Goal: Task Accomplishment & Management: Manage account settings

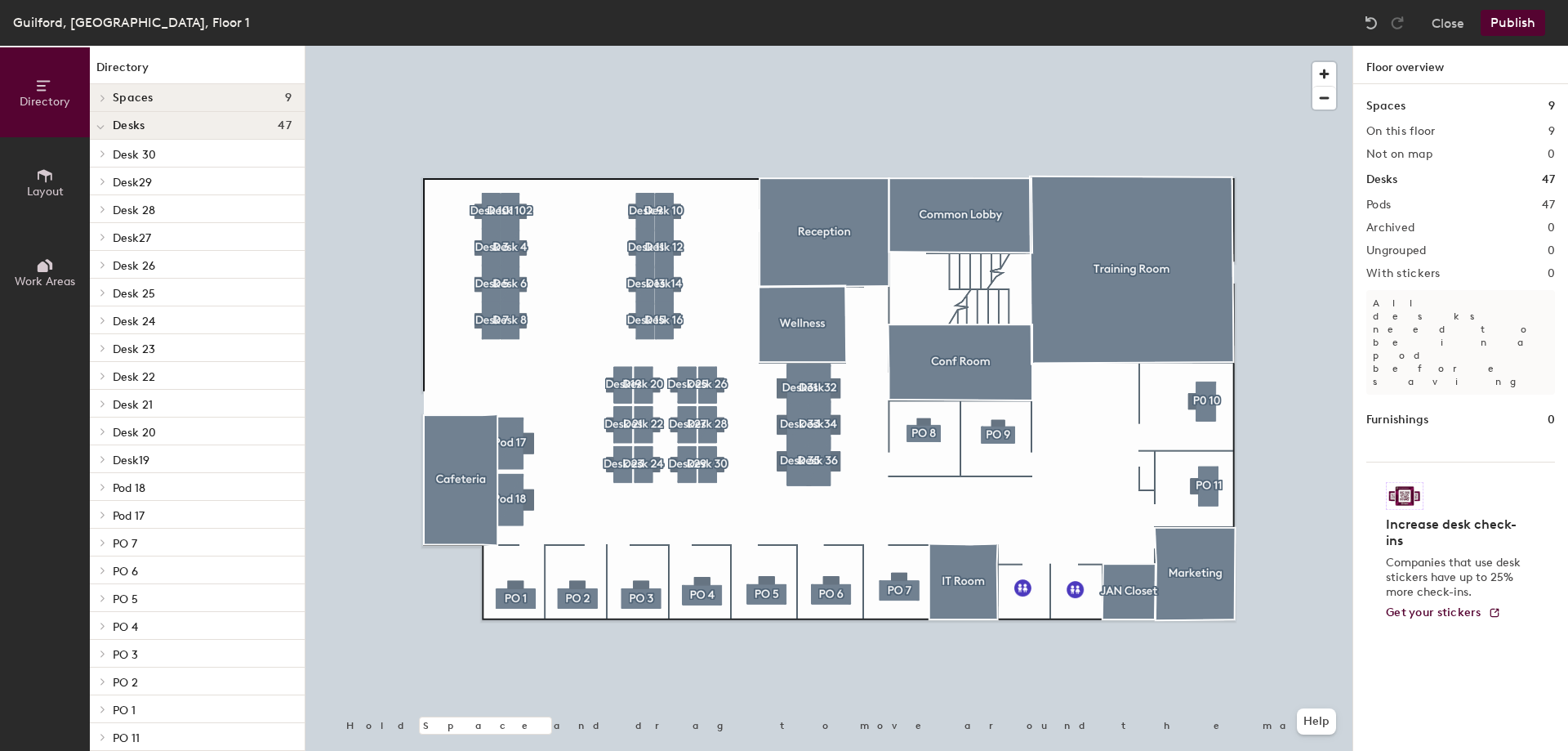
click at [1537, 18] on button "Publish" at bounding box center [1513, 23] width 64 height 27
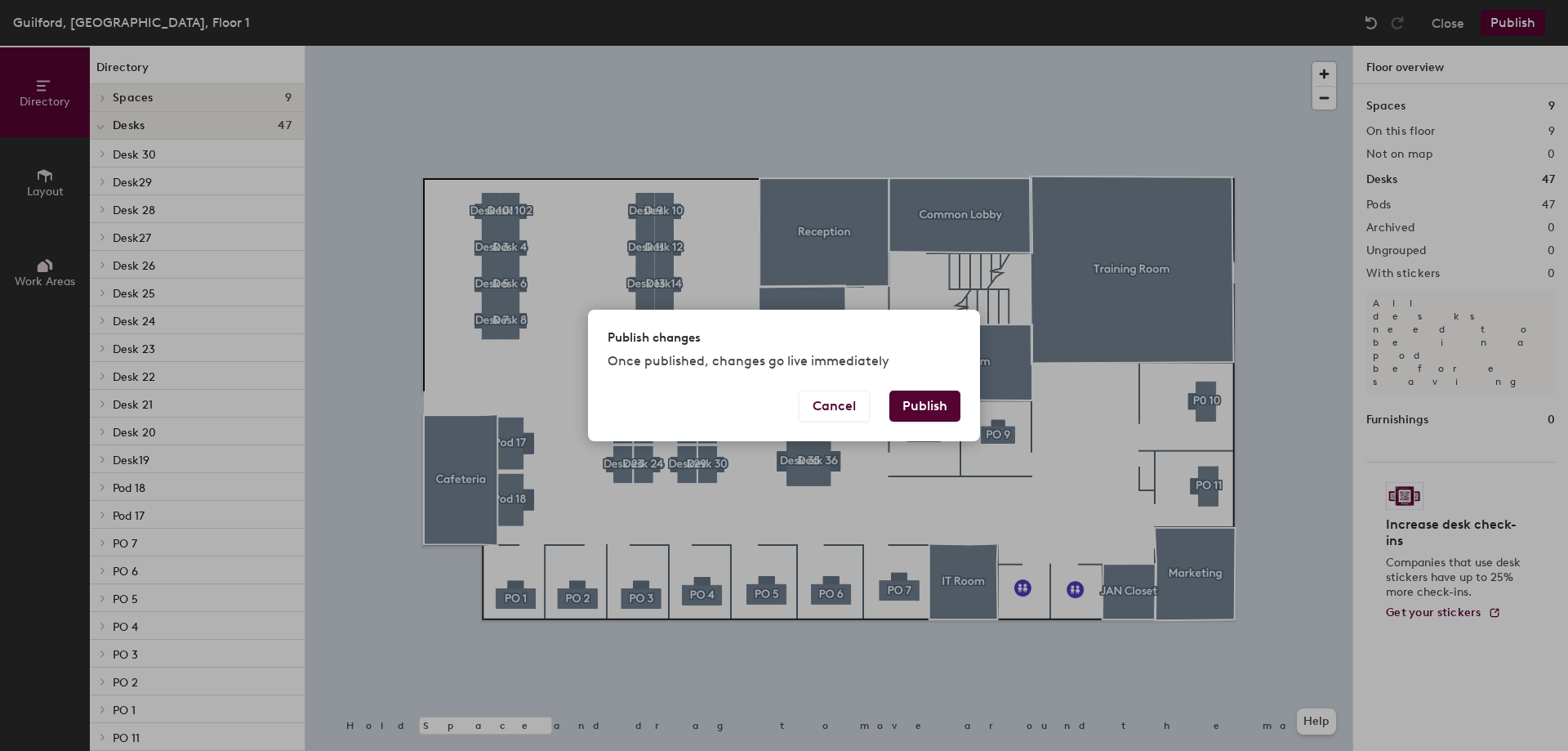
click at [915, 408] on button "Publish" at bounding box center [924, 406] width 71 height 31
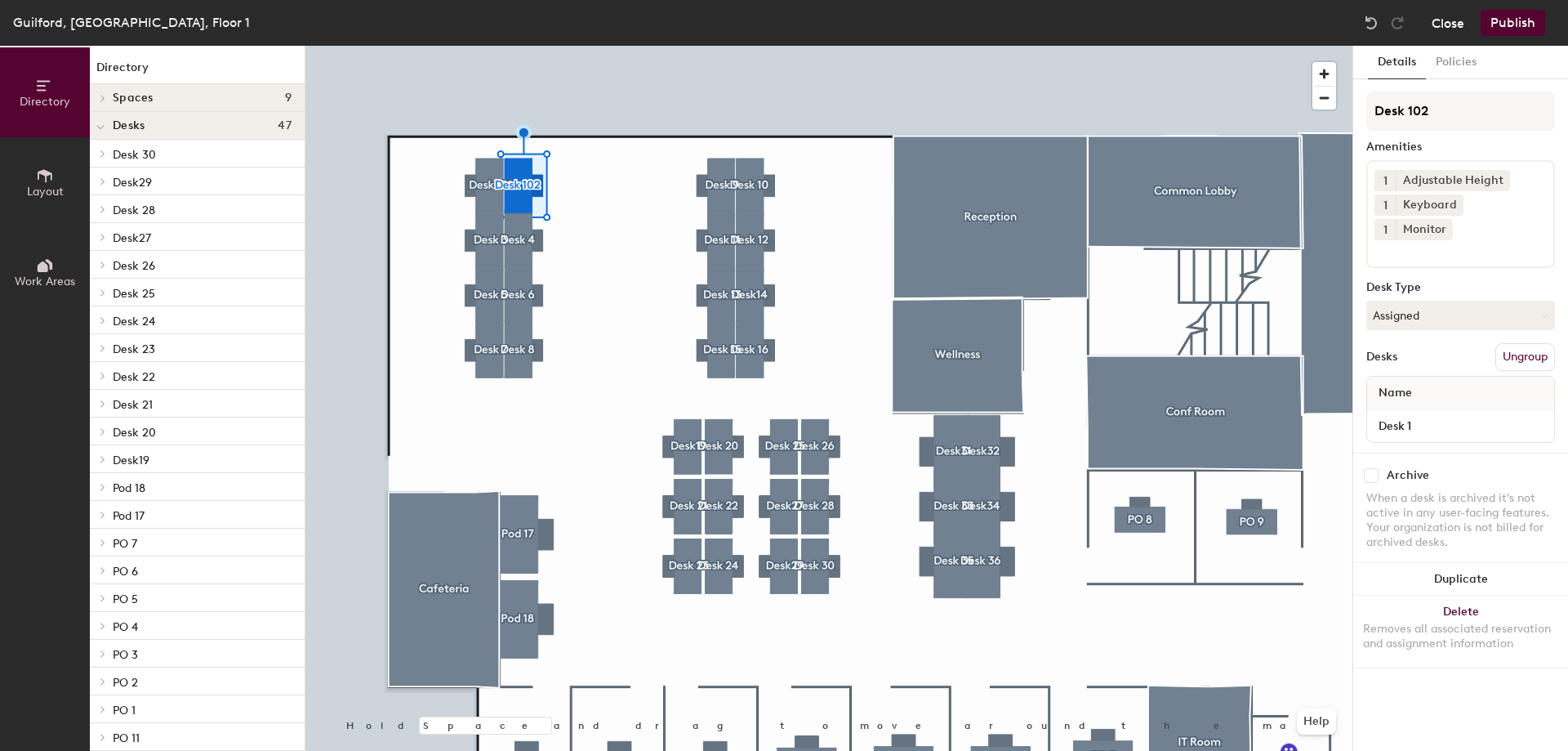
click at [1463, 25] on button "Close" at bounding box center [1448, 23] width 33 height 27
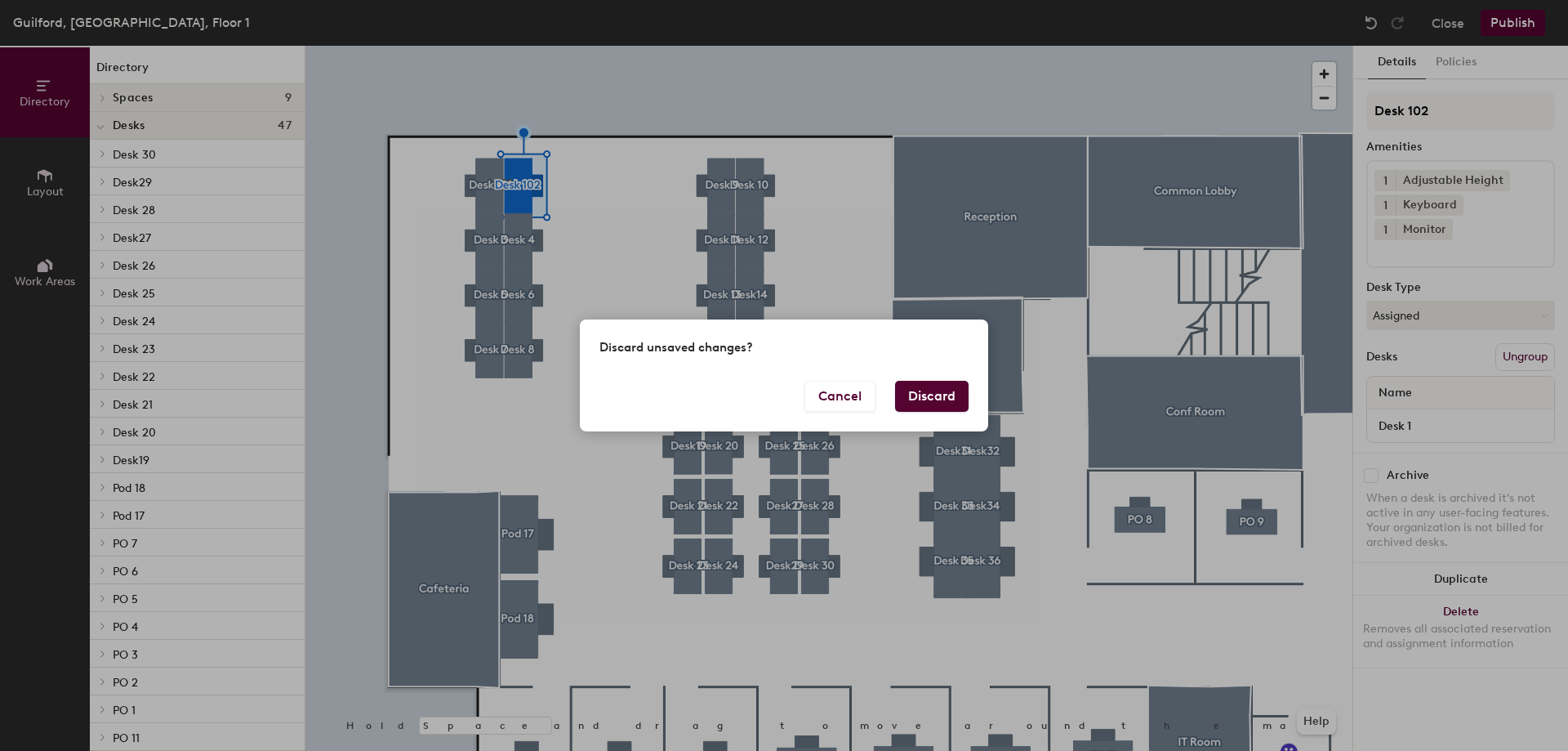
click at [945, 396] on button "Discard" at bounding box center [932, 396] width 73 height 31
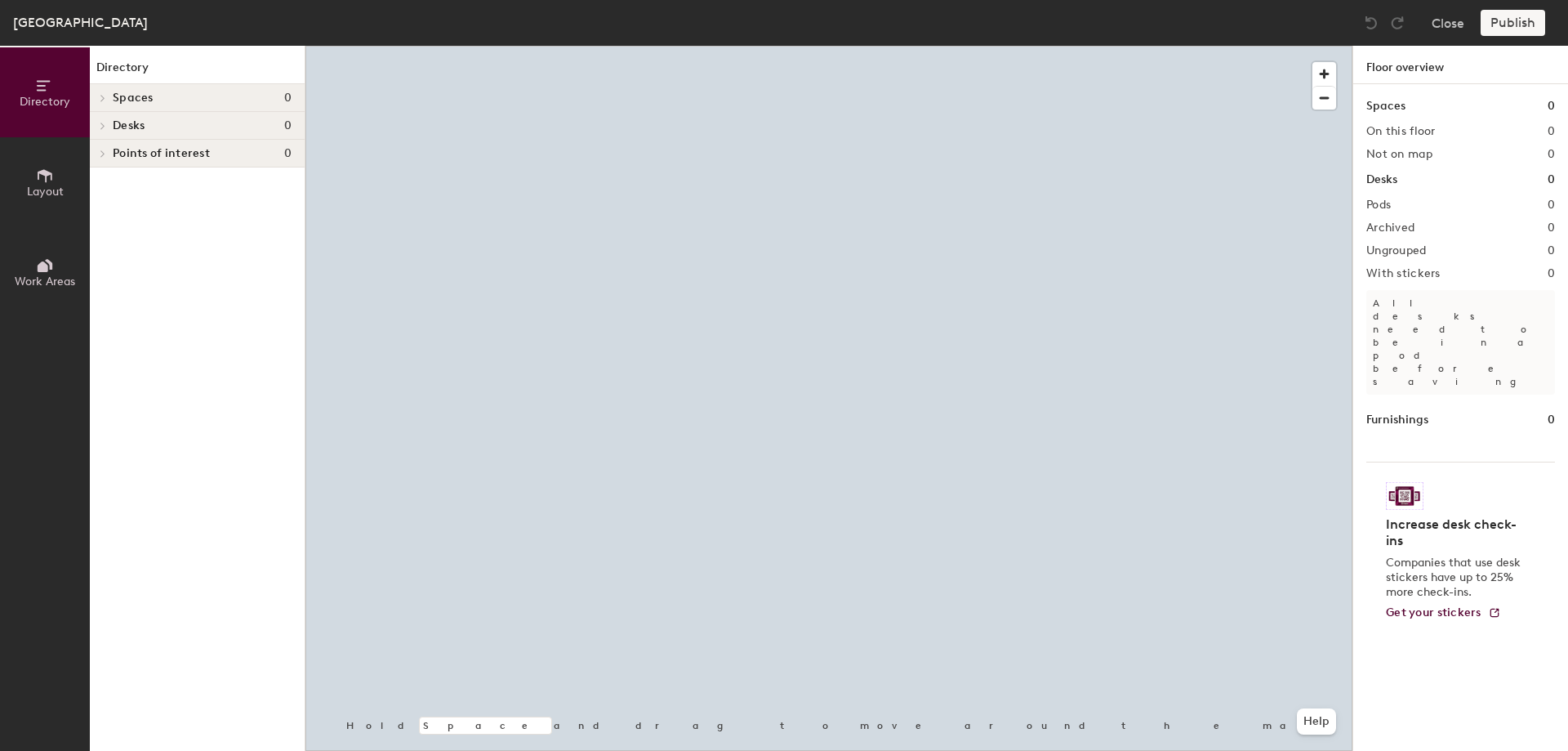
click at [37, 176] on icon at bounding box center [45, 176] width 18 height 18
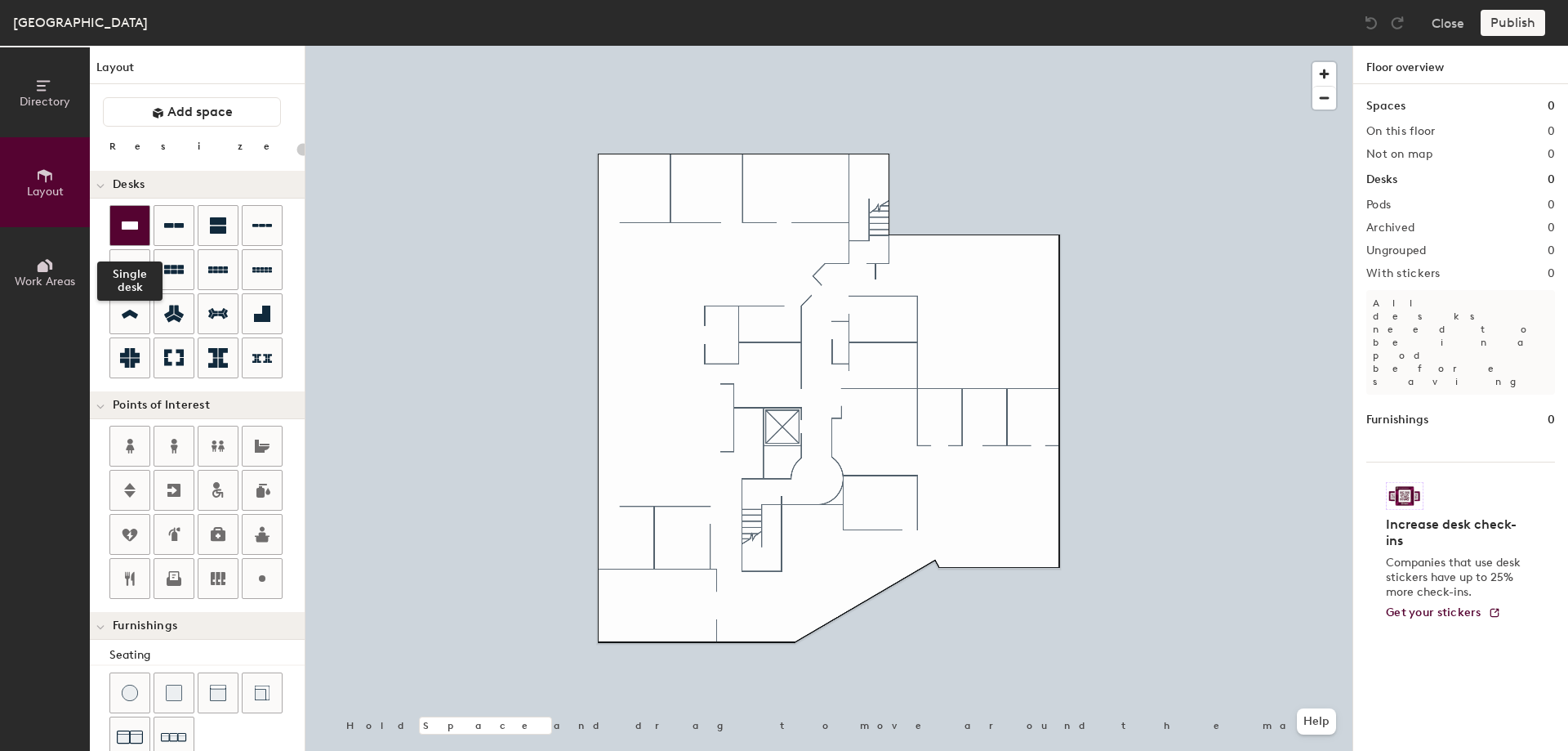
click at [129, 215] on div at bounding box center [129, 225] width 39 height 39
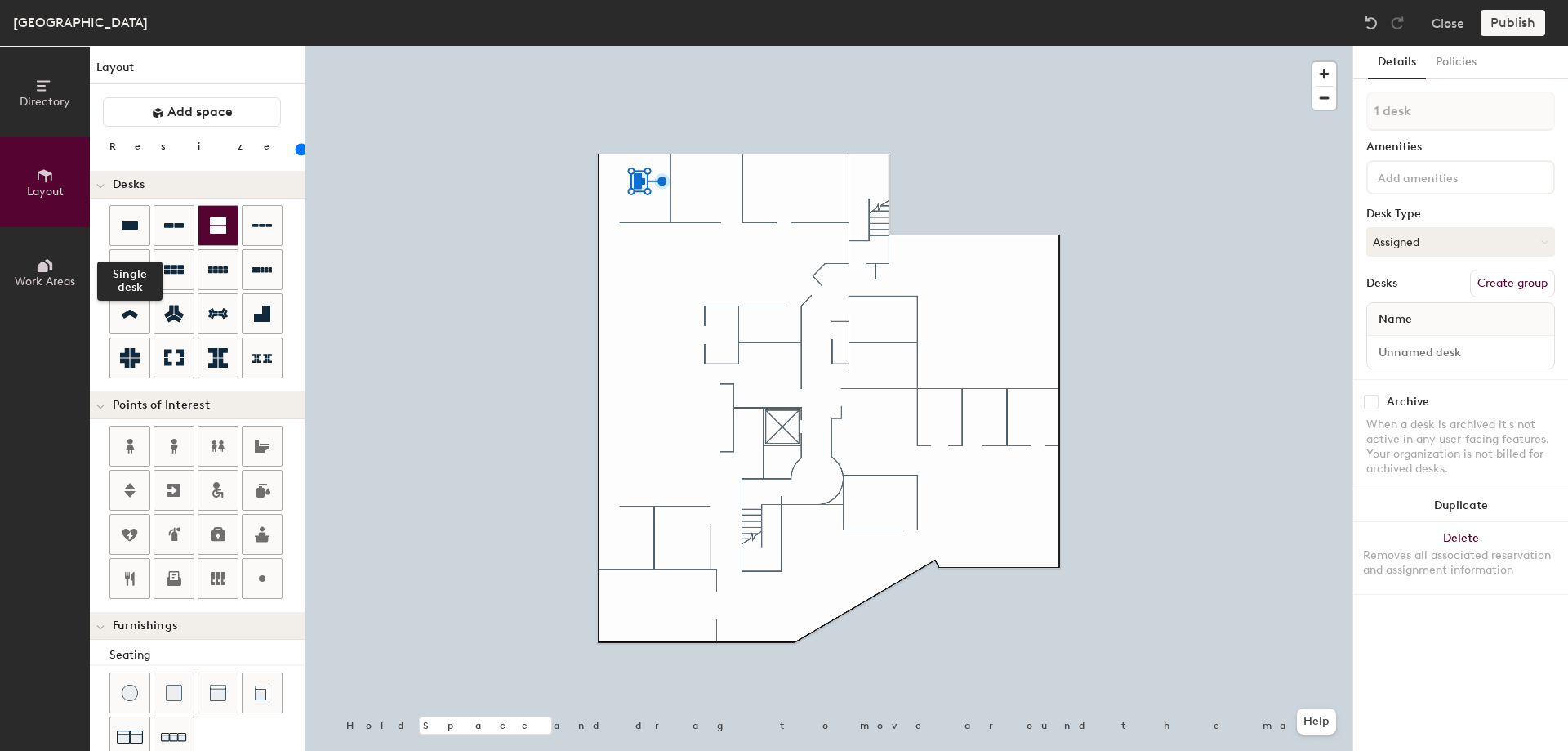
drag, startPoint x: 120, startPoint y: 221, endPoint x: 226, endPoint y: 221, distance: 106.0
click at [120, 221] on icon at bounding box center [129, 225] width 19 height 19
click at [138, 218] on icon at bounding box center [129, 225] width 19 height 19
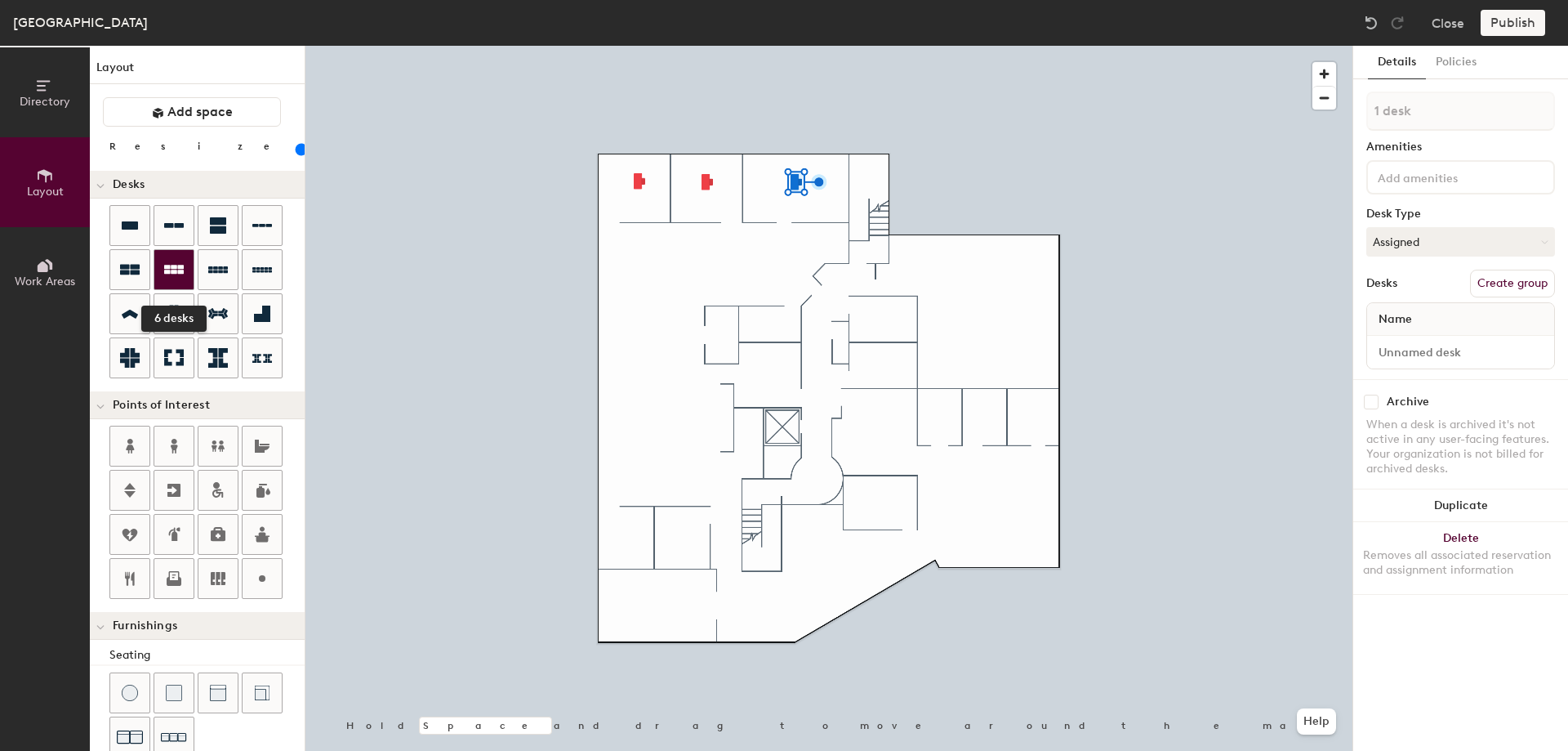
click at [174, 271] on icon at bounding box center [173, 270] width 19 height 9
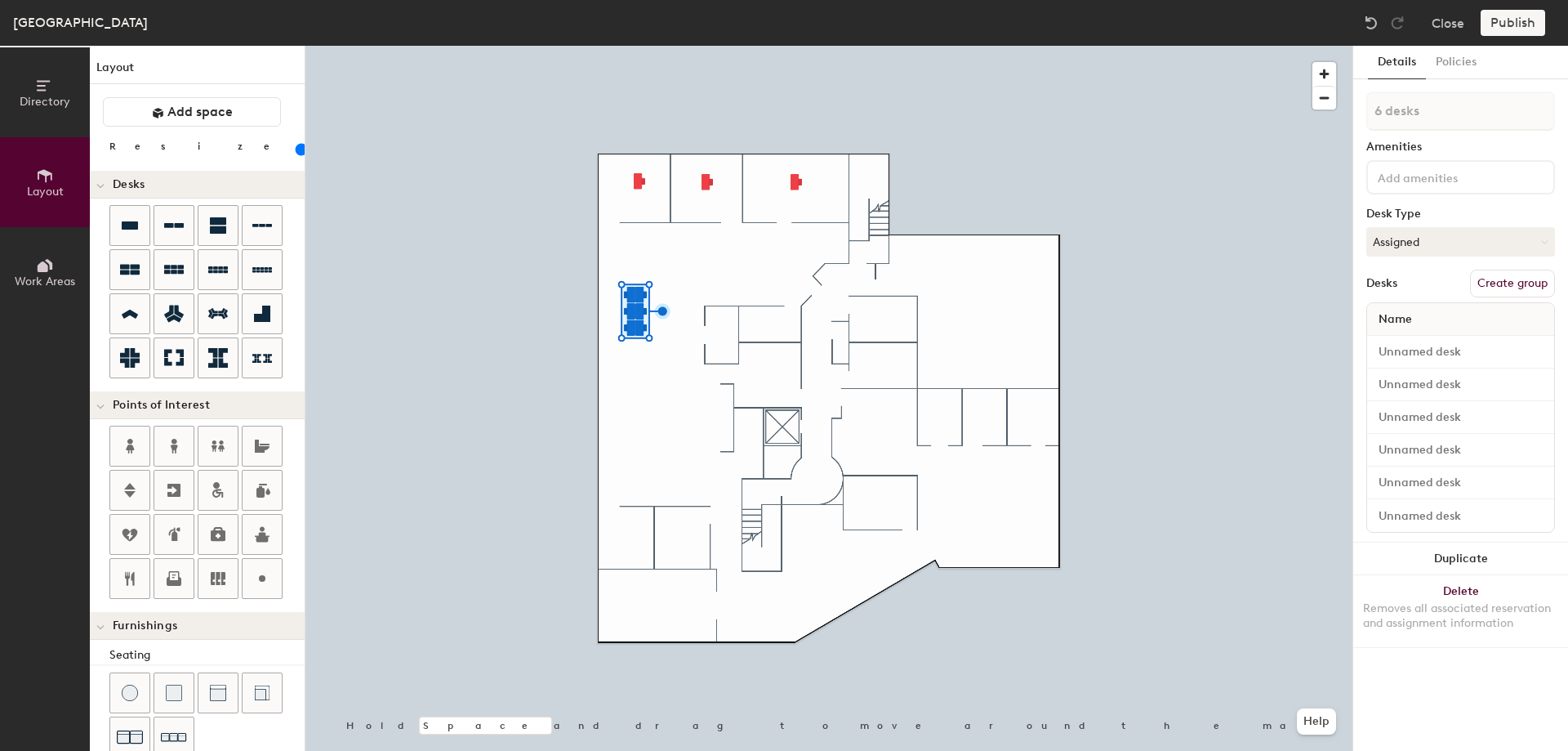
click at [660, 46] on div at bounding box center [829, 46] width 1047 height 0
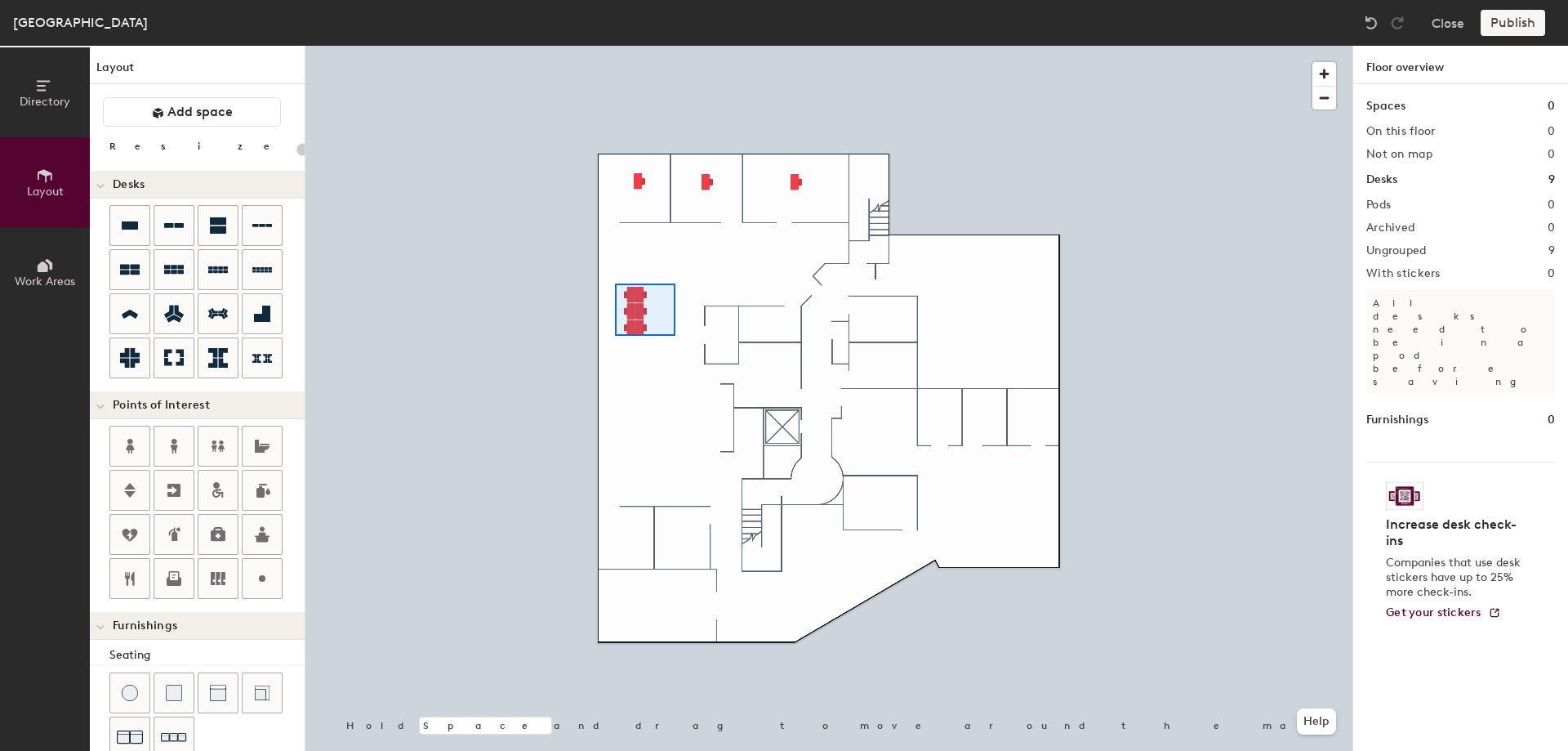
click at [615, 46] on div at bounding box center [829, 46] width 1047 height 0
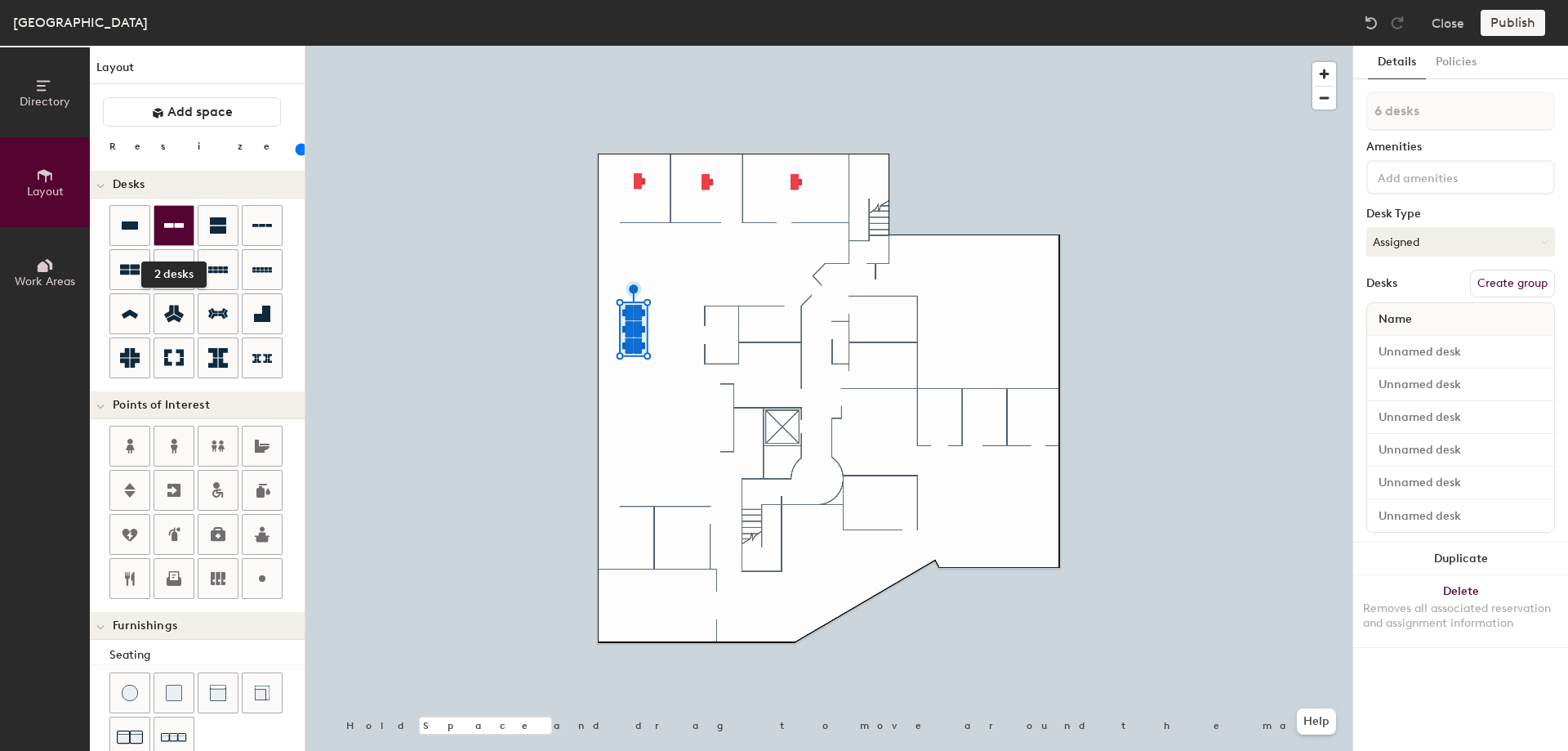
click at [168, 213] on div at bounding box center [173, 225] width 39 height 39
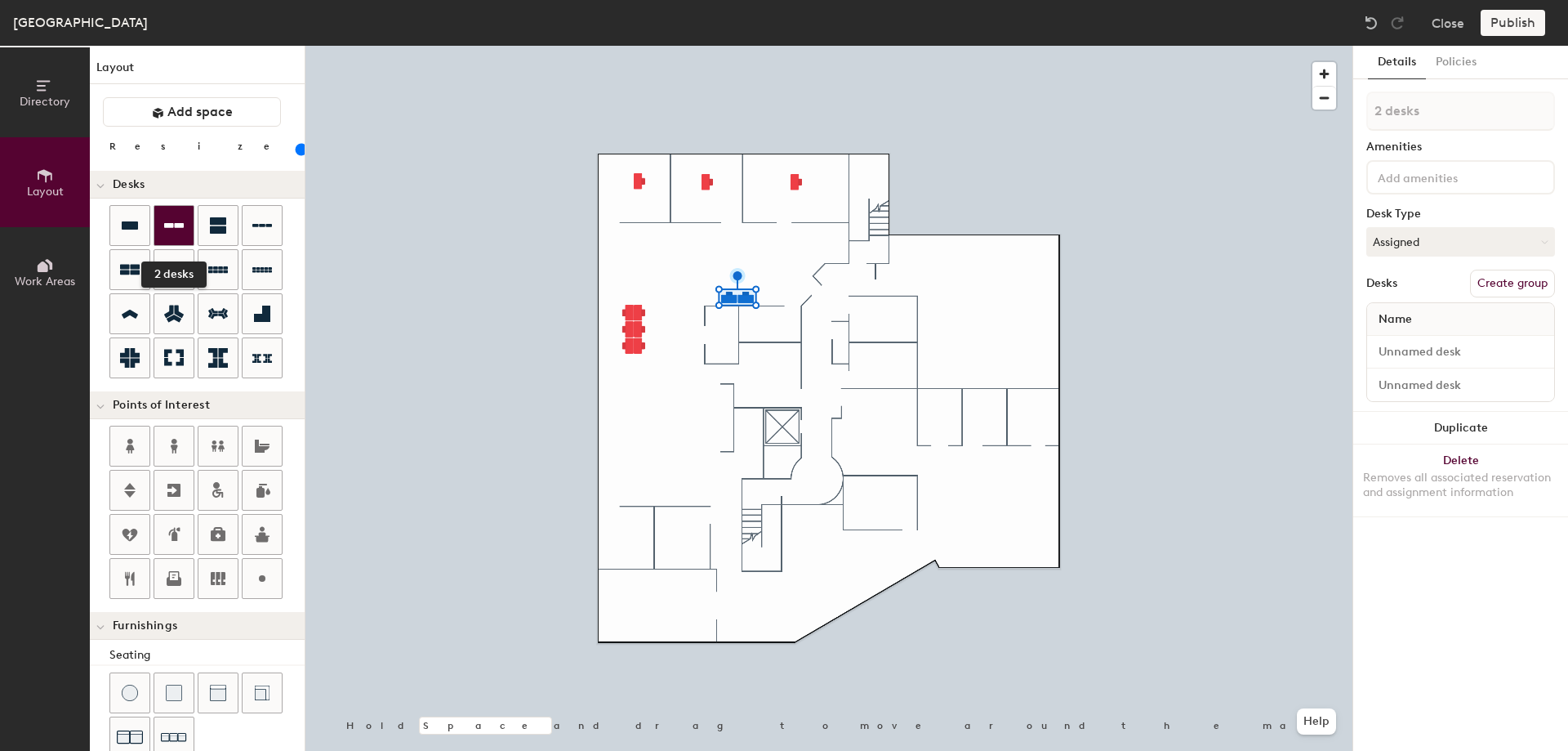
click at [172, 222] on icon at bounding box center [173, 225] width 19 height 19
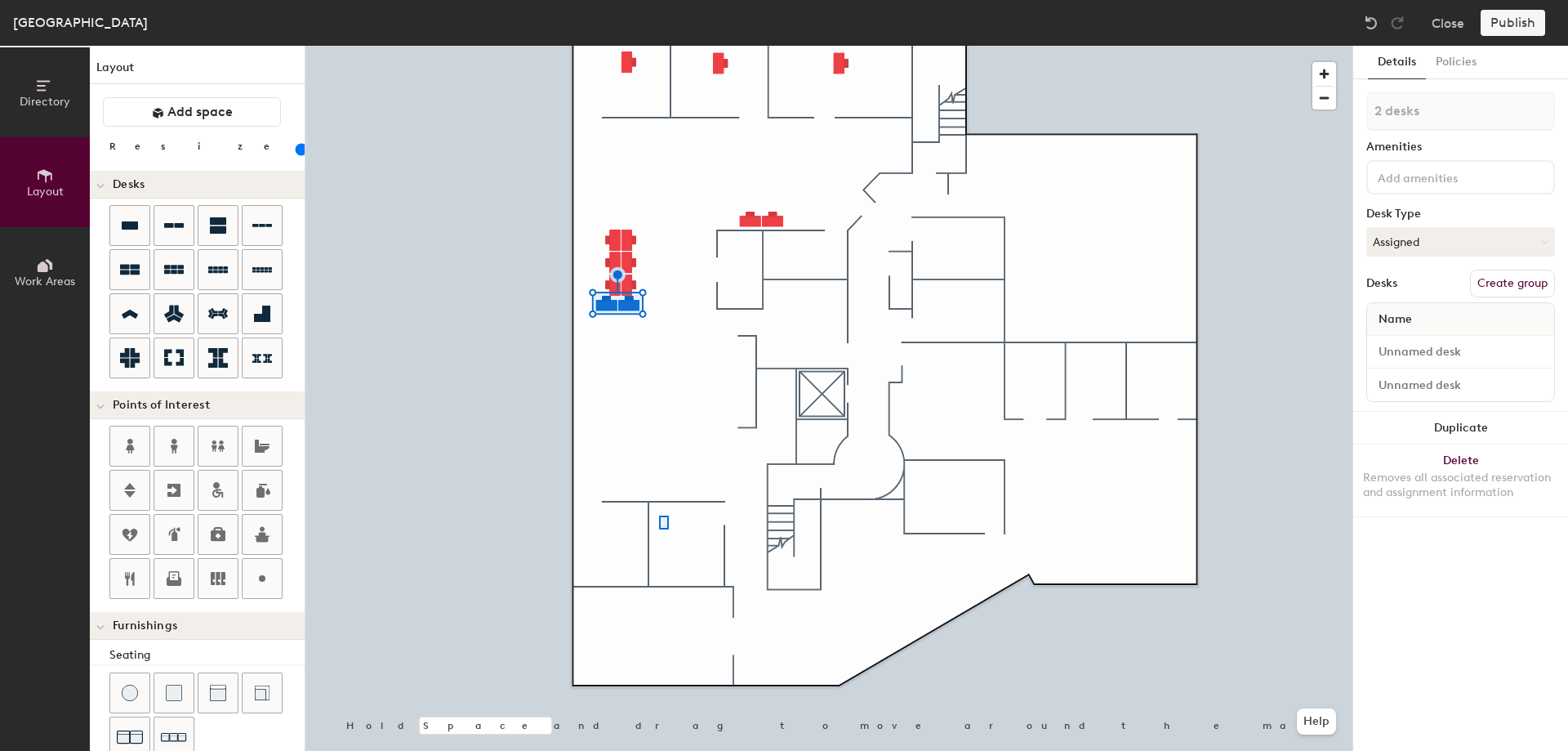
click at [659, 46] on div at bounding box center [829, 46] width 1047 height 0
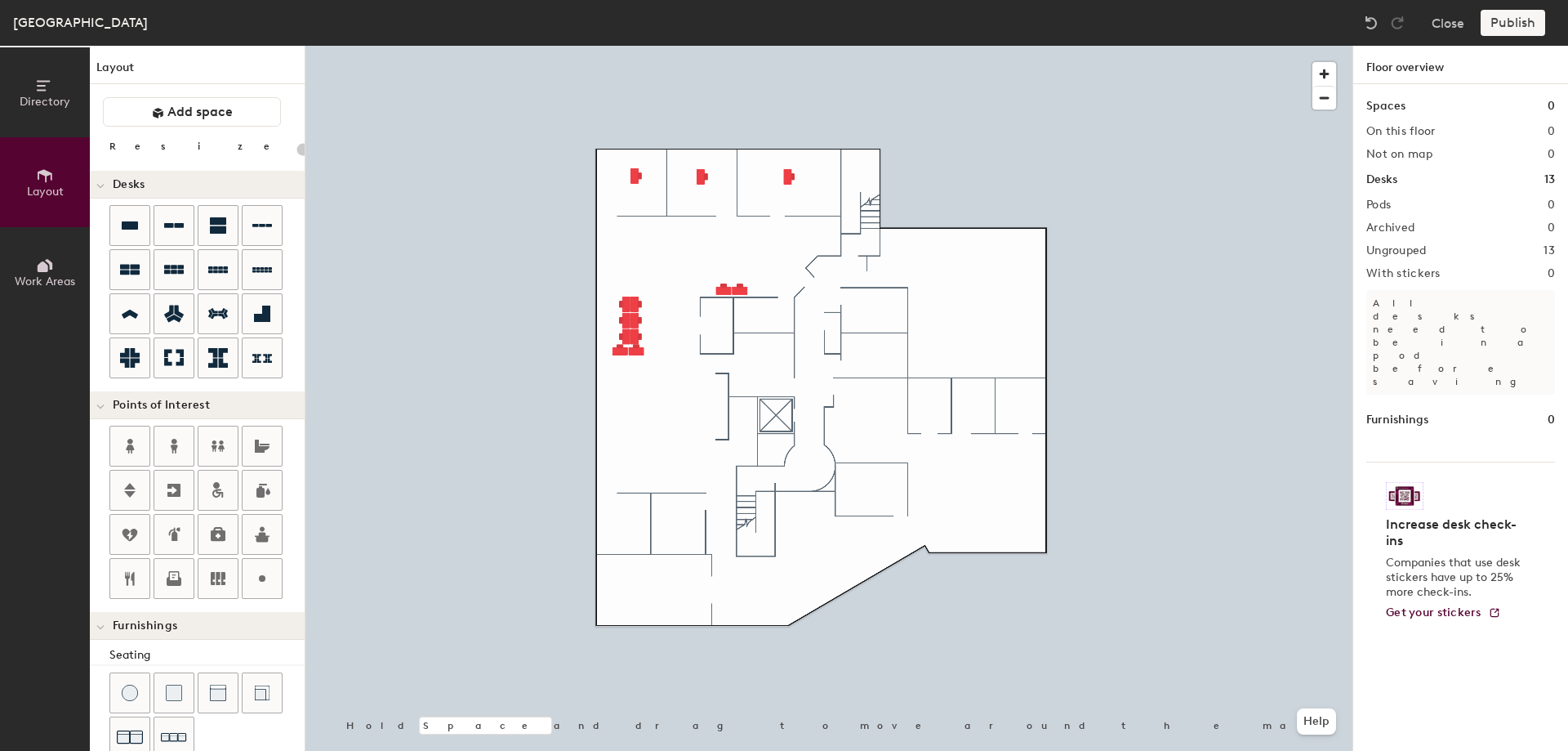
type input "100"
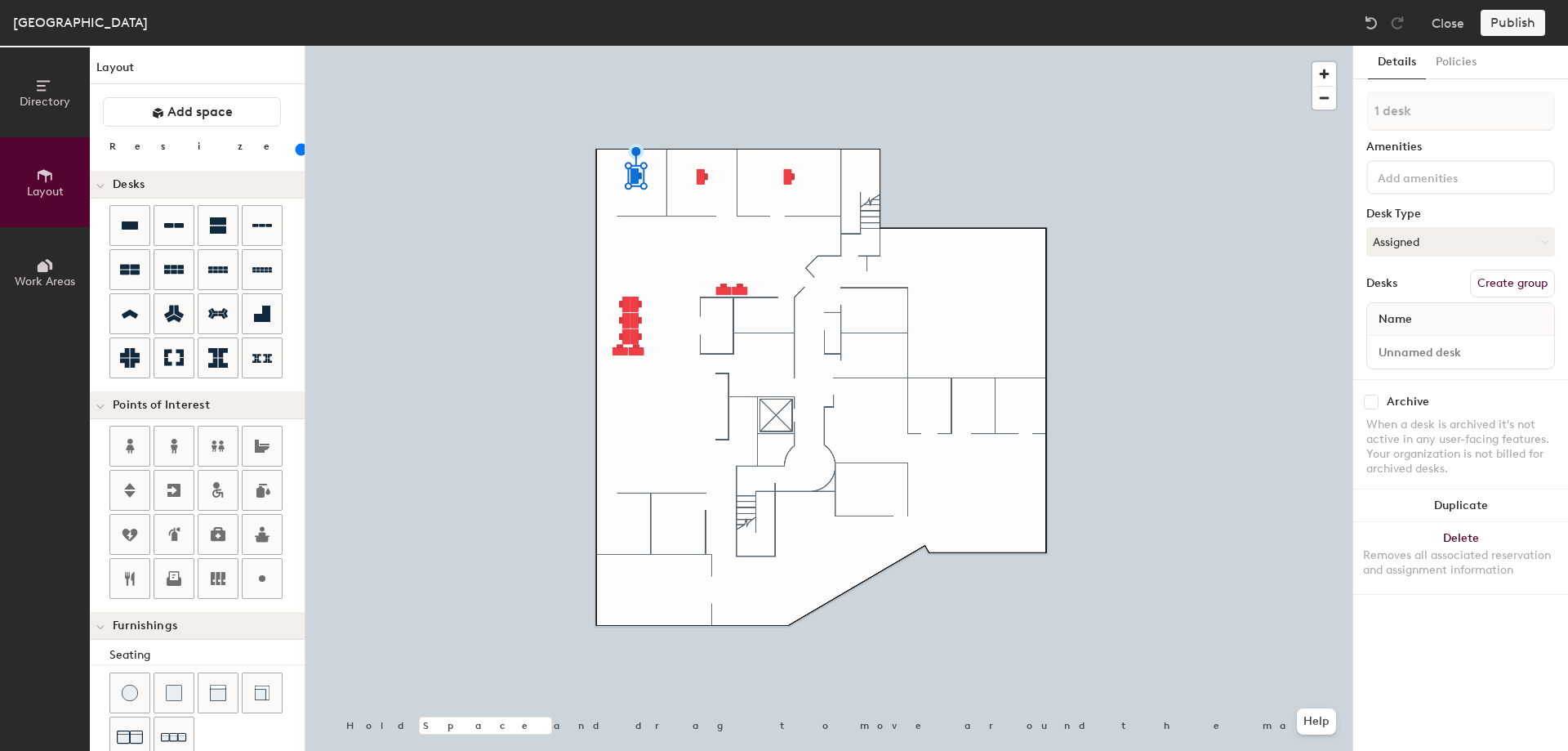
click at [1491, 281] on button "Create group" at bounding box center [1512, 283] width 85 height 28
click at [1331, 125] on div "Directory Layout Work Areas Layout Add space Resize Desks Points of Interest Fu…" at bounding box center [784, 398] width 1568 height 705
type input "D42 & D43"
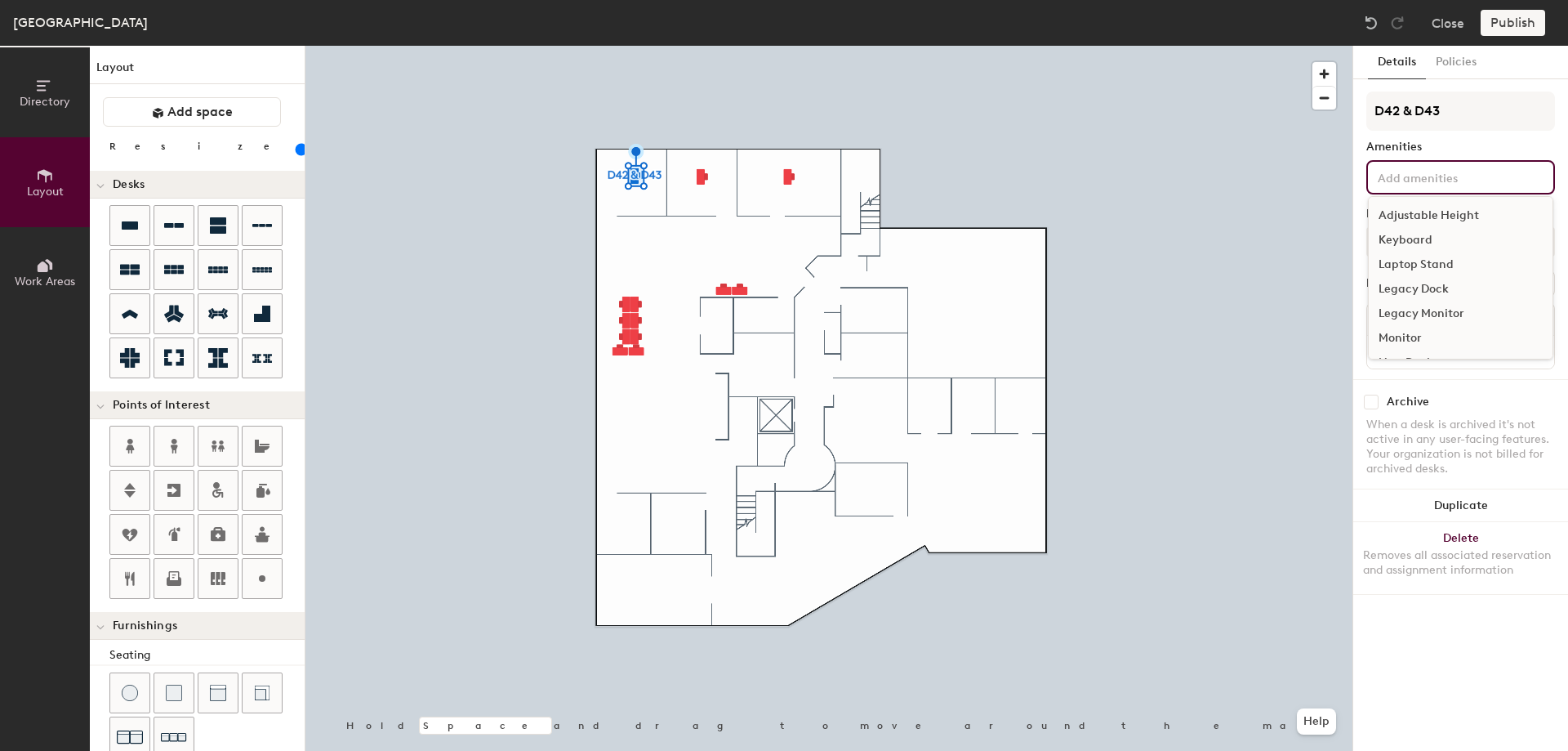
click at [1441, 177] on input at bounding box center [1448, 176] width 147 height 19
click at [1437, 218] on div "Adjustable Height" at bounding box center [1461, 215] width 183 height 25
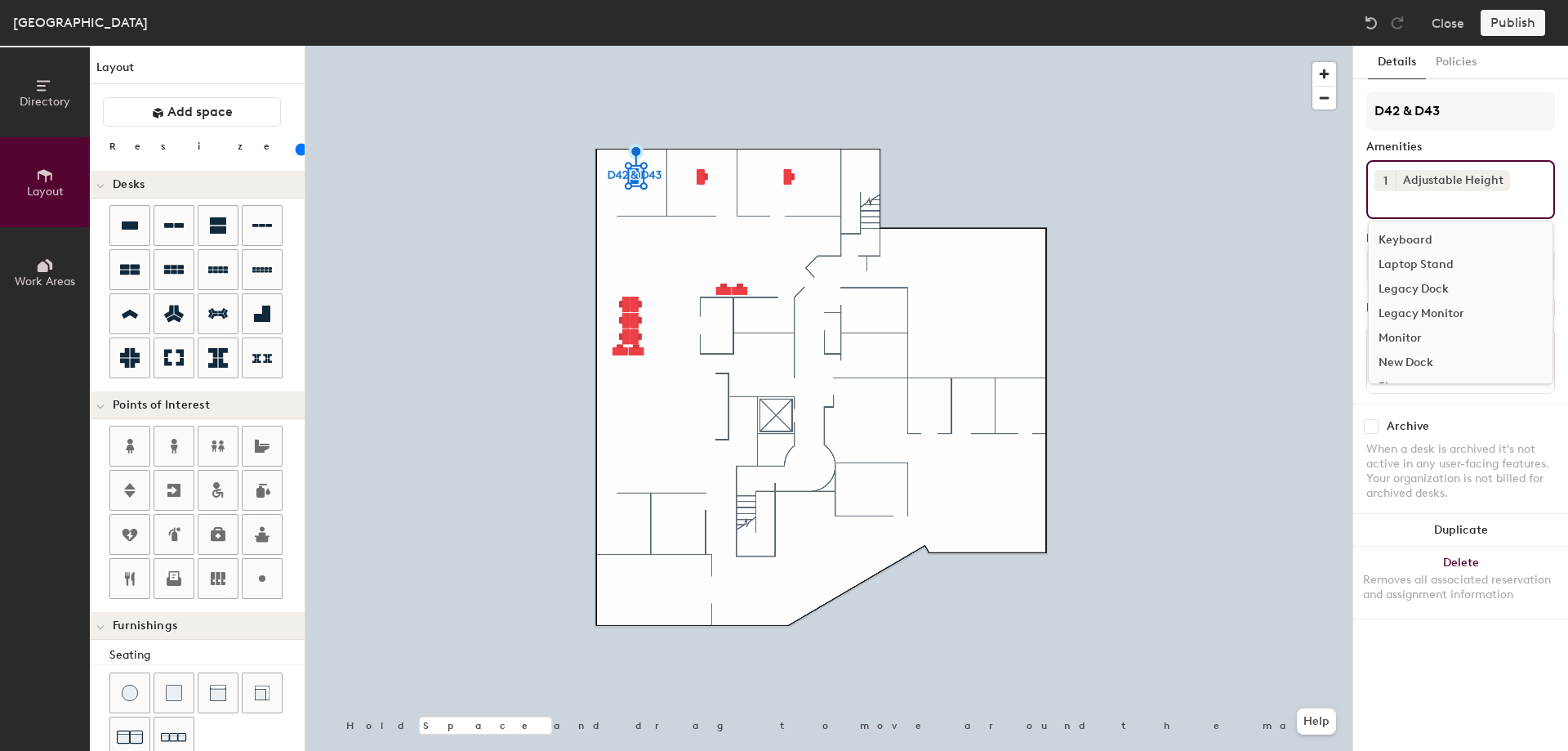
click at [1400, 233] on div "Keyboard" at bounding box center [1461, 240] width 183 height 25
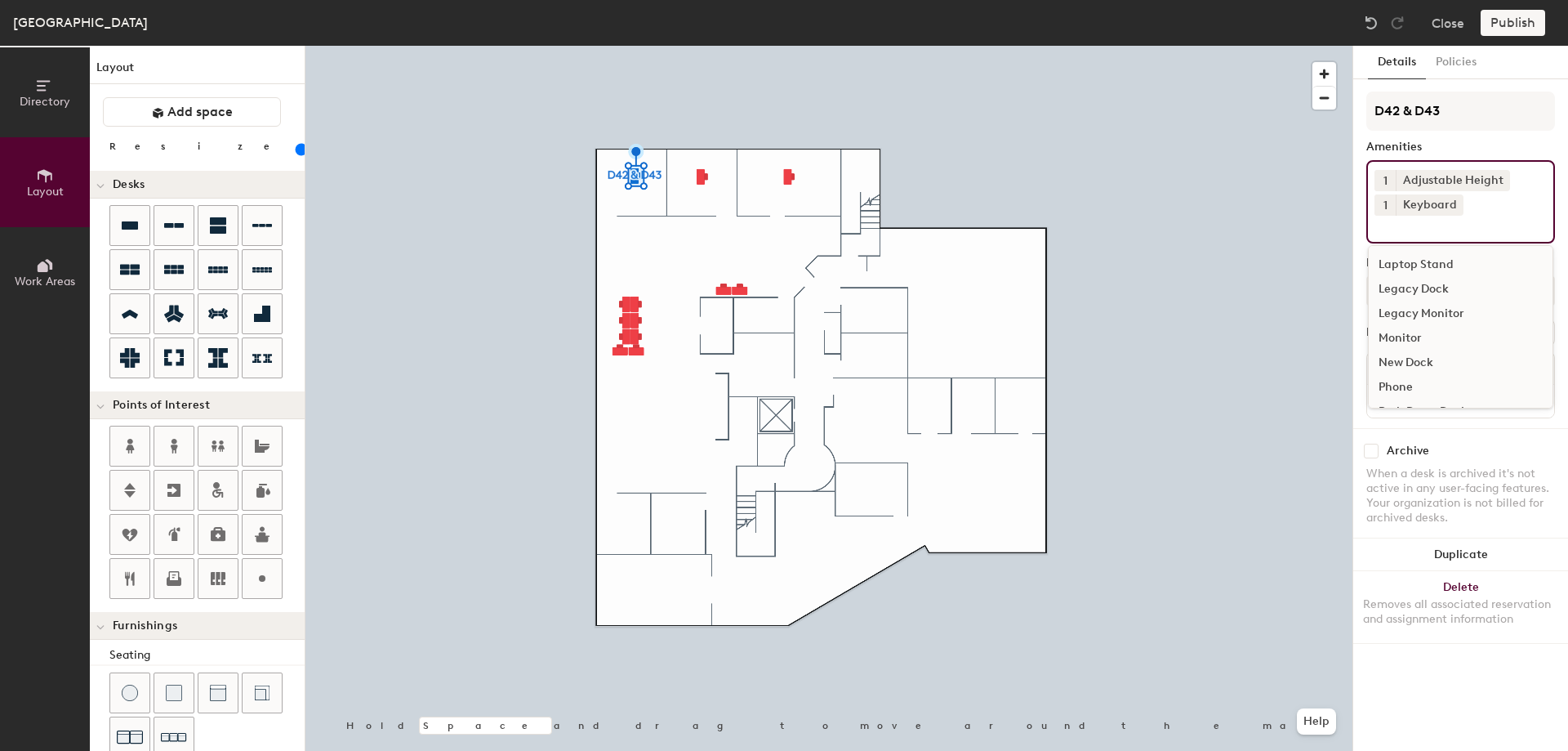
click at [1392, 333] on div "Monitor" at bounding box center [1461, 337] width 183 height 25
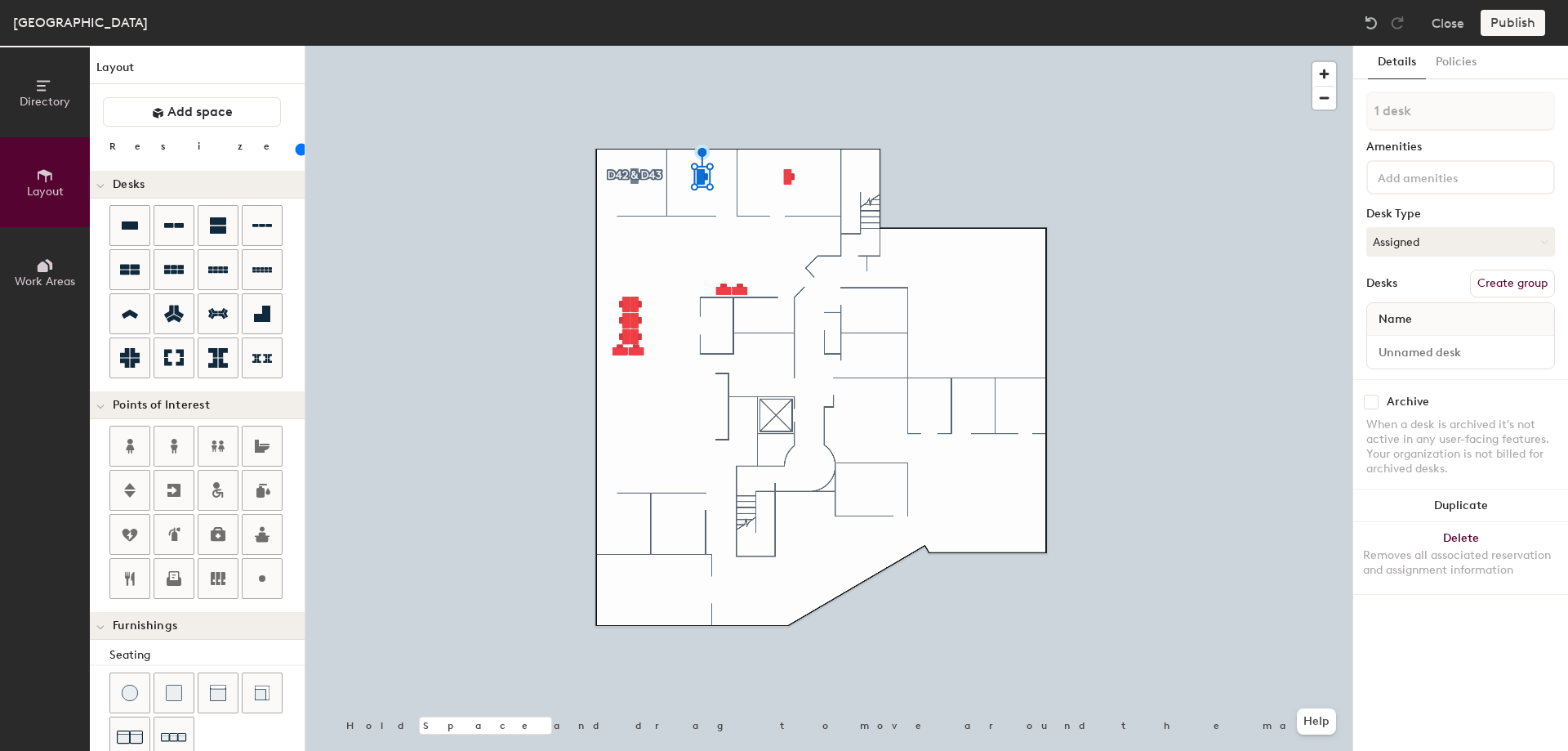
click at [1504, 281] on button "Create group" at bounding box center [1512, 283] width 85 height 28
click at [1299, 108] on div "Directory Layout Work Areas Layout Add space Resize Desks Points of Interest Fu…" at bounding box center [784, 398] width 1568 height 705
type input "D44"
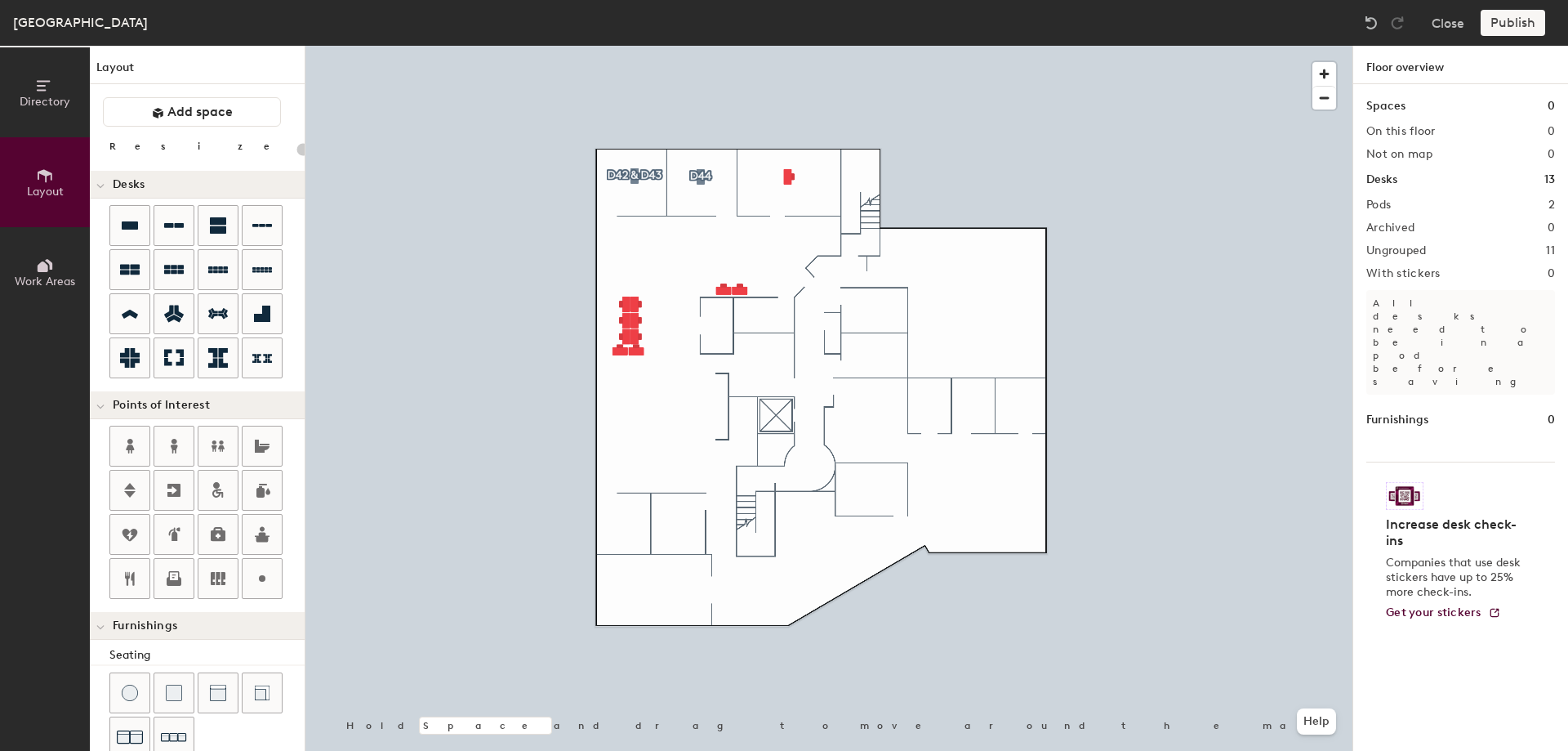
click at [788, 46] on div at bounding box center [829, 46] width 1047 height 0
type input "100"
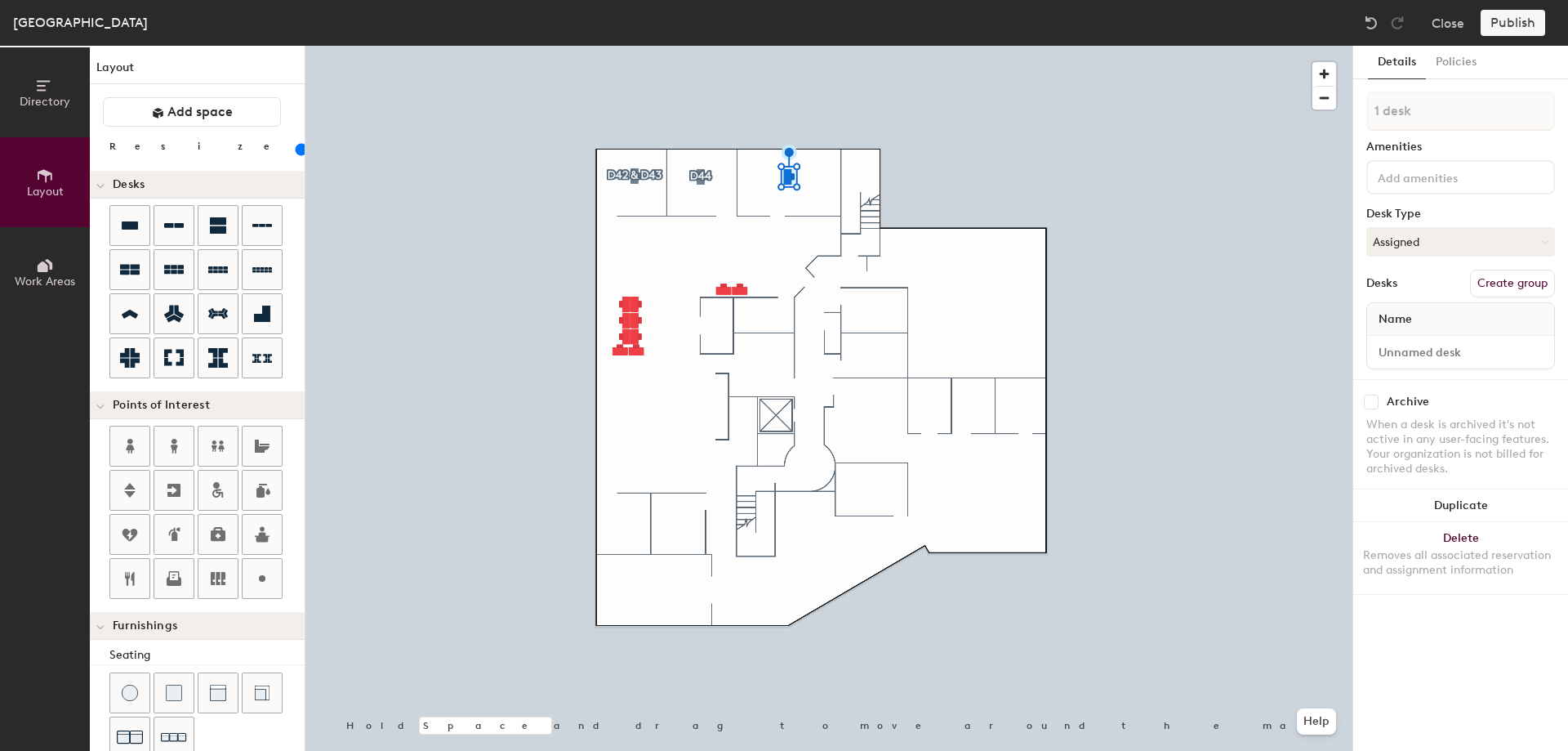
click at [1527, 275] on button "Create group" at bounding box center [1512, 283] width 85 height 28
click at [1313, 114] on div "Directory Layout Work Areas Layout Add space Resize Desks Points of Interest Fu…" at bounding box center [784, 398] width 1568 height 705
type input "D45 & D46"
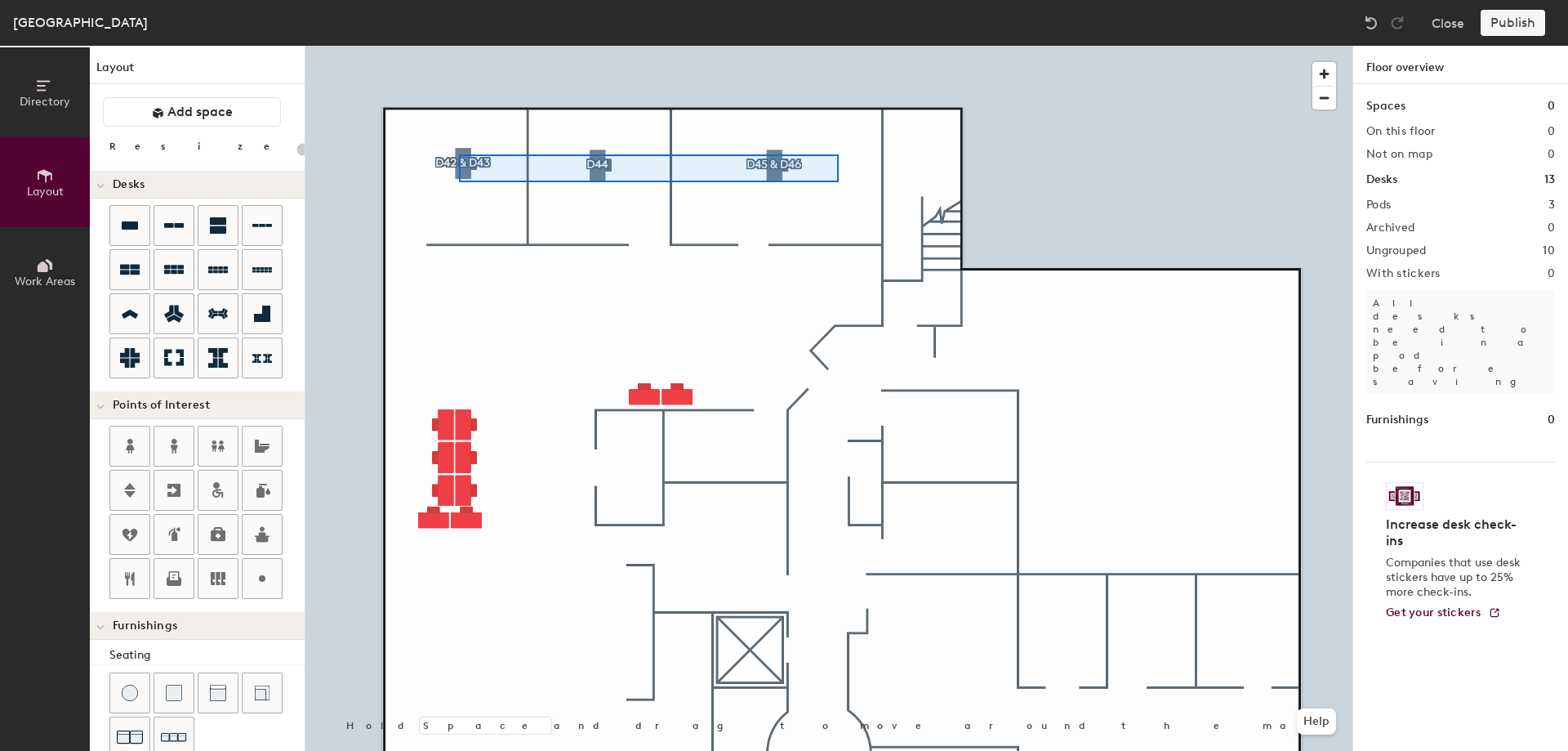
drag, startPoint x: 1423, startPoint y: 115, endPoint x: 1353, endPoint y: 150, distance: 78.3
click at [459, 46] on div at bounding box center [829, 46] width 1047 height 0
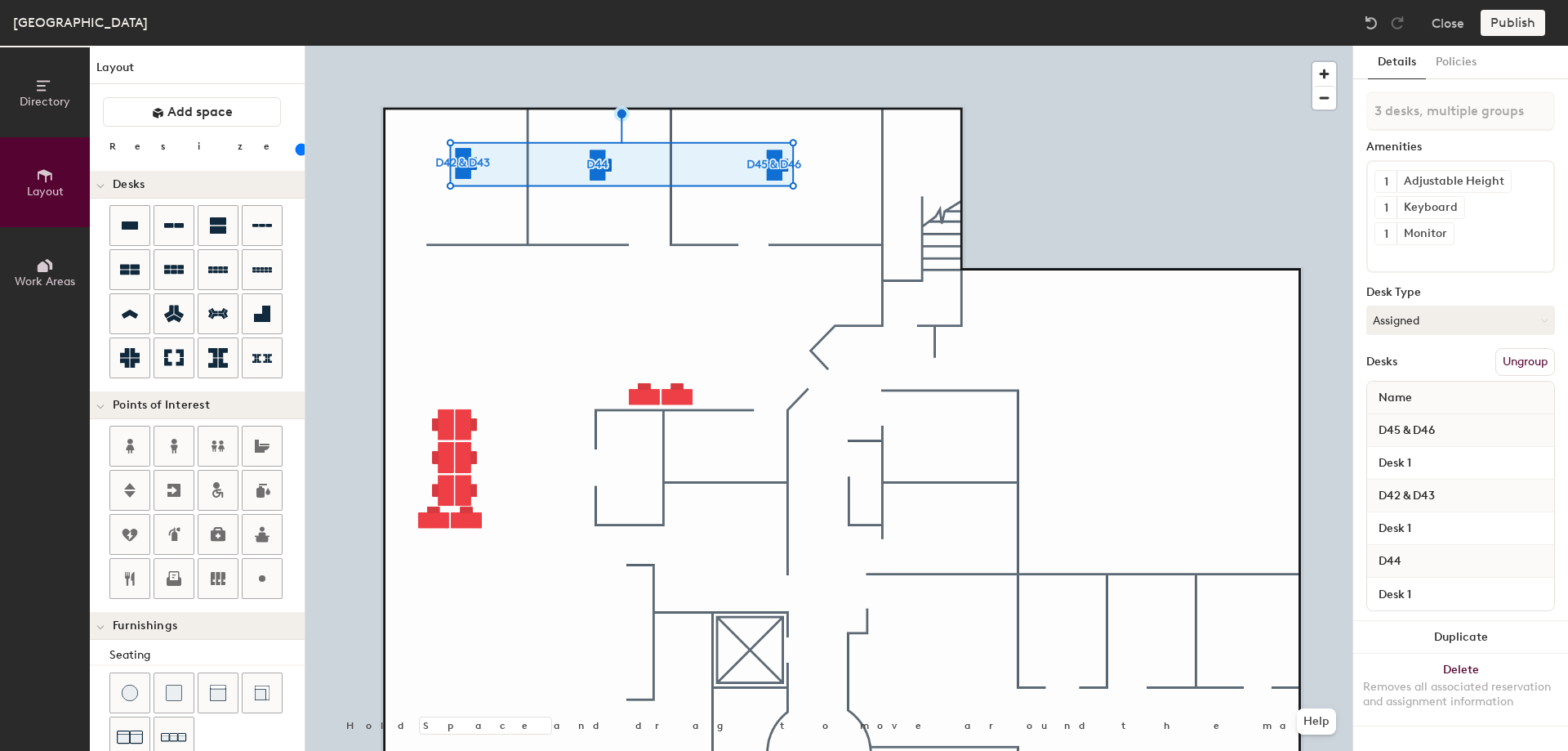
click at [767, 46] on div at bounding box center [829, 46] width 1047 height 0
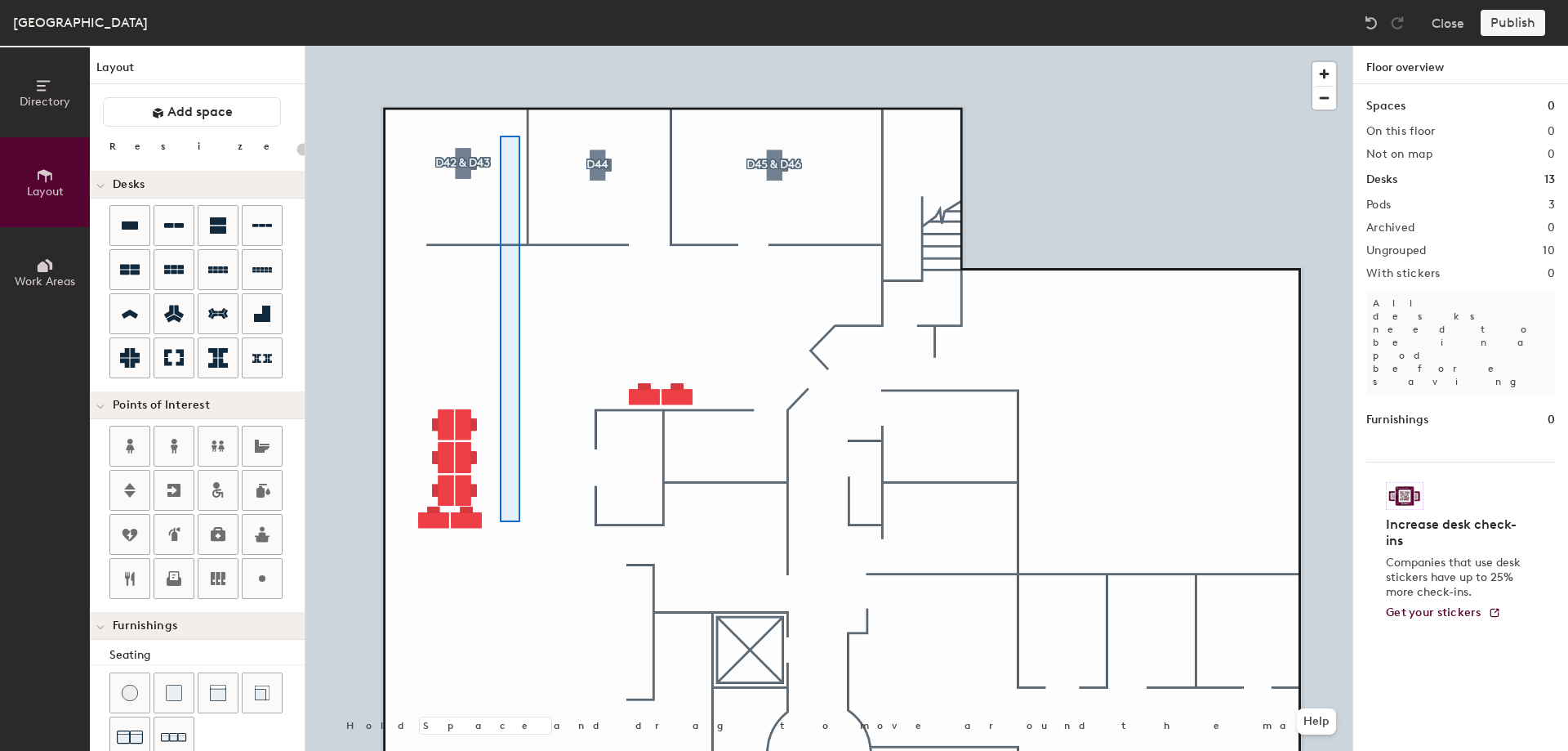
click at [499, 46] on div at bounding box center [829, 46] width 1047 height 0
click at [569, 46] on div at bounding box center [829, 46] width 1047 height 0
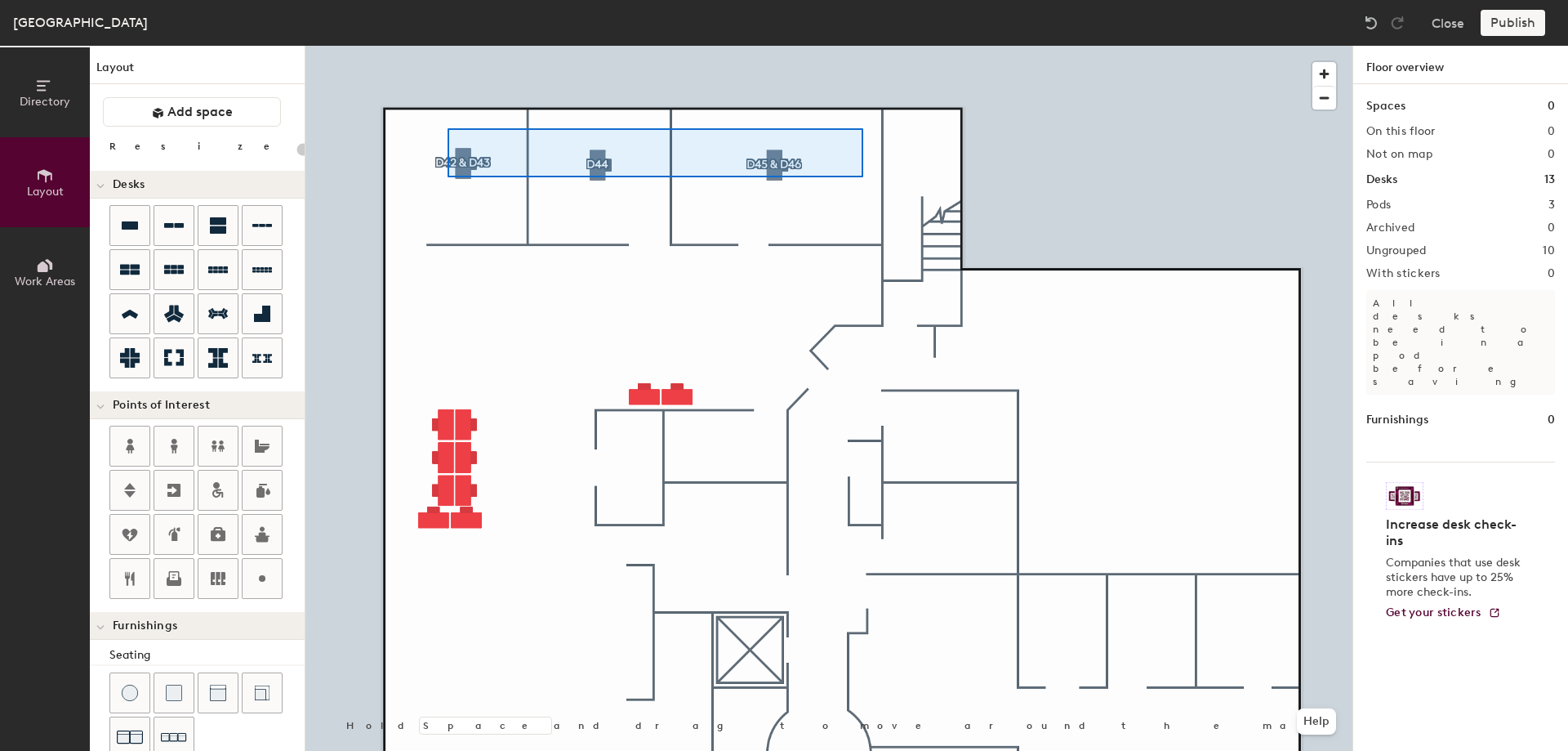
click at [444, 46] on div at bounding box center [829, 46] width 1047 height 0
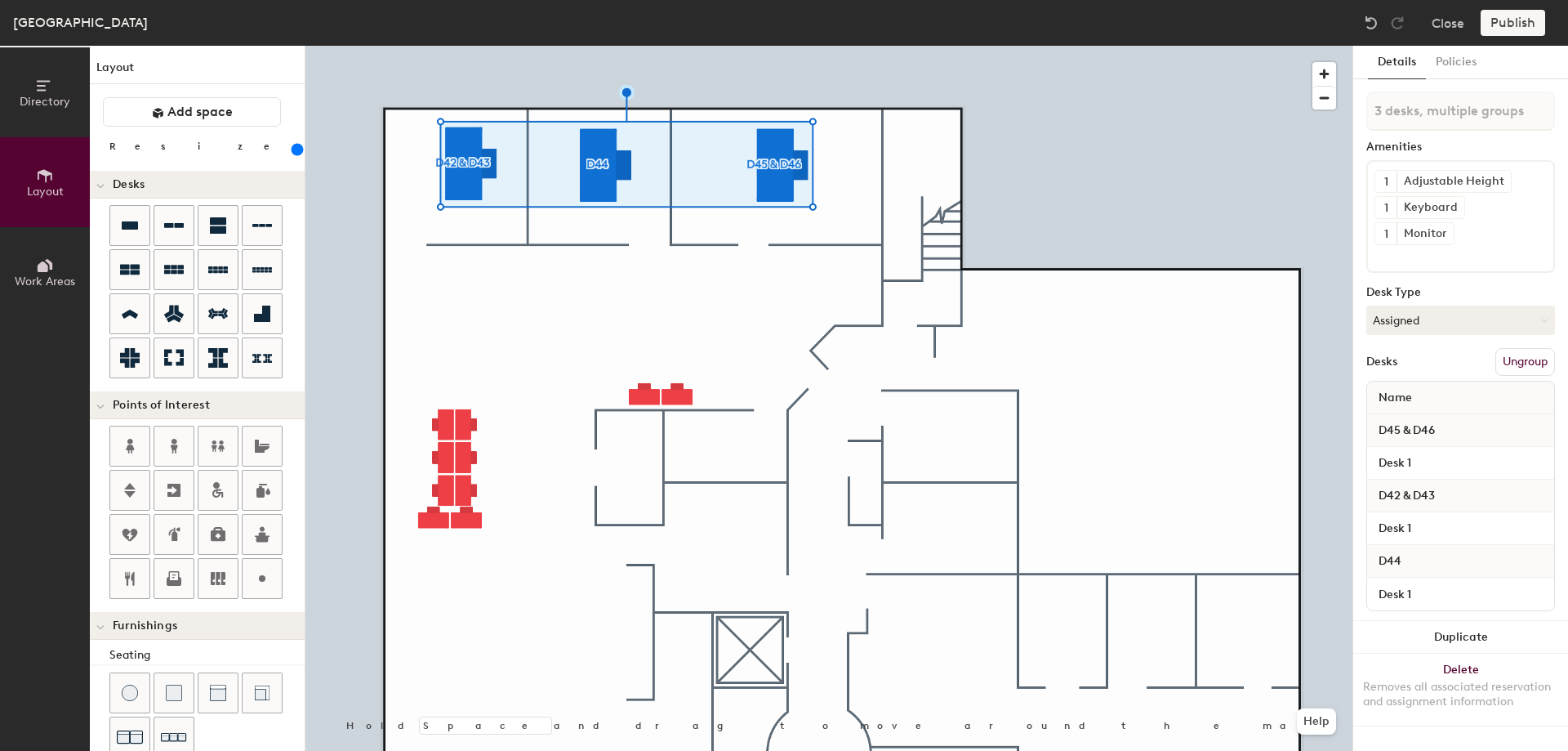
drag, startPoint x: 168, startPoint y: 148, endPoint x: 200, endPoint y: 149, distance: 32.0
click at [296, 149] on input "range" at bounding box center [296, 149] width 0 height 13
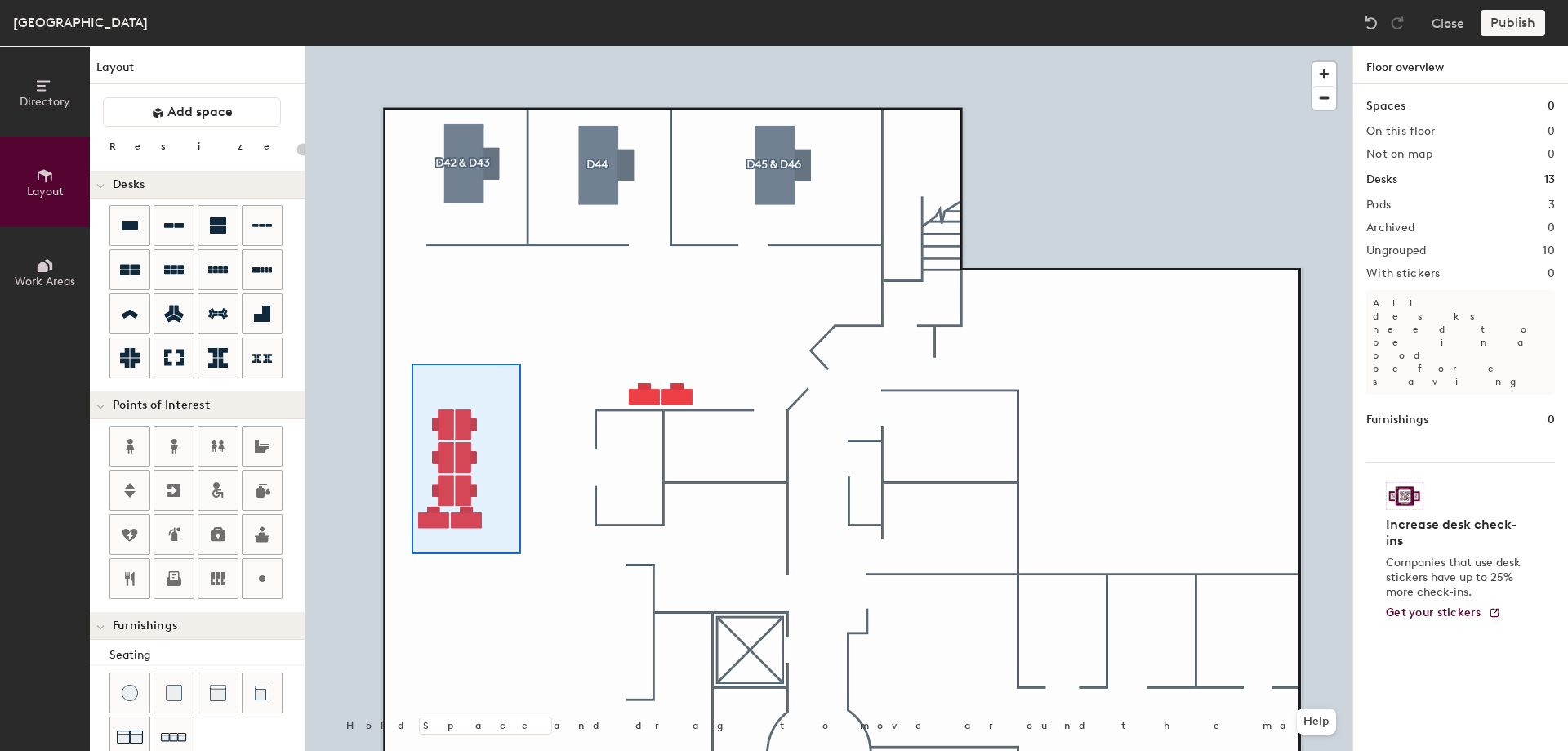
click at [412, 46] on div at bounding box center [829, 46] width 1047 height 0
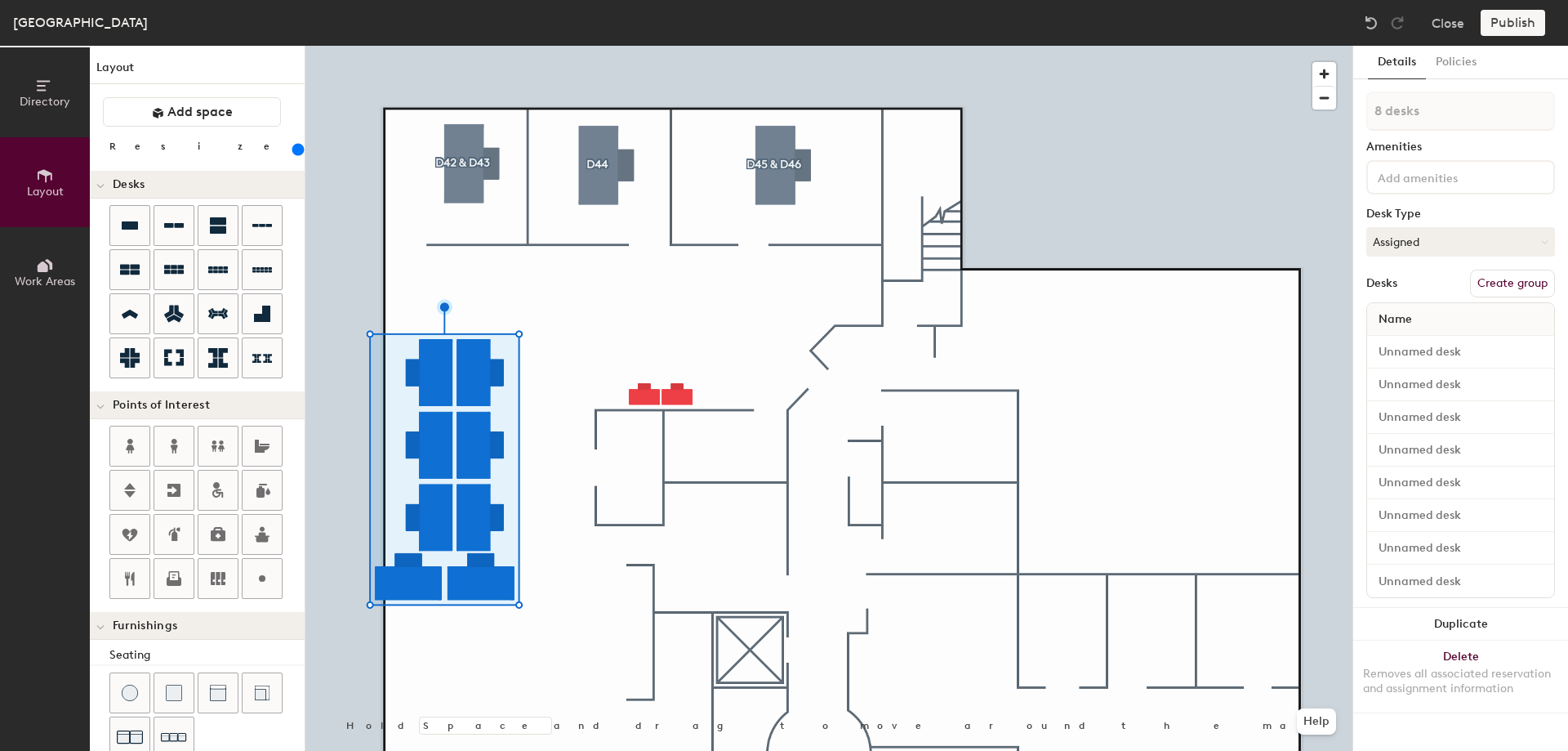
drag, startPoint x: 168, startPoint y: 146, endPoint x: 196, endPoint y: 148, distance: 28.1
click at [296, 148] on input "range" at bounding box center [296, 149] width 0 height 13
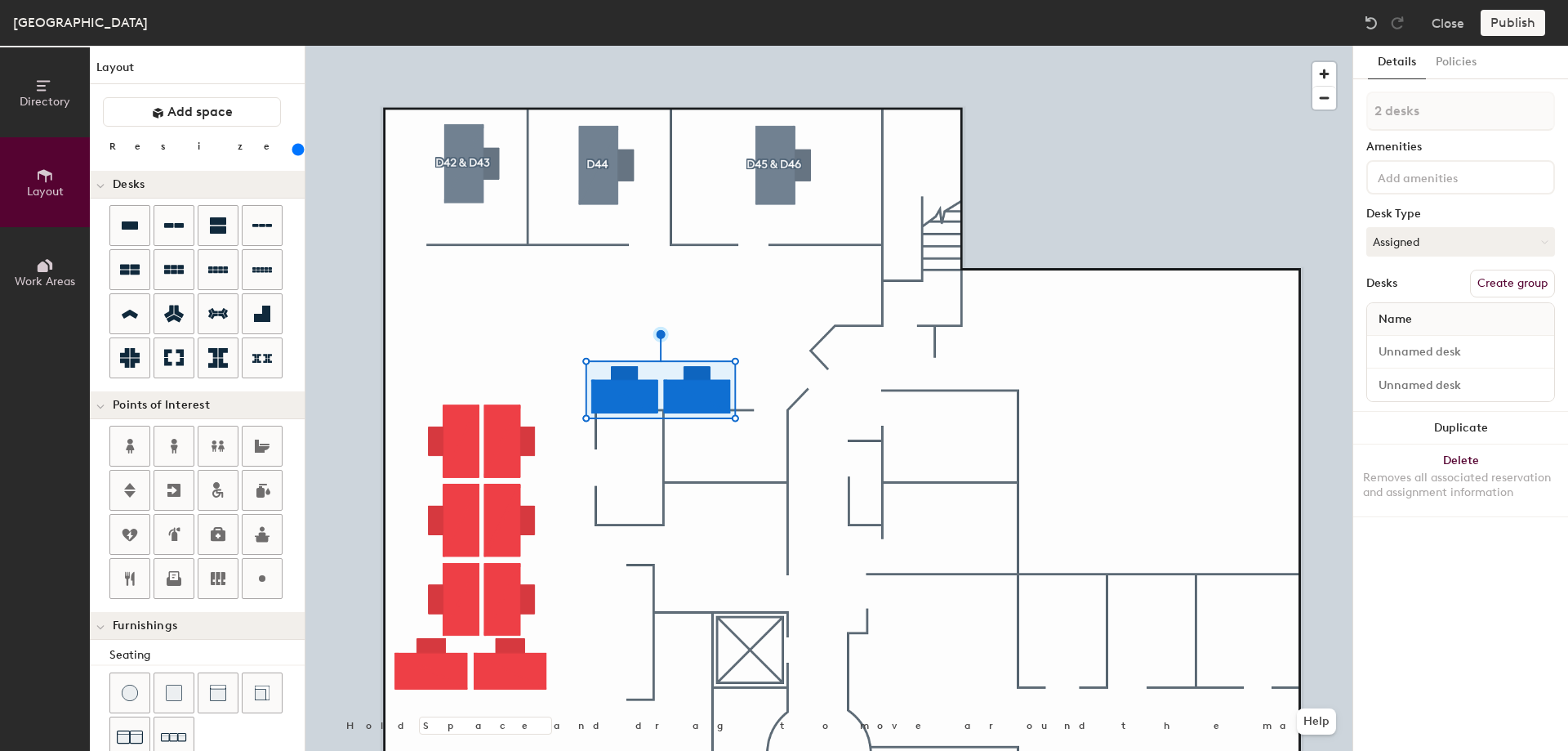
drag, startPoint x: 167, startPoint y: 147, endPoint x: 191, endPoint y: 146, distance: 24.0
click at [296, 146] on input "range" at bounding box center [296, 149] width 0 height 13
click at [1101, 46] on div at bounding box center [829, 46] width 1047 height 0
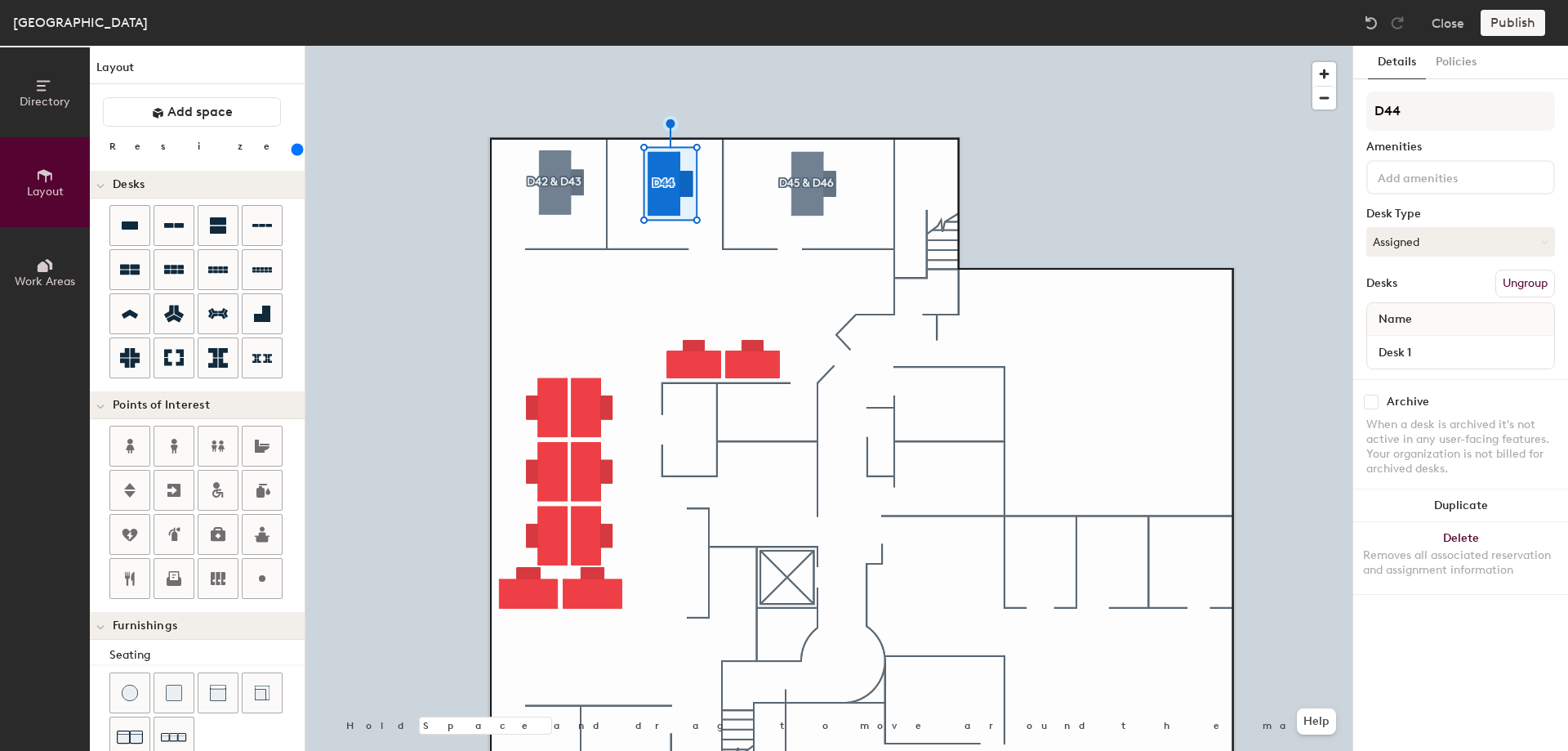
click at [1452, 170] on input at bounding box center [1448, 176] width 147 height 19
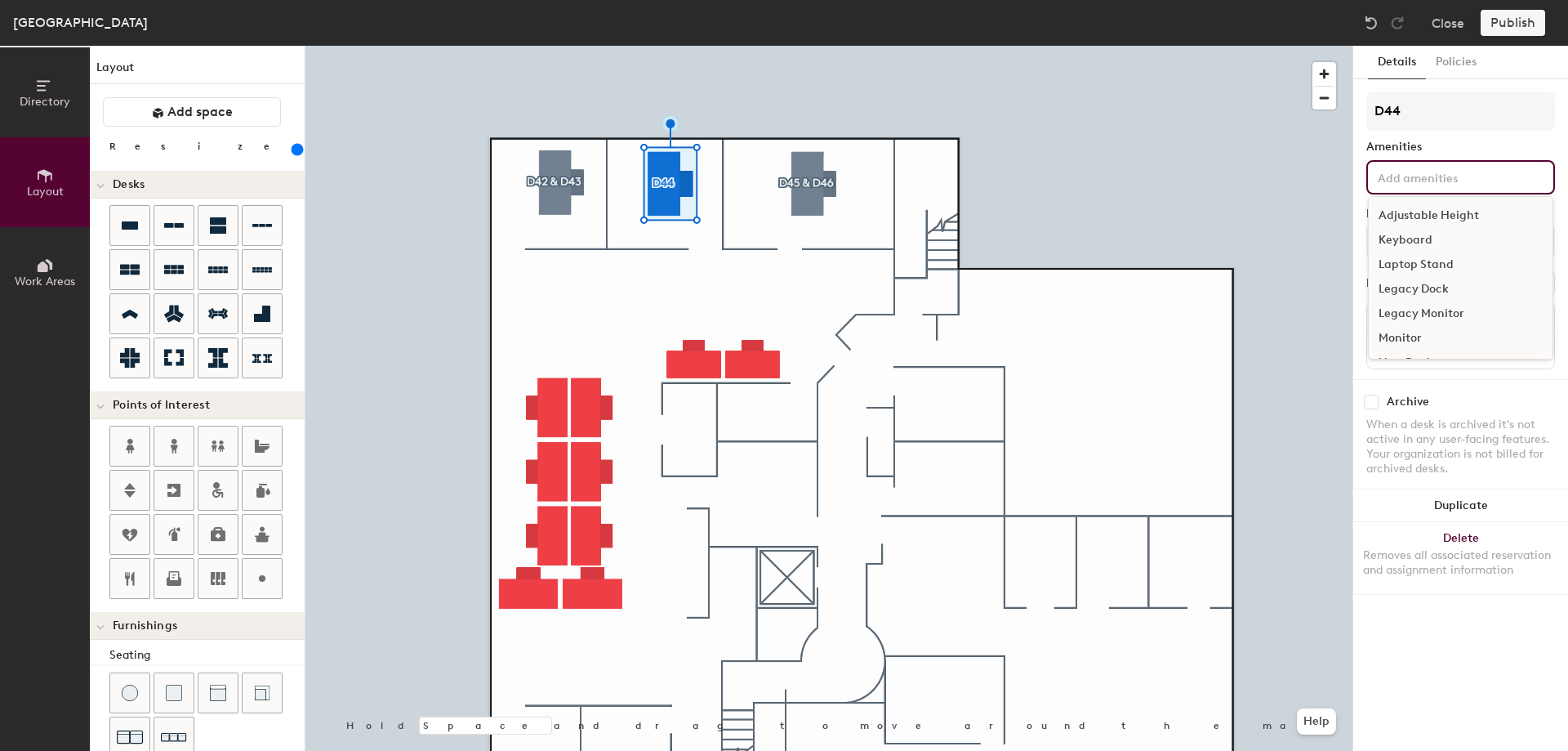
click at [1430, 214] on div "Adjustable Height" at bounding box center [1461, 215] width 183 height 25
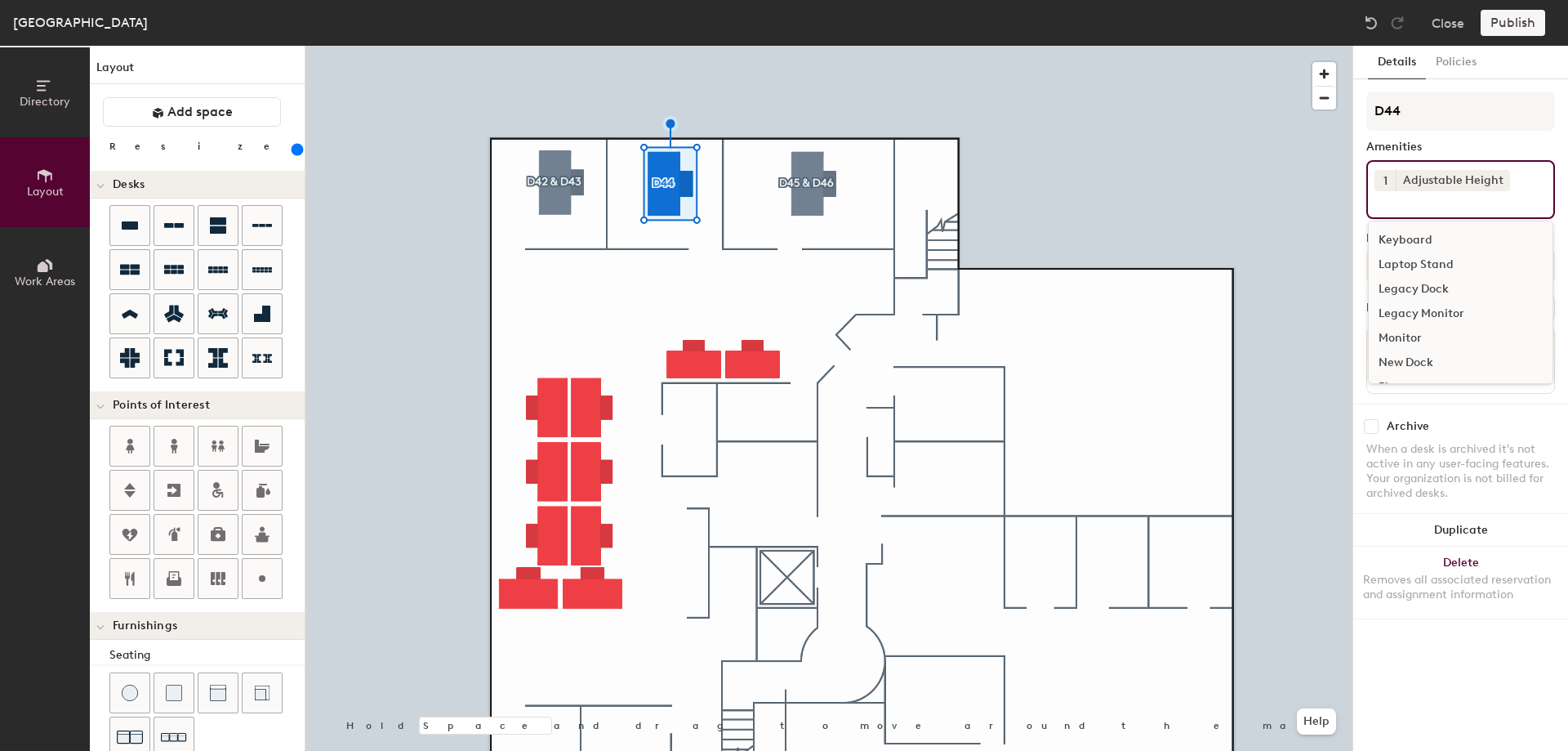
click at [1412, 235] on div "Keyboard" at bounding box center [1461, 240] width 183 height 25
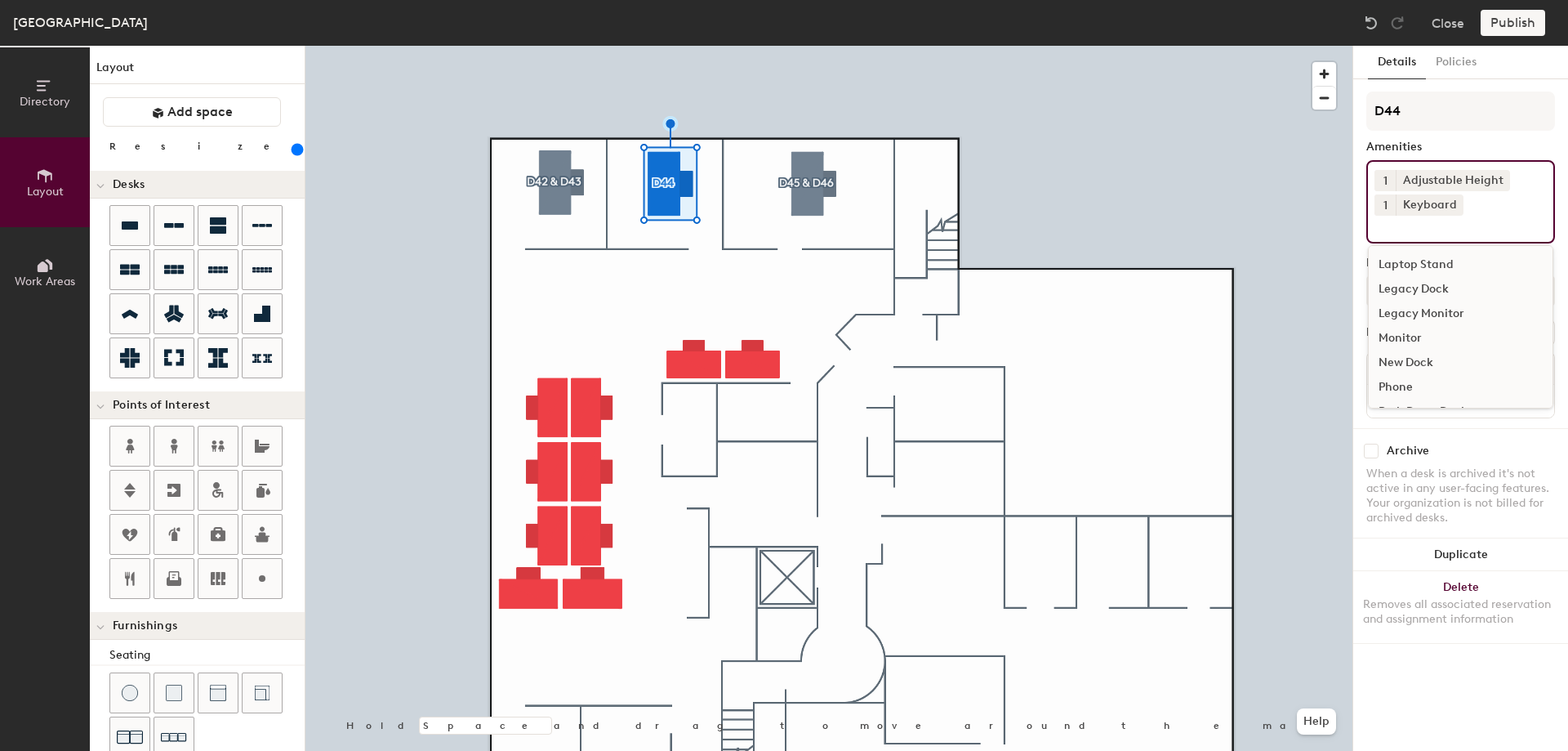
click at [1409, 327] on div "Monitor" at bounding box center [1461, 337] width 183 height 25
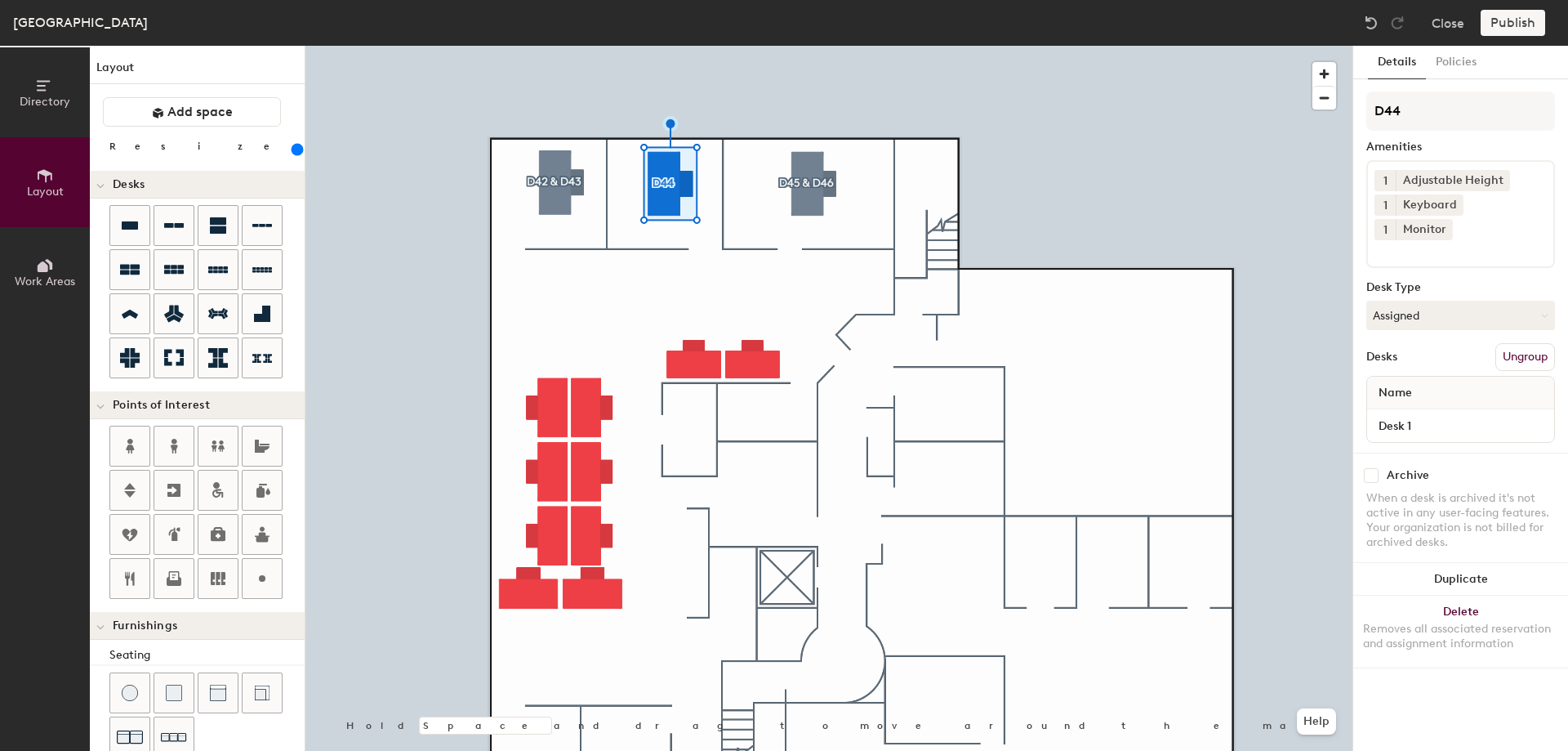
click at [1472, 452] on div "Archive When a desk is archived it's not active in any user-facing features. Yo…" at bounding box center [1461, 510] width 215 height 116
click at [1479, 301] on button "Assigned" at bounding box center [1461, 315] width 189 height 29
click at [1413, 403] on div "Hoteled" at bounding box center [1449, 414] width 163 height 25
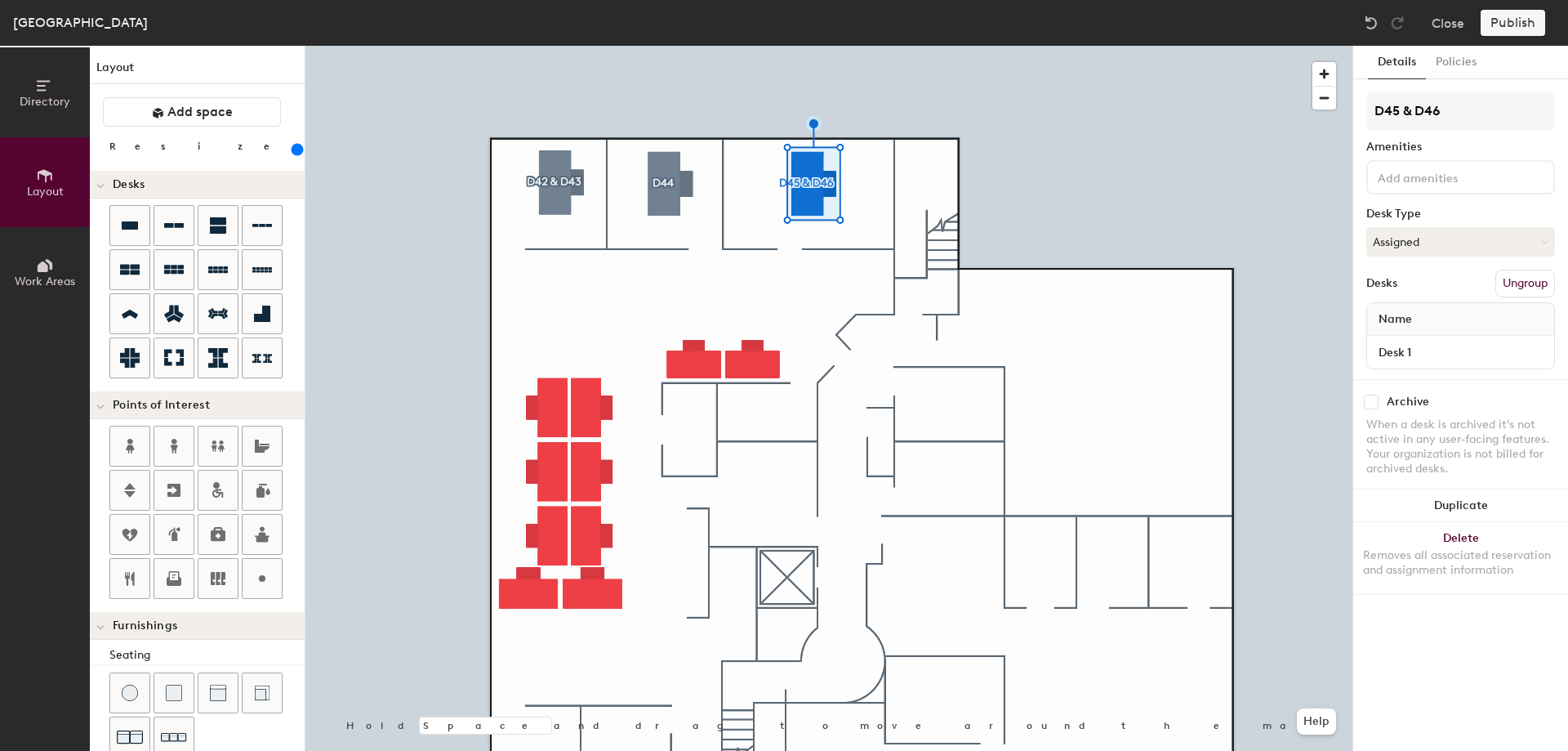
click at [1441, 185] on input at bounding box center [1448, 176] width 147 height 19
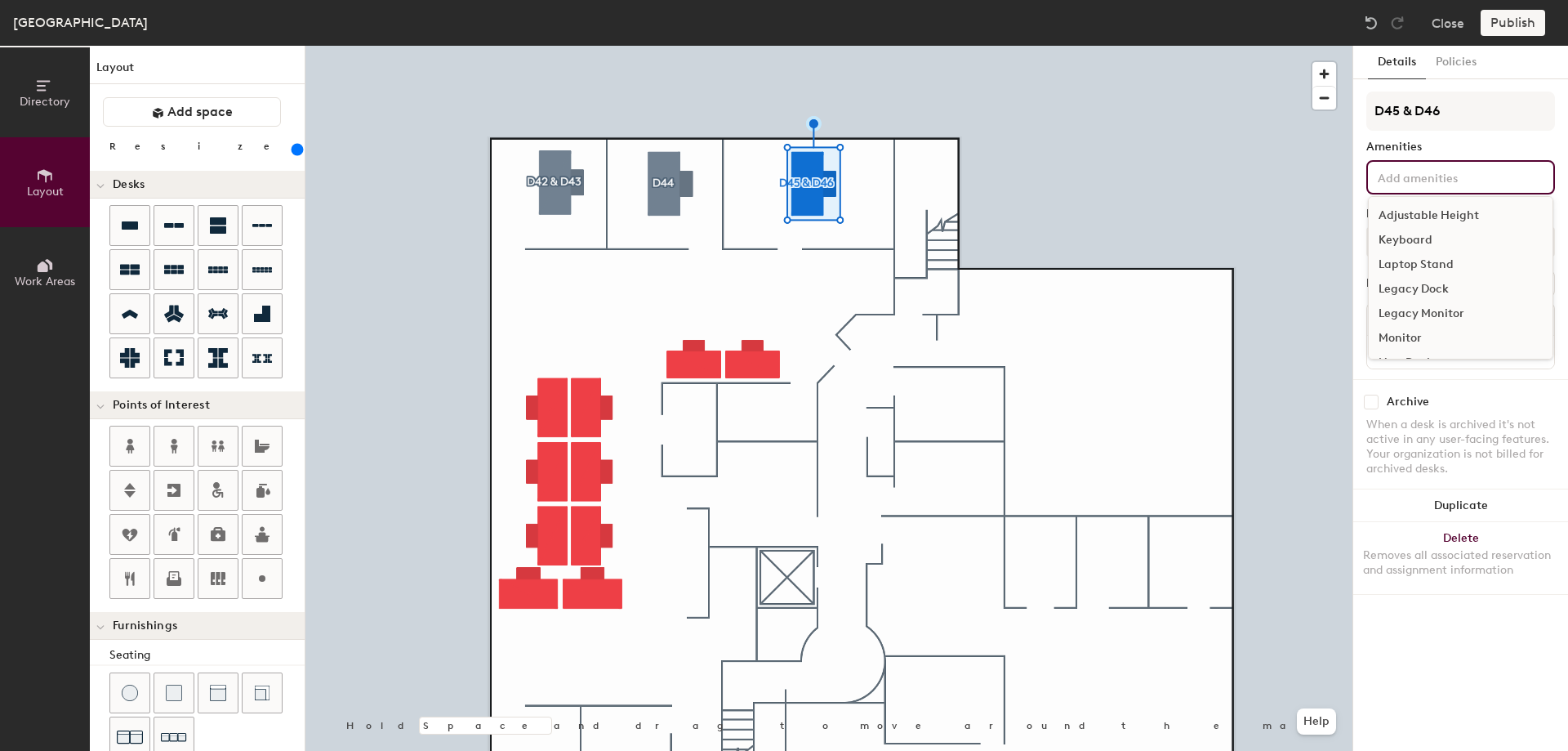
click at [1419, 210] on div "Adjustable Height" at bounding box center [1461, 215] width 183 height 25
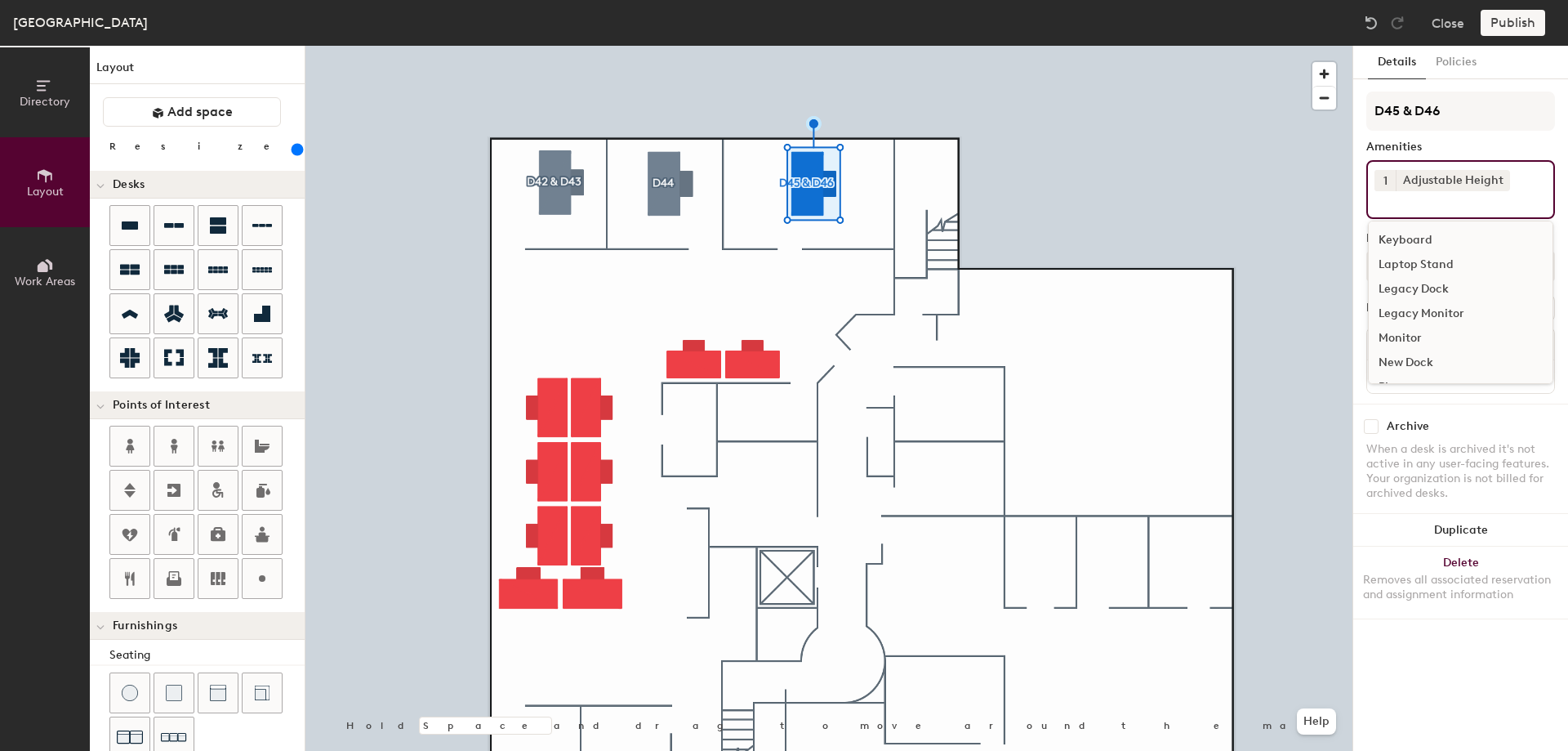
click at [1402, 235] on div "Keyboard" at bounding box center [1461, 240] width 183 height 25
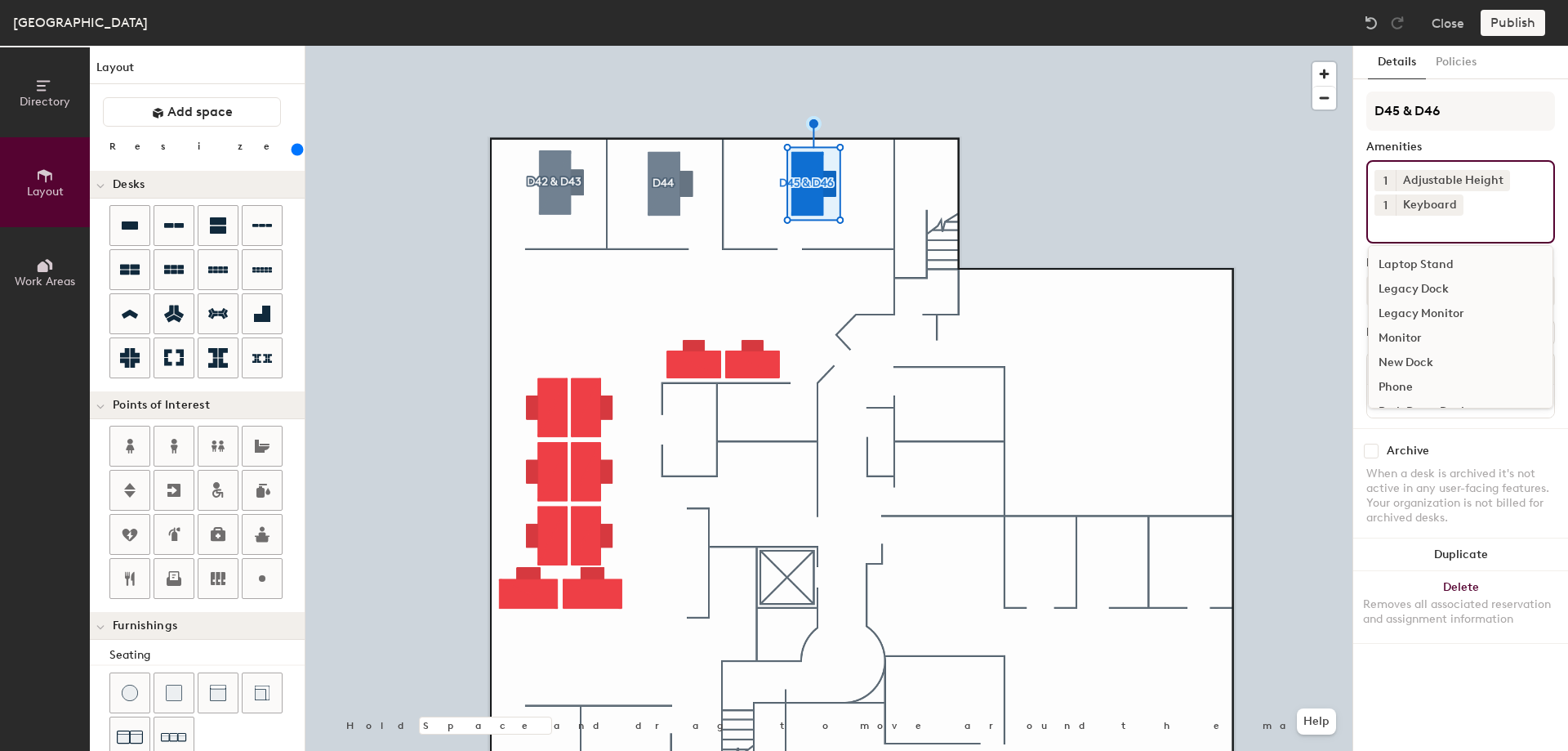
click at [1398, 326] on div "Legacy Monitor" at bounding box center [1461, 314] width 183 height 25
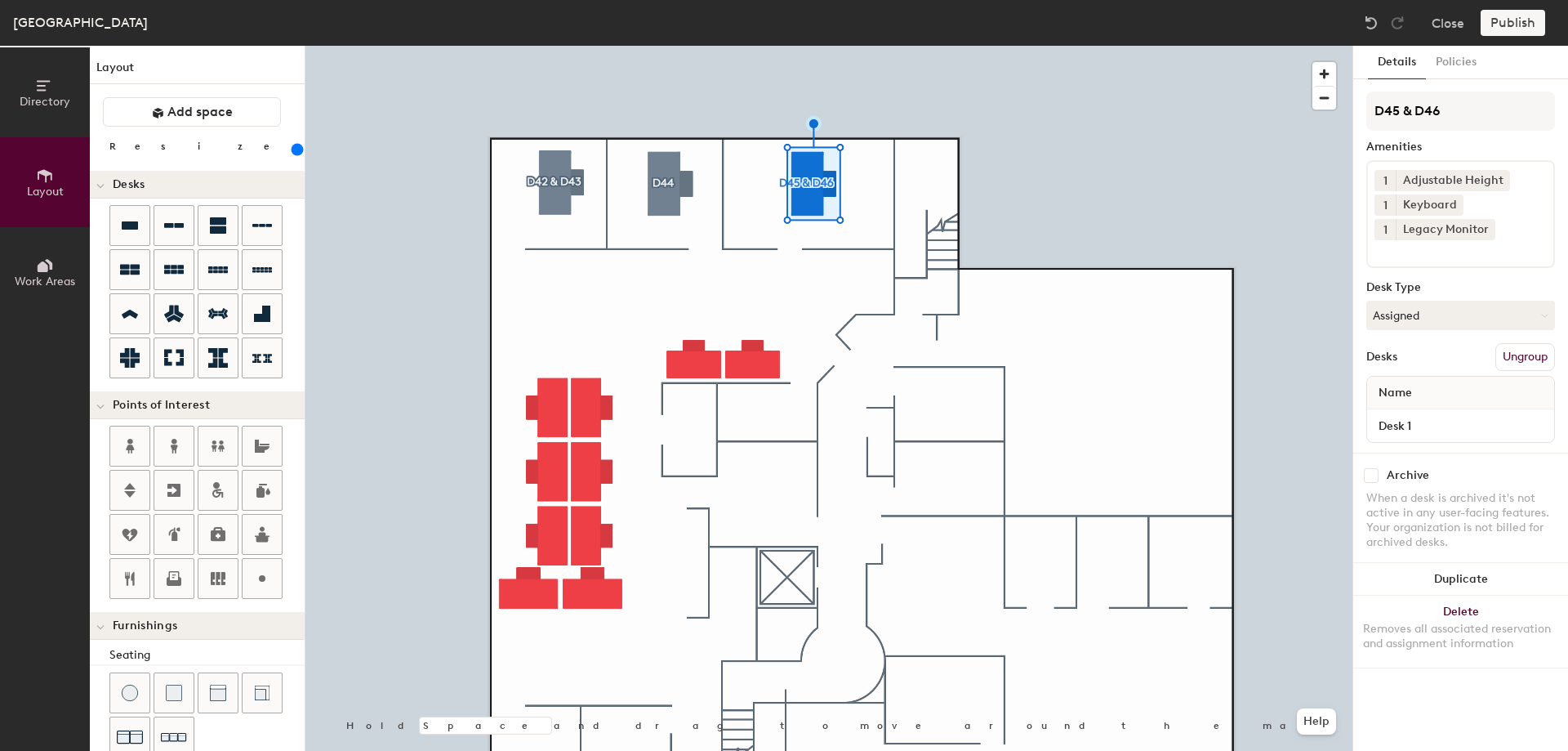
click at [558, 46] on div at bounding box center [829, 46] width 1047 height 0
type input "240"
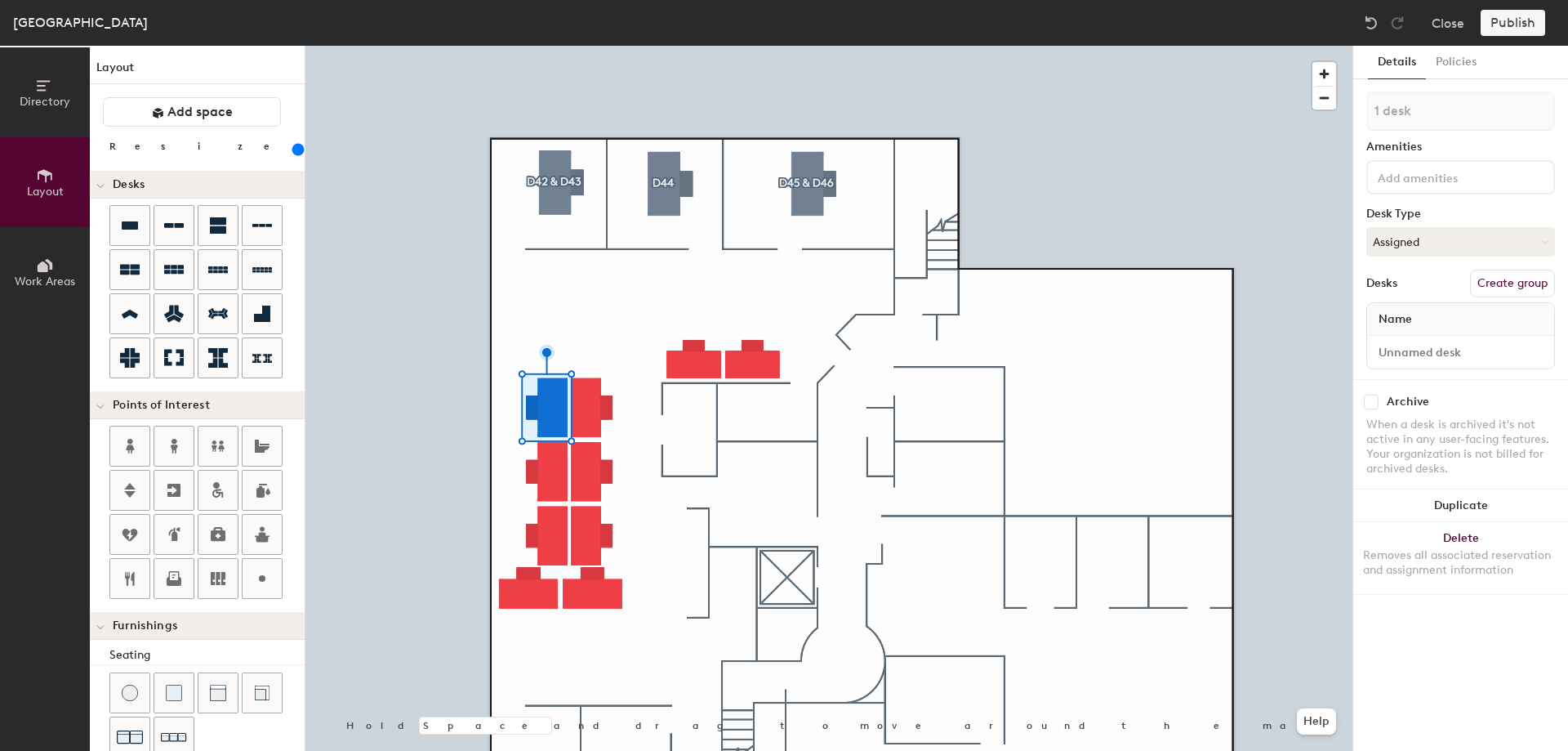
drag, startPoint x: 1504, startPoint y: 282, endPoint x: 1506, endPoint y: 266, distance: 16.1
click at [1504, 282] on button "Create group" at bounding box center [1512, 283] width 85 height 28
click at [1342, 111] on div "Directory Layout Work Areas Layout Add space Resize Desks Points of Interest Fu…" at bounding box center [784, 398] width 1568 height 705
type input "D30"
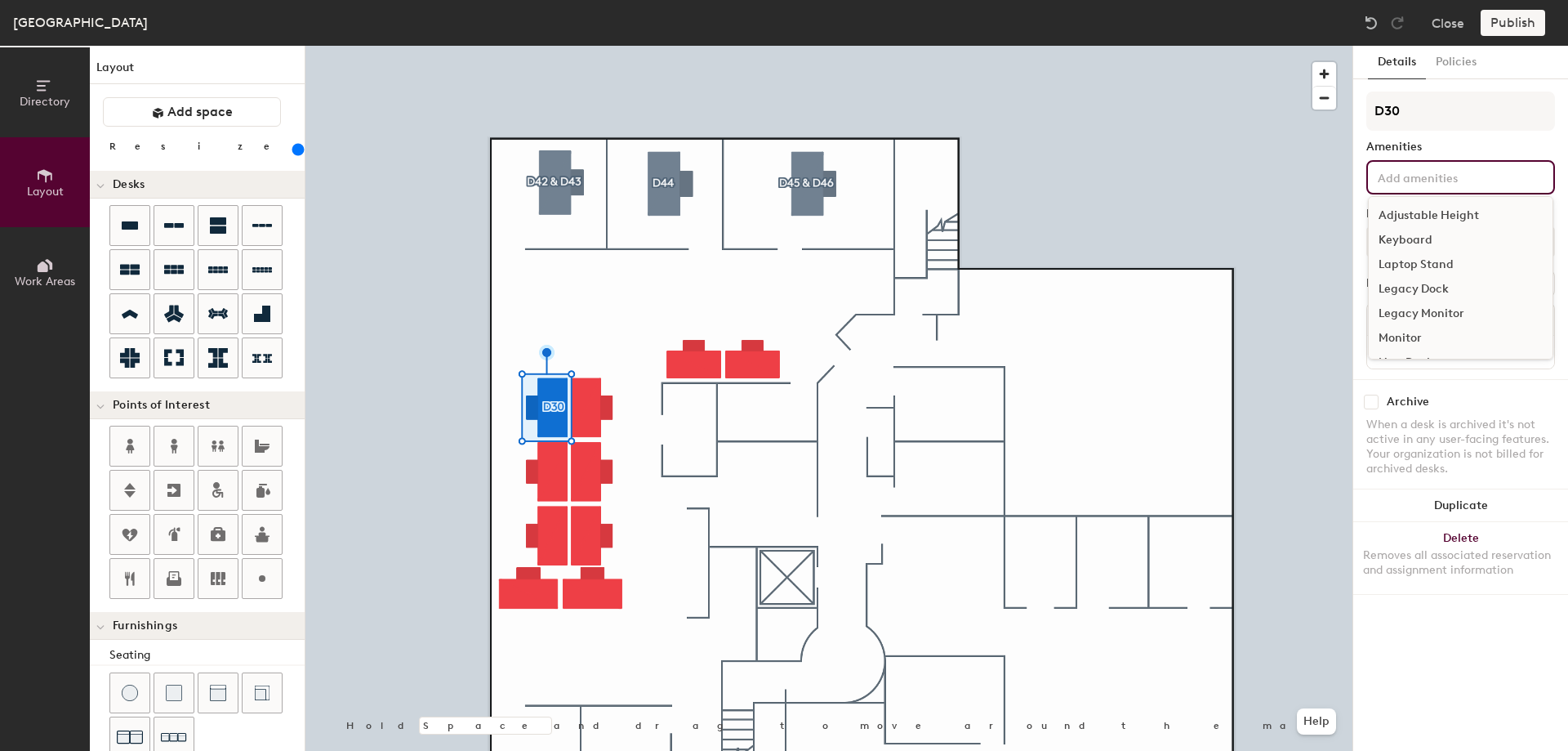
click at [1429, 175] on input at bounding box center [1448, 176] width 147 height 19
click at [1419, 211] on div "Adjustable Height" at bounding box center [1461, 215] width 183 height 25
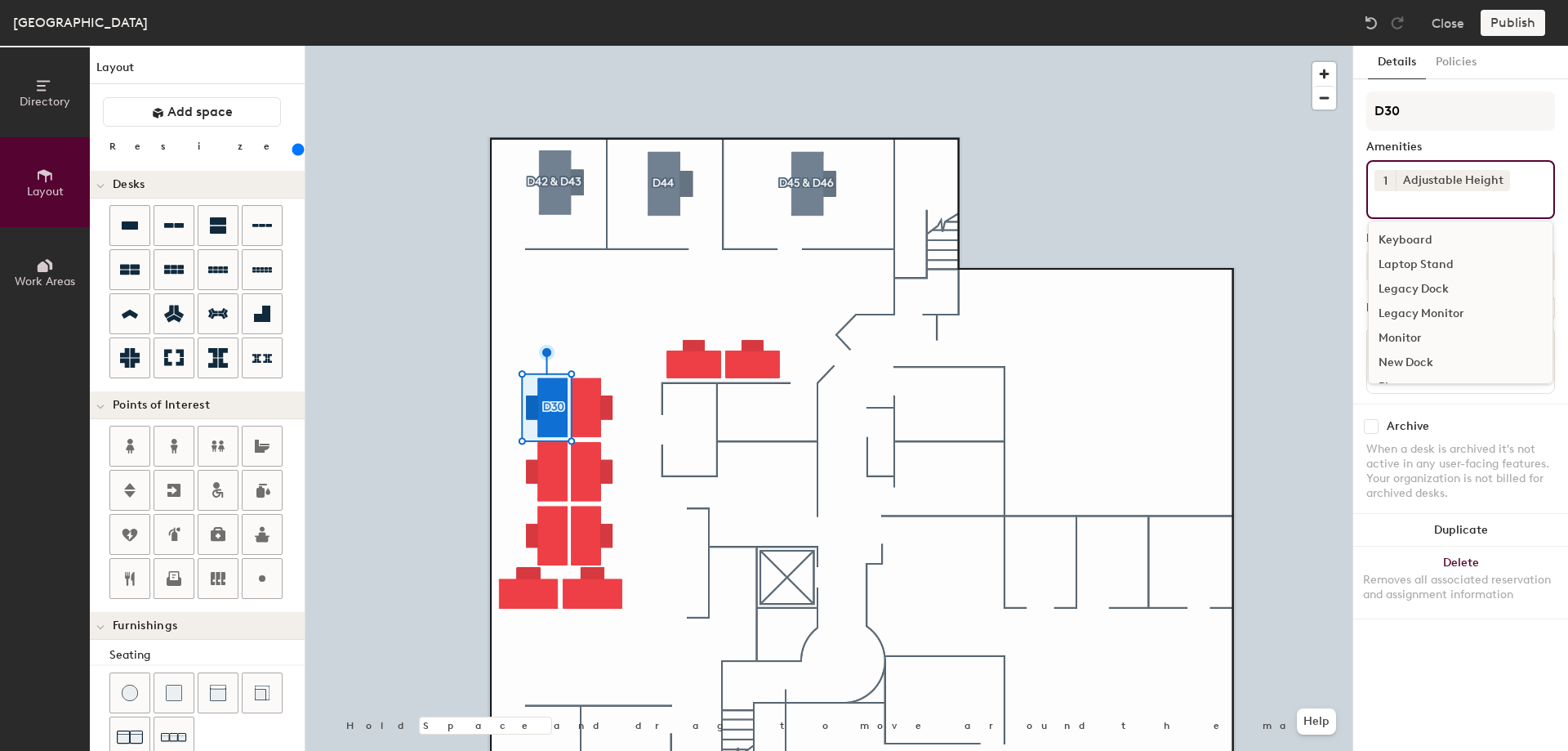
click at [1408, 235] on div "Keyboard" at bounding box center [1461, 240] width 183 height 25
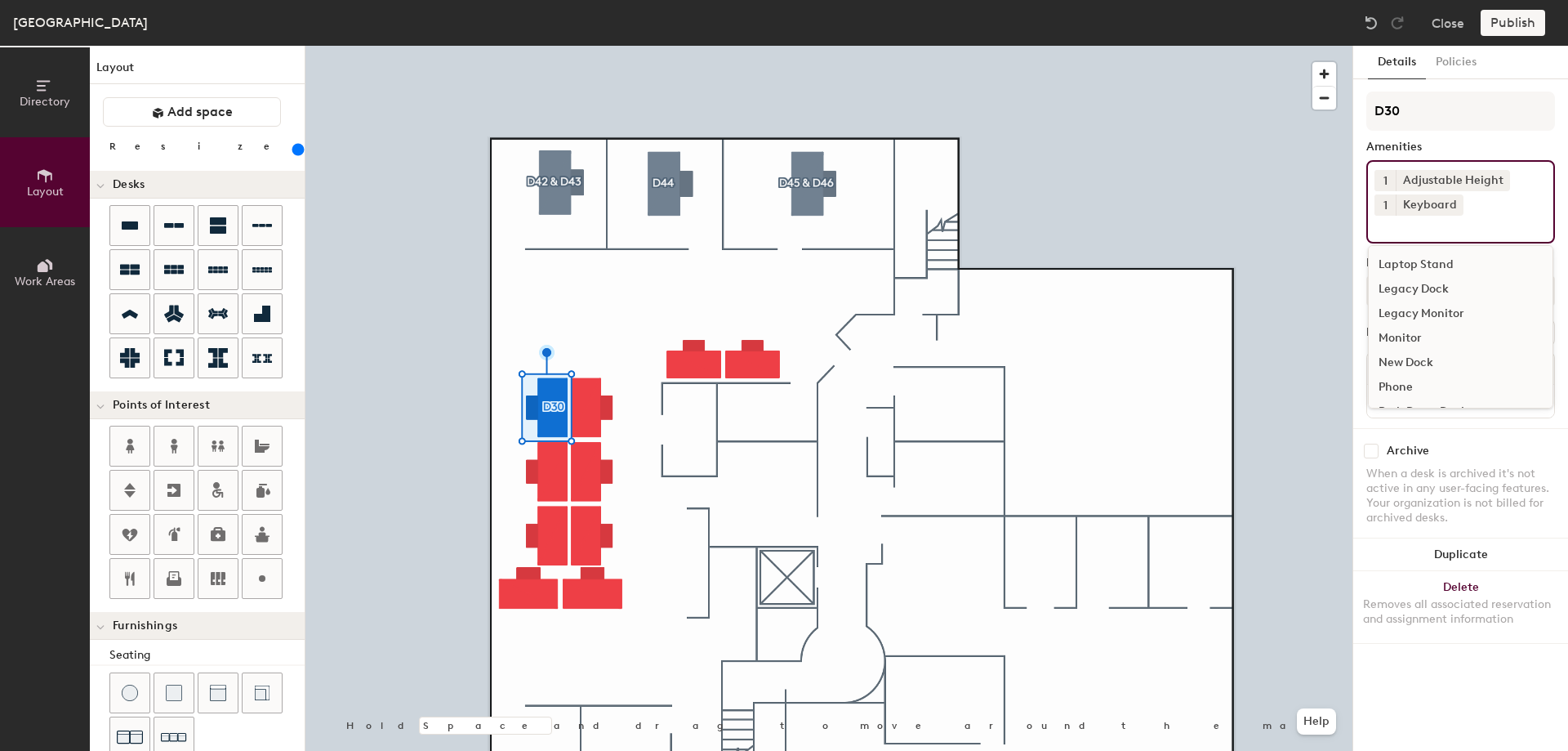
click at [1411, 330] on div "Monitor" at bounding box center [1461, 337] width 183 height 25
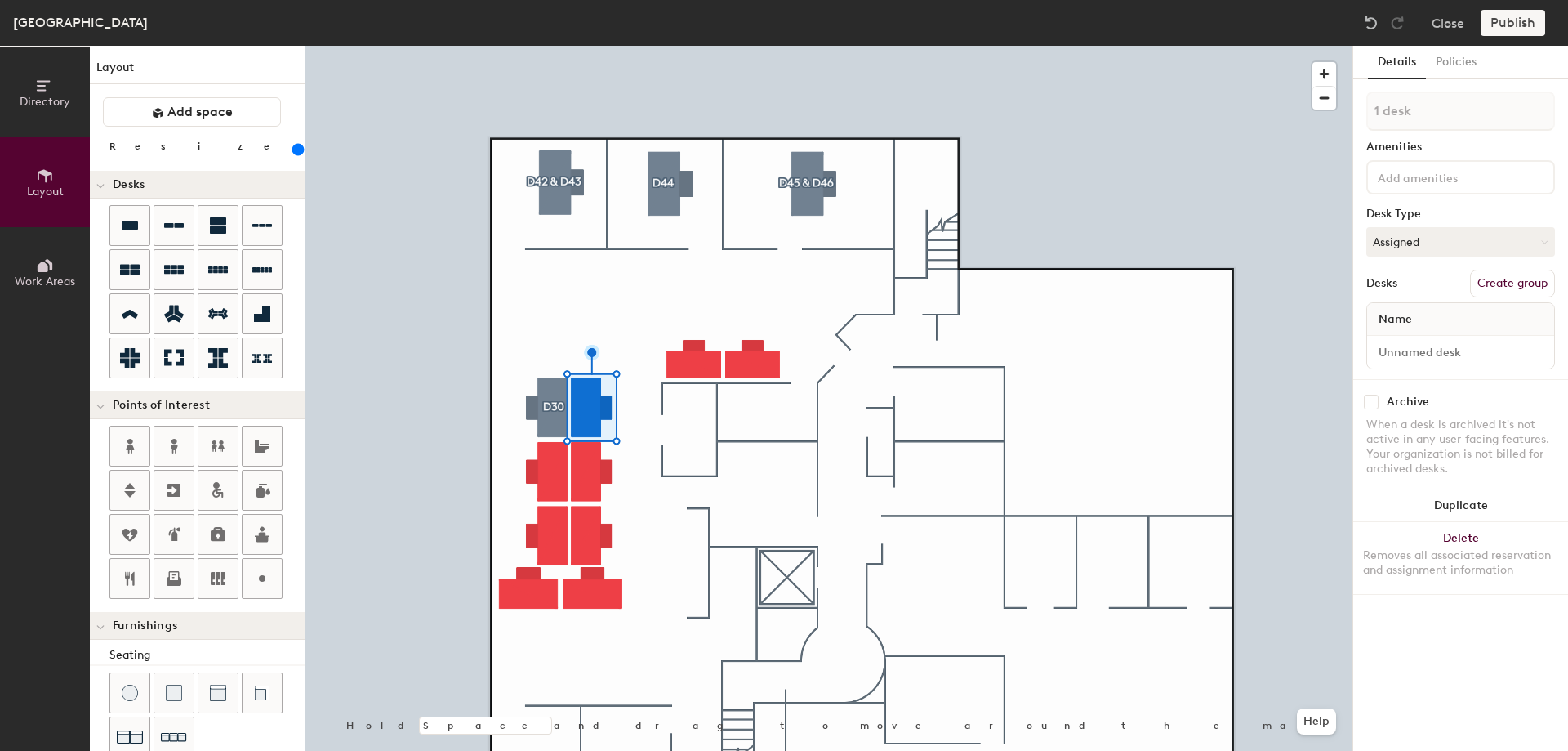
click at [1491, 287] on button "Create group" at bounding box center [1512, 283] width 85 height 28
drag, startPoint x: 1419, startPoint y: 108, endPoint x: 1318, endPoint y: 105, distance: 101.0
click at [1318, 105] on div "Directory Layout Work Areas Layout Add space Resize Desks Points of Interest Fu…" at bounding box center [784, 398] width 1568 height 705
type input "d"
type input "D31"
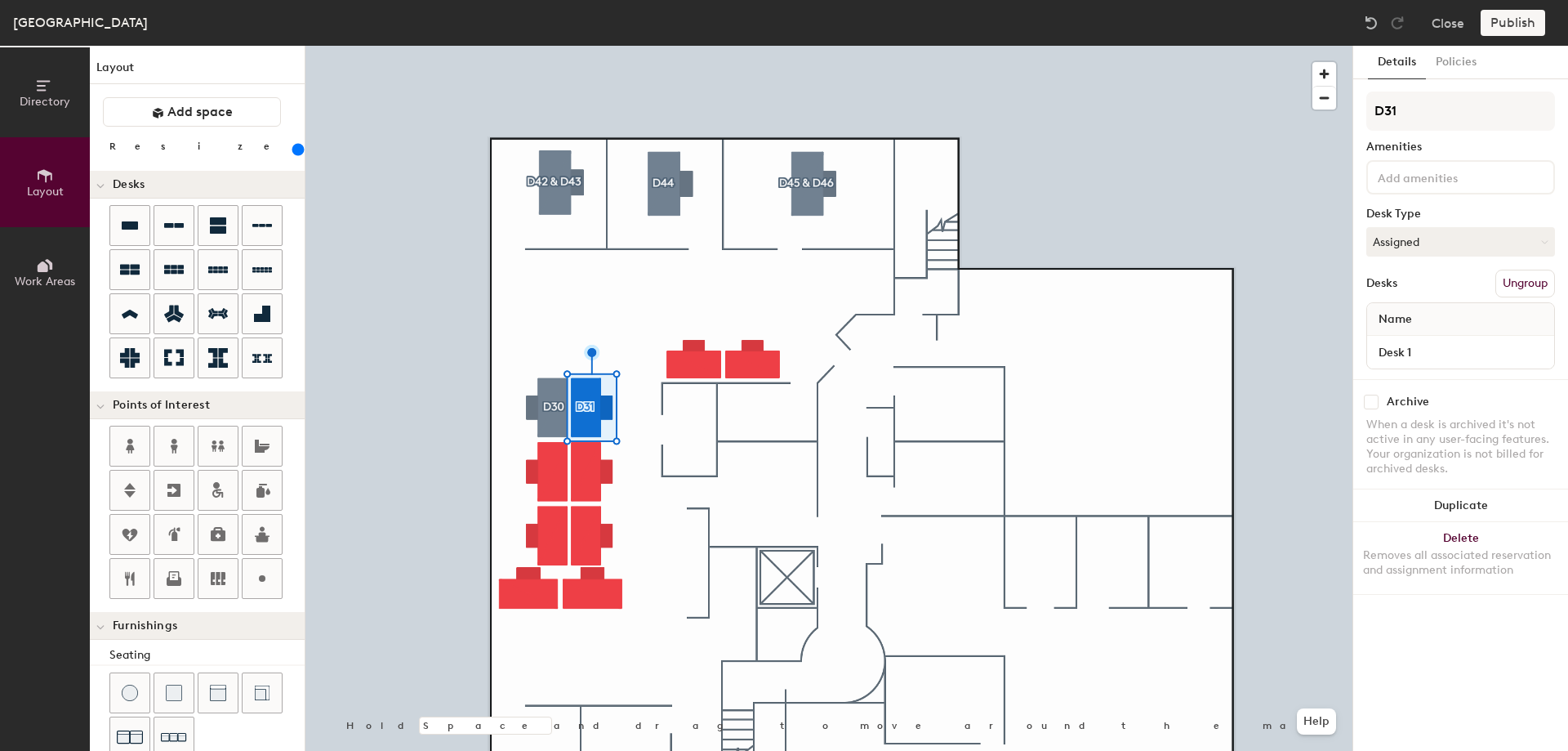
click at [1382, 183] on input at bounding box center [1448, 176] width 147 height 19
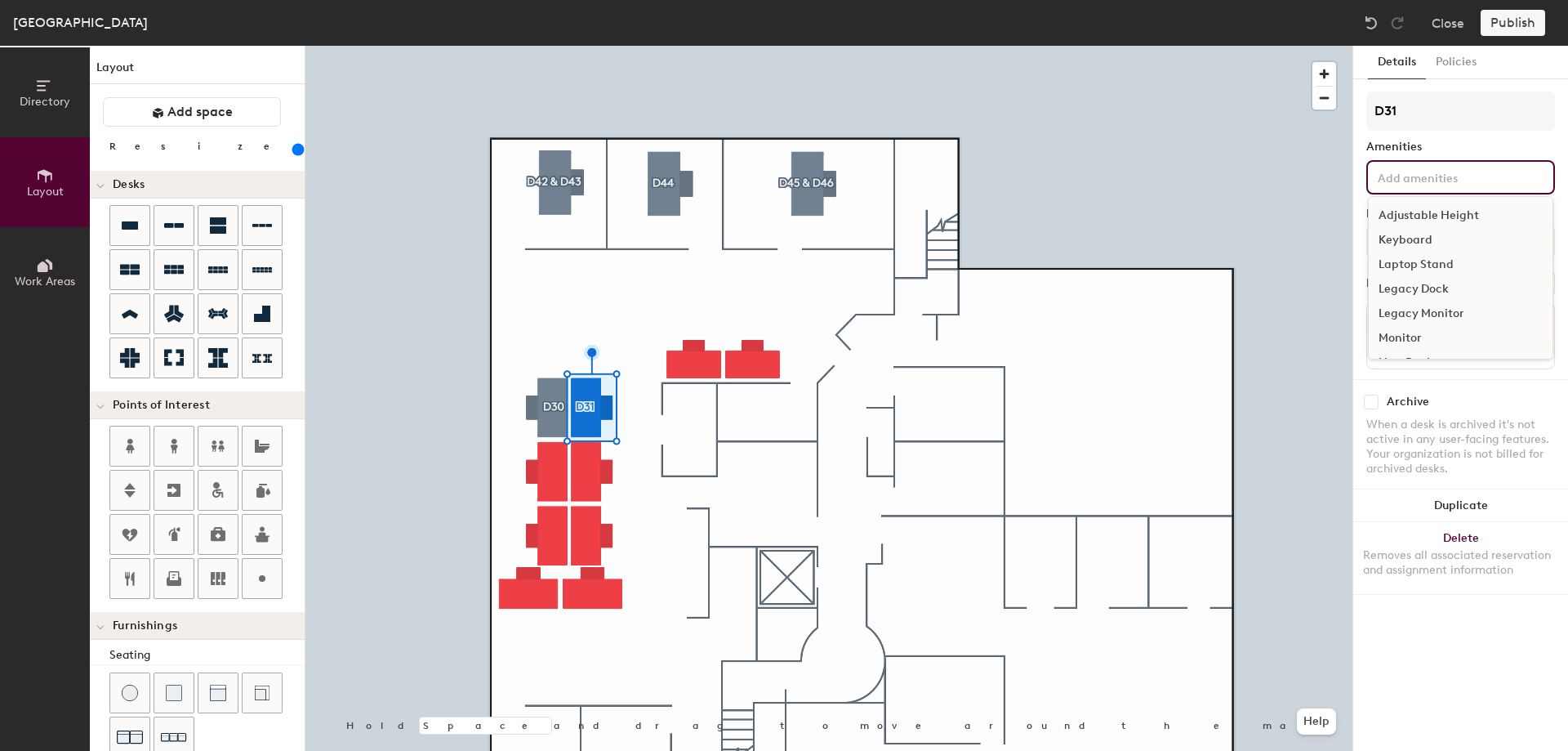
click at [1394, 218] on div "Adjustable Height" at bounding box center [1461, 215] width 183 height 25
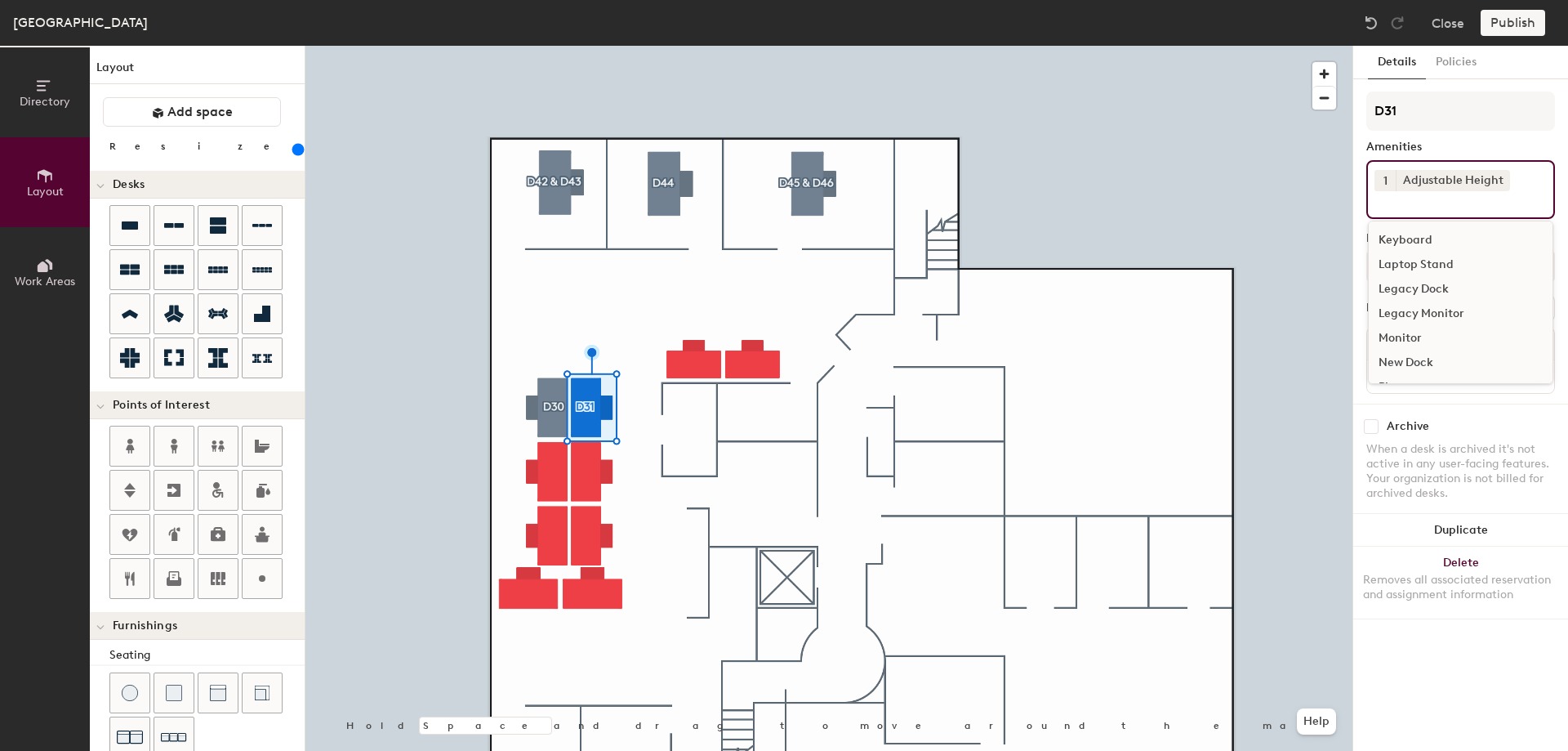
drag, startPoint x: 1391, startPoint y: 236, endPoint x: 1391, endPoint y: 267, distance: 31.0
click at [1391, 237] on div "Keyboard" at bounding box center [1461, 240] width 183 height 25
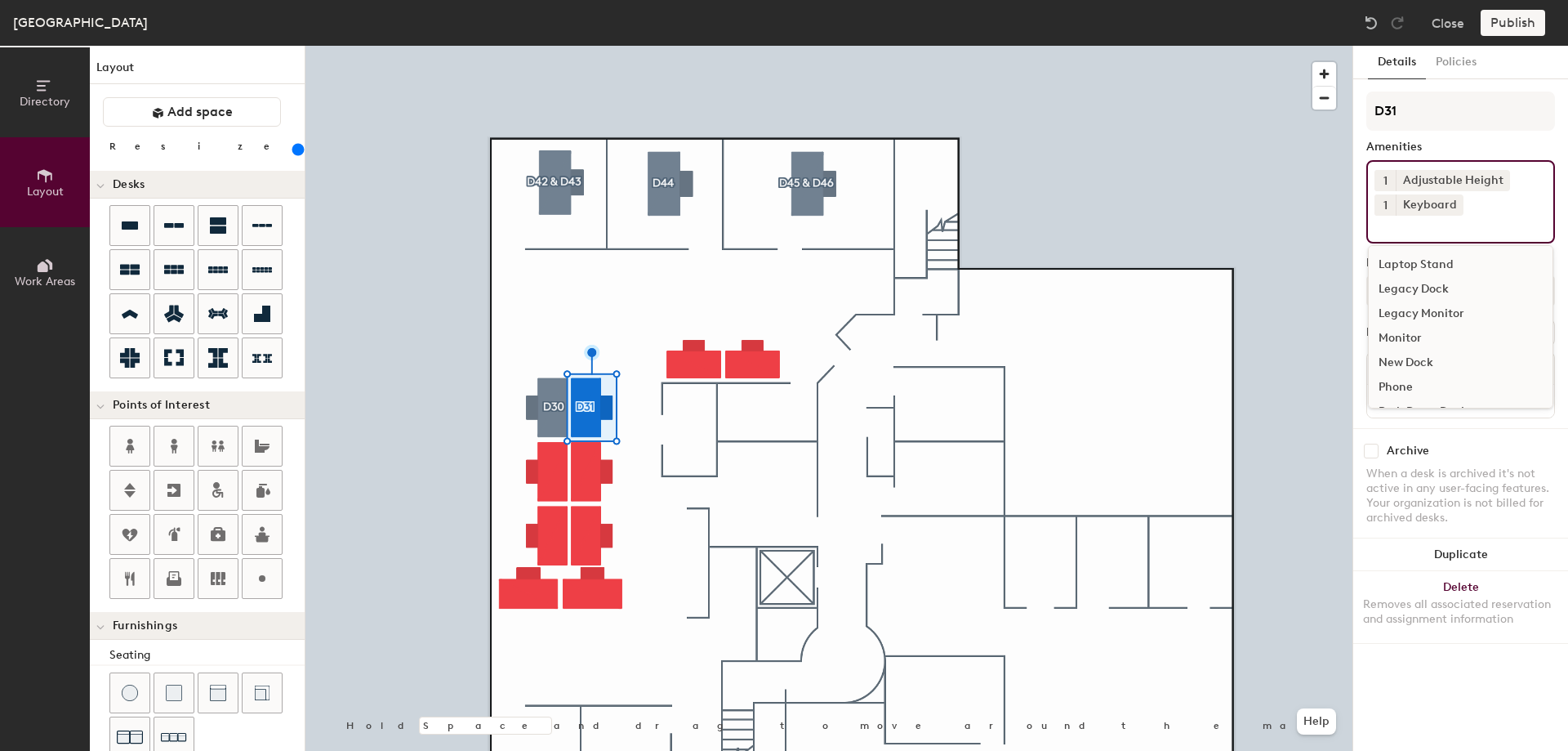
click at [1393, 333] on div "Monitor" at bounding box center [1461, 337] width 183 height 25
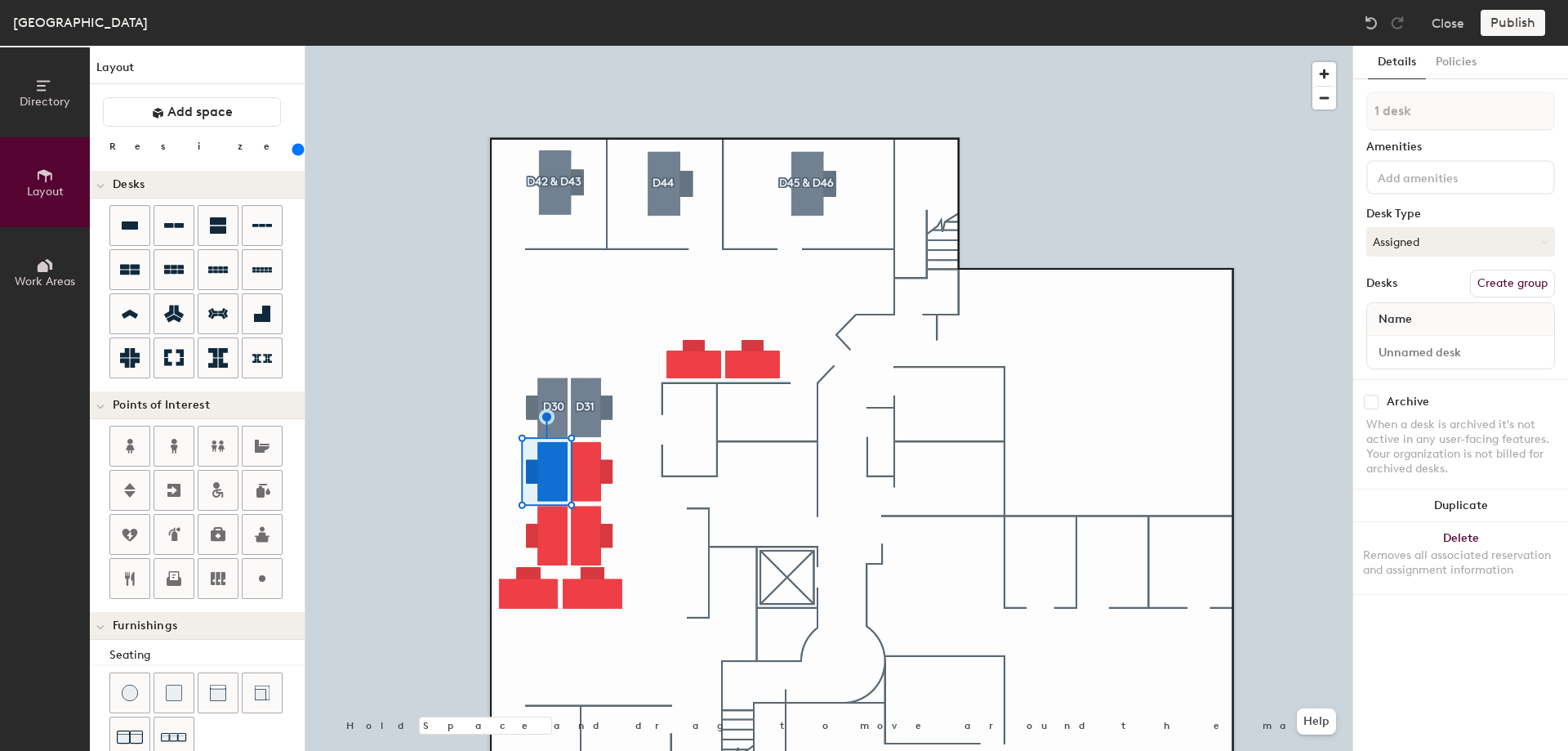
click at [1506, 281] on button "Create group" at bounding box center [1512, 283] width 85 height 28
drag, startPoint x: 1395, startPoint y: 108, endPoint x: 1362, endPoint y: 106, distance: 33.1
click at [1362, 106] on div "Details Policies Pod 6 Amenities Desk Type Assigned Desks Ungroup Name Desk 1 A…" at bounding box center [1461, 398] width 215 height 705
type input "D35"
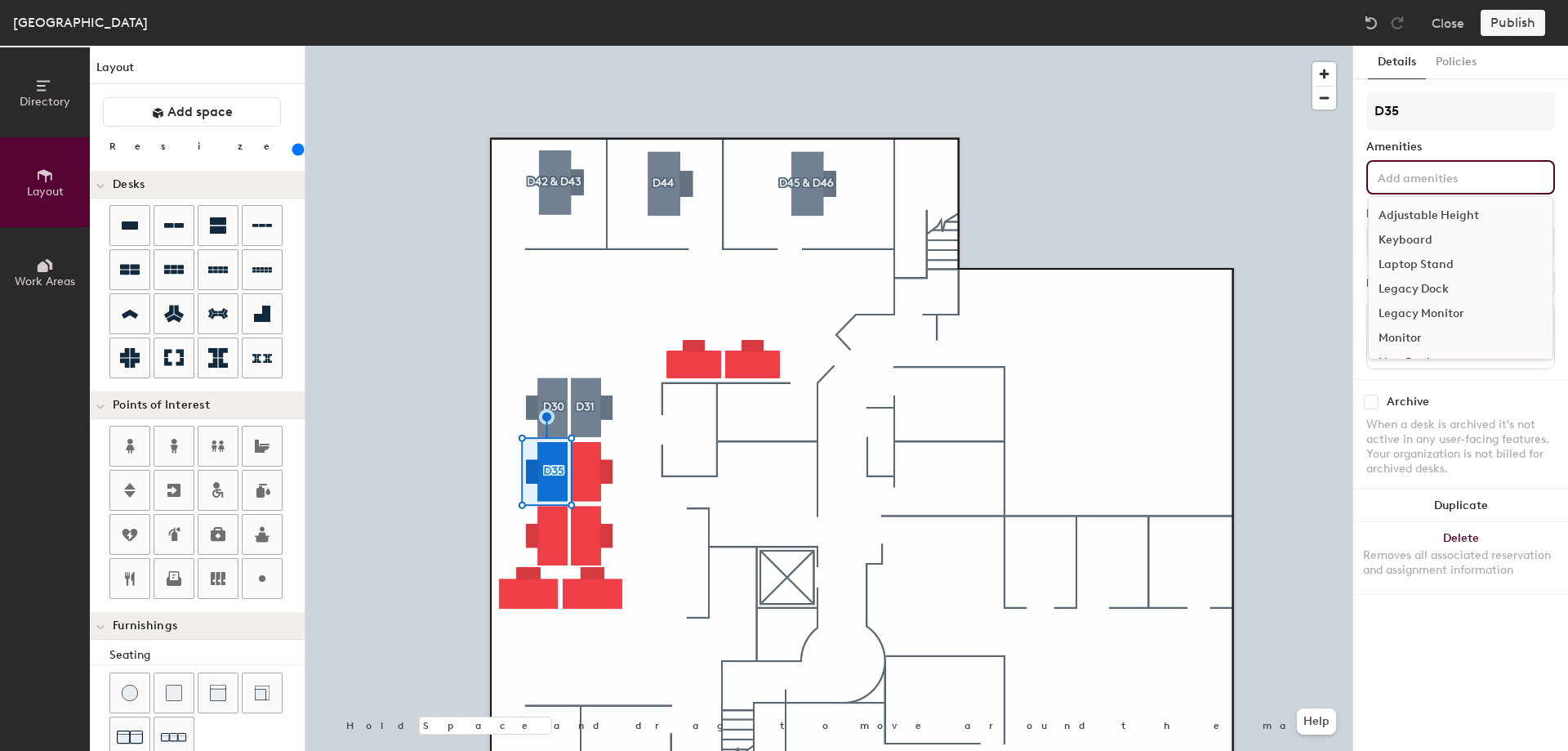
click at [1445, 175] on input at bounding box center [1448, 176] width 147 height 19
click at [1430, 213] on div "Adjustable Height" at bounding box center [1461, 215] width 183 height 25
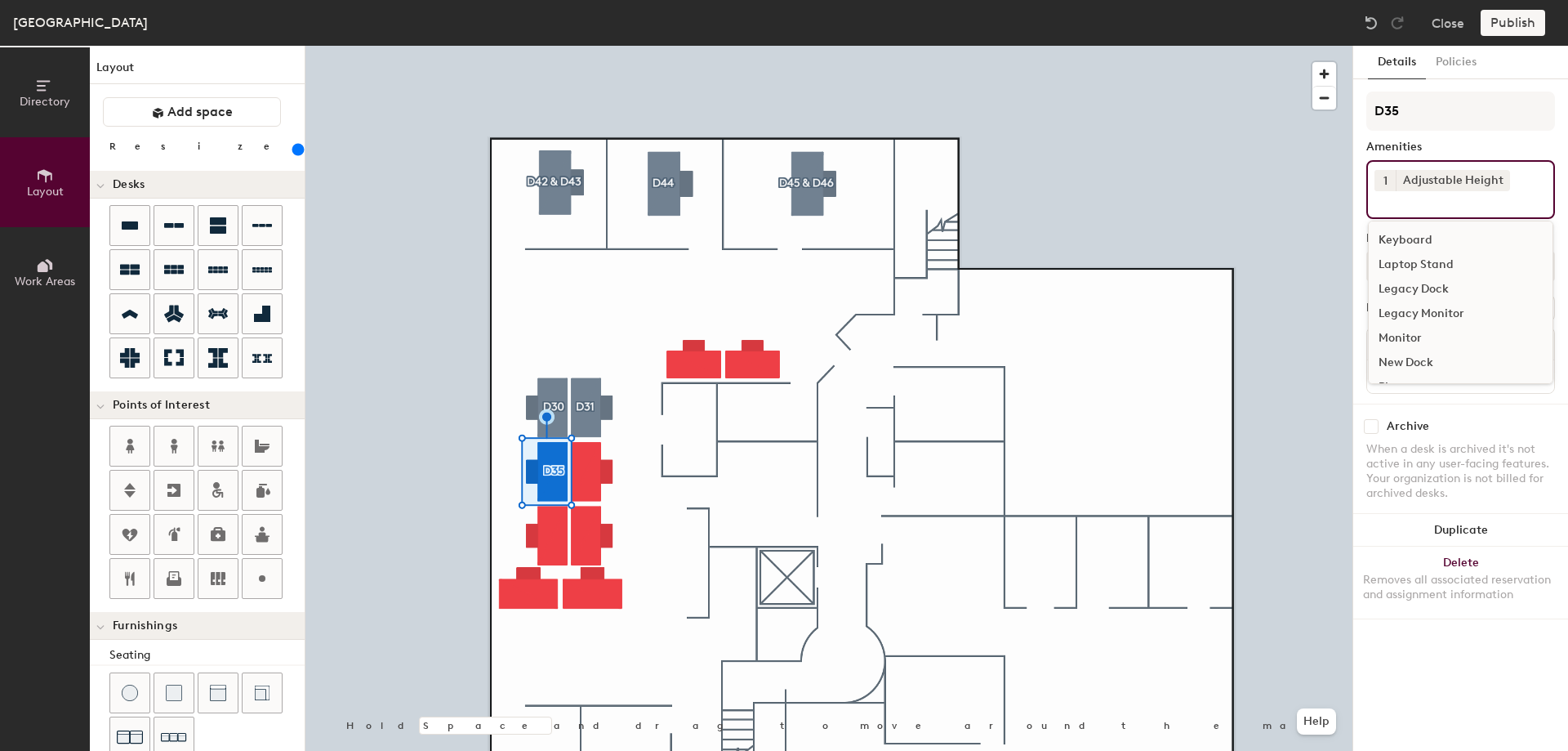
click at [1408, 232] on div "Keyboard Laptop Stand Legacy Dock Legacy Monitor Monitor New Dock Phone Push Do…" at bounding box center [1461, 302] width 185 height 163
click at [1406, 233] on div "Keyboard" at bounding box center [1461, 240] width 183 height 25
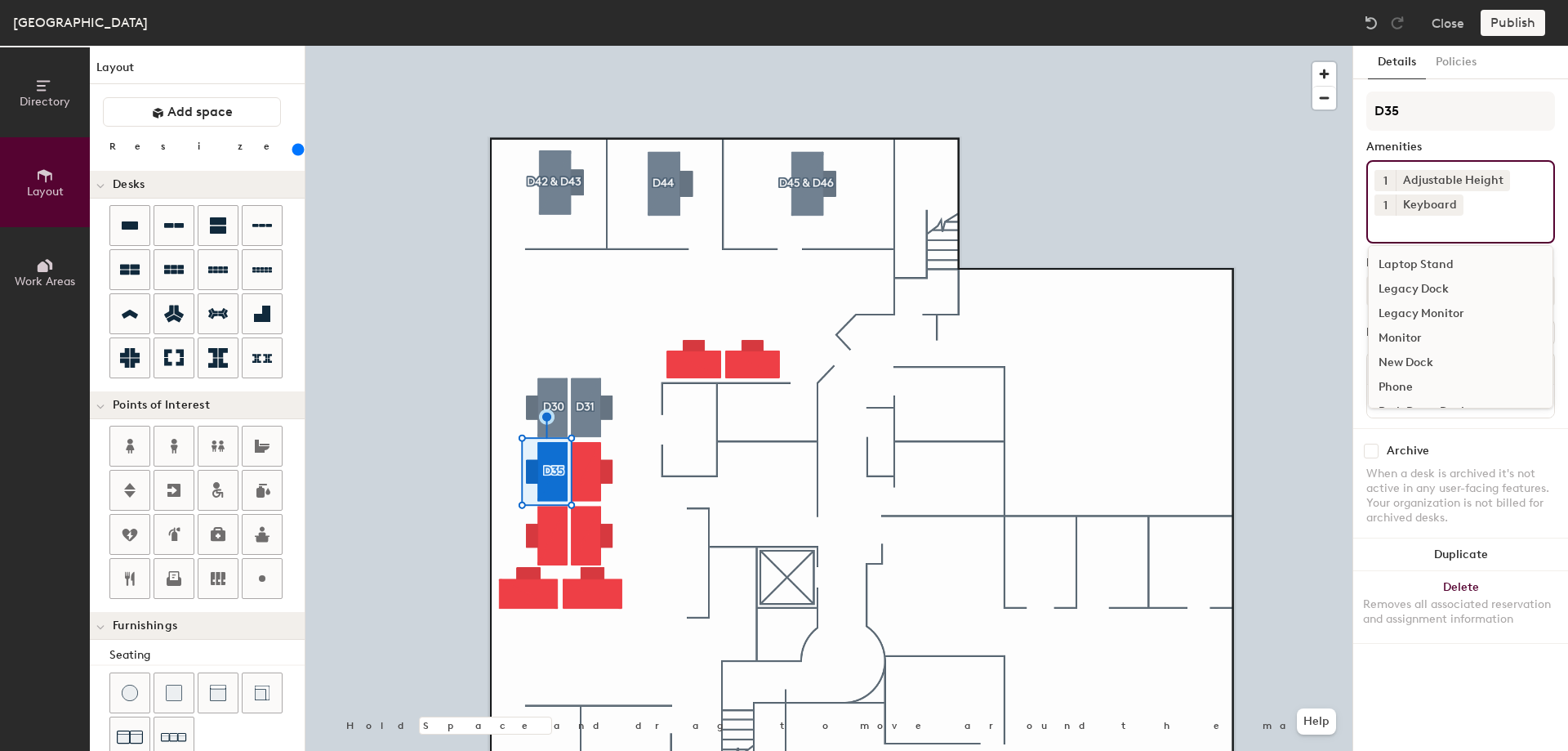
click at [1394, 333] on div "Monitor" at bounding box center [1461, 337] width 183 height 25
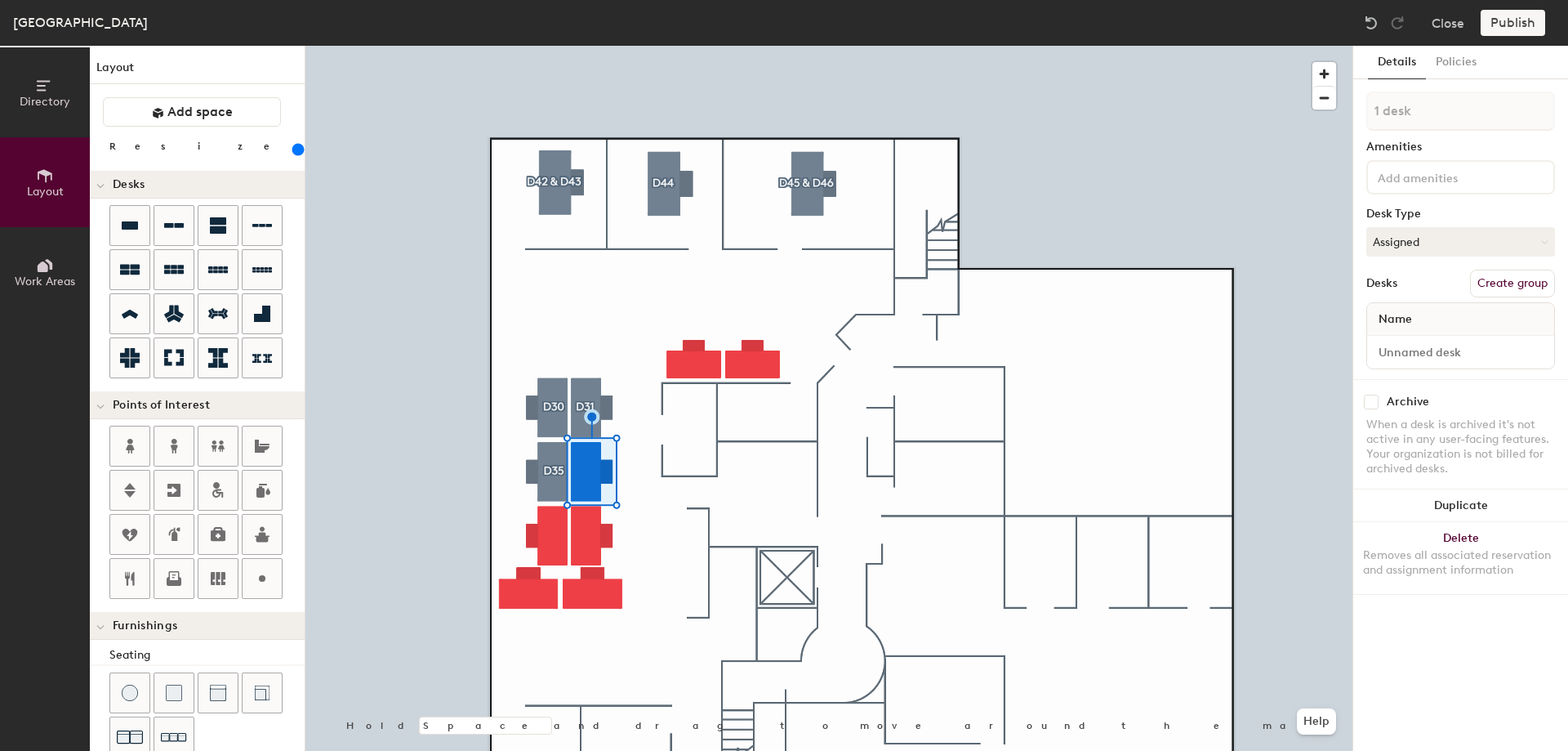
click at [1514, 283] on button "Create group" at bounding box center [1512, 283] width 85 height 28
drag, startPoint x: 1431, startPoint y: 111, endPoint x: 1363, endPoint y: 101, distance: 68.7
click at [1363, 101] on div "Details Policies Pod 7 Amenities Desk Type Assigned Desks Ungroup Name Desk 1 A…" at bounding box center [1461, 398] width 215 height 705
type input "D32"
drag, startPoint x: 1506, startPoint y: 277, endPoint x: 1506, endPoint y: 261, distance: 16.0
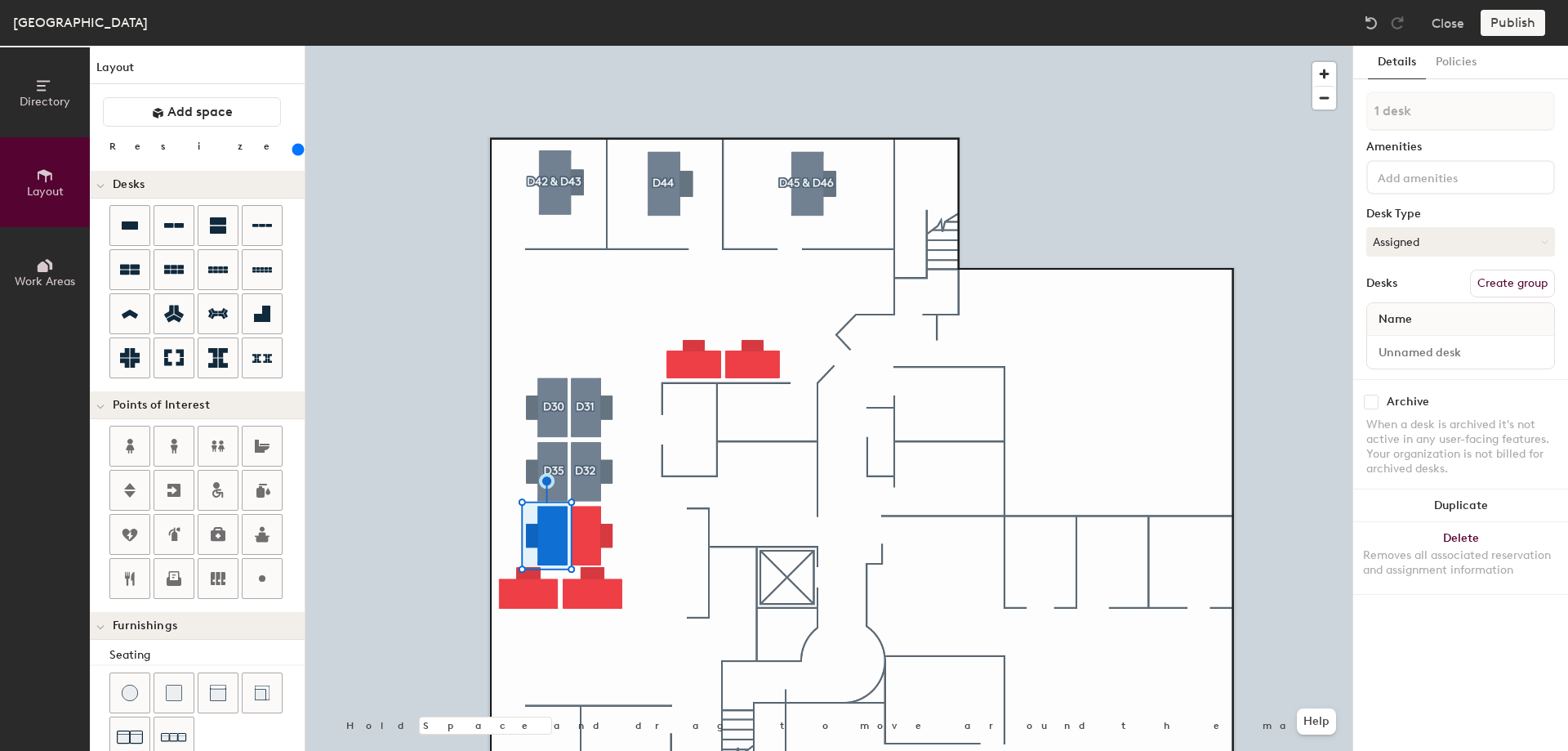
click at [1506, 277] on button "Create group" at bounding box center [1512, 283] width 85 height 28
drag, startPoint x: 1431, startPoint y: 105, endPoint x: 1327, endPoint y: 79, distance: 107.2
click at [1327, 85] on div "Directory Layout Work Areas Layout Add space Resize Desks Points of Interest Fu…" at bounding box center [784, 398] width 1568 height 705
type input "D35"
click at [1495, 272] on button "Create group" at bounding box center [1512, 283] width 85 height 28
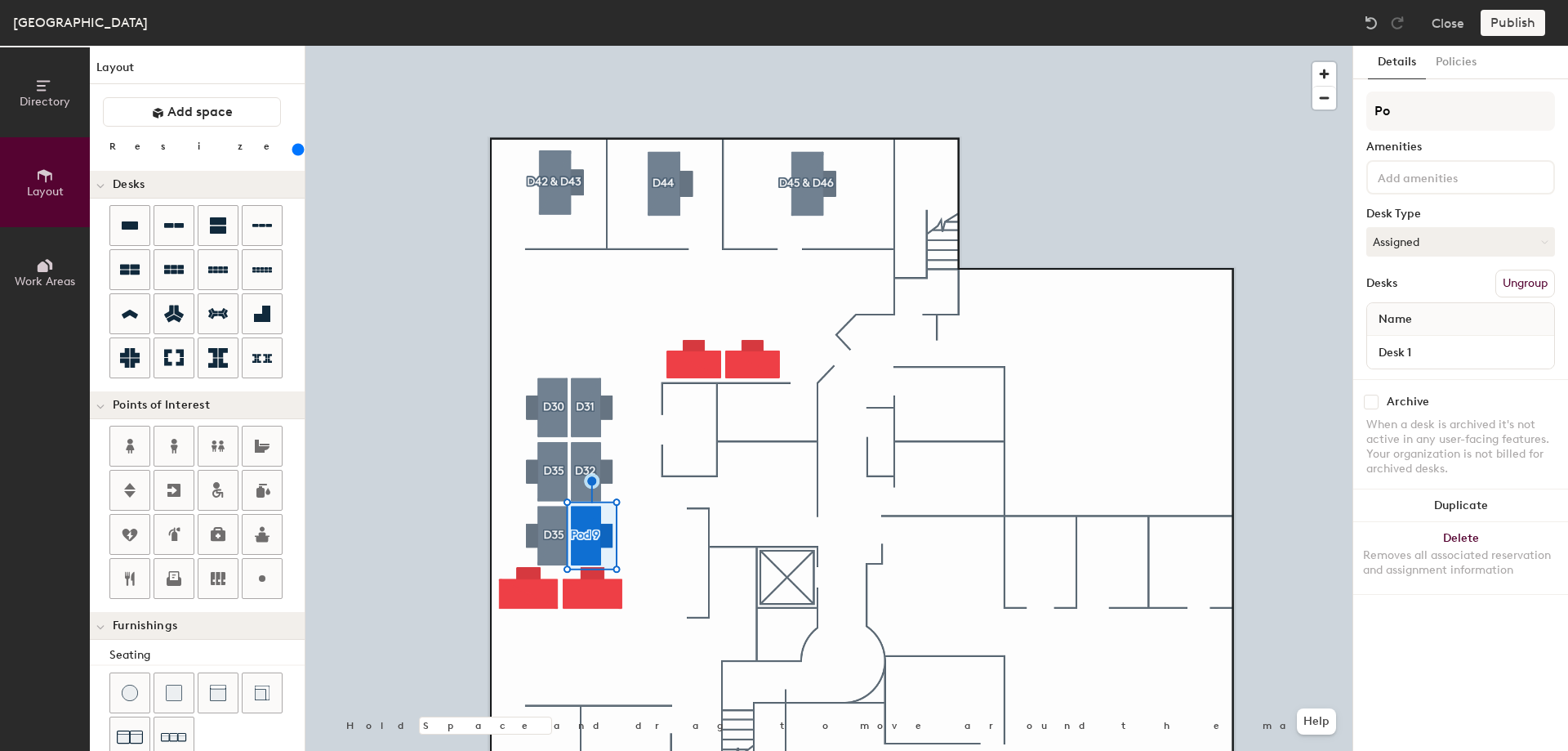
type input "P"
type input "D36"
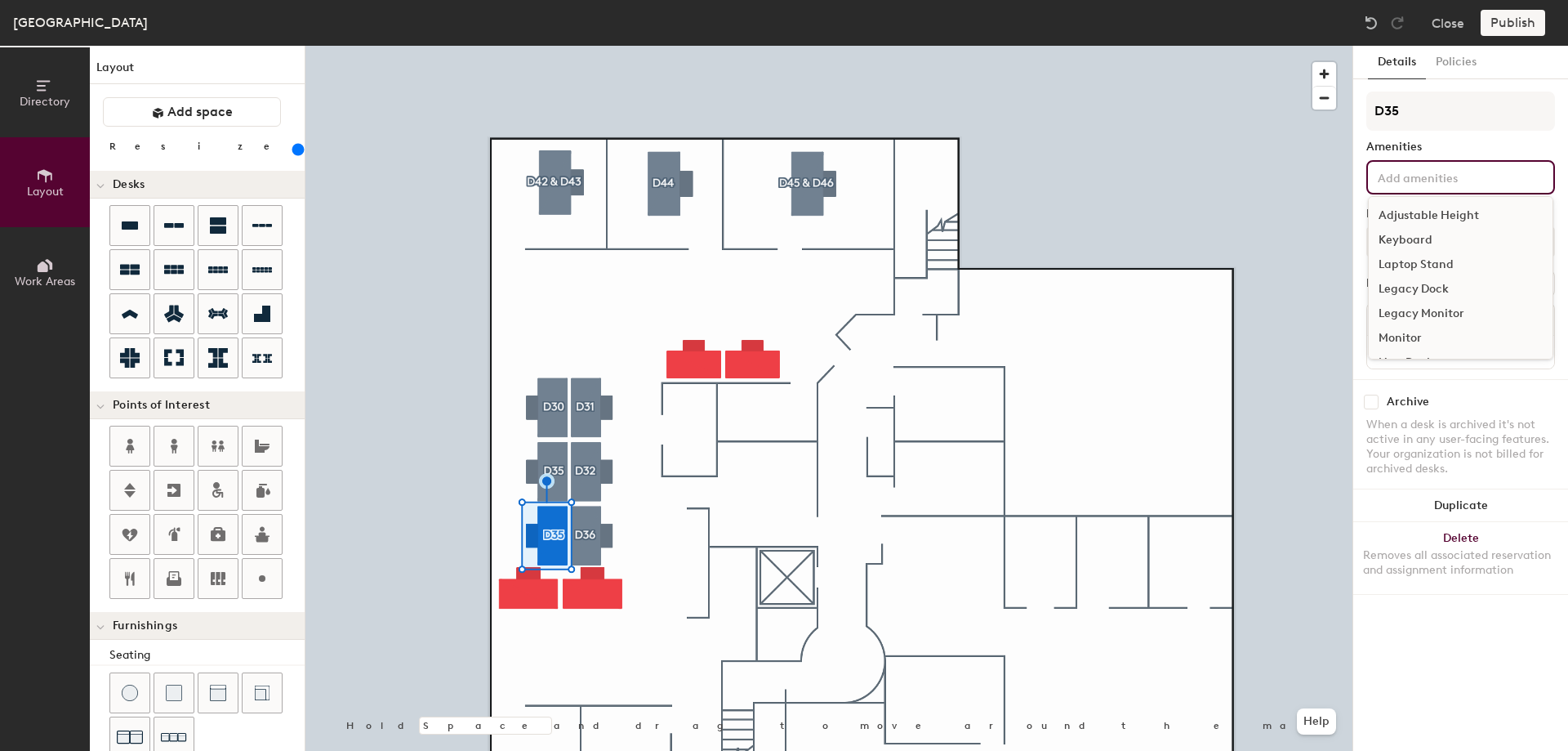
click at [1493, 171] on input at bounding box center [1448, 176] width 147 height 19
click at [1446, 211] on div "Adjustable Height" at bounding box center [1461, 215] width 183 height 25
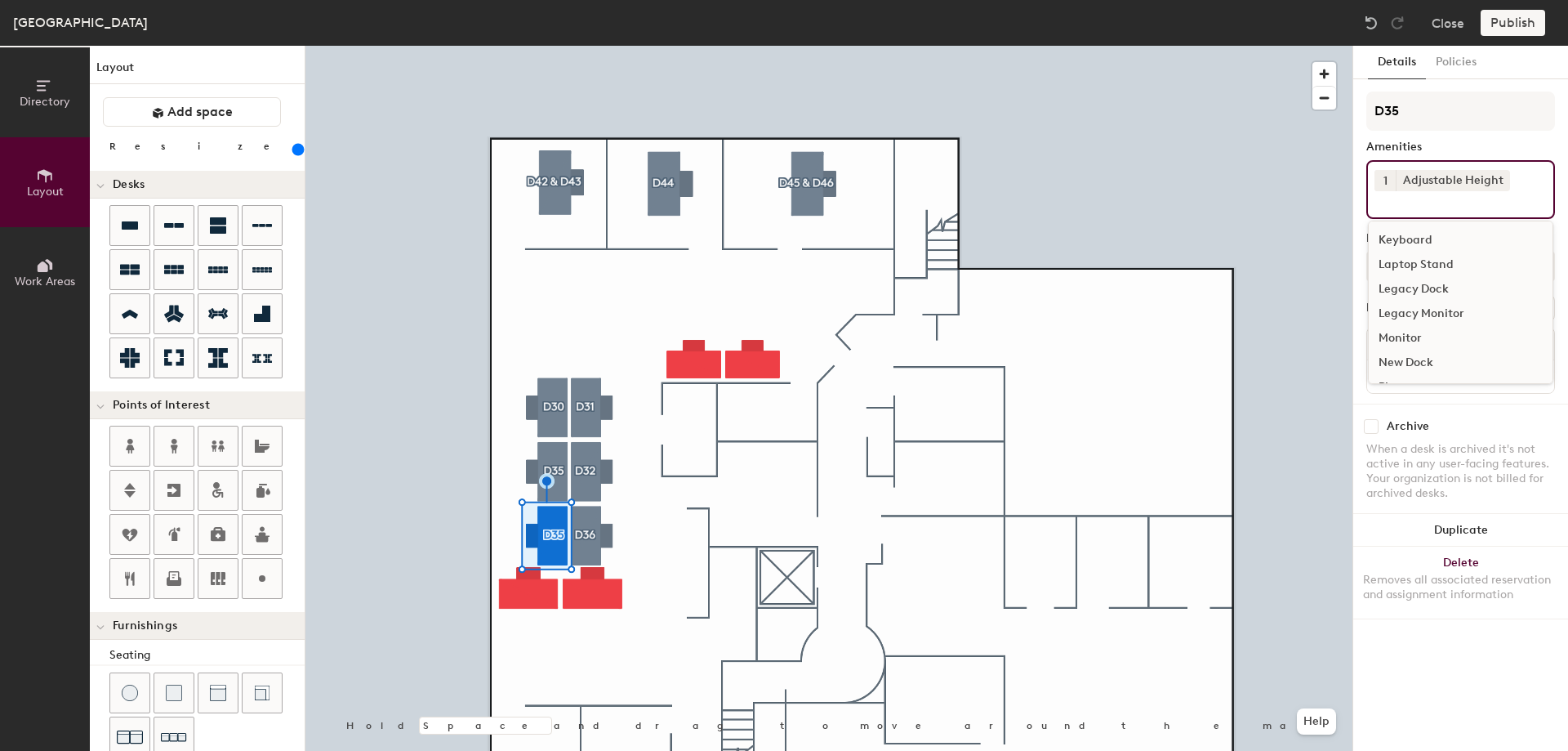
click at [1431, 228] on div "Keyboard" at bounding box center [1461, 240] width 183 height 25
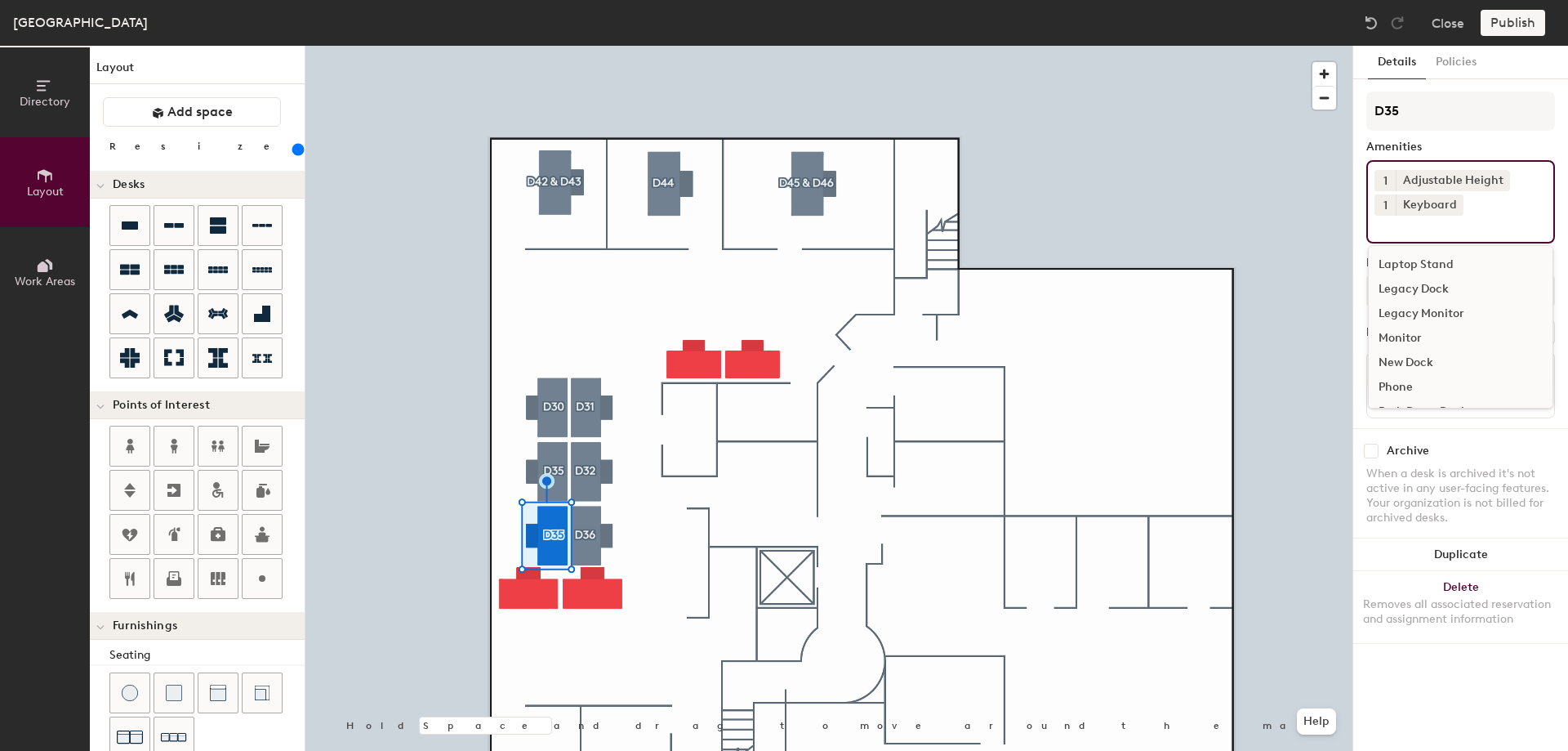
click at [1414, 328] on div "Monitor" at bounding box center [1461, 337] width 183 height 25
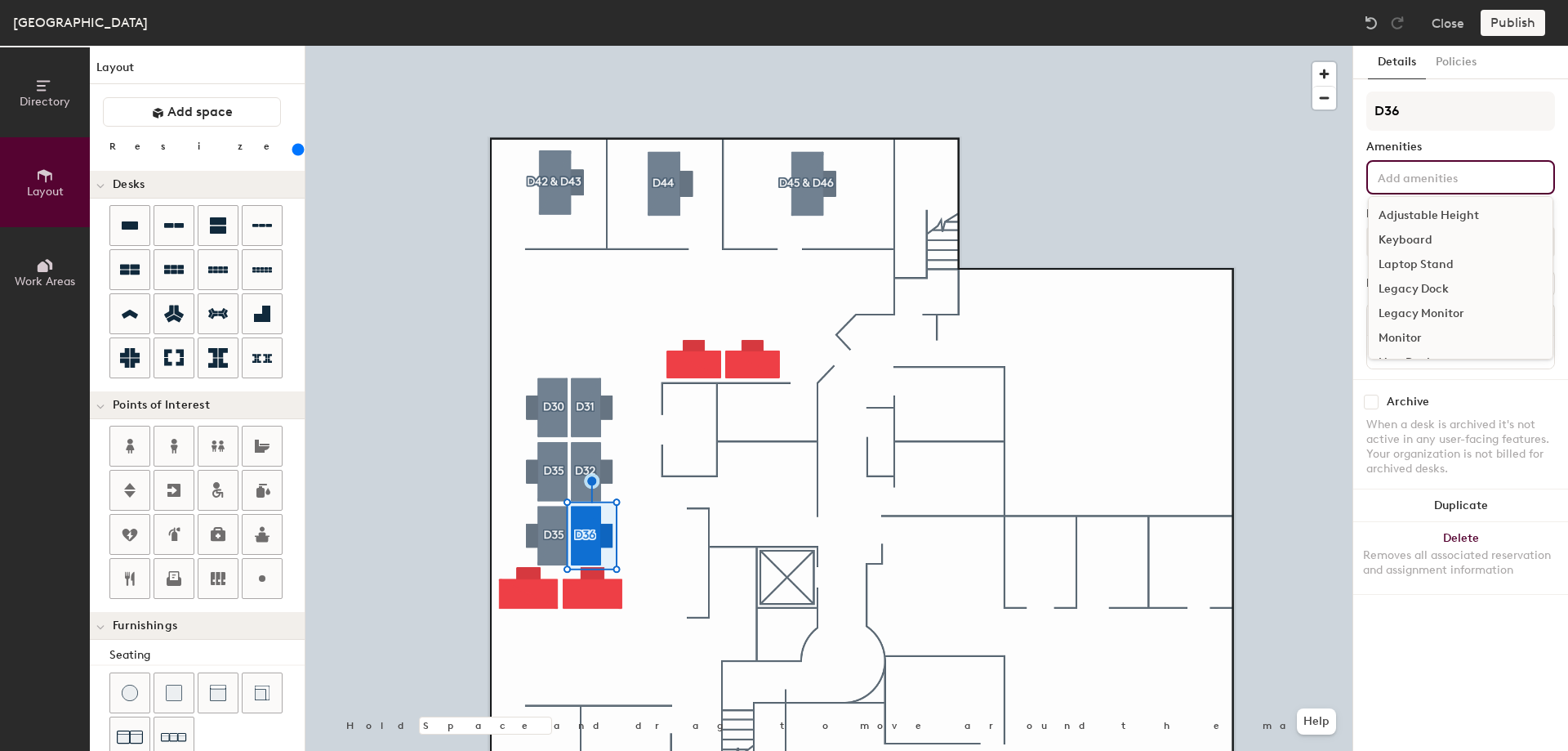
click at [1387, 176] on input at bounding box center [1448, 176] width 147 height 19
click at [1395, 209] on div "Adjustable Height" at bounding box center [1461, 215] width 183 height 25
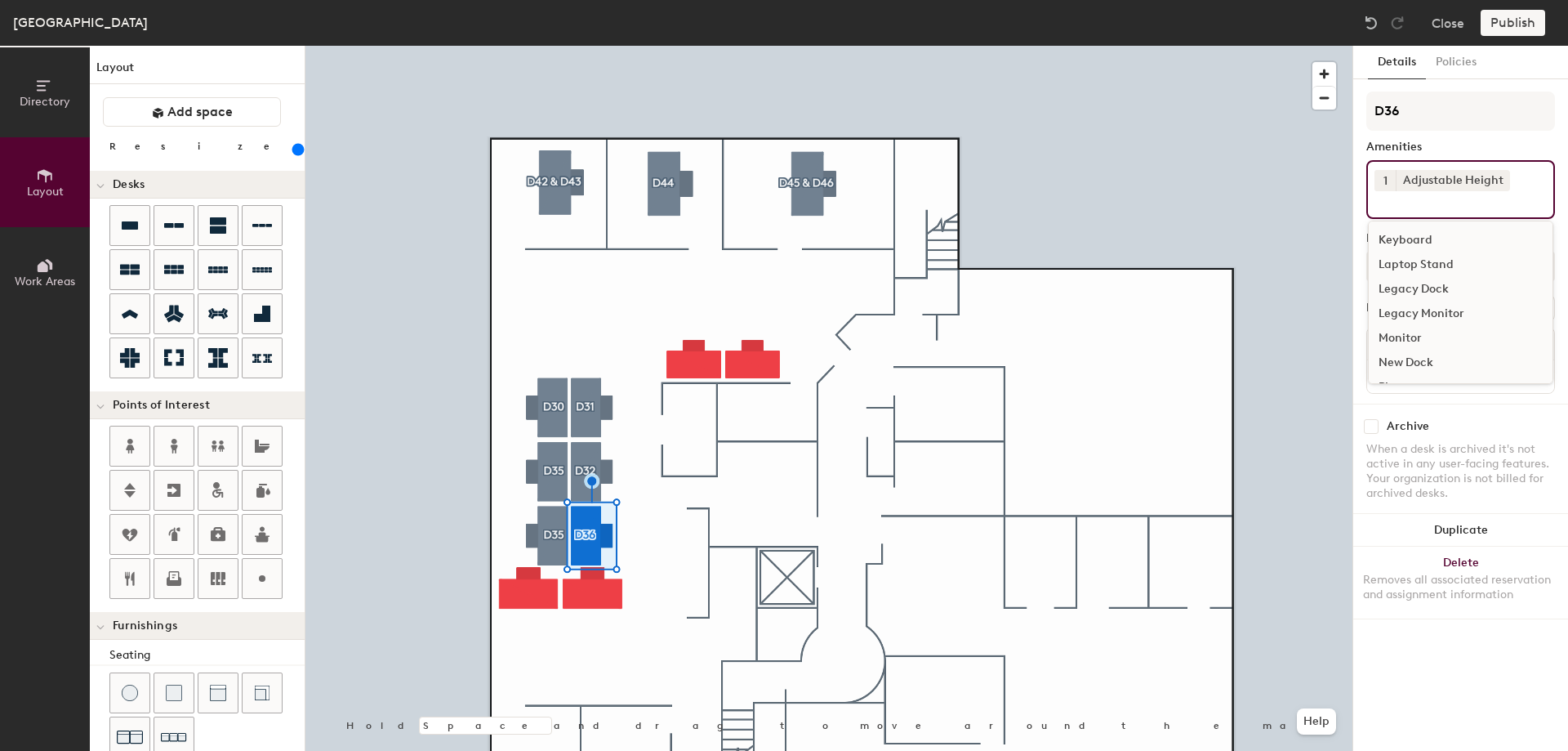
click at [1398, 228] on div "Keyboard" at bounding box center [1461, 240] width 183 height 25
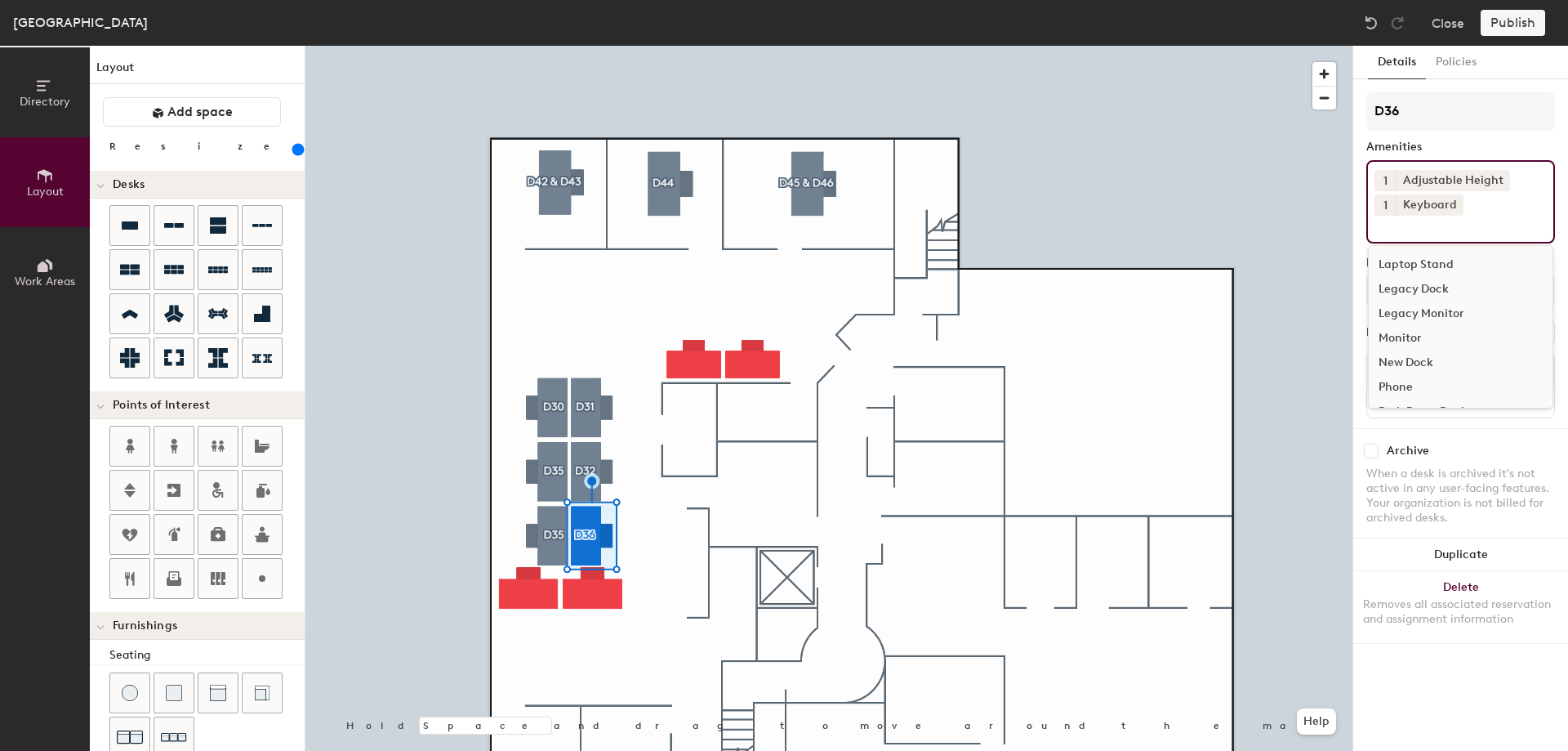
click at [1401, 325] on div "Legacy Monitor" at bounding box center [1461, 314] width 183 height 25
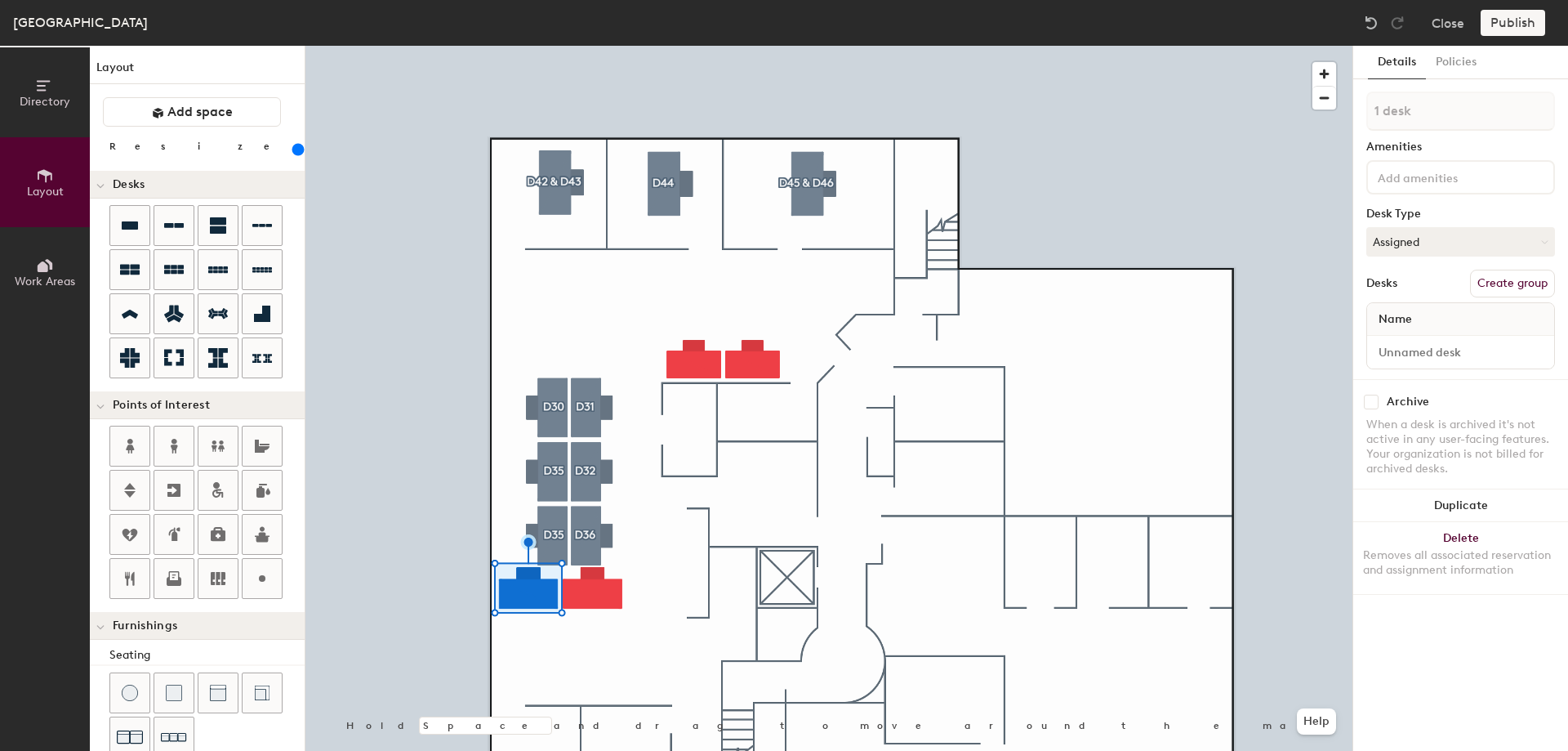
click at [653, 46] on div at bounding box center [829, 46] width 1047 height 0
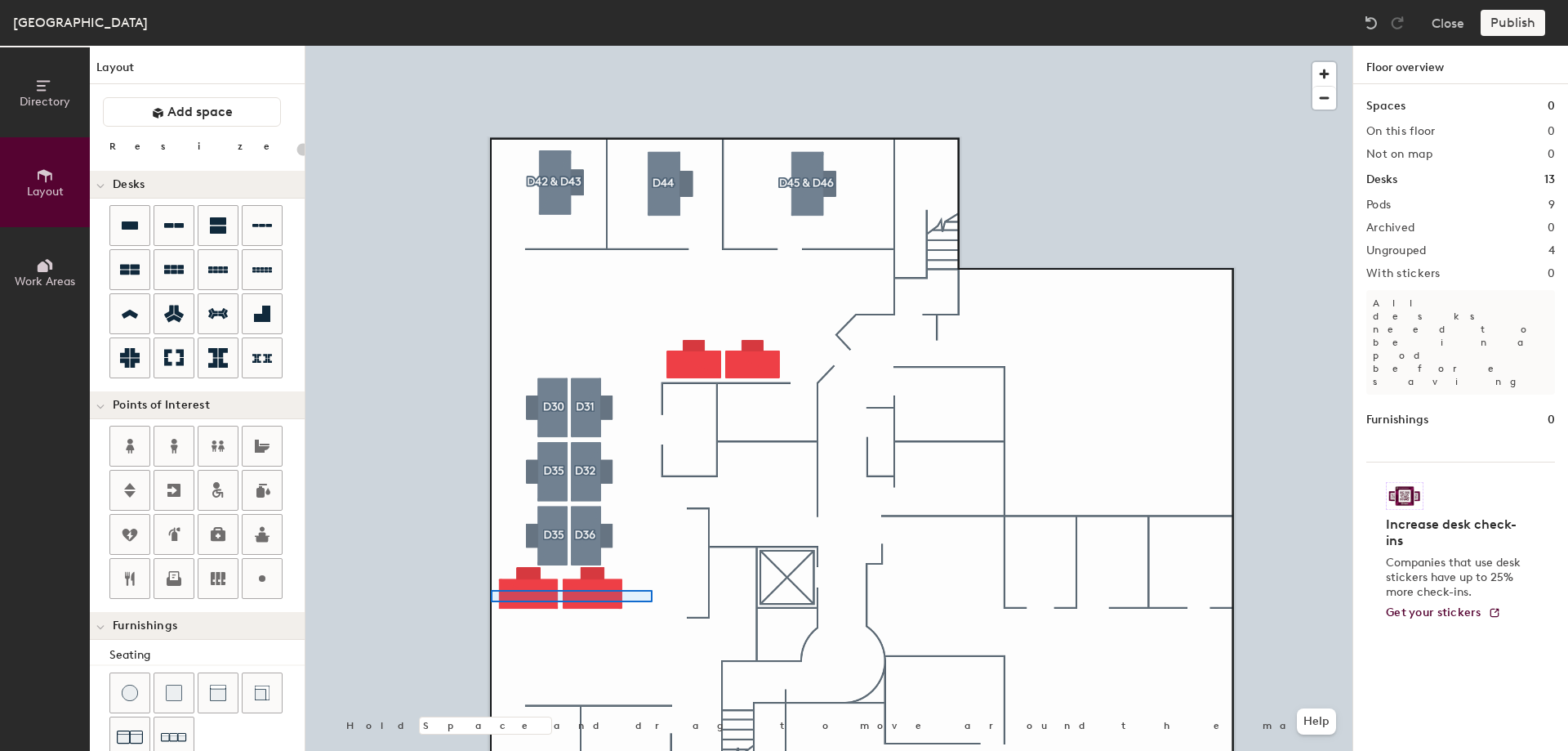
click at [491, 46] on div at bounding box center [829, 46] width 1047 height 0
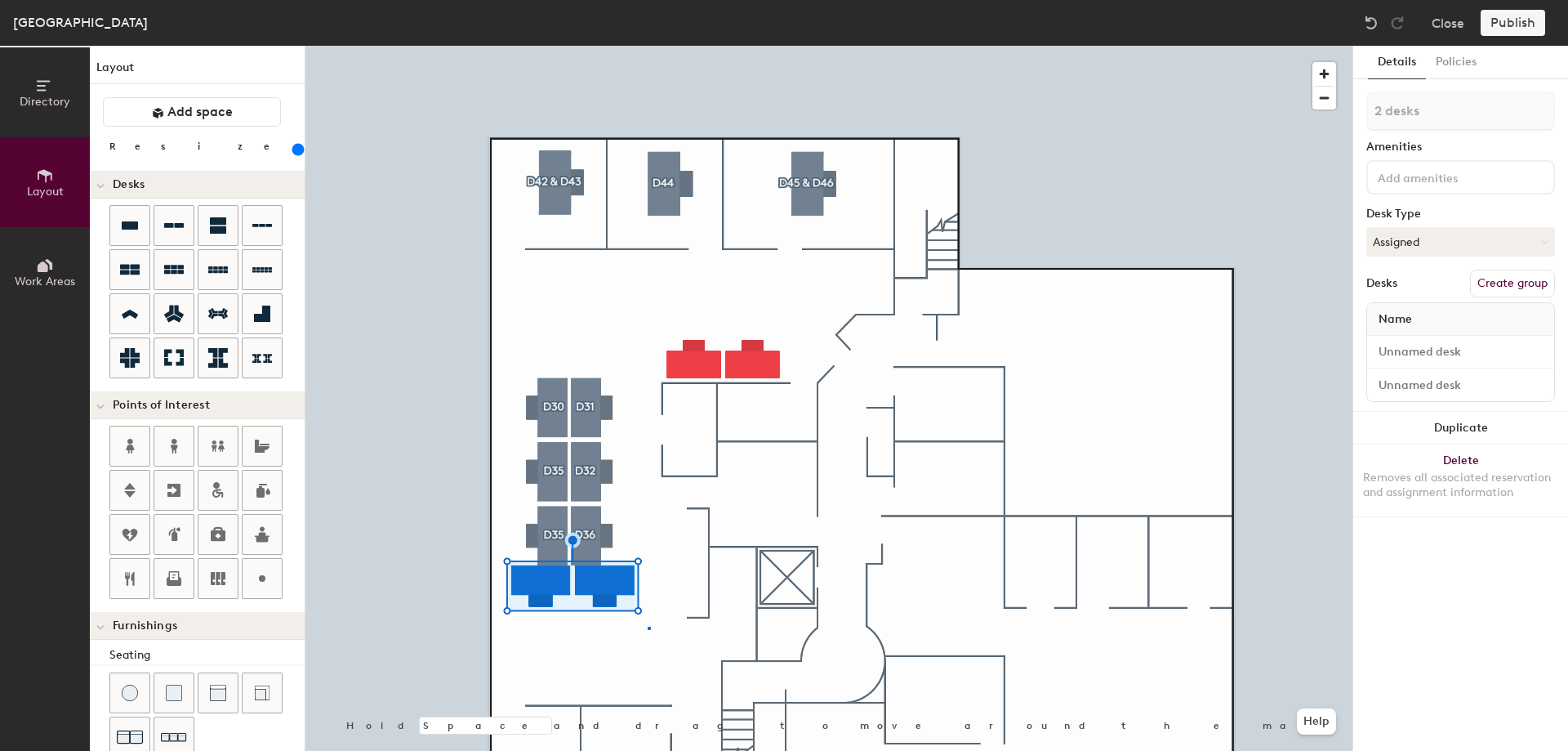
click at [647, 46] on div at bounding box center [829, 46] width 1047 height 0
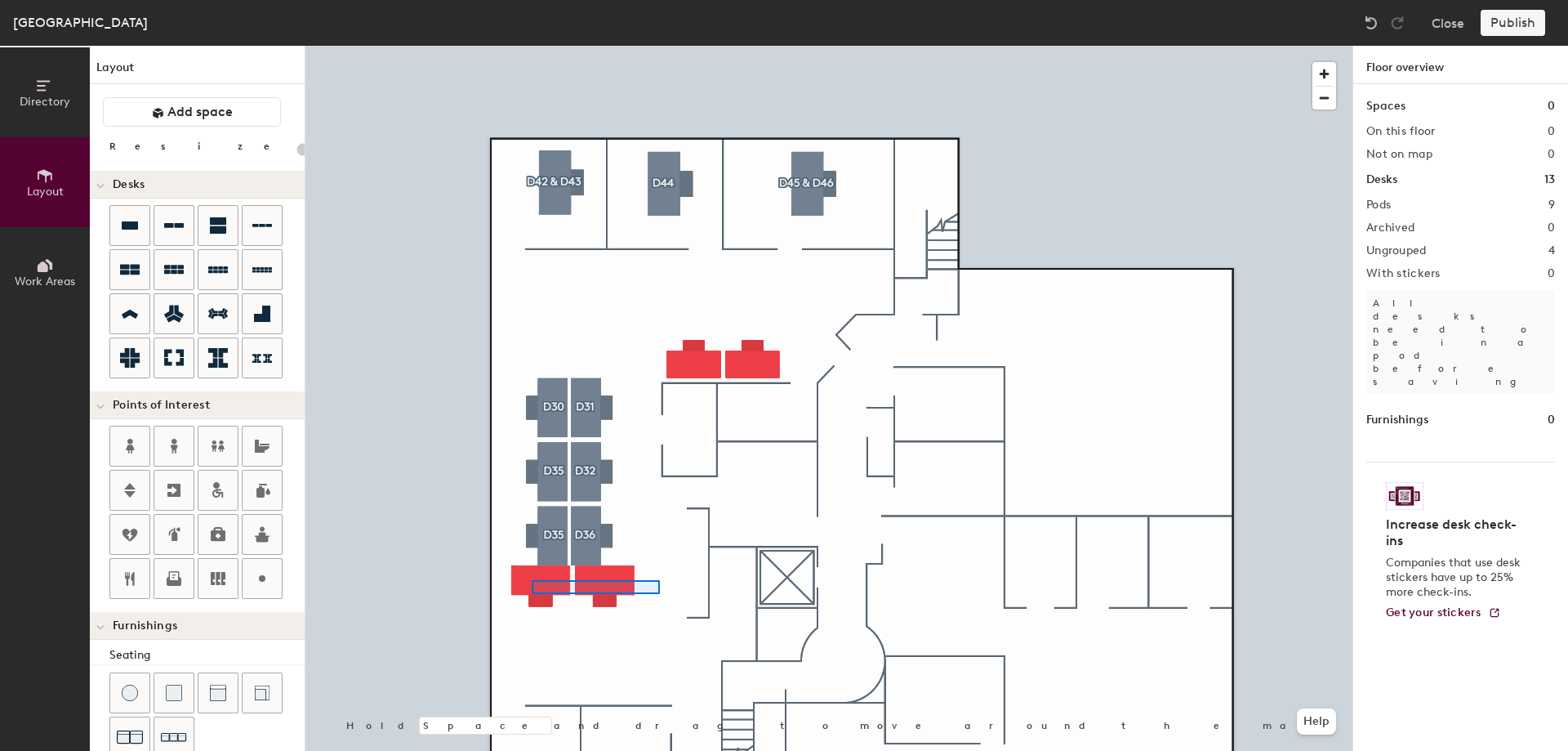
click at [532, 46] on div at bounding box center [829, 46] width 1047 height 0
type input "240"
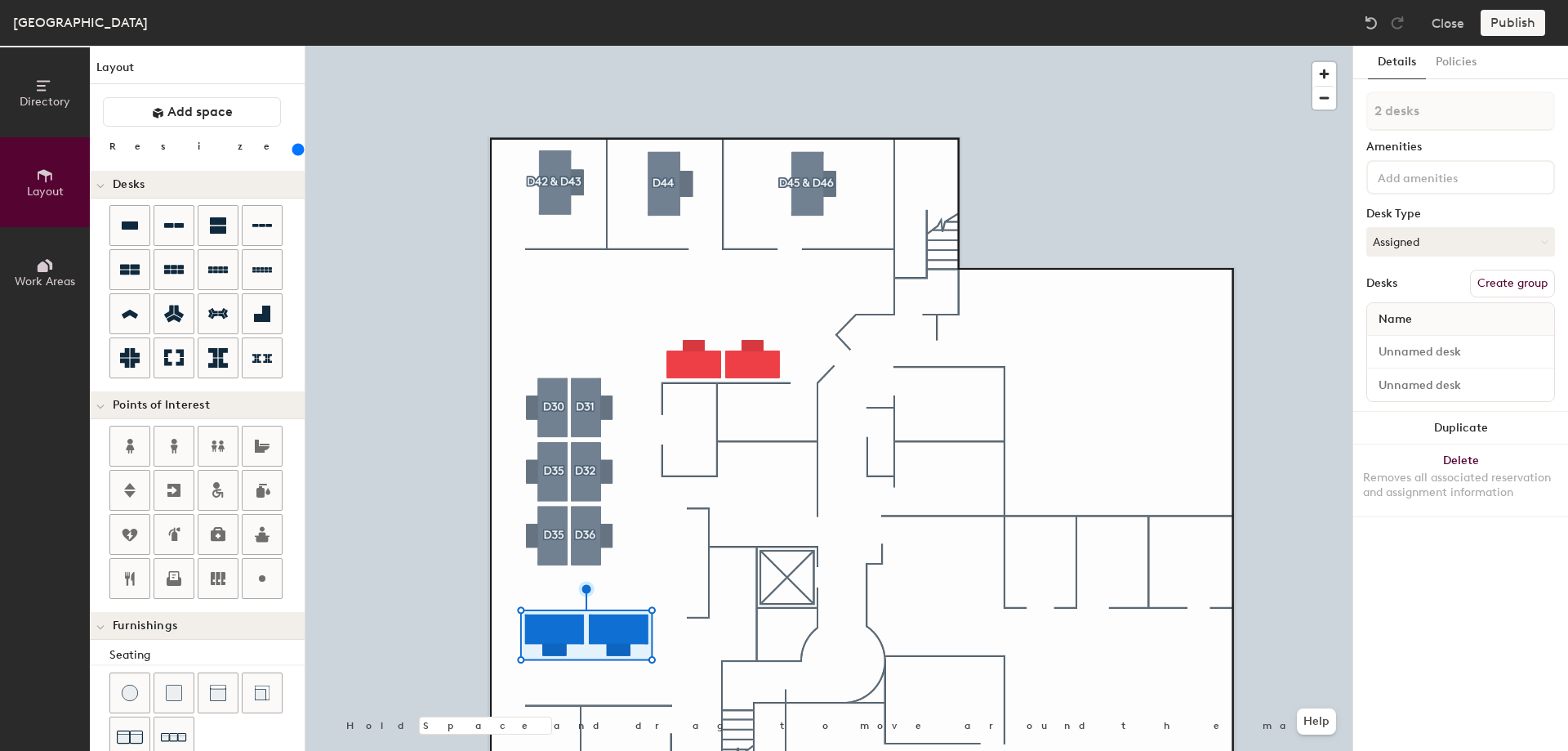
type input "1 desk"
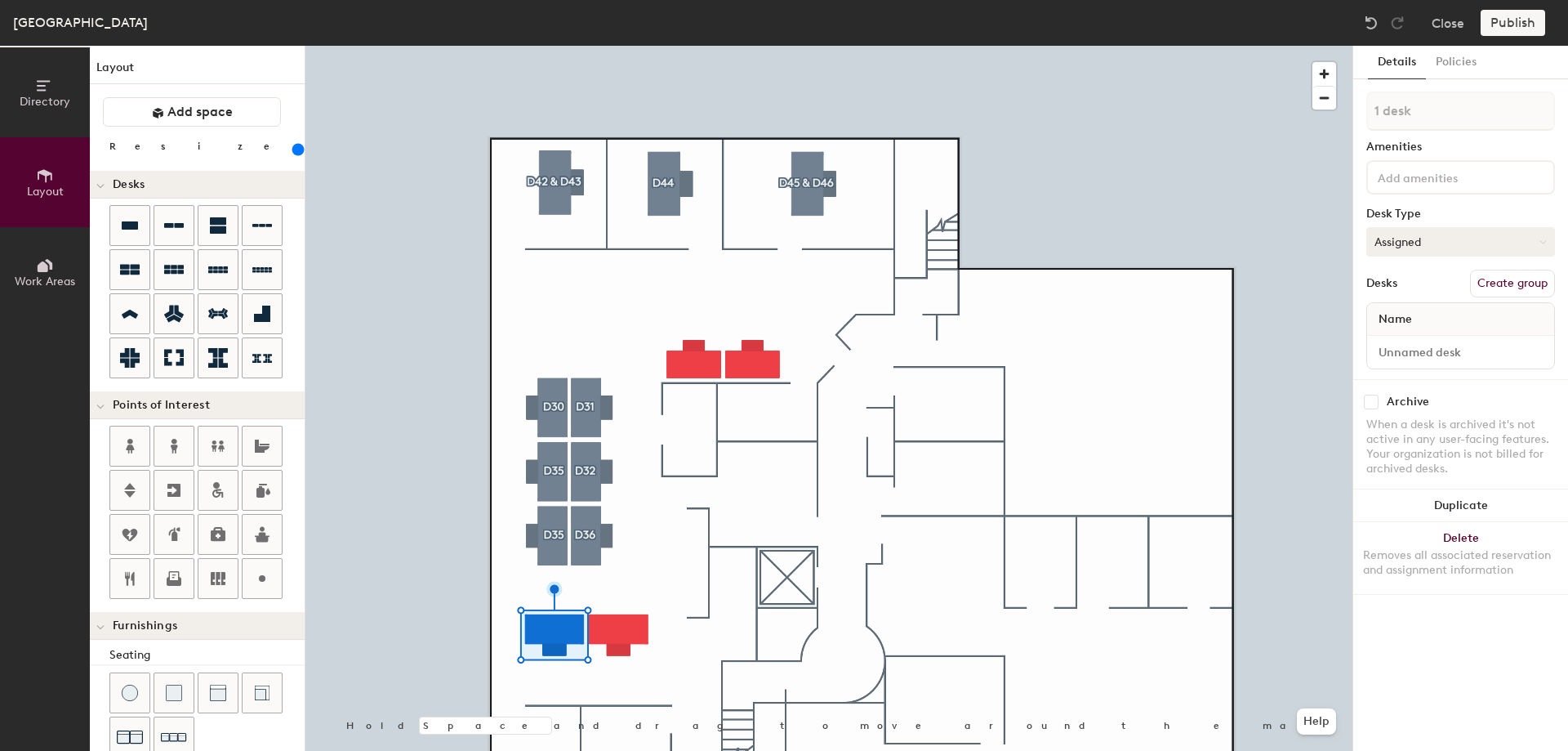
drag, startPoint x: 1505, startPoint y: 281, endPoint x: 1490, endPoint y: 256, distance: 29.2
click at [1505, 281] on button "Create group" at bounding box center [1512, 283] width 85 height 28
click at [1342, 112] on div "Directory Layout Work Areas Layout Add space Resize Desks Points of Interest Fu…" at bounding box center [784, 398] width 1568 height 705
type input "d"
type input "D34"
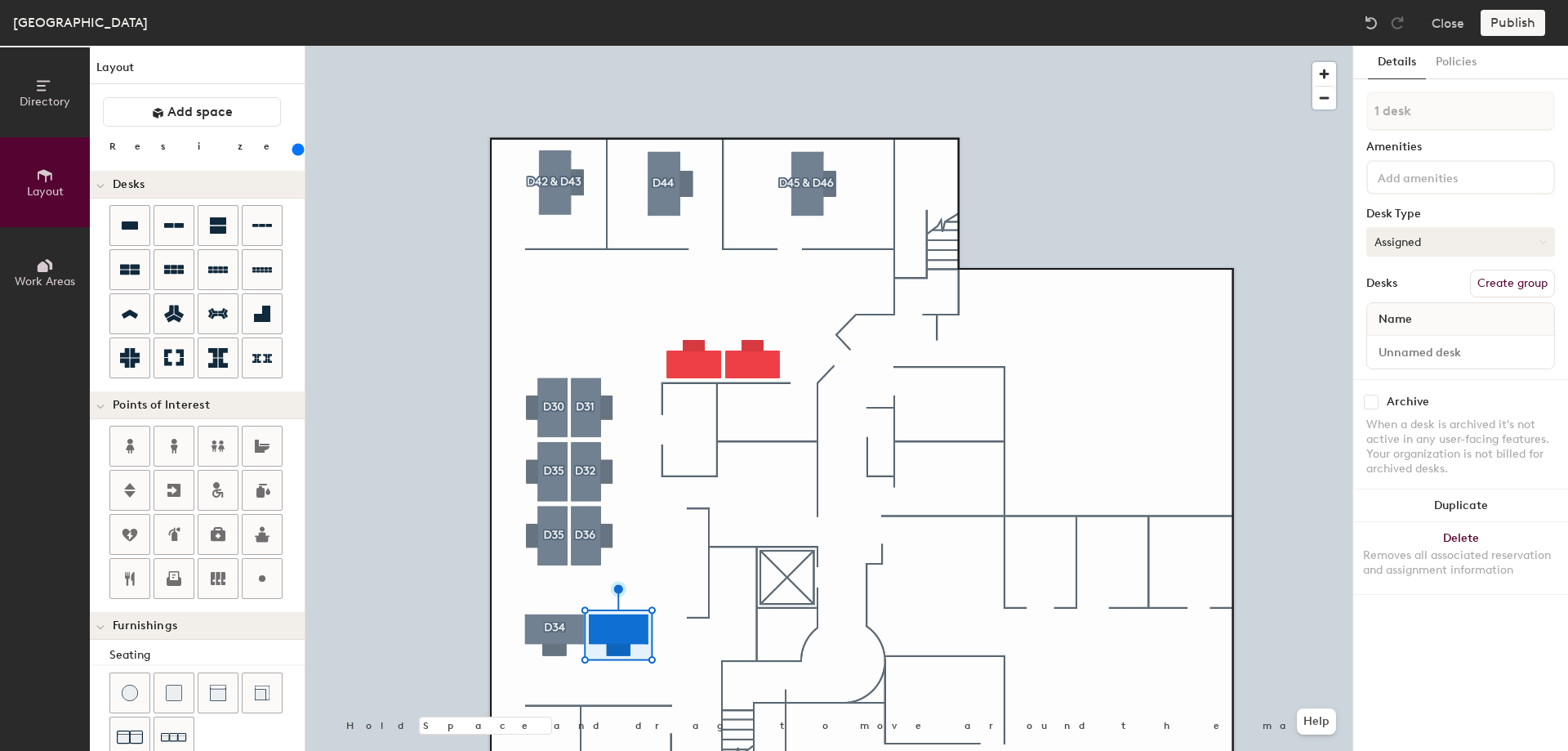
drag, startPoint x: 1498, startPoint y: 276, endPoint x: 1482, endPoint y: 234, distance: 44.9
click at [1498, 272] on button "Create group" at bounding box center [1512, 283] width 85 height 28
click at [1289, 131] on div "Directory Layout Work Areas Layout Add space Resize Desks Points of Interest Fu…" at bounding box center [784, 398] width 1568 height 705
type input "D33"
click at [1381, 183] on input at bounding box center [1448, 176] width 147 height 19
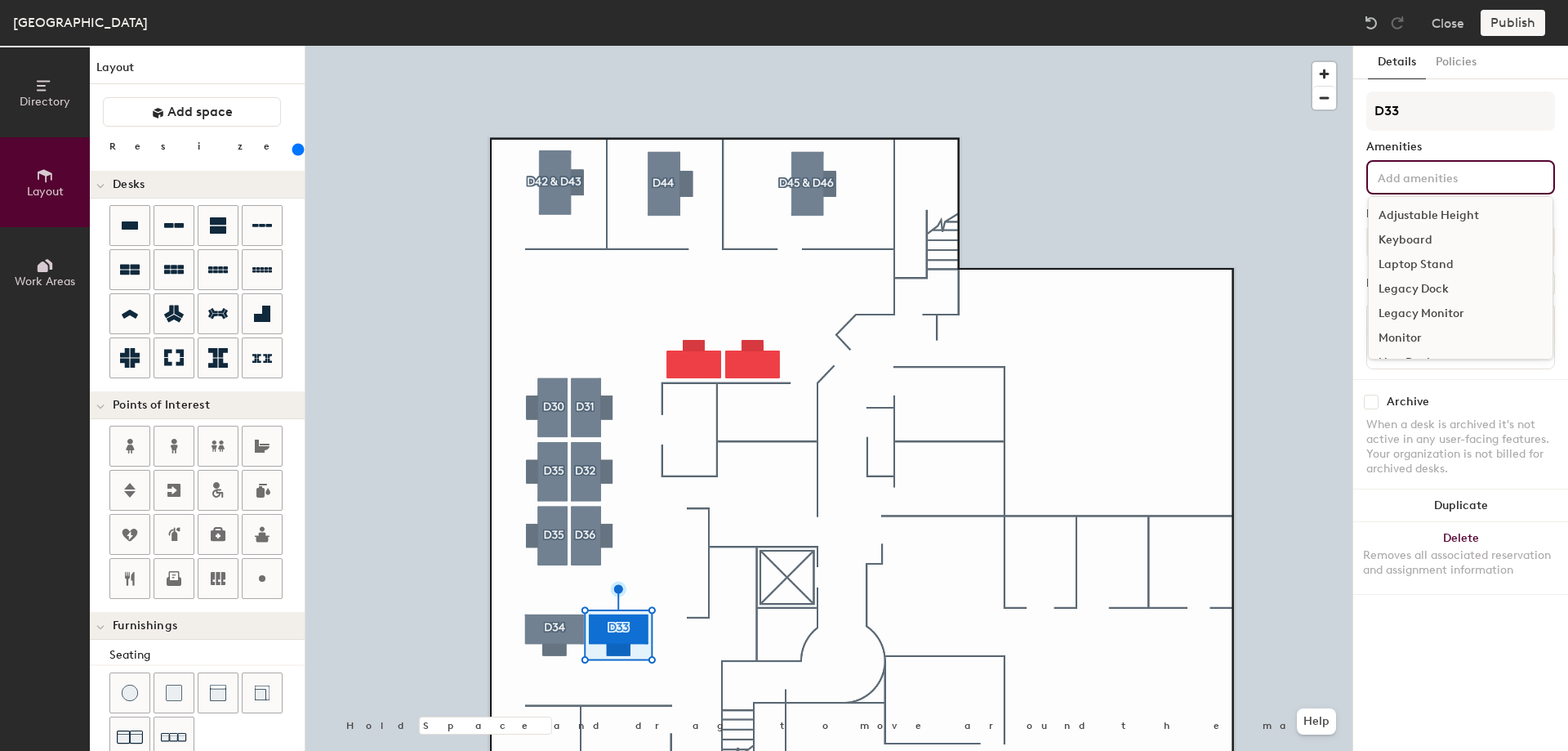
click at [1413, 209] on div "Adjustable Height" at bounding box center [1461, 215] width 183 height 25
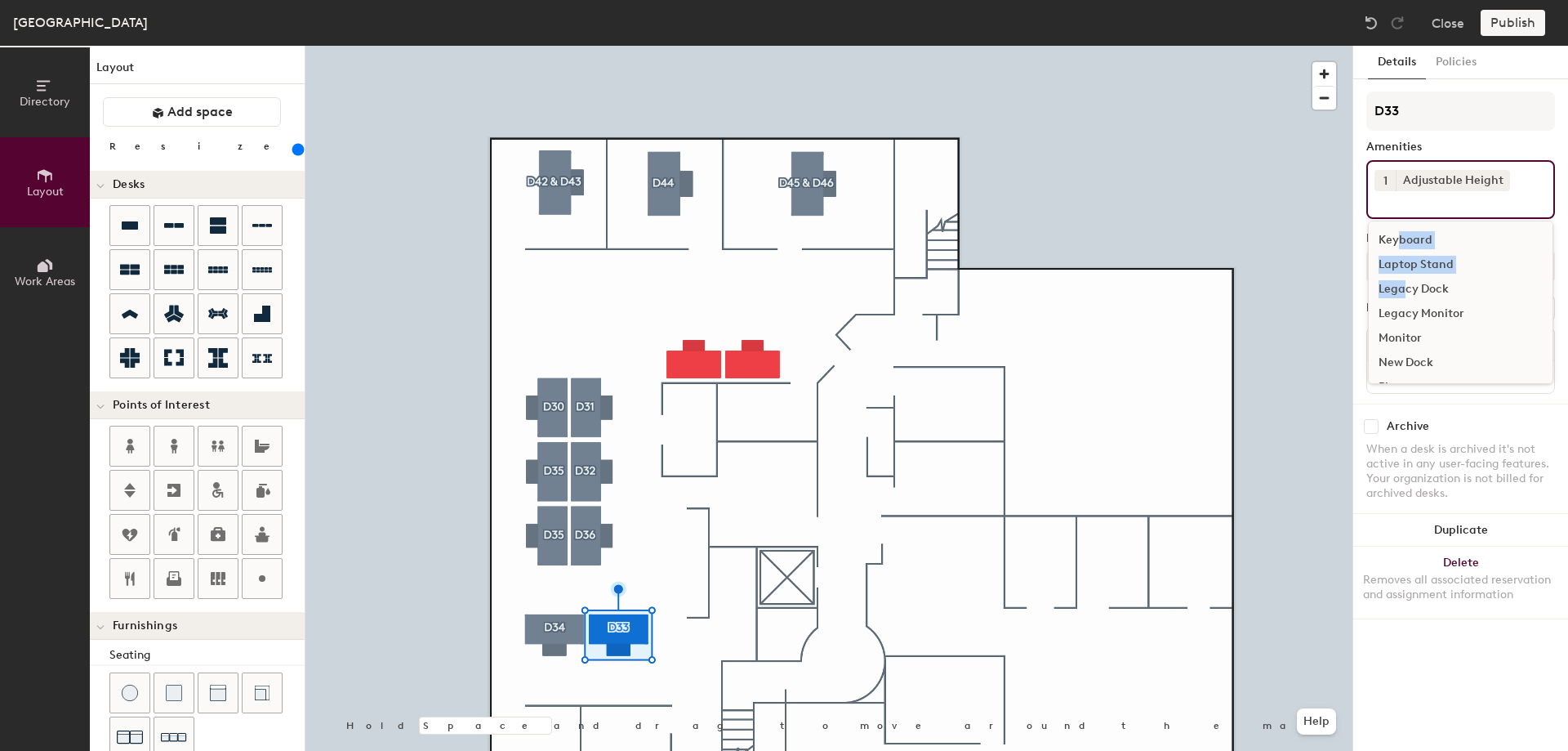
drag, startPoint x: 1401, startPoint y: 230, endPoint x: 1410, endPoint y: 312, distance: 82.5
click at [1409, 311] on div "Keyboard Laptop Stand Legacy Dock Legacy Monitor Monitor New Dock Phone Push Do…" at bounding box center [1461, 302] width 185 height 163
click at [1407, 258] on div "Laptop Stand" at bounding box center [1461, 264] width 183 height 25
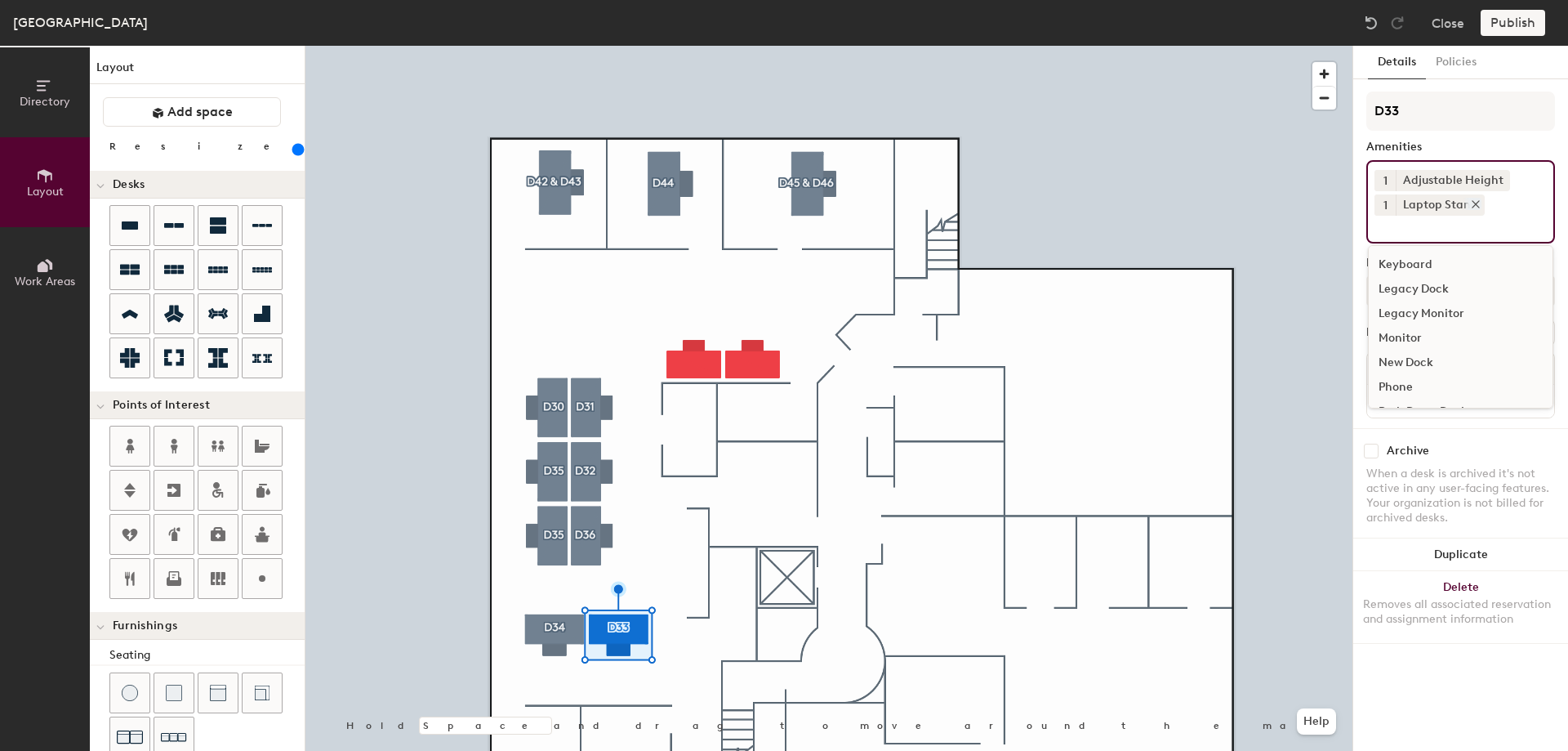
click at [1480, 197] on div "Laptop Stand" at bounding box center [1440, 204] width 89 height 21
click at [1476, 200] on icon at bounding box center [1475, 204] width 11 height 11
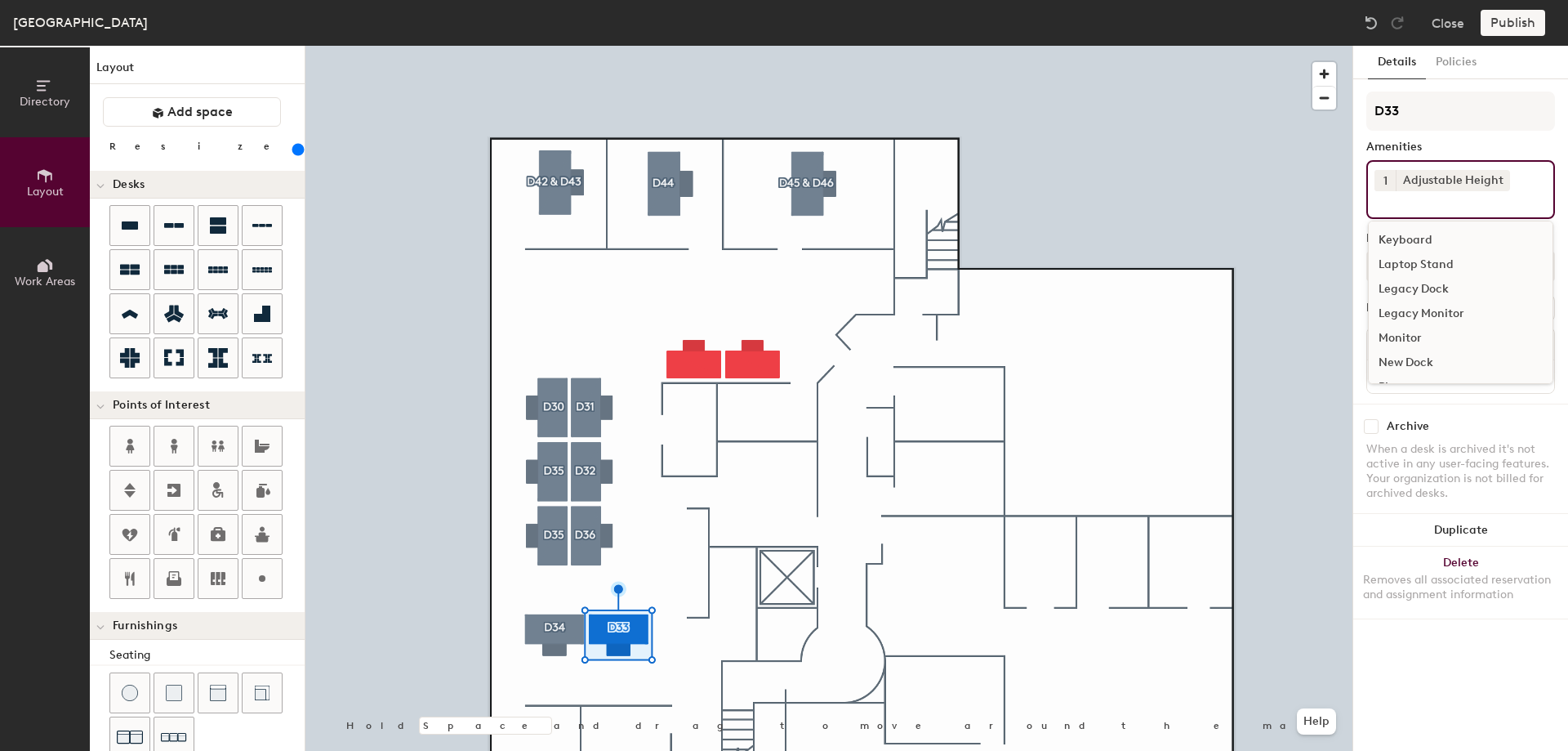
click at [1412, 210] on input at bounding box center [1448, 200] width 147 height 19
click at [1407, 235] on div "Keyboard" at bounding box center [1461, 240] width 183 height 25
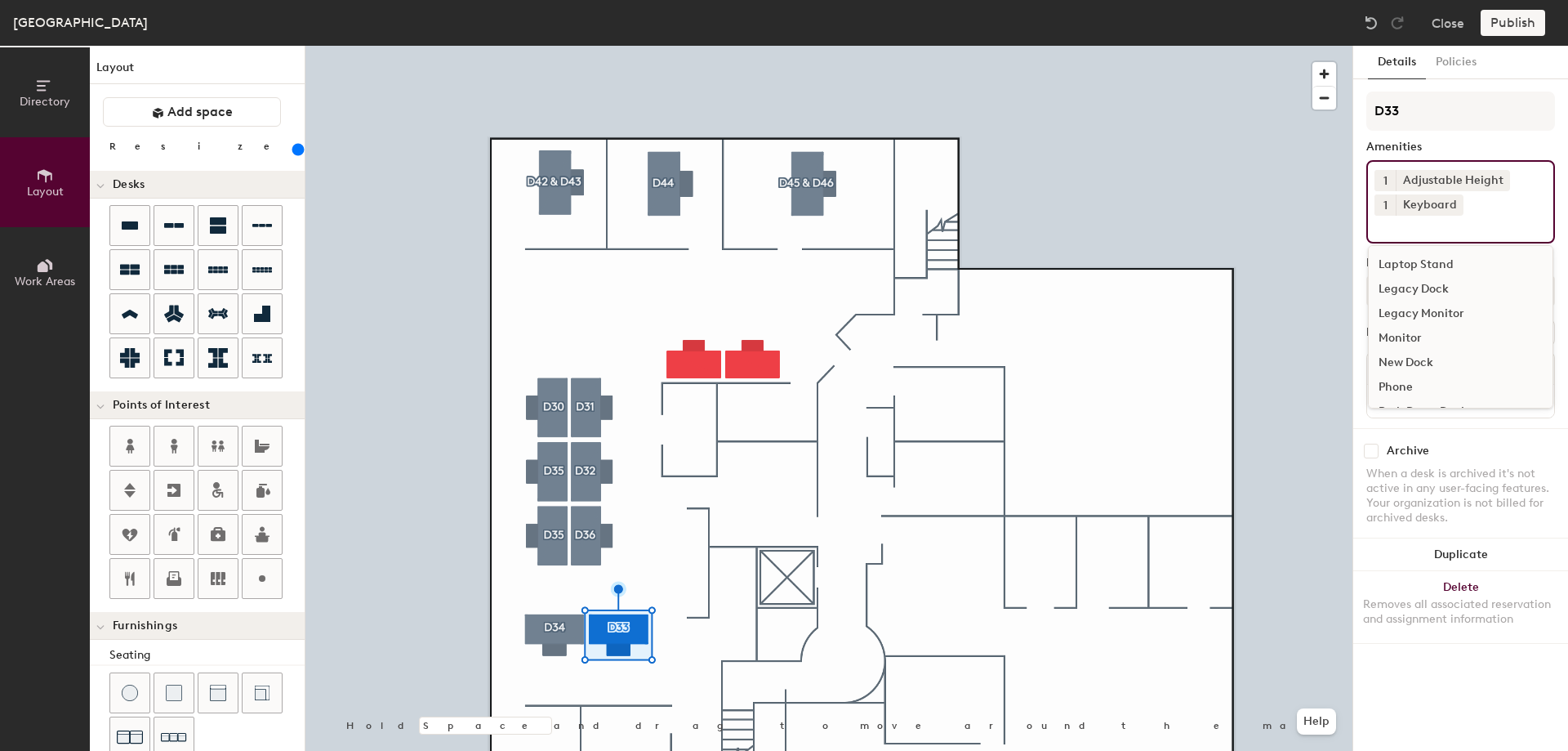
click at [1411, 326] on div "Monitor" at bounding box center [1461, 337] width 183 height 25
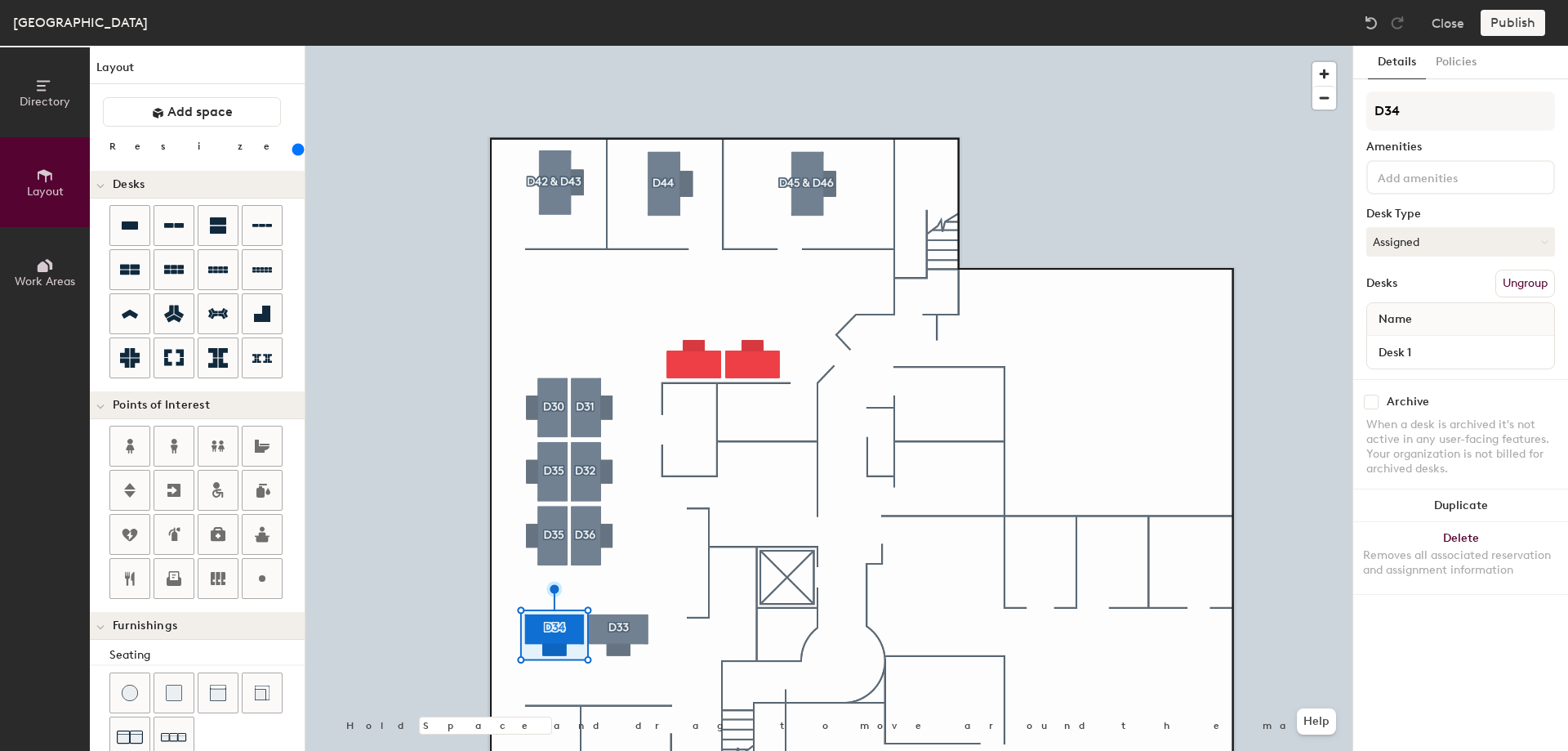
click at [1458, 174] on input at bounding box center [1448, 176] width 147 height 19
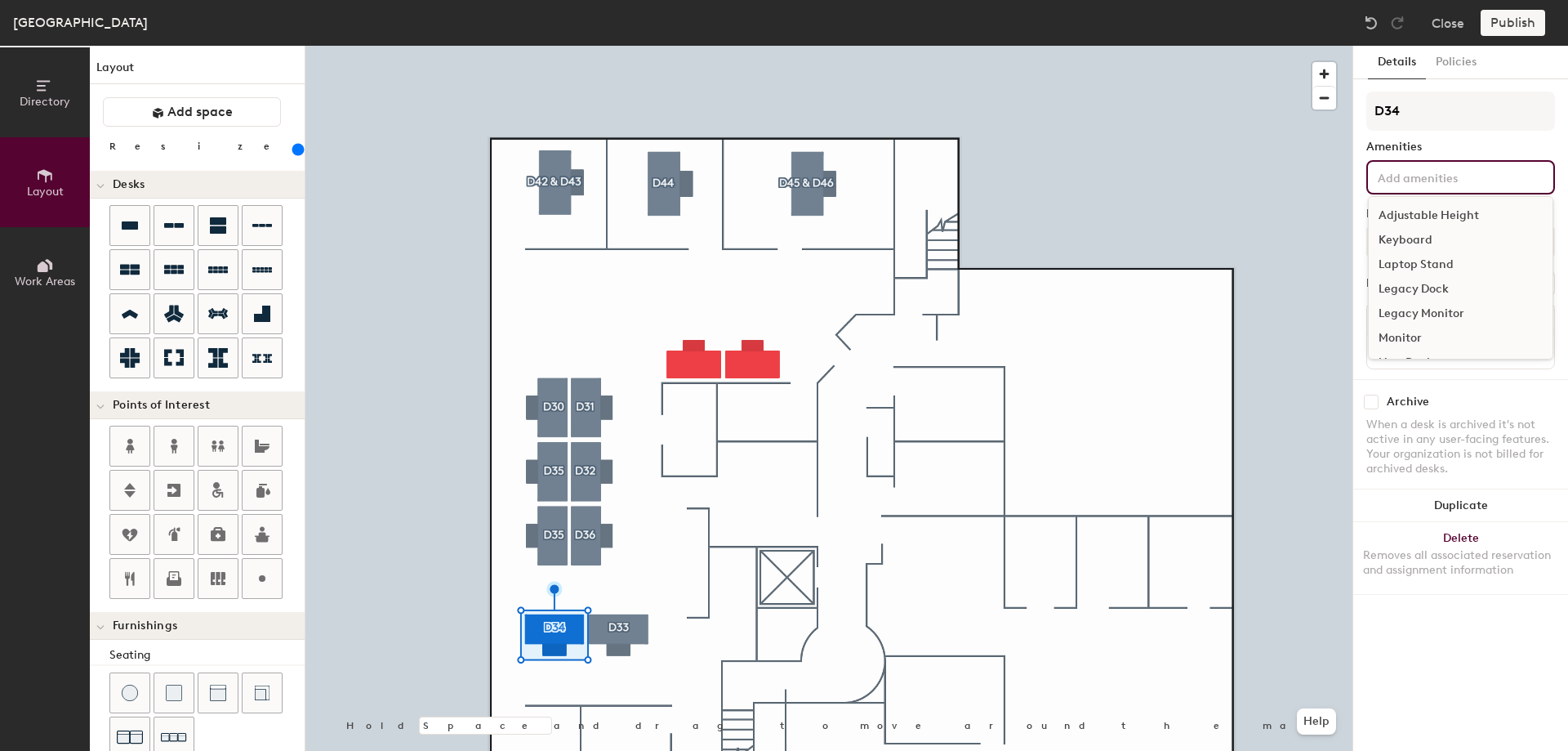
click at [1416, 206] on div "Adjustable Height" at bounding box center [1461, 215] width 183 height 25
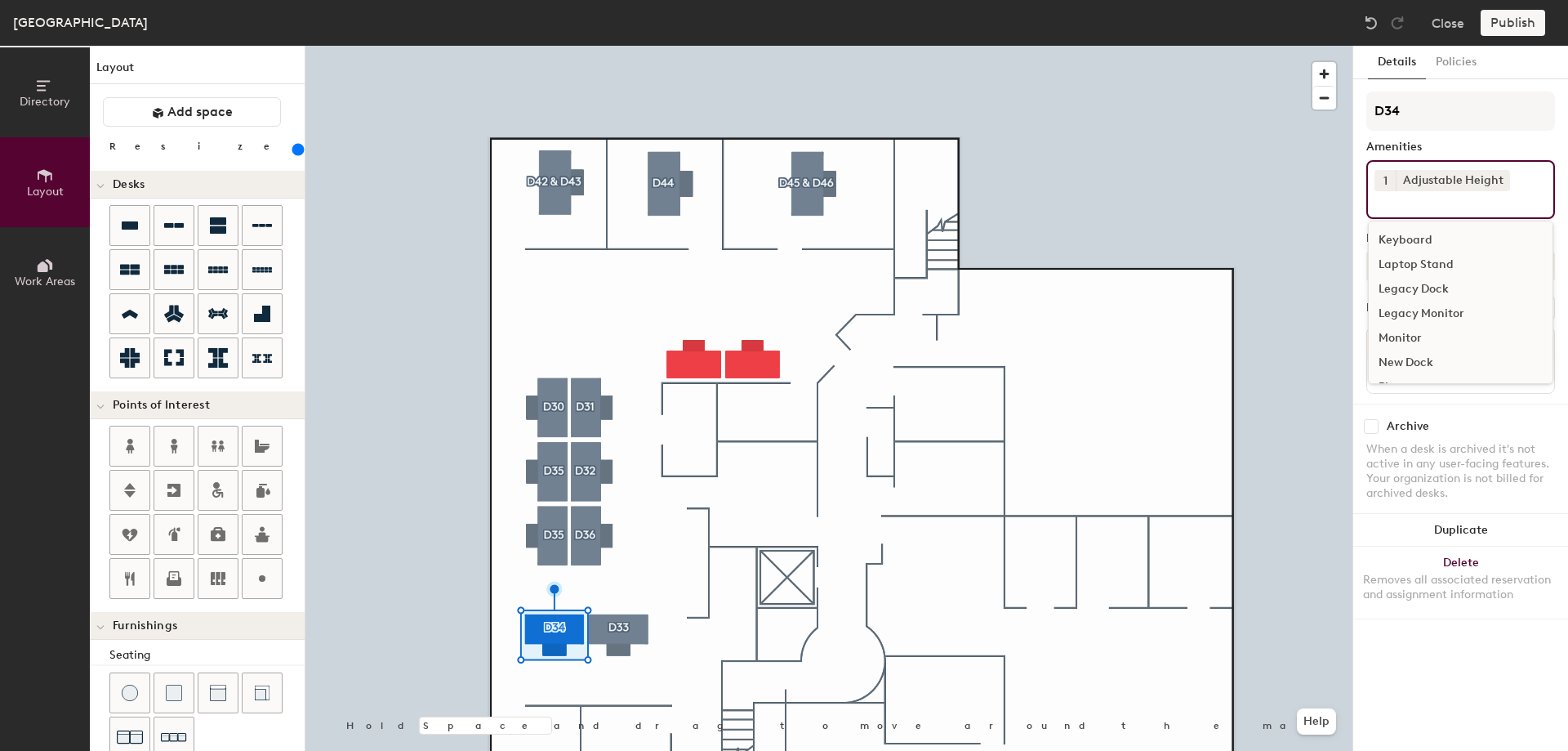
click at [1406, 229] on div "Keyboard" at bounding box center [1461, 240] width 183 height 25
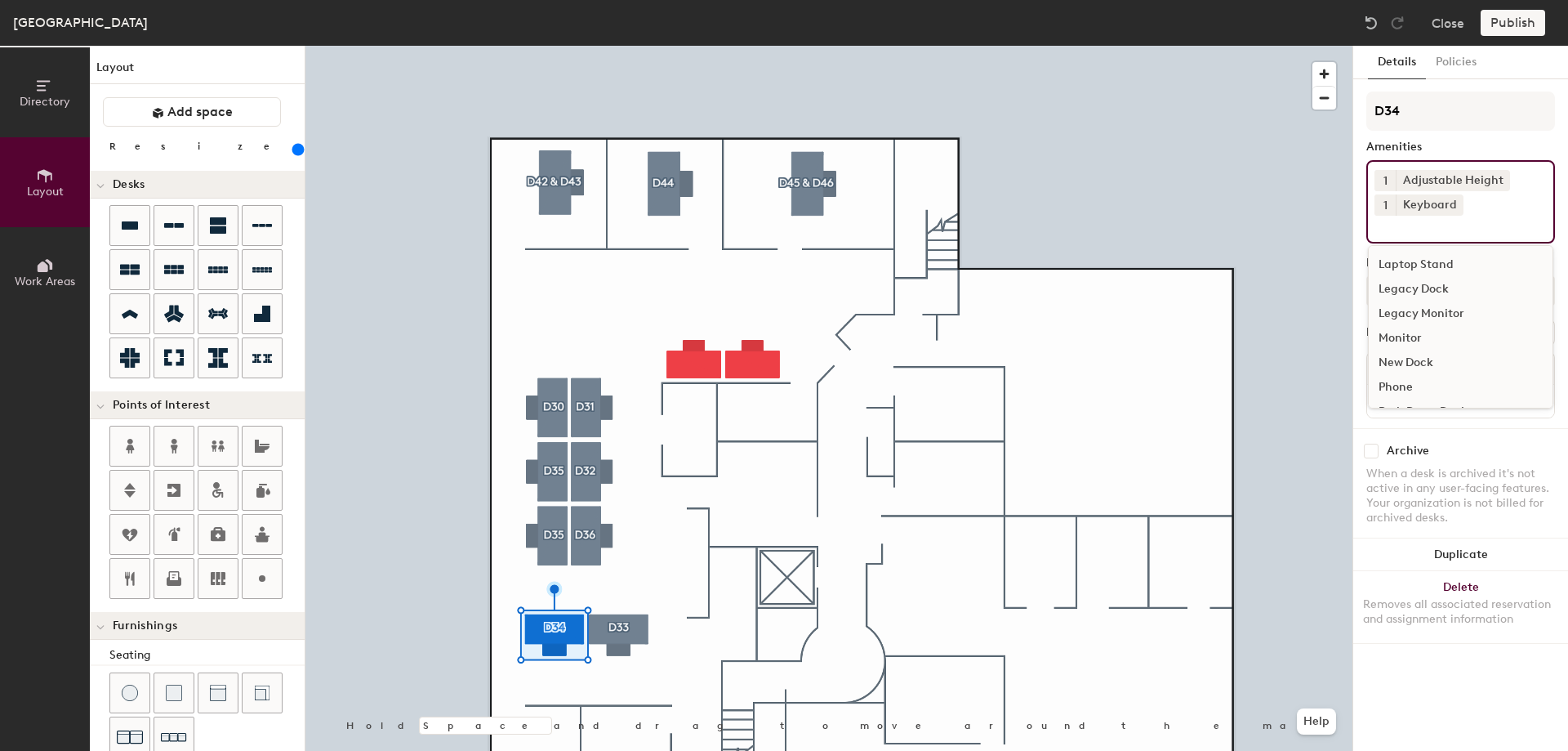
click at [1387, 334] on div "Monitor" at bounding box center [1461, 337] width 183 height 25
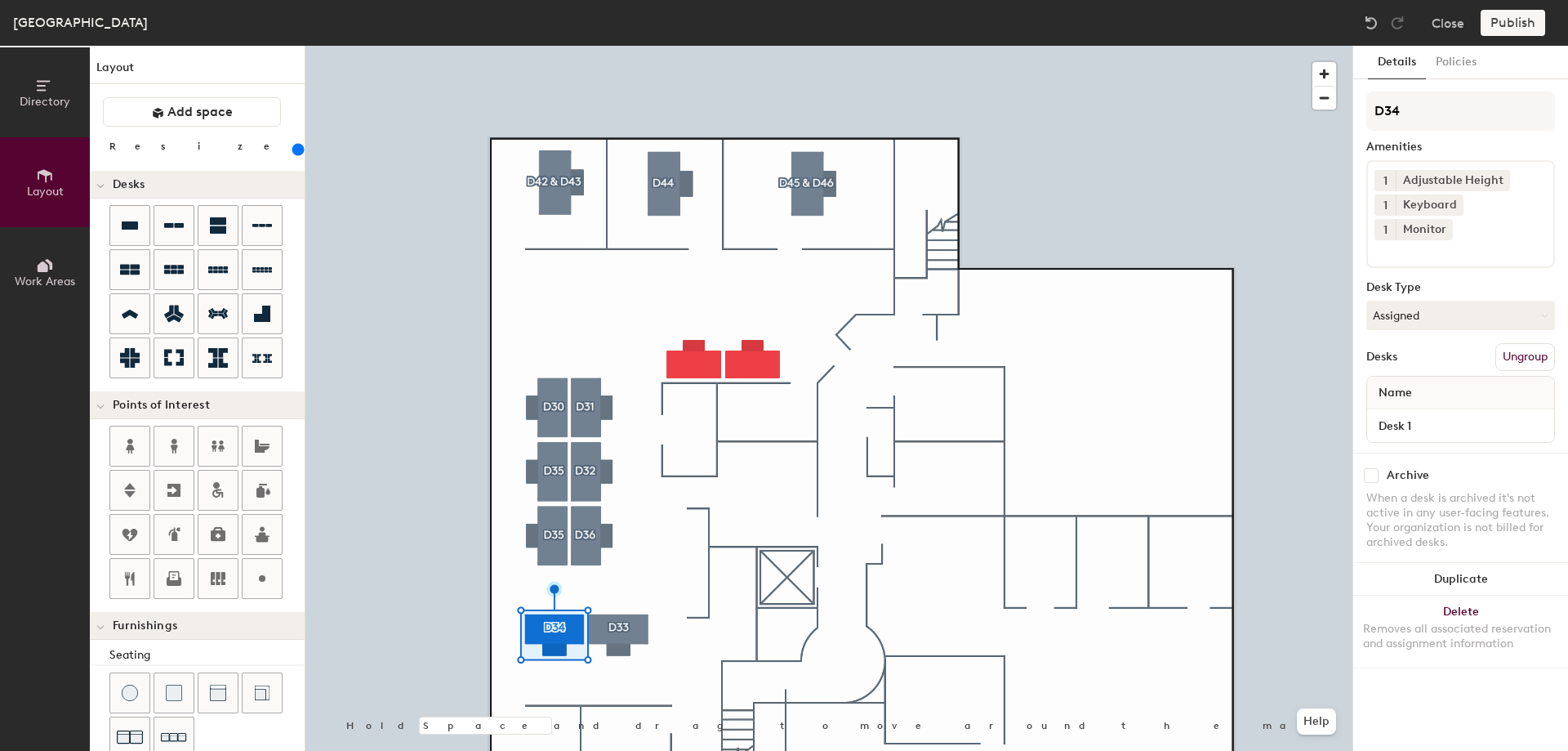
click at [585, 46] on div at bounding box center [829, 46] width 1047 height 0
click at [1481, 225] on icon at bounding box center [1486, 228] width 11 height 11
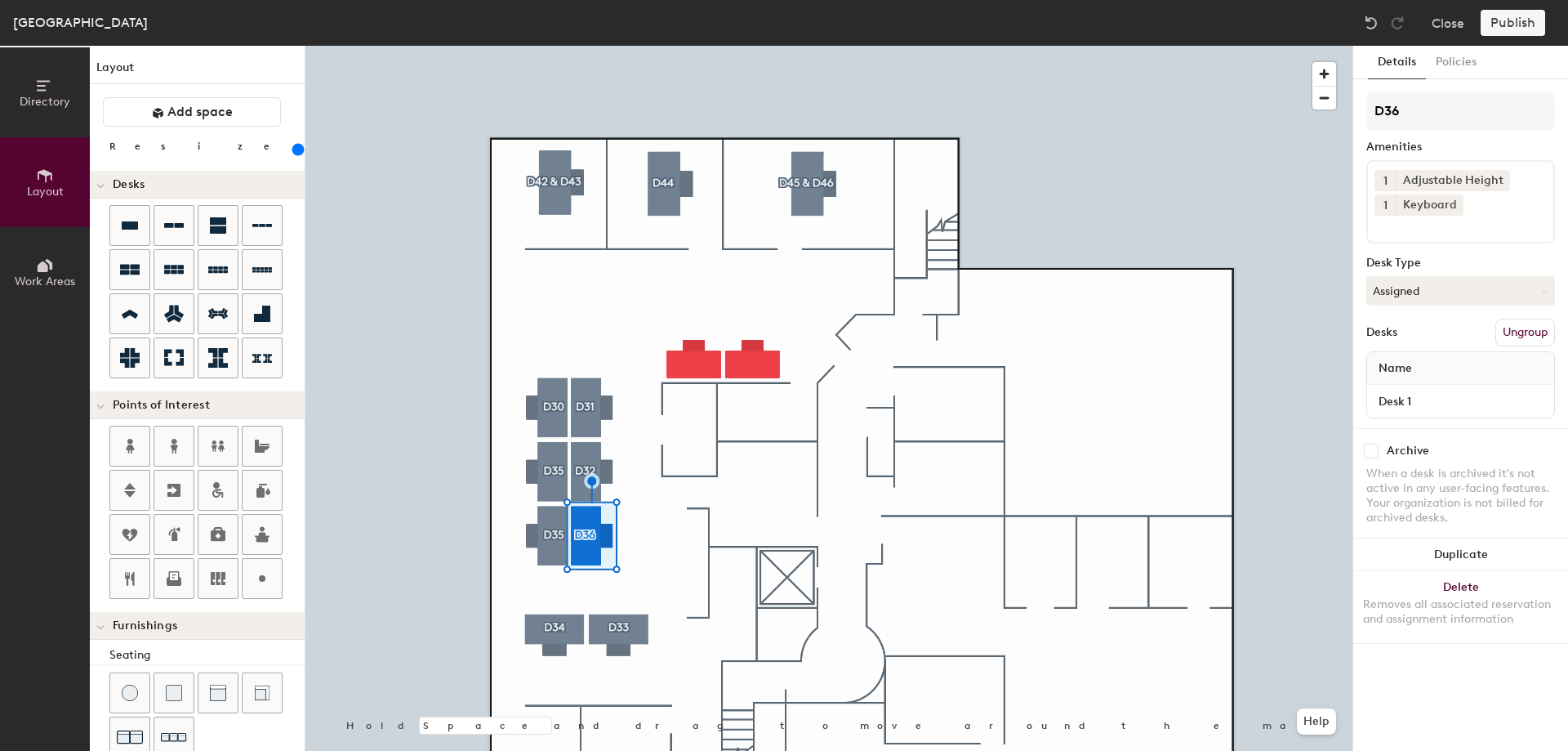
click at [1448, 230] on input at bounding box center [1448, 225] width 147 height 19
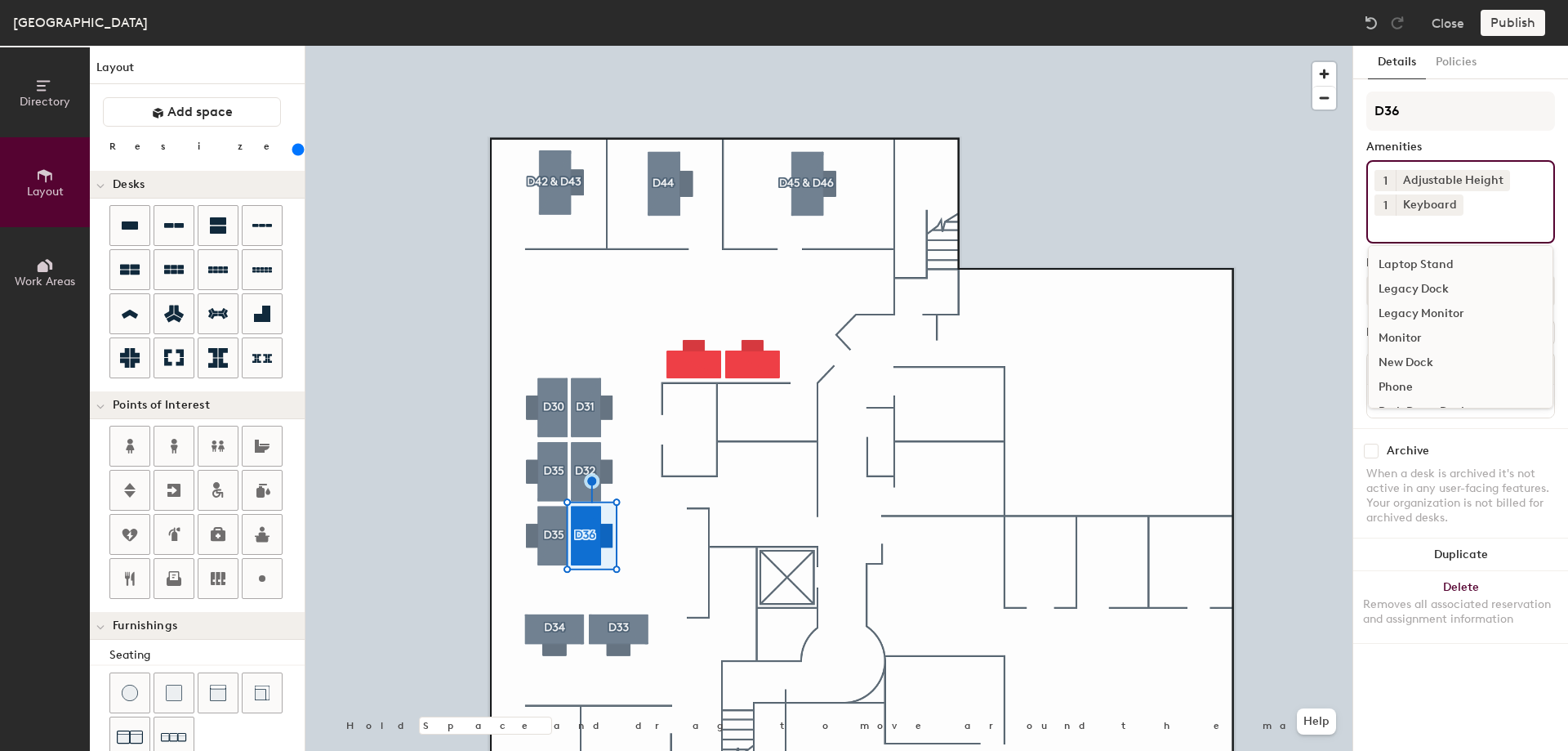
click at [1402, 329] on div "Monitor" at bounding box center [1461, 337] width 183 height 25
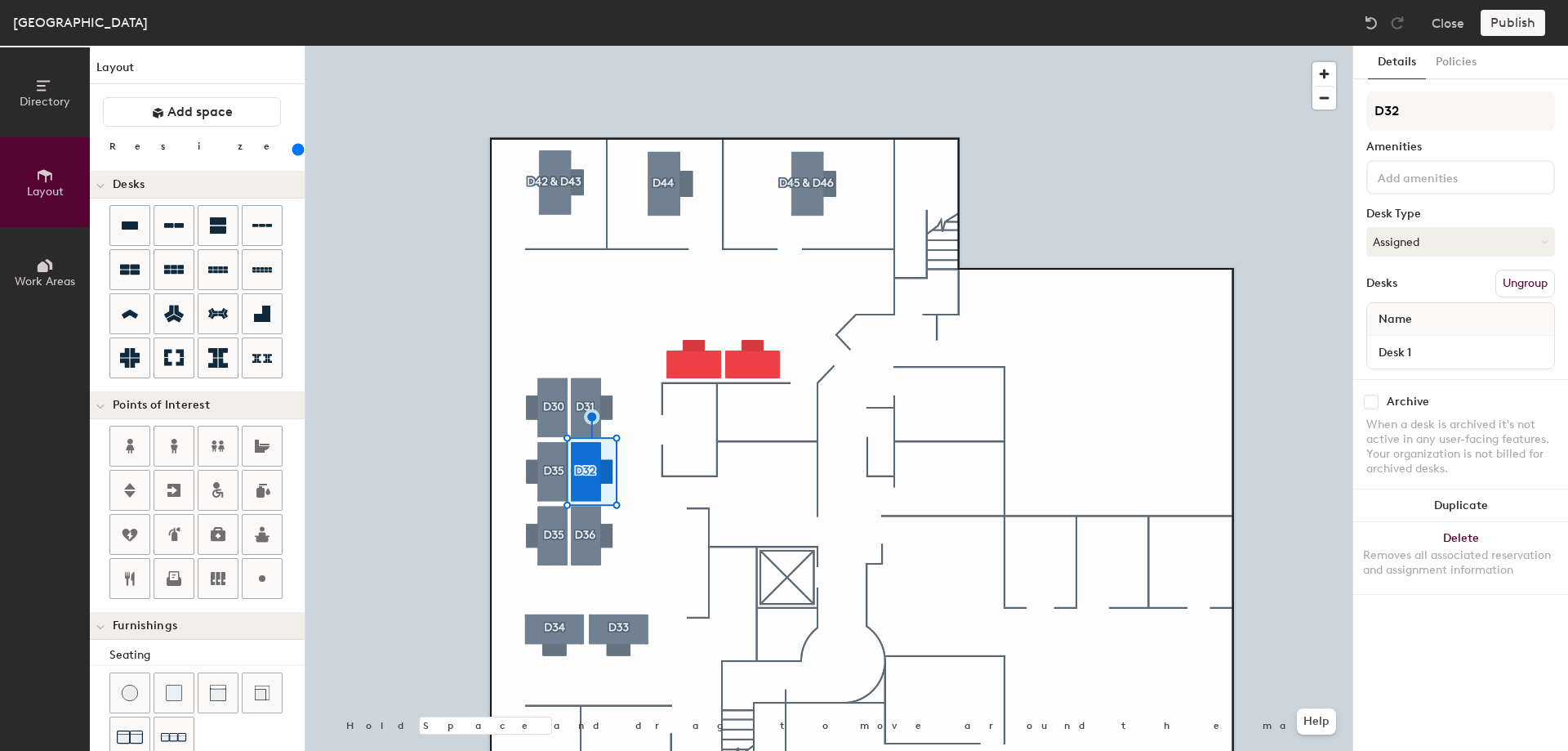
click at [1419, 176] on input at bounding box center [1448, 176] width 147 height 19
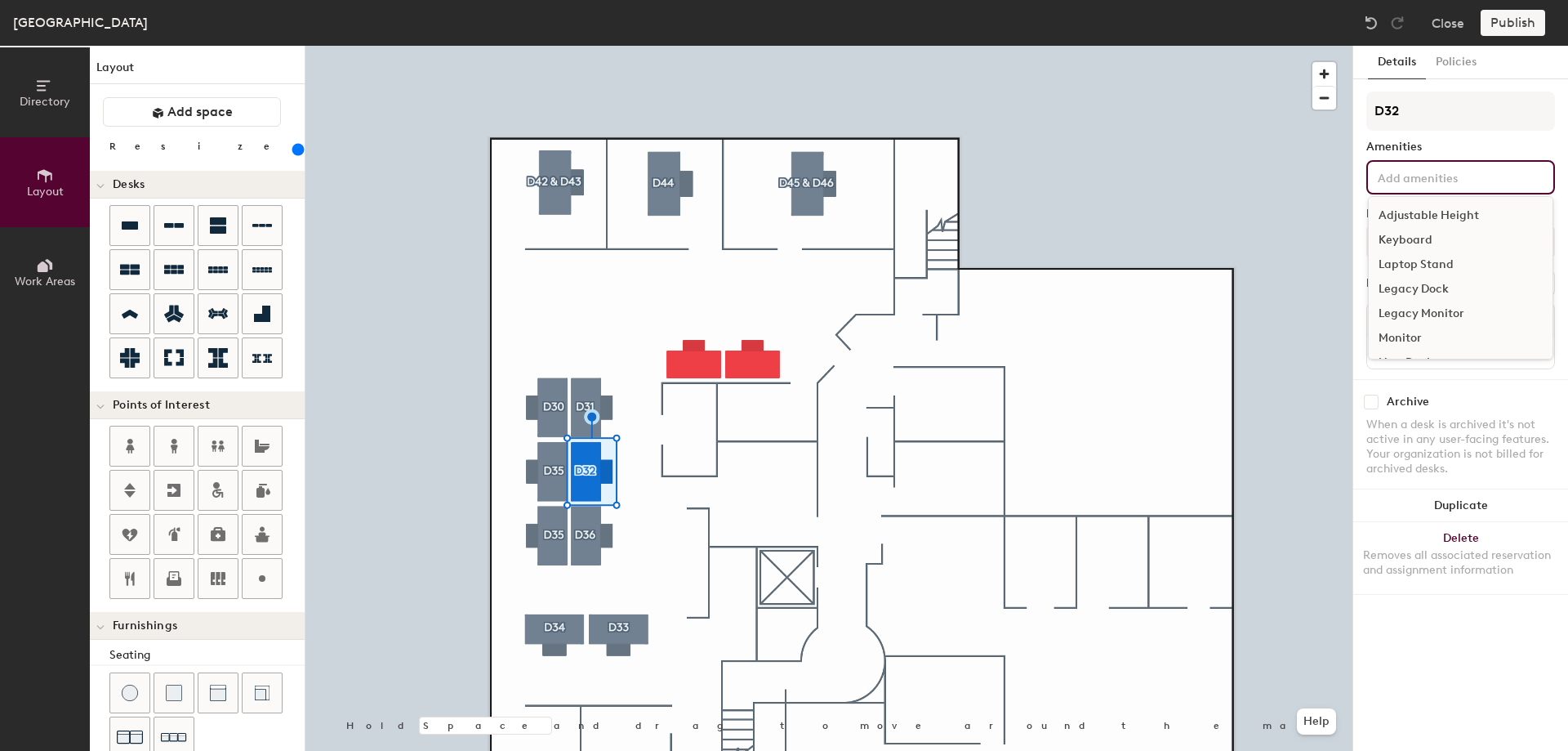
click at [1416, 208] on div "Adjustable Height" at bounding box center [1461, 215] width 183 height 25
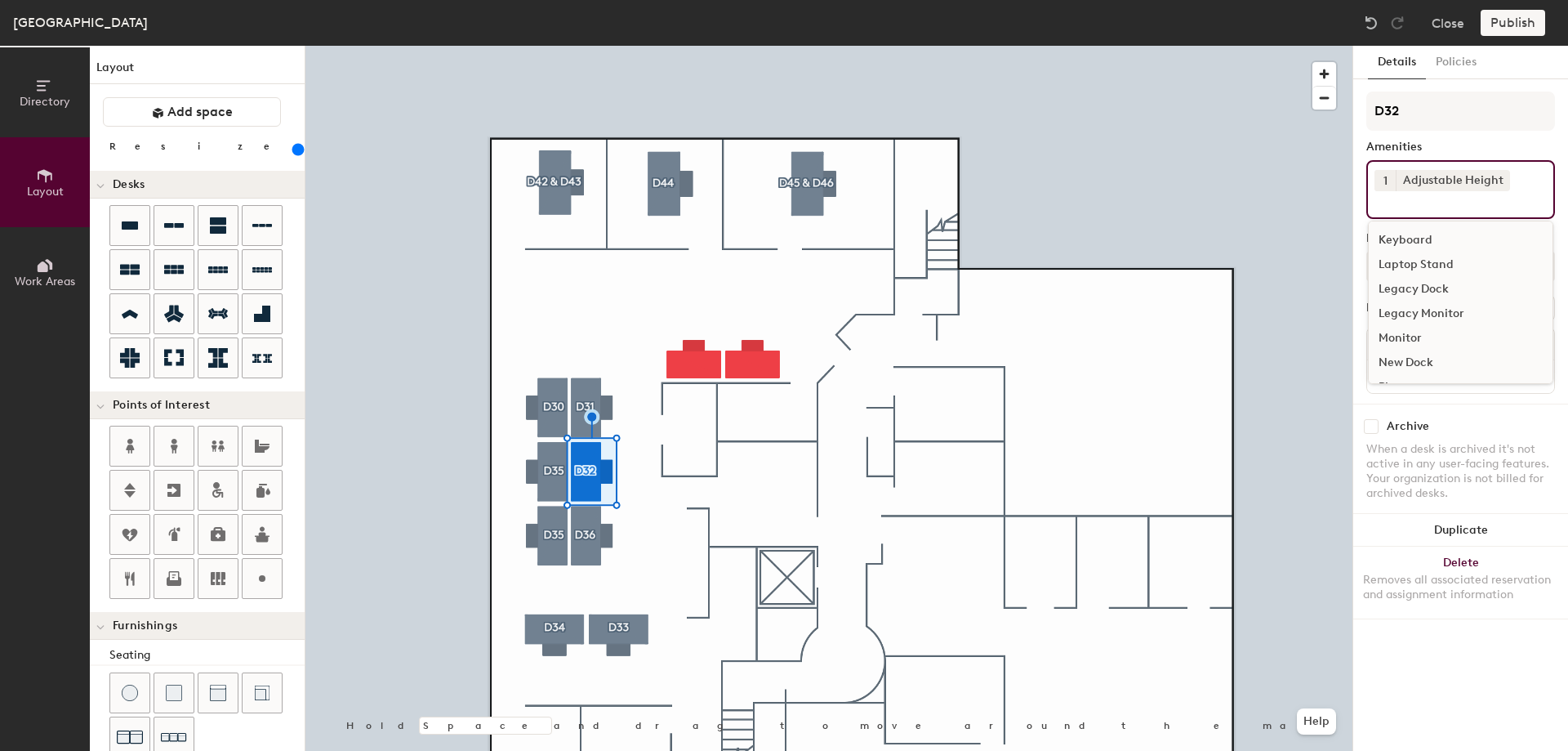
click at [1406, 233] on div "Keyboard" at bounding box center [1461, 240] width 183 height 25
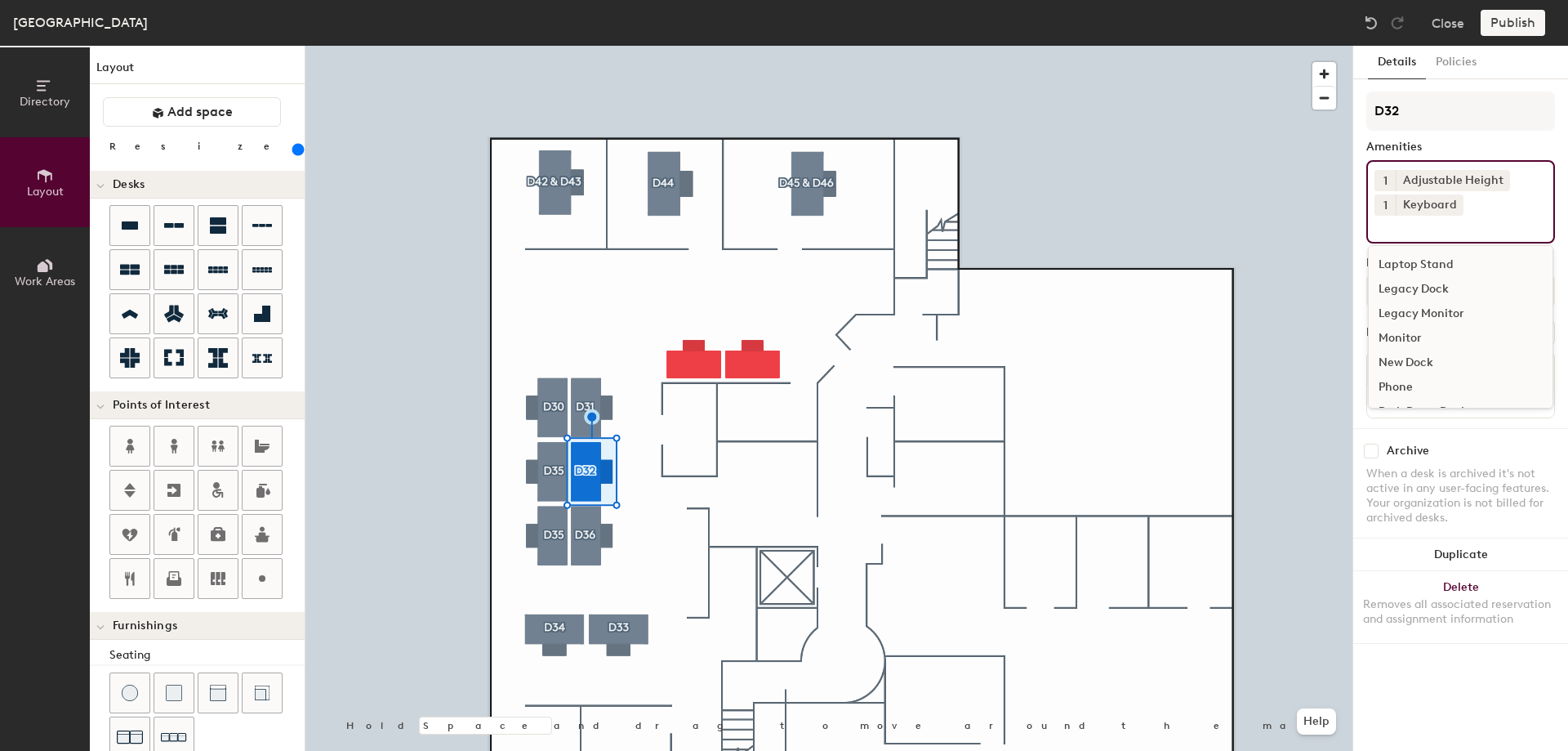
click at [1398, 329] on div "Monitor" at bounding box center [1461, 337] width 183 height 25
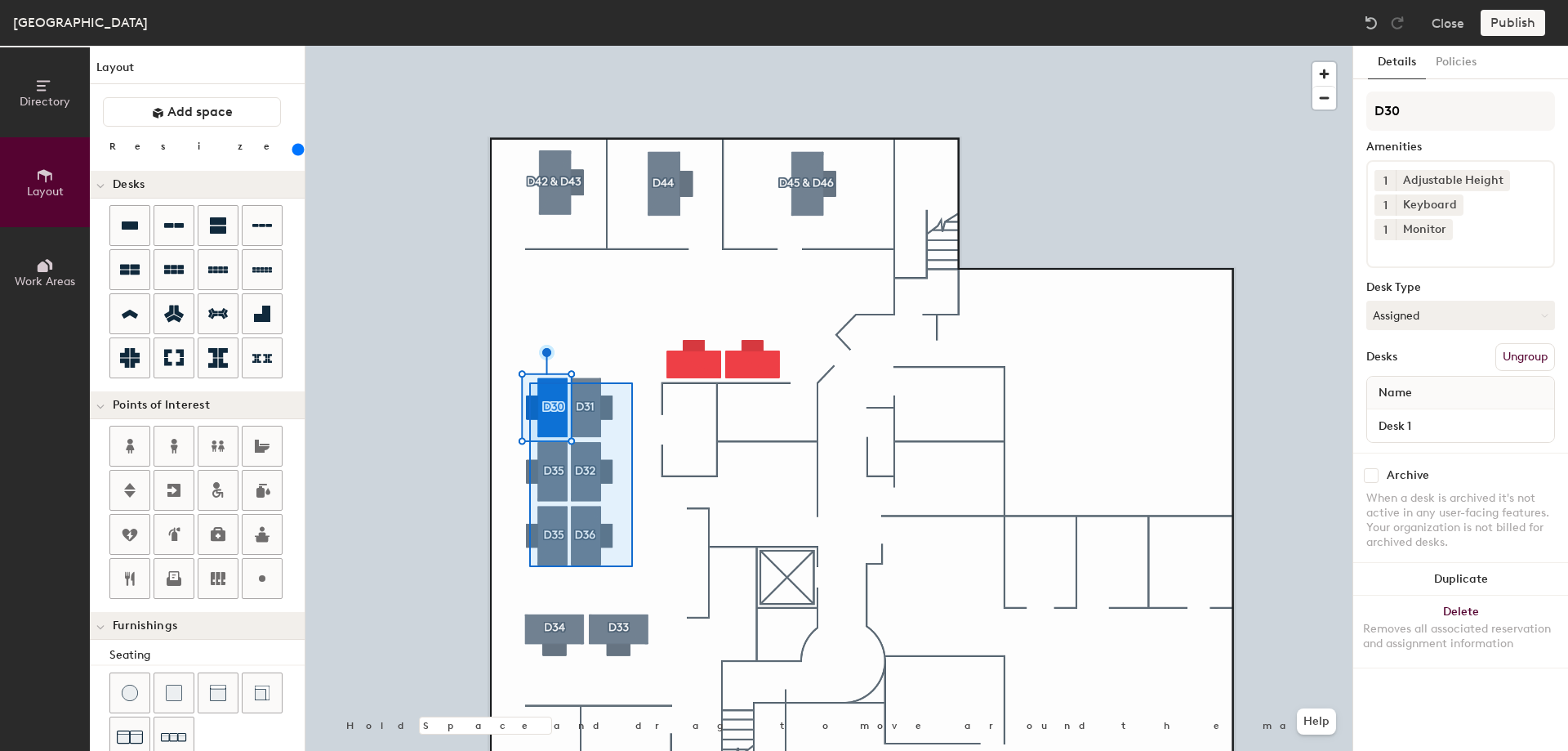
click at [531, 46] on div at bounding box center [829, 46] width 1047 height 0
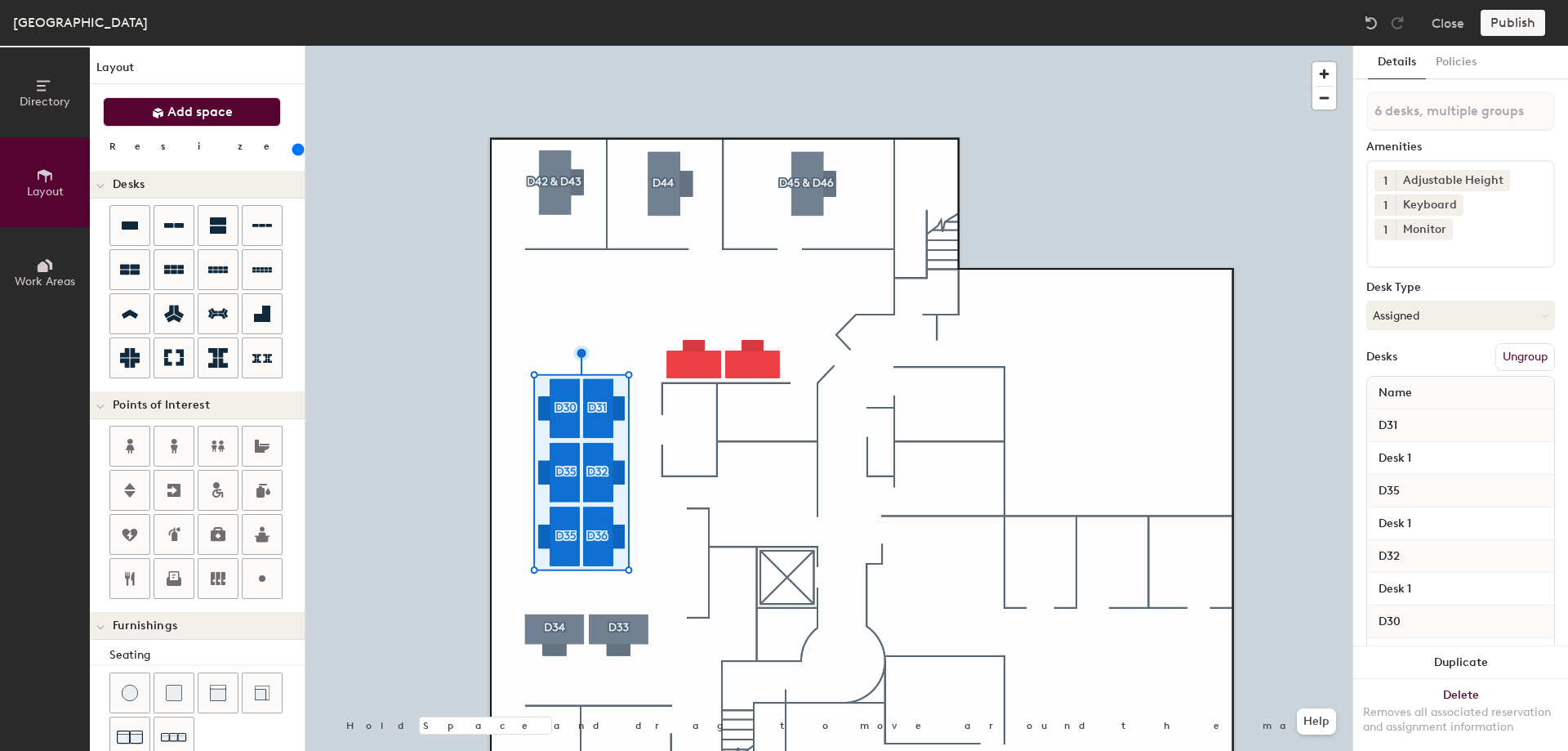
click at [199, 113] on span "Add space" at bounding box center [200, 112] width 65 height 17
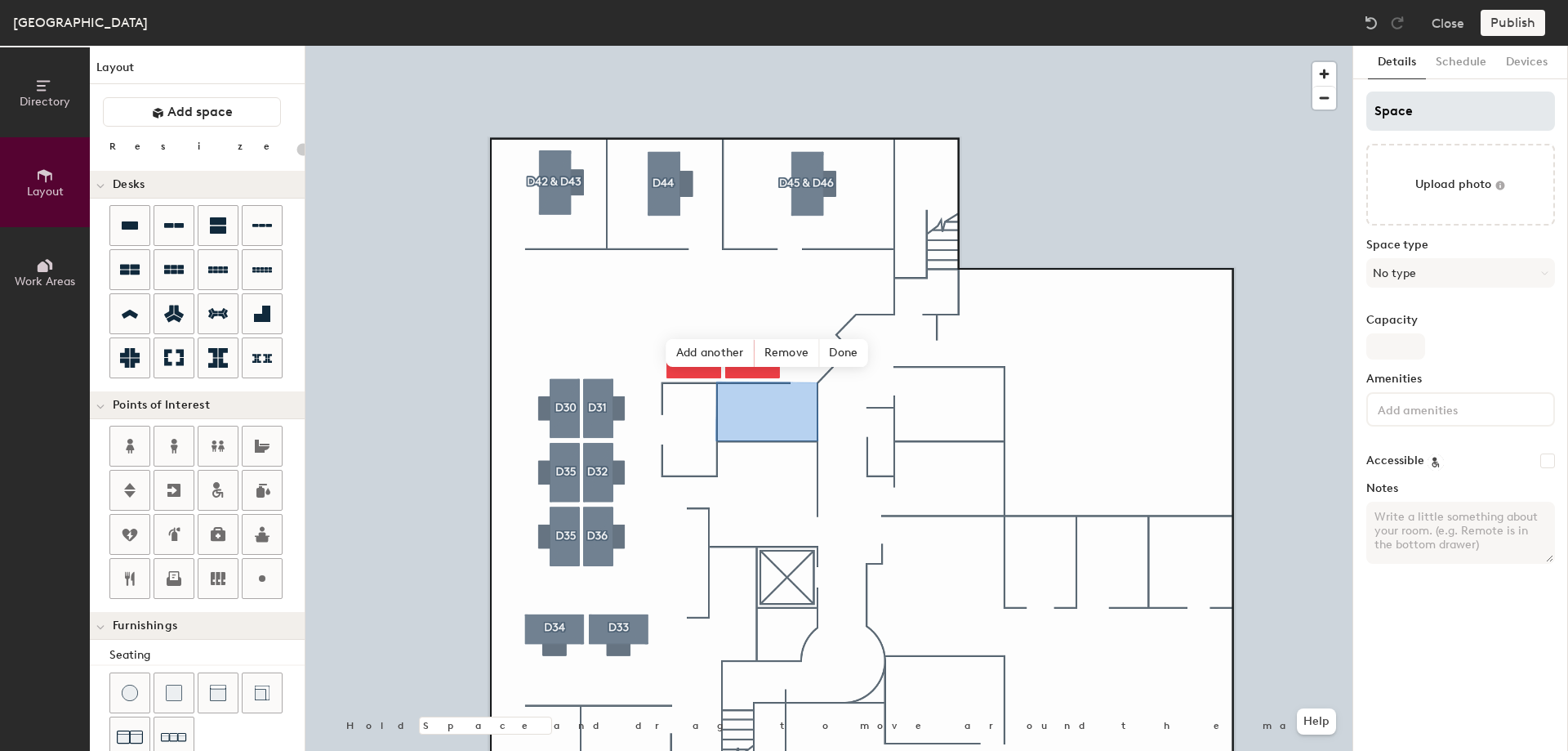
type input "20"
drag, startPoint x: 1434, startPoint y: 109, endPoint x: 1327, endPoint y: 107, distance: 107.0
click at [1327, 107] on div "Directory Layout Work Areas Layout Add space Resize Desks Points of Interest Fu…" at bounding box center [784, 398] width 1568 height 705
type input "m"
type input "20"
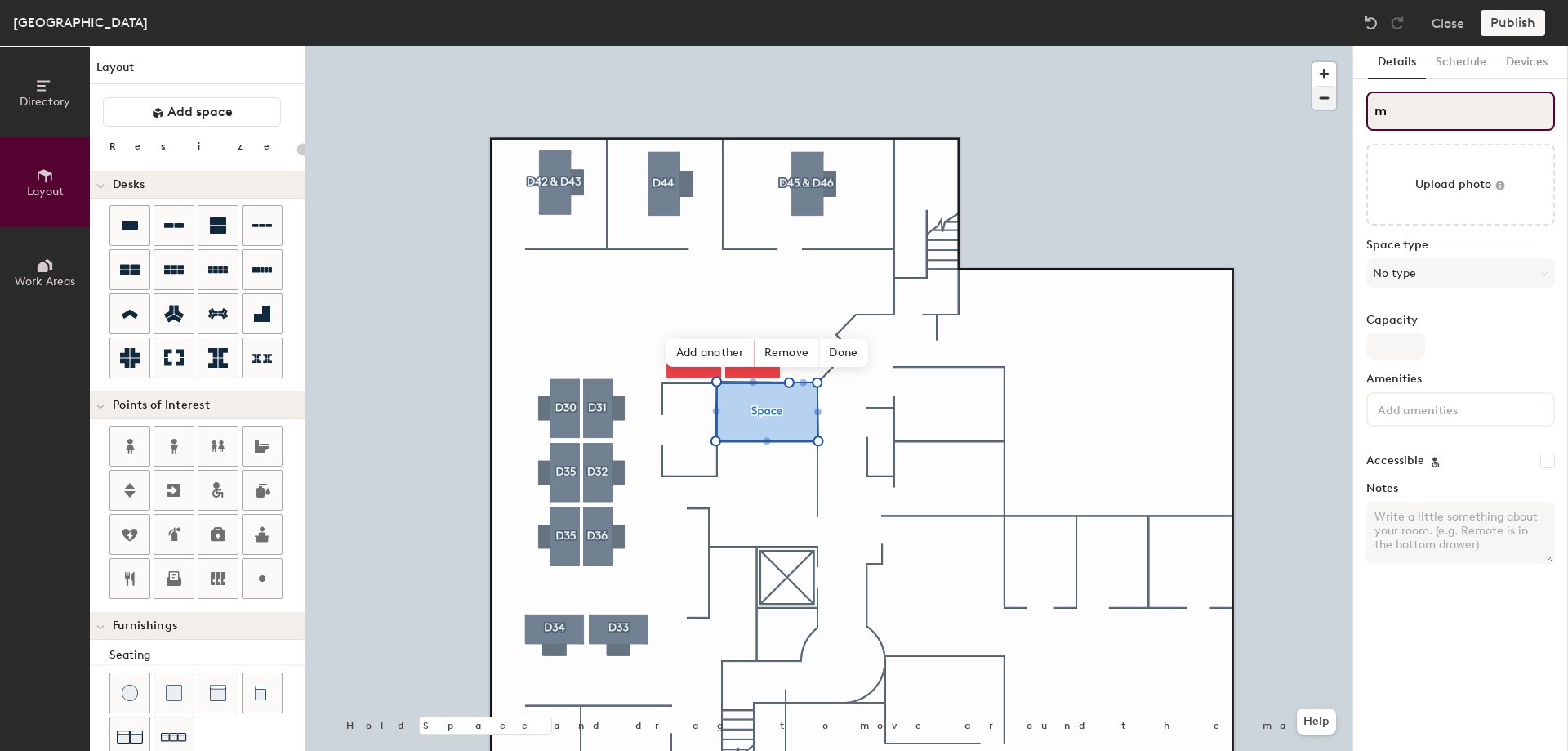
type input "mA"
type input "20"
type input "mAI"
type input "20"
type input "mAIL"
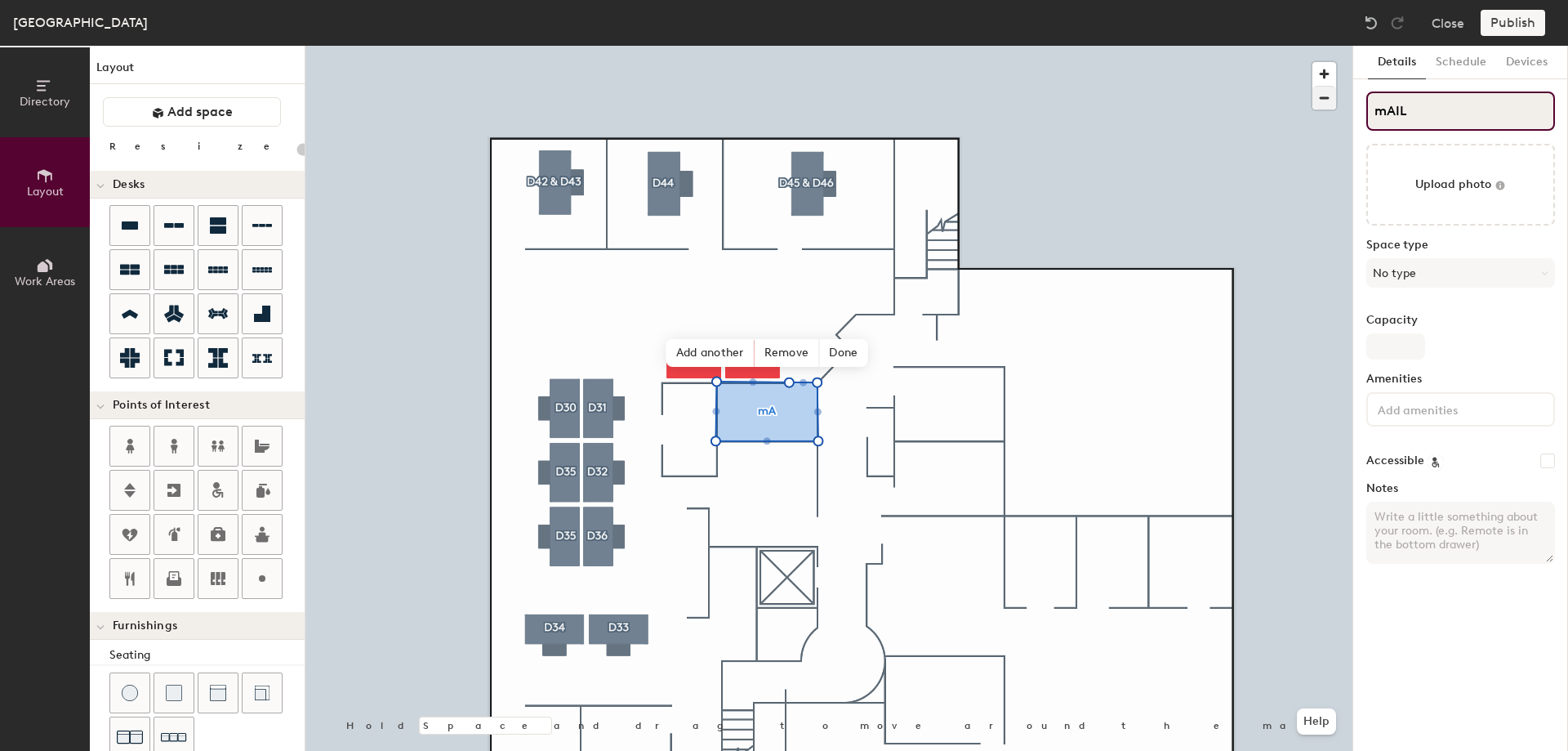
type input "20"
type input "mAI"
type input "20"
type input "mA"
type input "20"
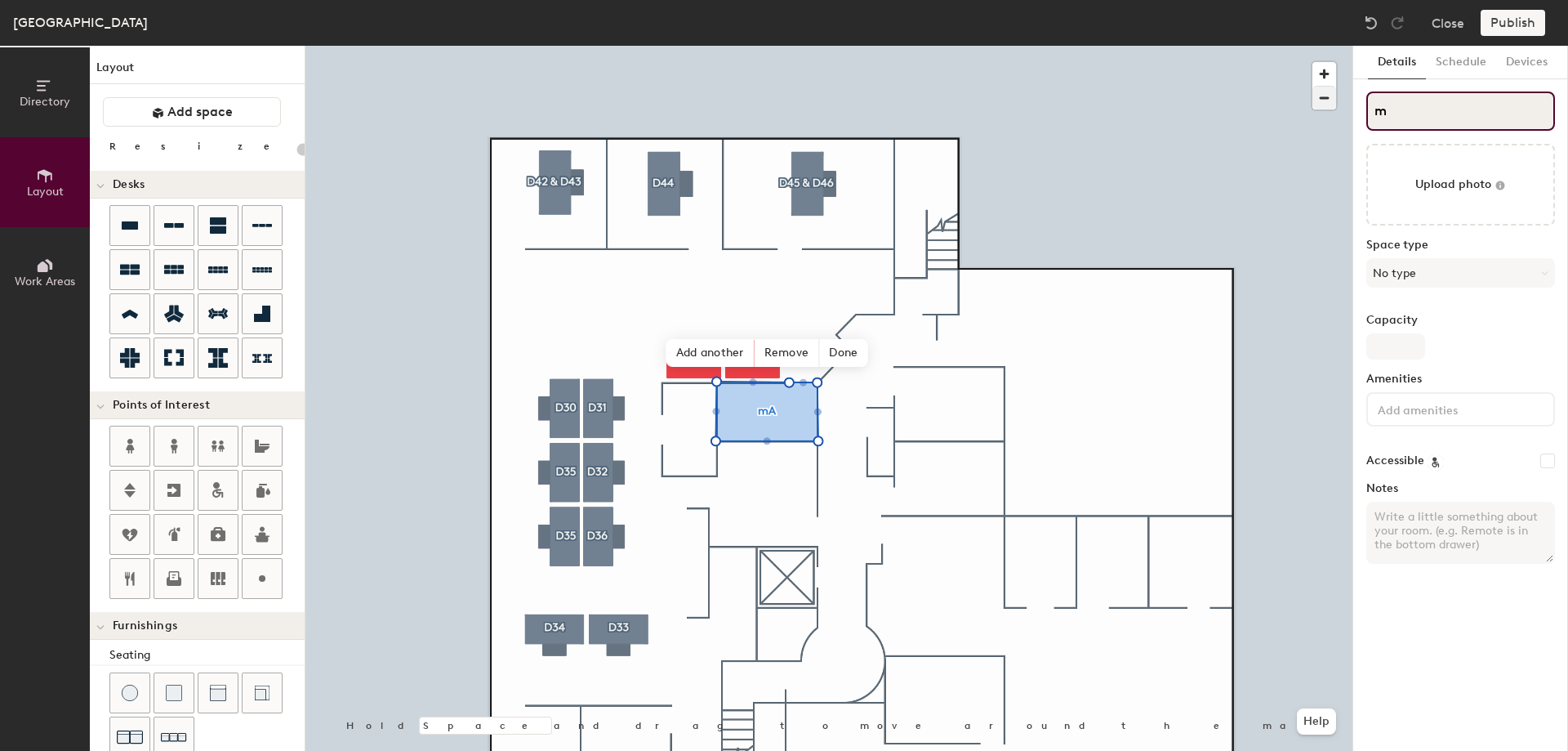
type input "m"
type input "20"
type input "m"
type input "20"
type input "mM"
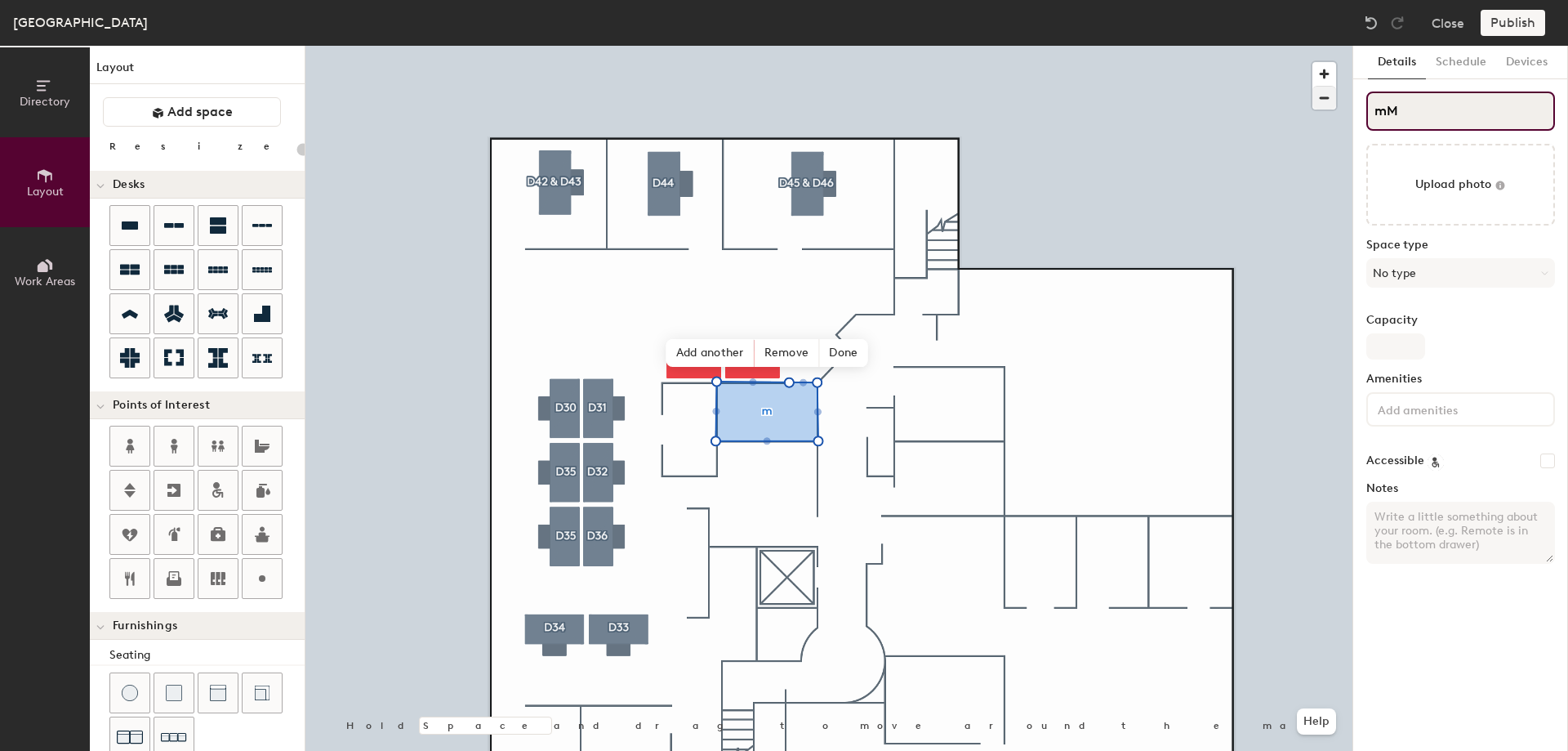
type input "20"
type input "mMa"
type input "20"
type input "mMai"
type input "20"
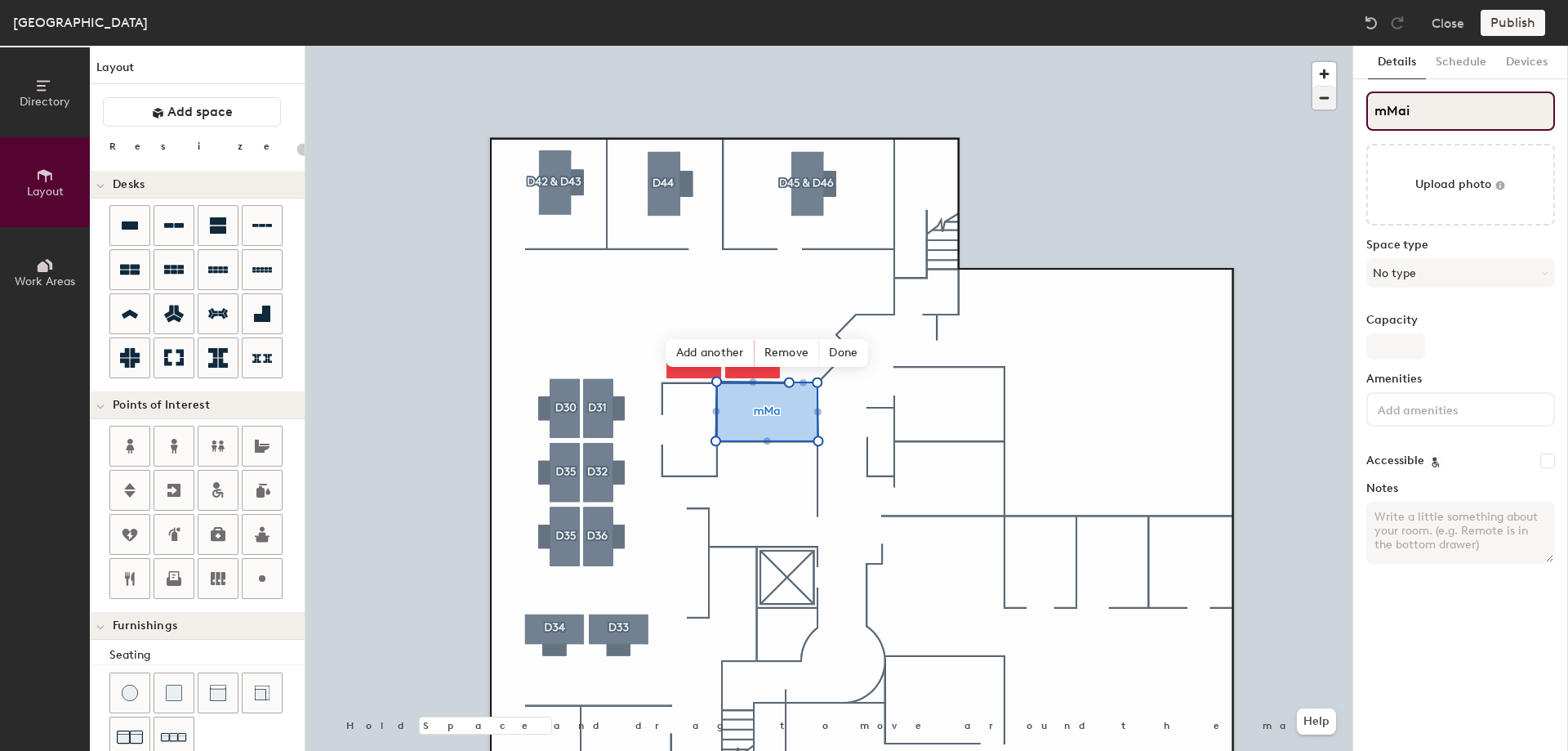
type input "mMail"
type input "20"
type input "mMai"
type input "20"
type input "m"
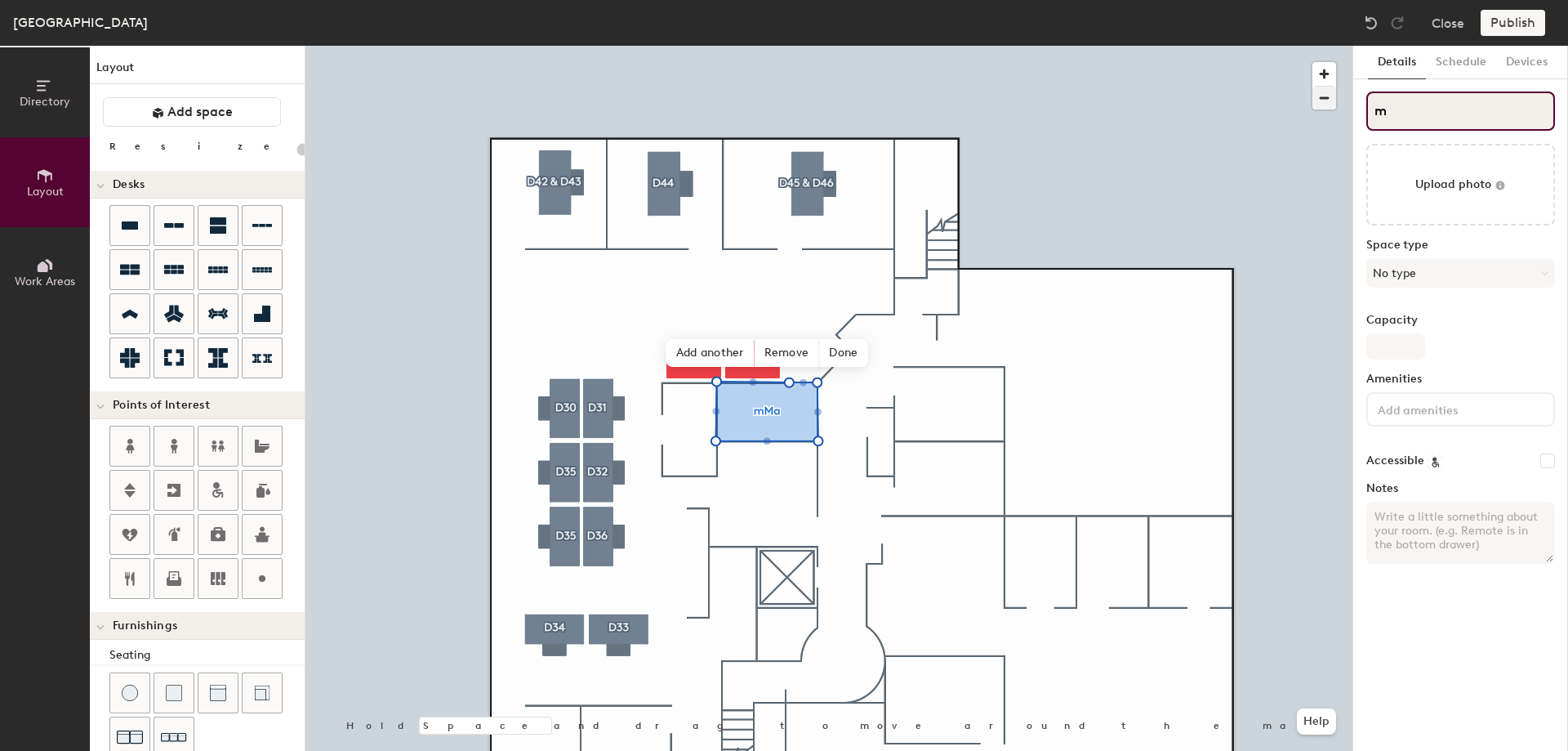
type input "20"
type input "m"
type input "20"
type input "m"
type input "20"
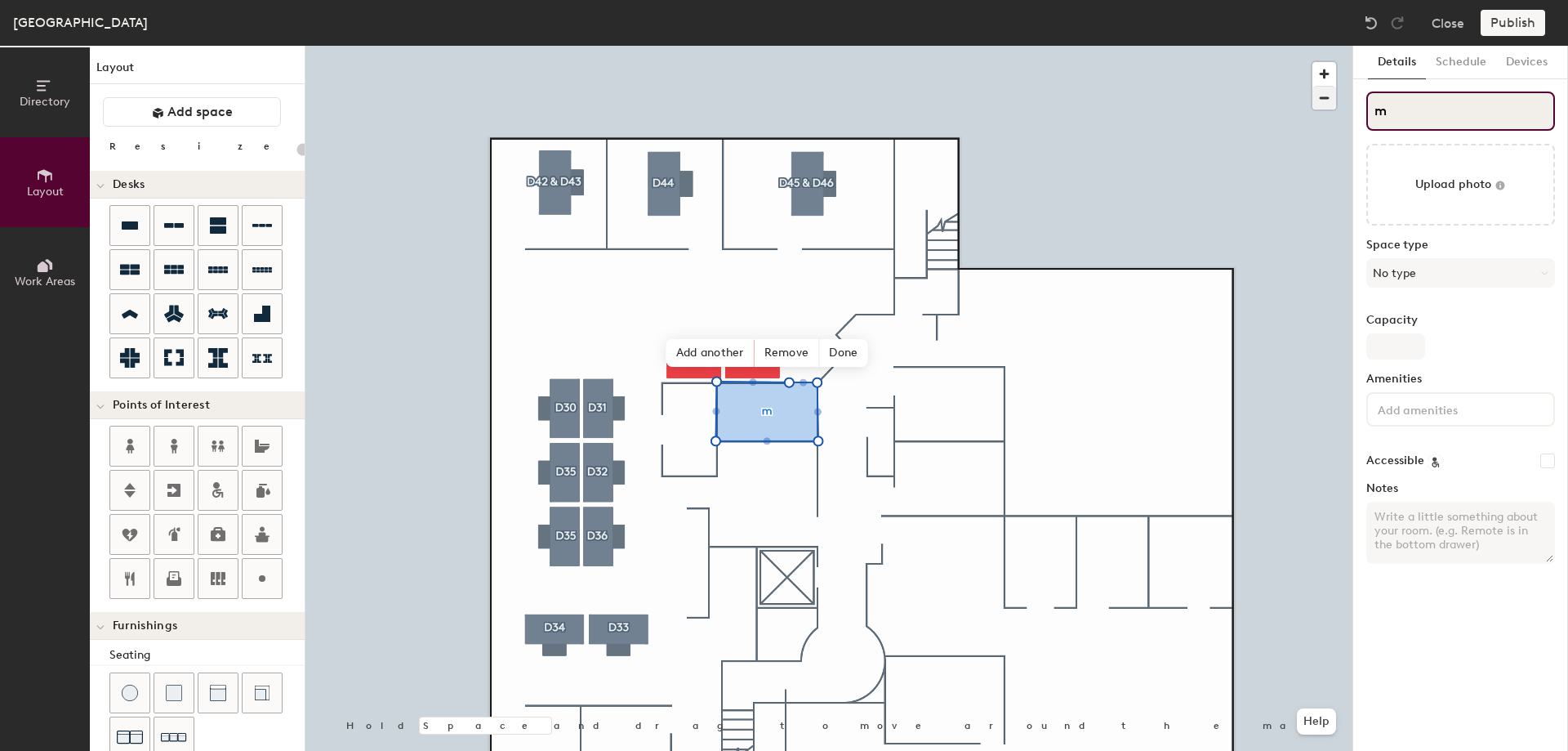
type input "mm"
type input "20"
type input "m"
type input "20"
type input "Mm"
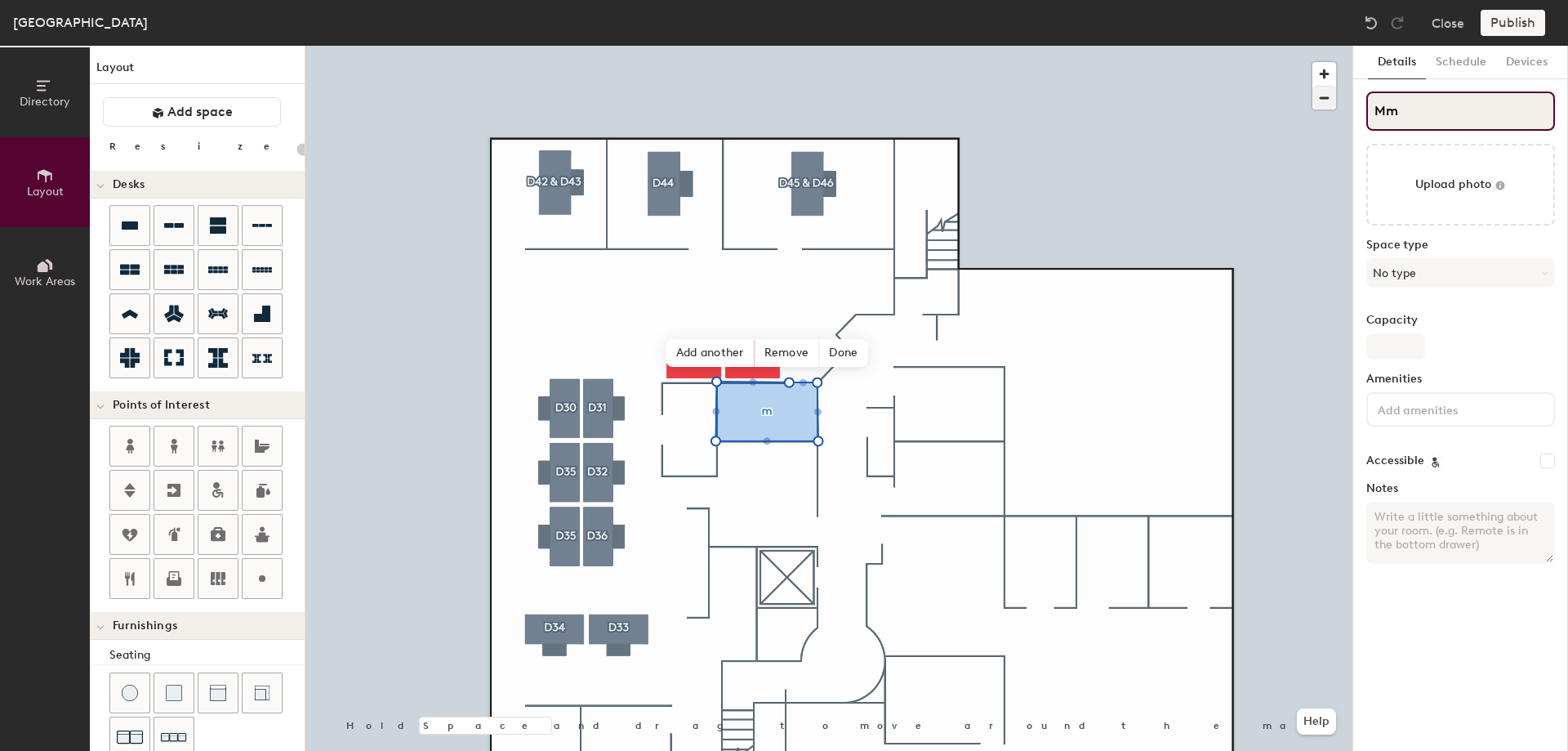
type input "20"
type input "Mam"
type input "20"
type input "Maim"
type input "20"
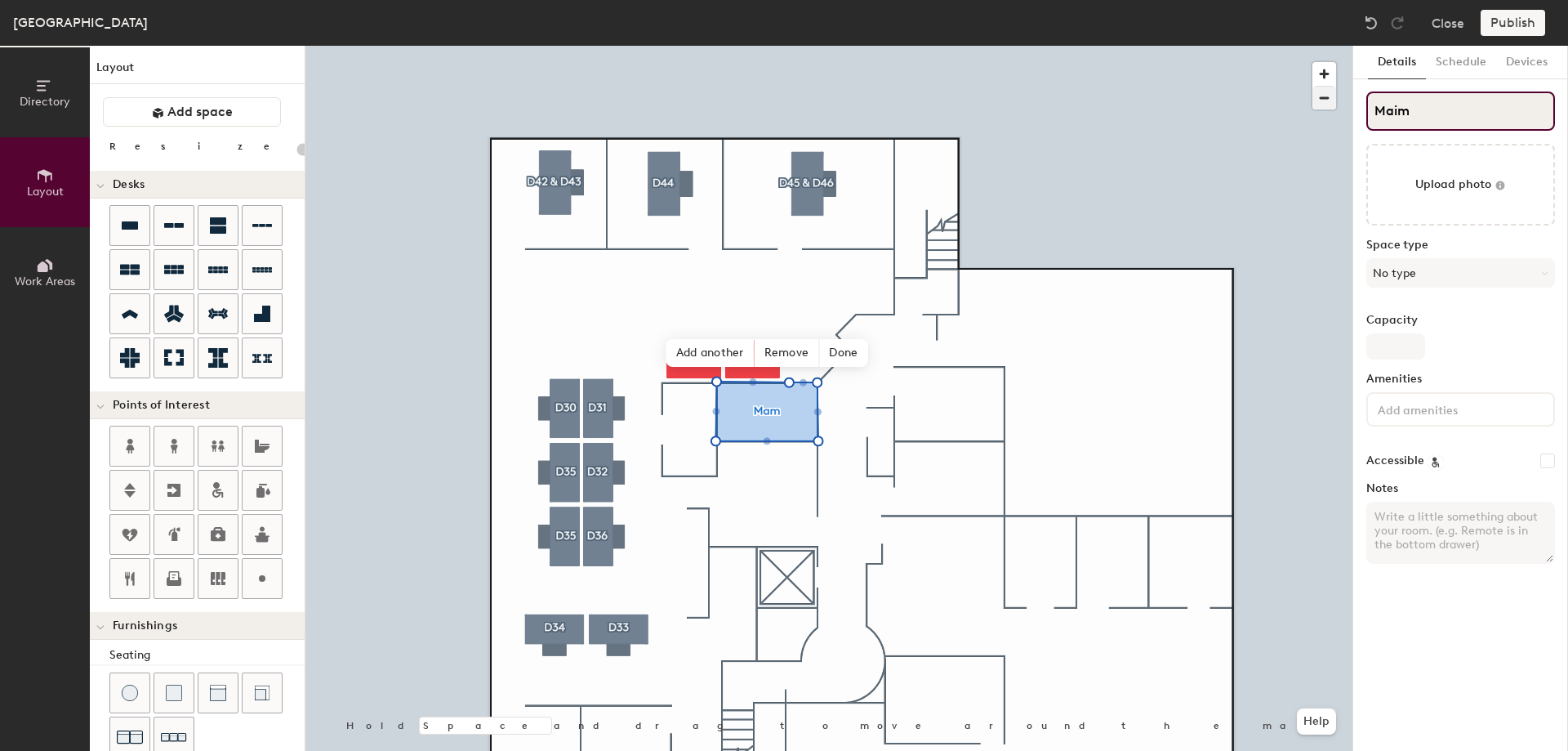
type input "Mailm"
type input "20"
type input "Mailrm"
type input "20"
type input "Mailrom"
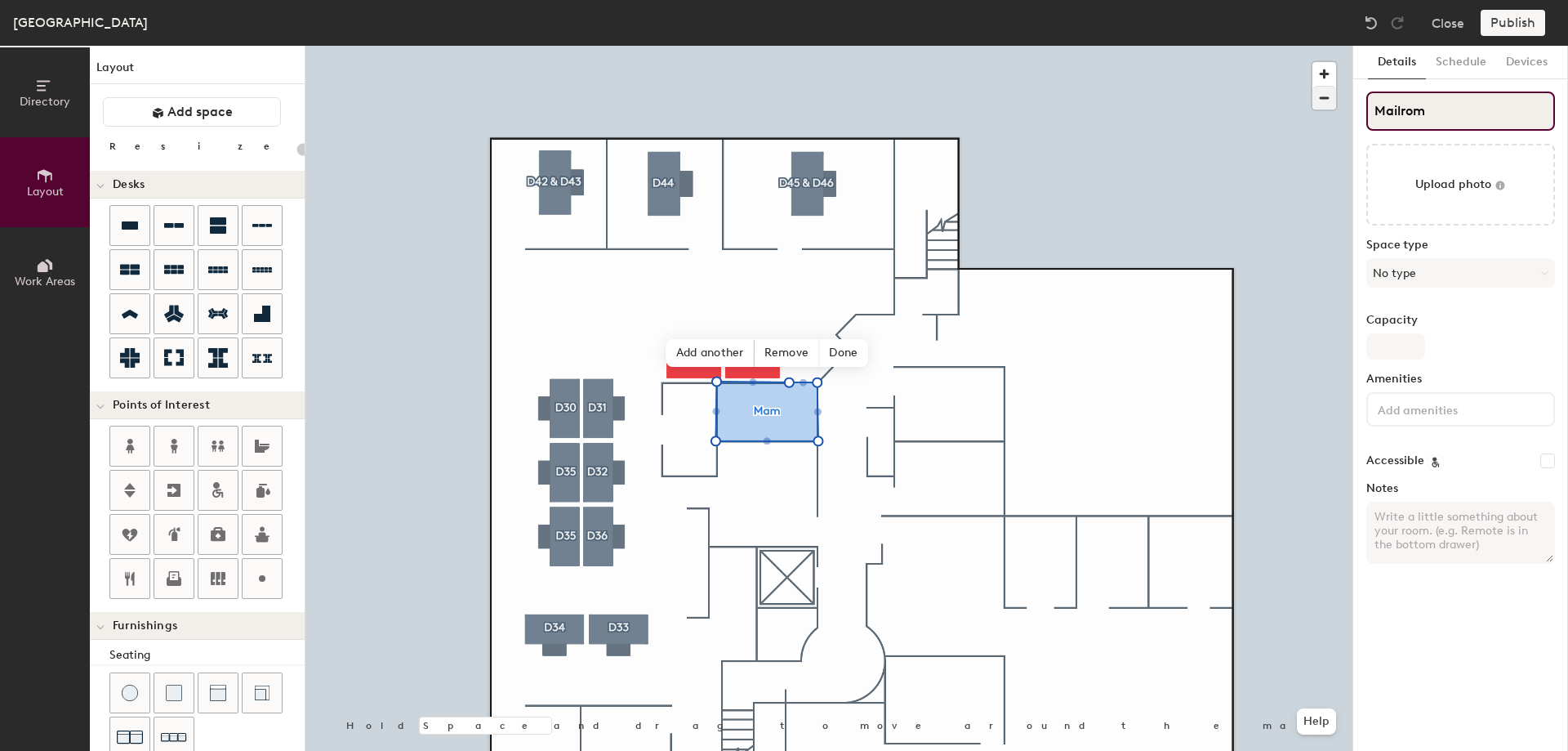
type input "20"
type input "Mailroom"
type input "20"
type input "Mailroom"
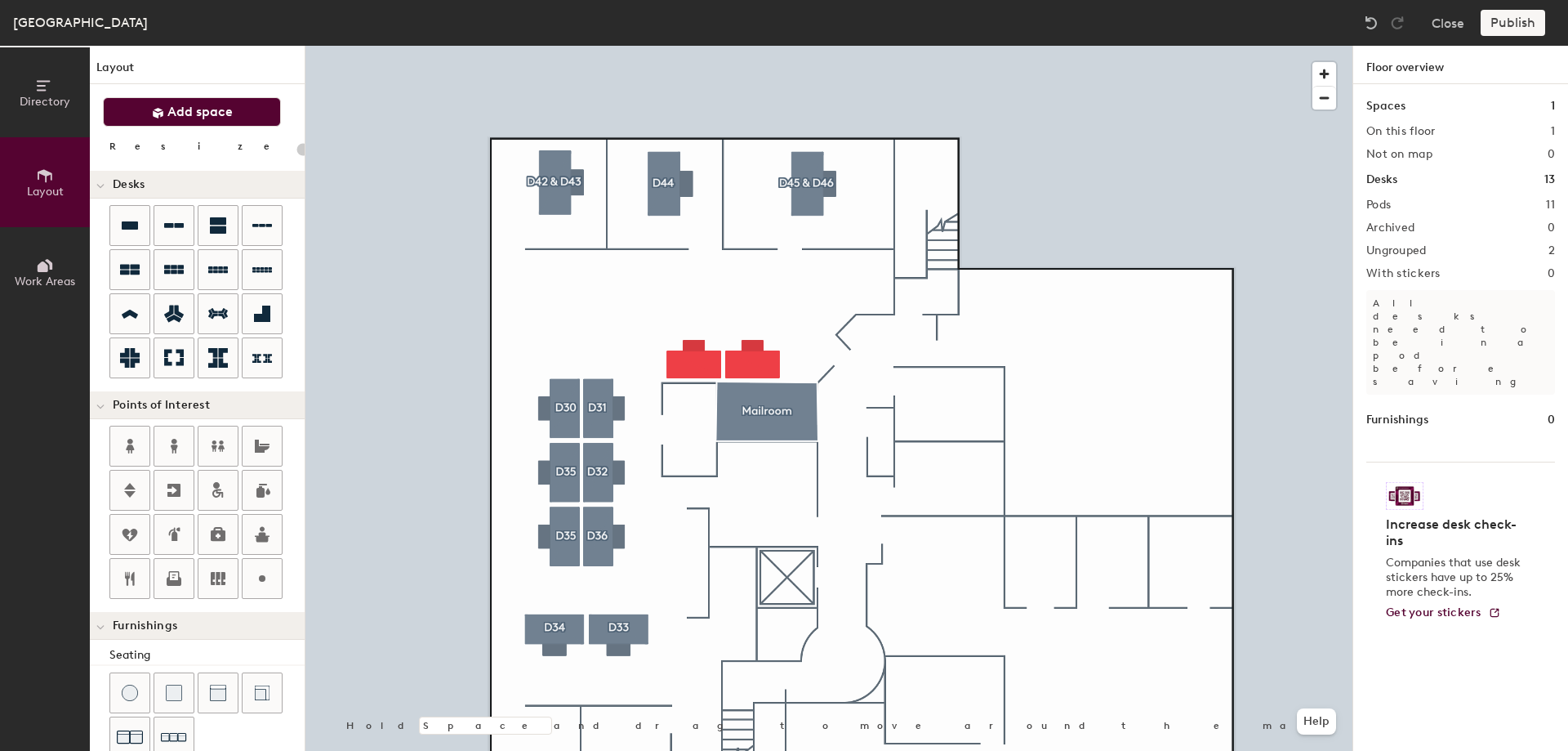
click at [191, 113] on span "Add space" at bounding box center [200, 112] width 65 height 17
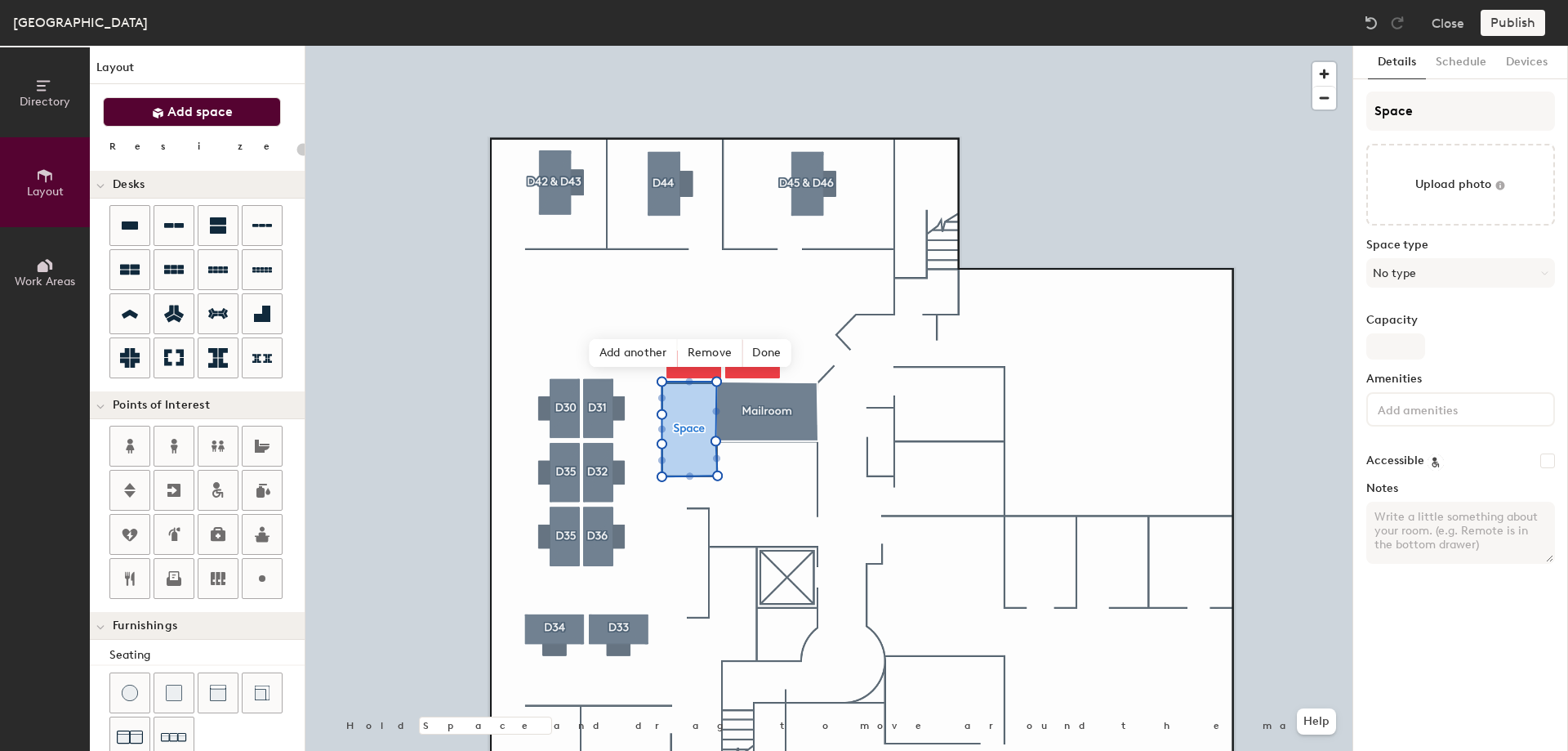
type input "20"
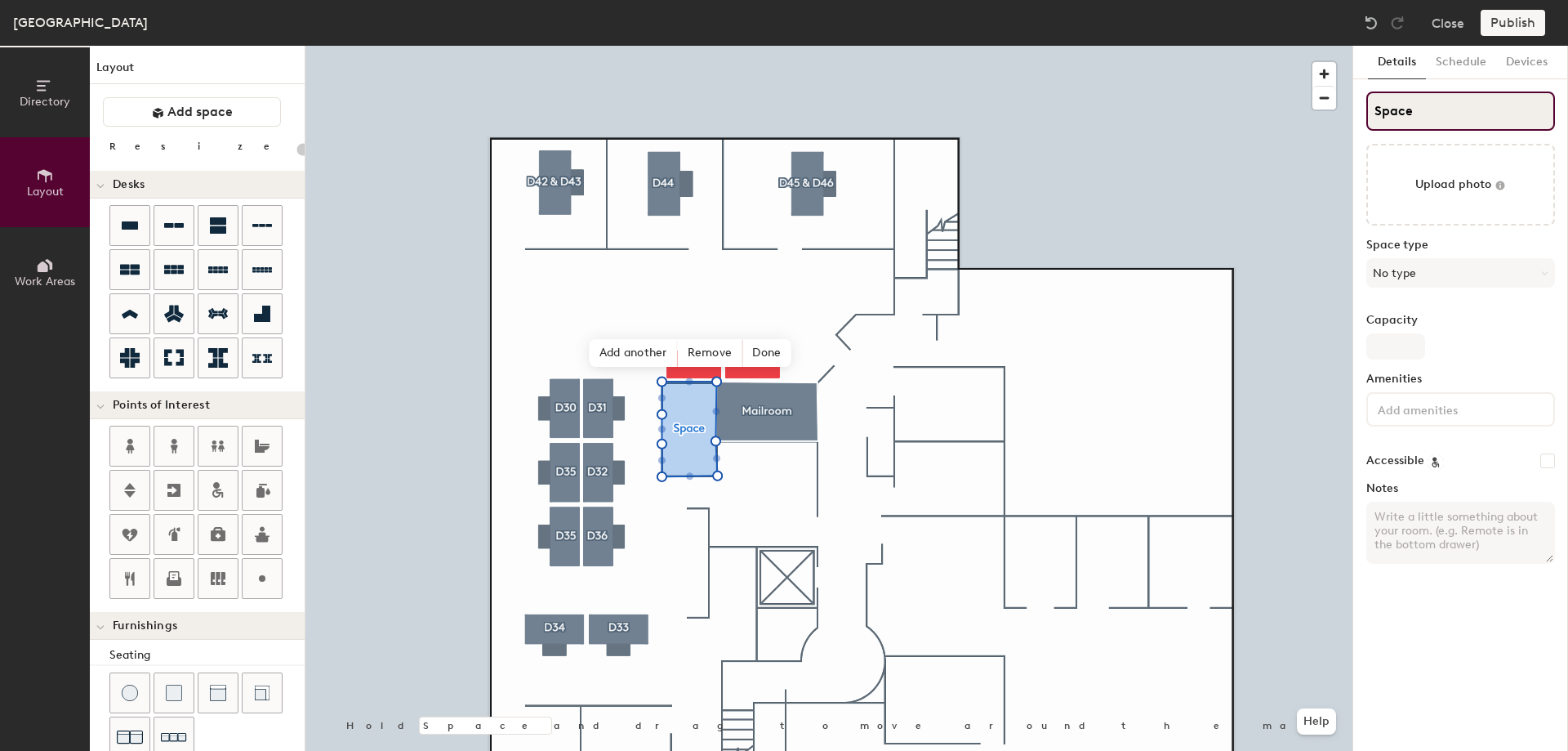
click at [1286, 115] on div "Directory Layout Work Areas Layout Add space Resize Desks Points of Interest Fu…" at bounding box center [784, 398] width 1568 height 705
type input "2"
type input "20"
type input "21"
type input "20"
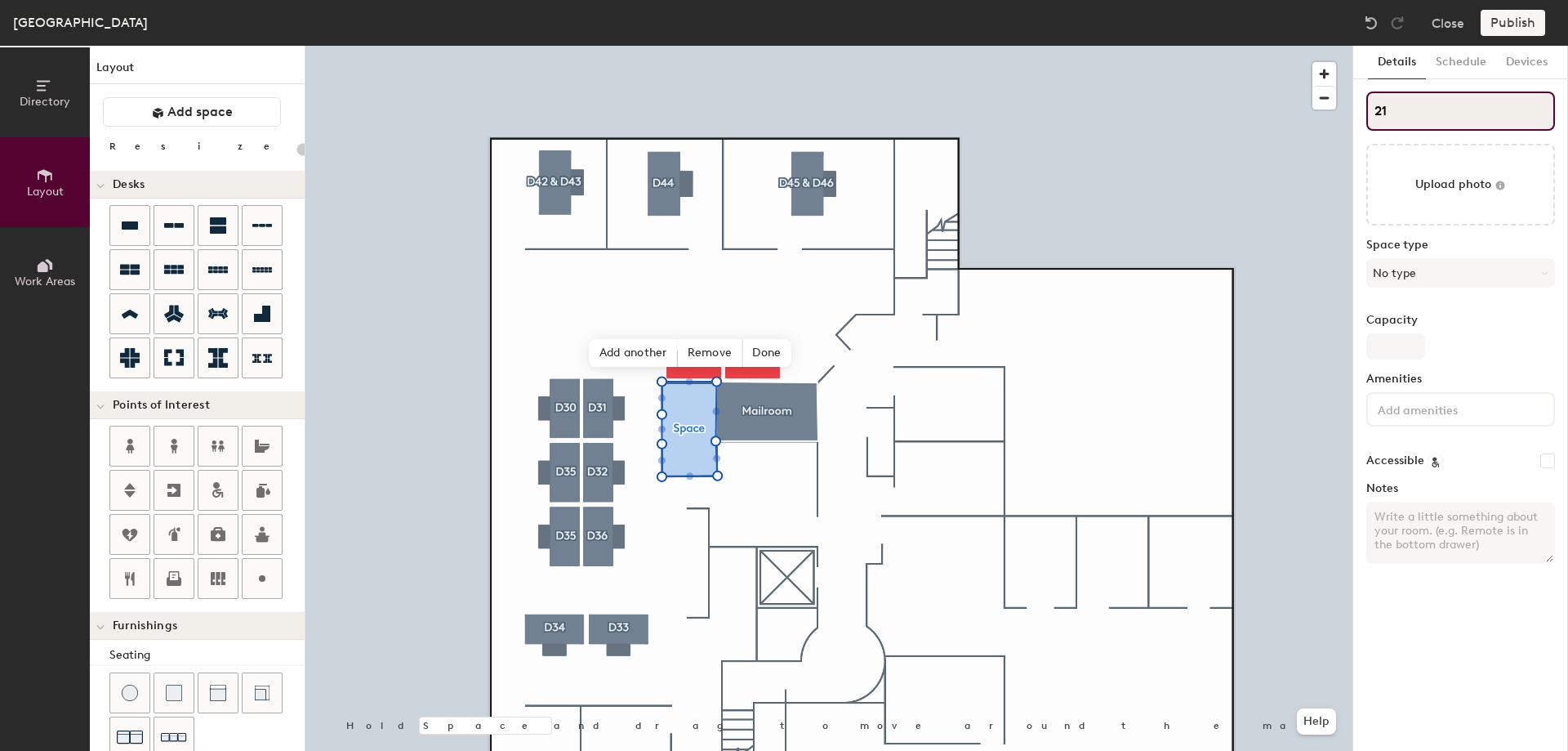
type input "216"
type input "20"
type input "216"
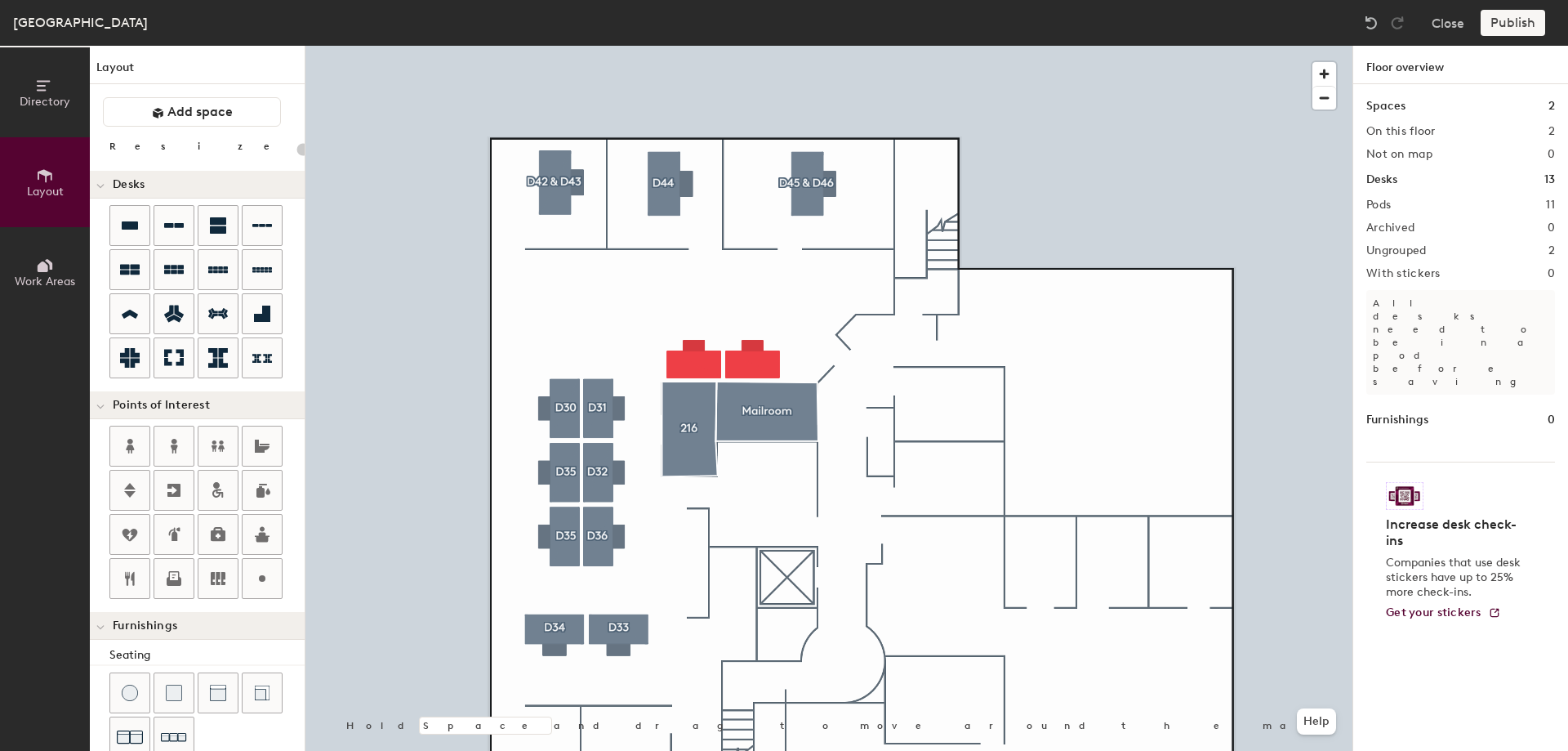
type input "220"
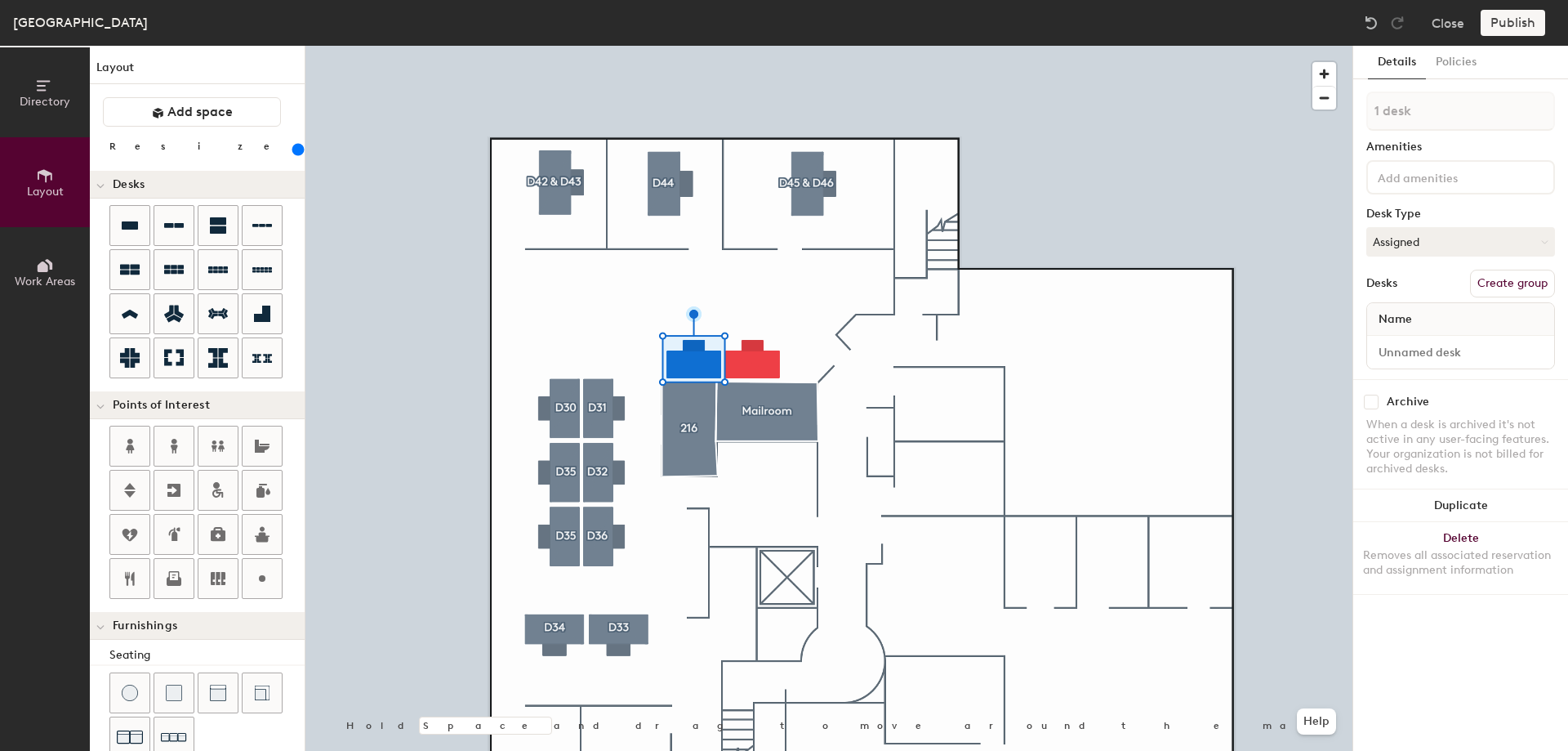
click at [1505, 279] on button "Create group" at bounding box center [1512, 283] width 85 height 28
click at [1303, 113] on div "Directory Layout Work Areas Layout Add space Resize Desks Points of Interest Fu…" at bounding box center [784, 398] width 1568 height 705
type input "D41"
click at [1503, 177] on input at bounding box center [1448, 176] width 147 height 19
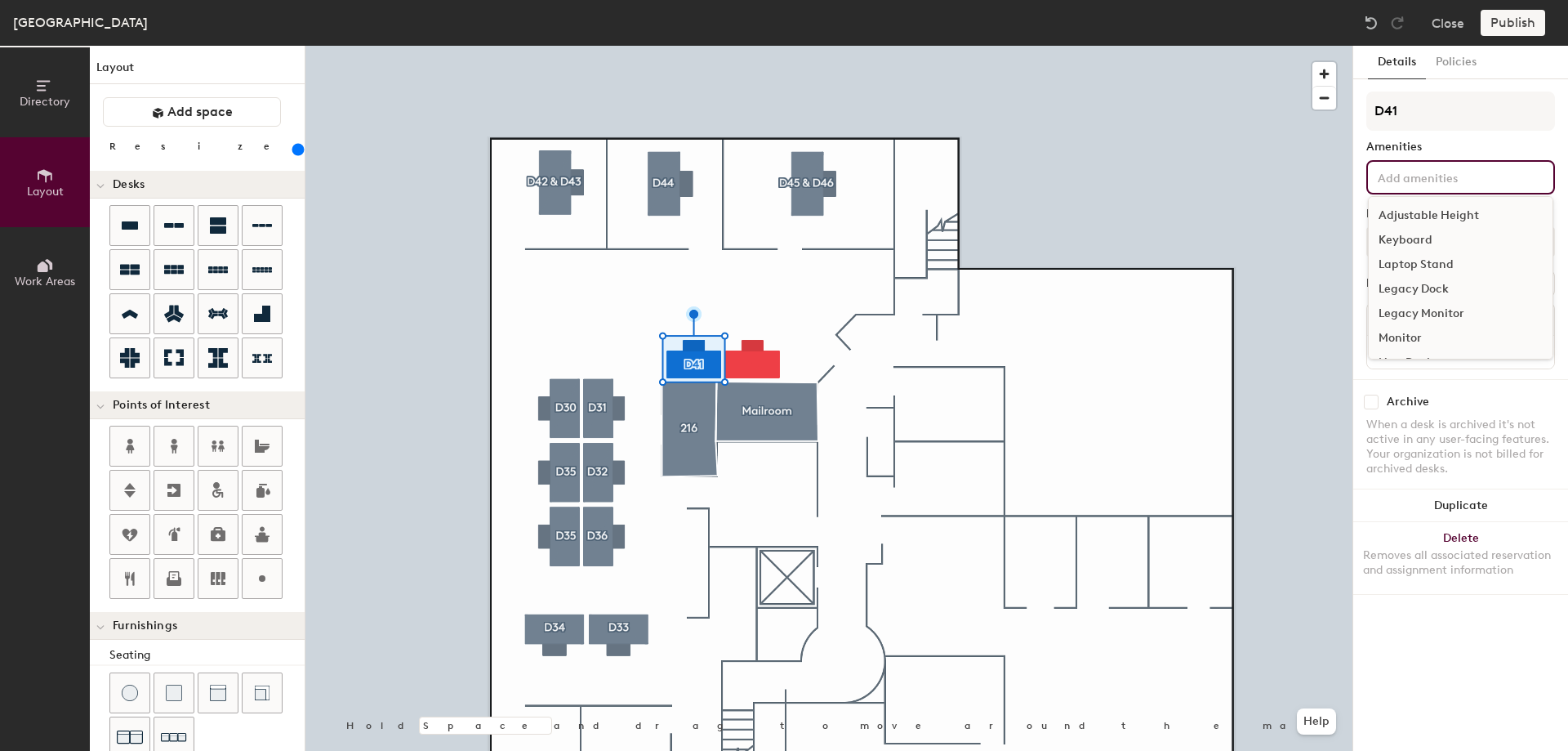
click at [1451, 212] on div "Adjustable Height" at bounding box center [1461, 215] width 183 height 25
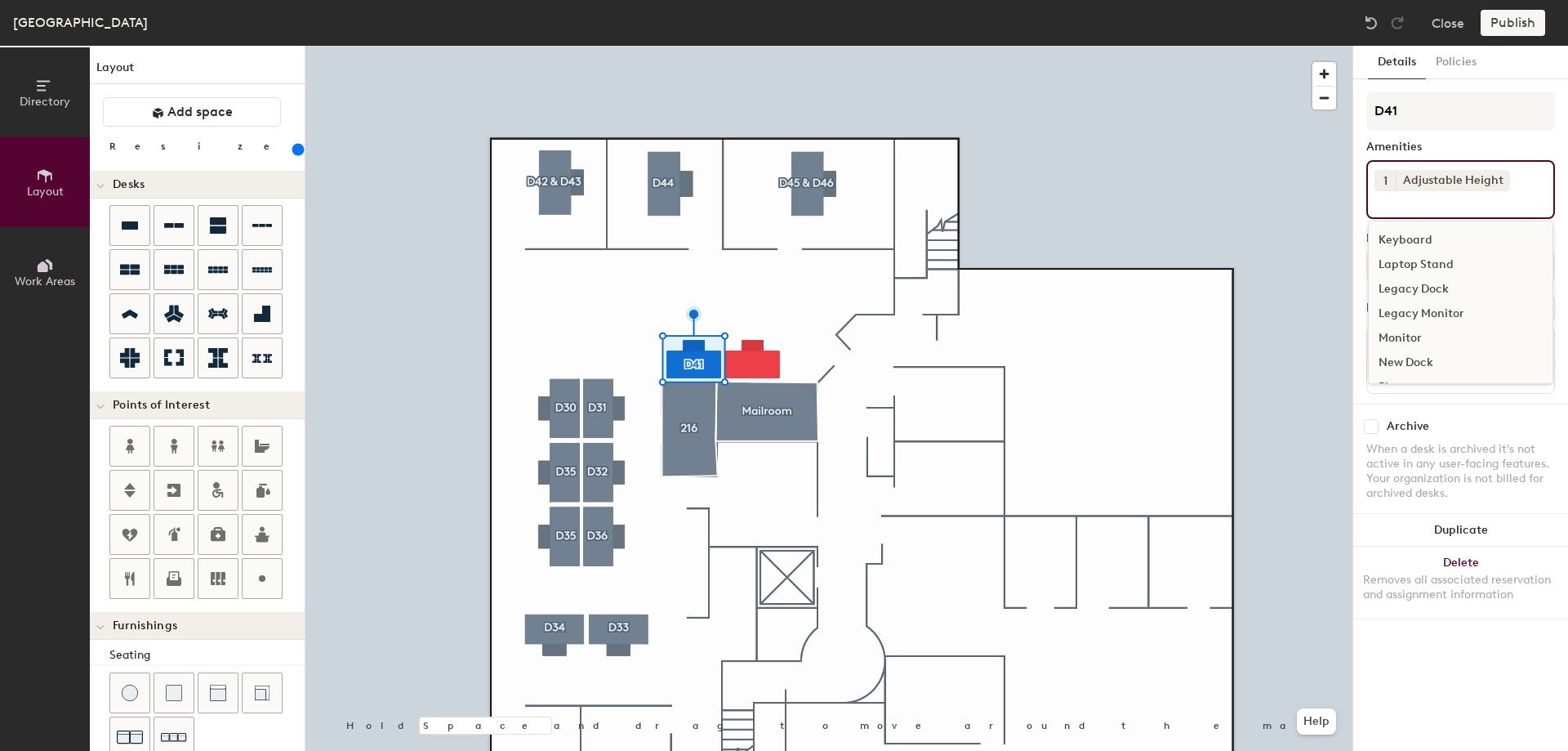
click at [1422, 234] on div "Keyboard" at bounding box center [1461, 240] width 183 height 25
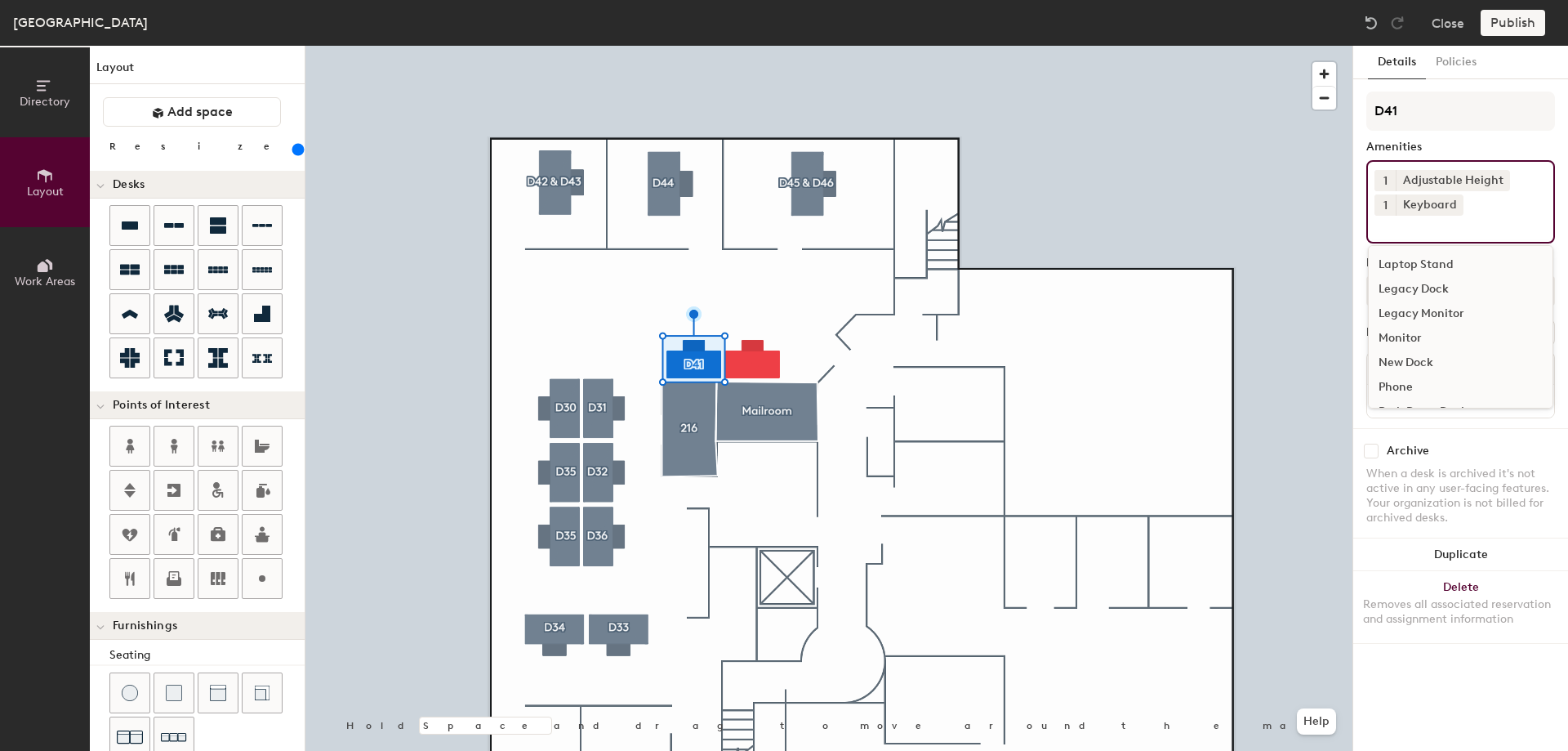
click at [1416, 337] on div "Monitor" at bounding box center [1461, 337] width 183 height 25
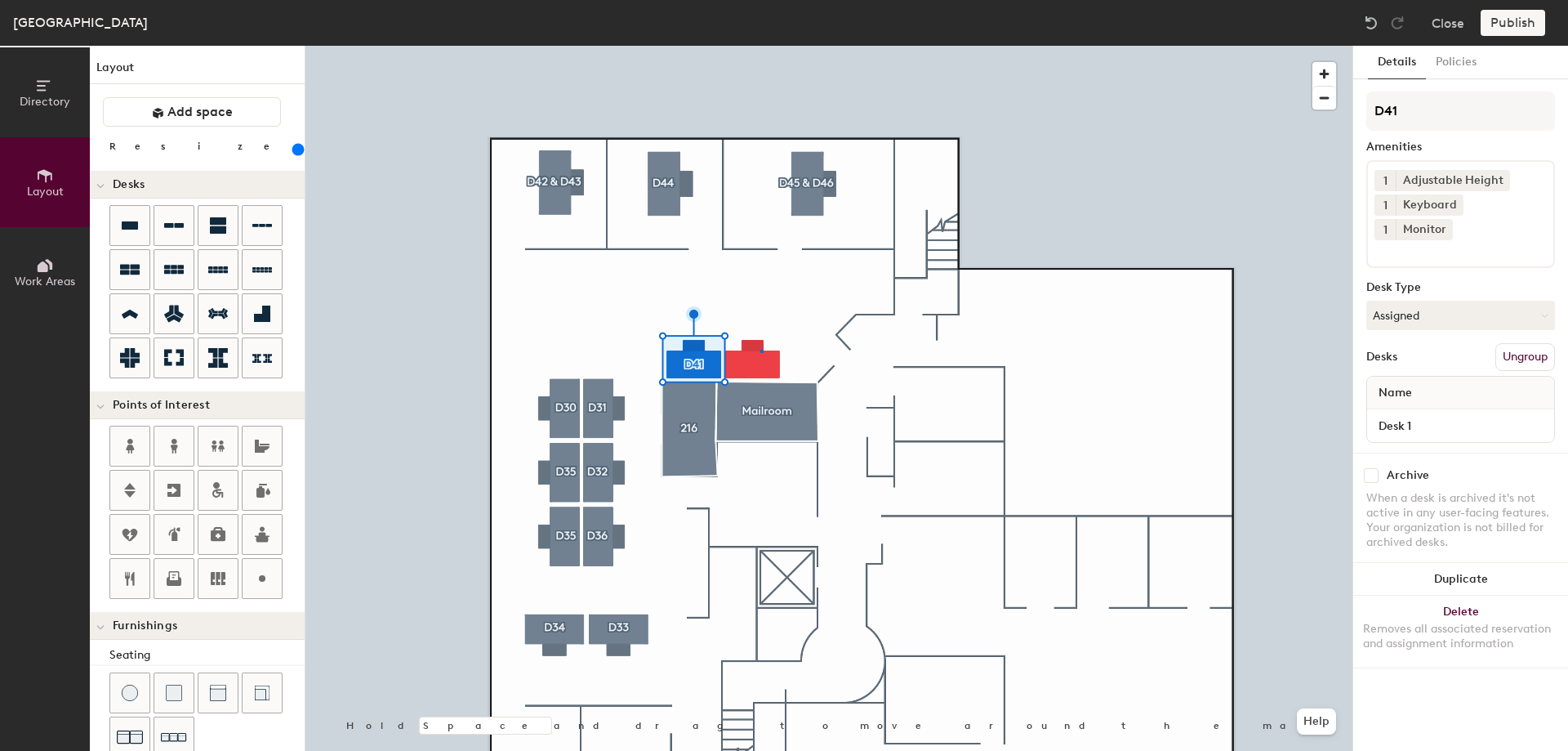
click at [761, 46] on div at bounding box center [829, 46] width 1047 height 0
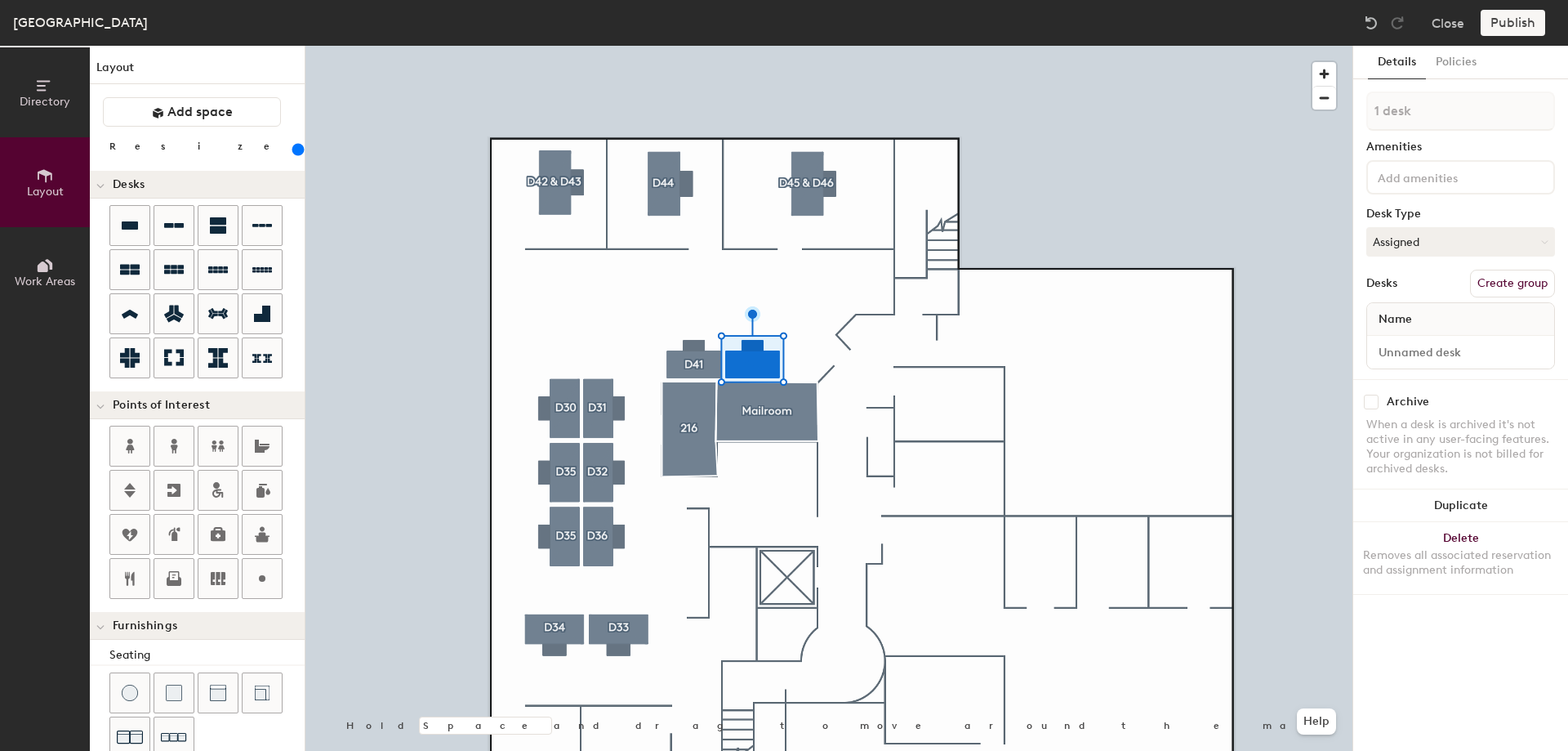
click at [1507, 276] on button "Create group" at bounding box center [1512, 283] width 85 height 28
drag, startPoint x: 1431, startPoint y: 110, endPoint x: 1339, endPoint y: 108, distance: 92.0
click at [1339, 108] on div "Directory Layout Work Areas Layout Add space Resize Desks Points of Interest Fu…" at bounding box center [784, 398] width 1568 height 705
type input "D42"
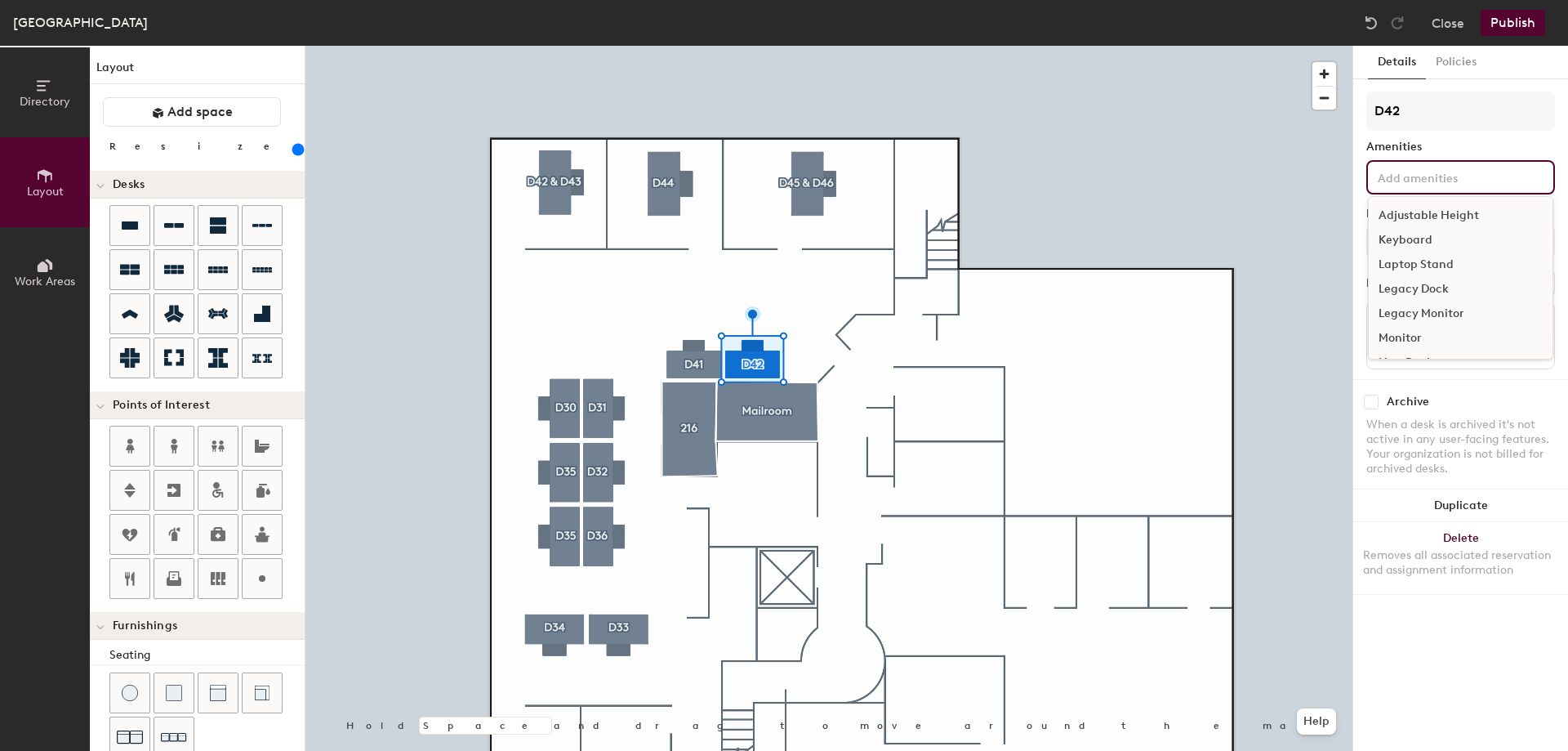
click at [1415, 184] on input at bounding box center [1448, 176] width 147 height 19
click at [1419, 211] on div "Adjustable Height" at bounding box center [1461, 215] width 183 height 25
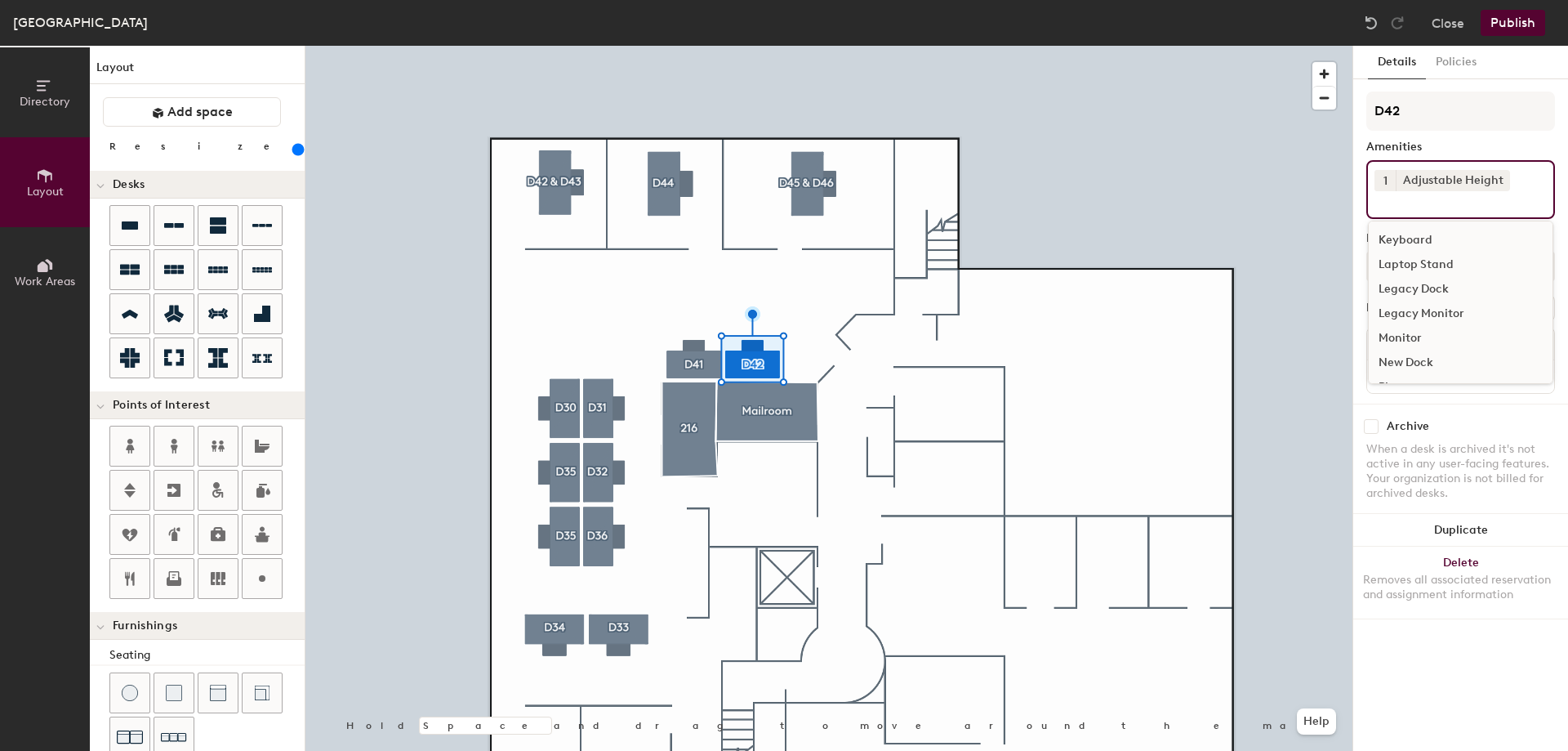
click at [1394, 228] on div "Keyboard" at bounding box center [1461, 240] width 183 height 25
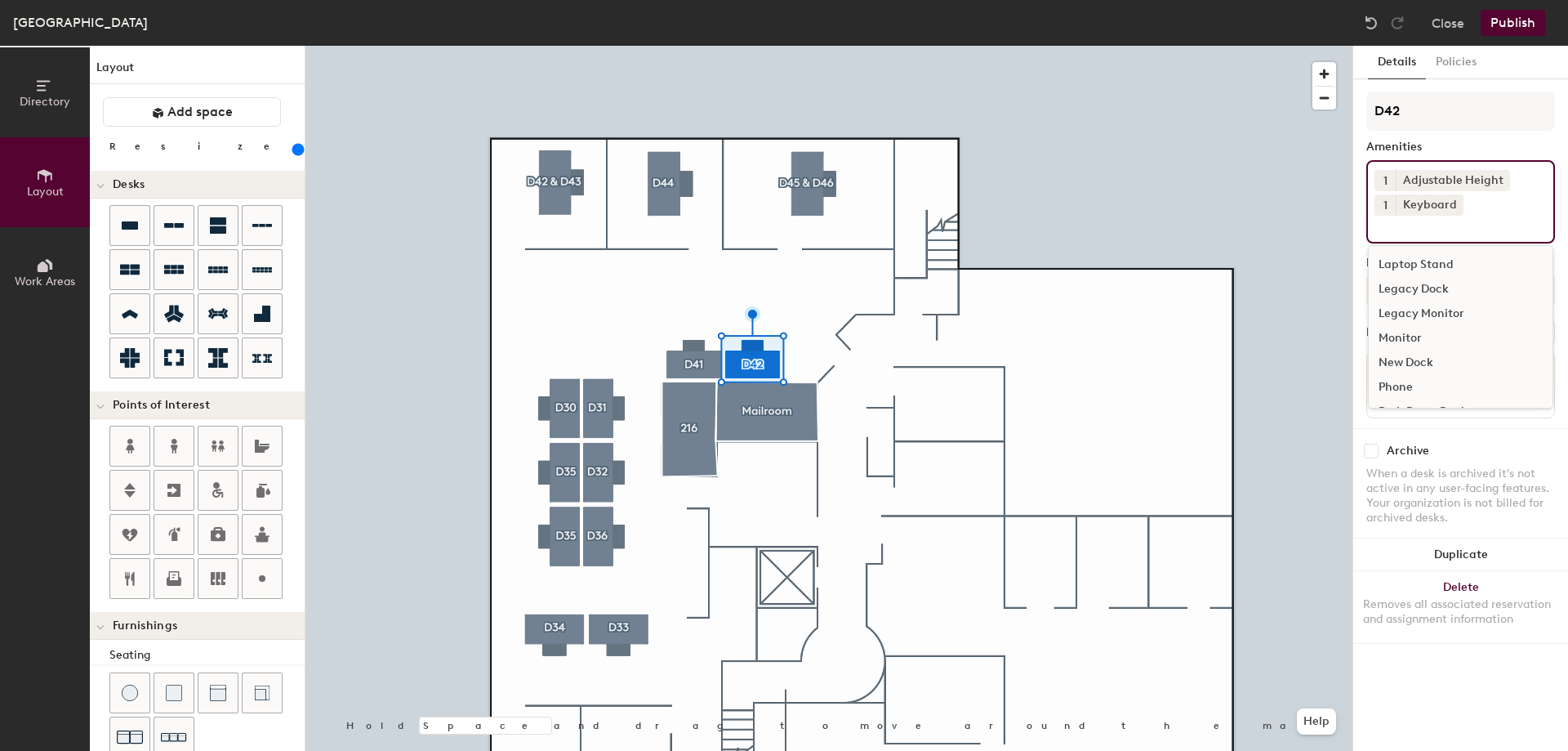
click at [1381, 326] on div "Monitor" at bounding box center [1461, 337] width 183 height 25
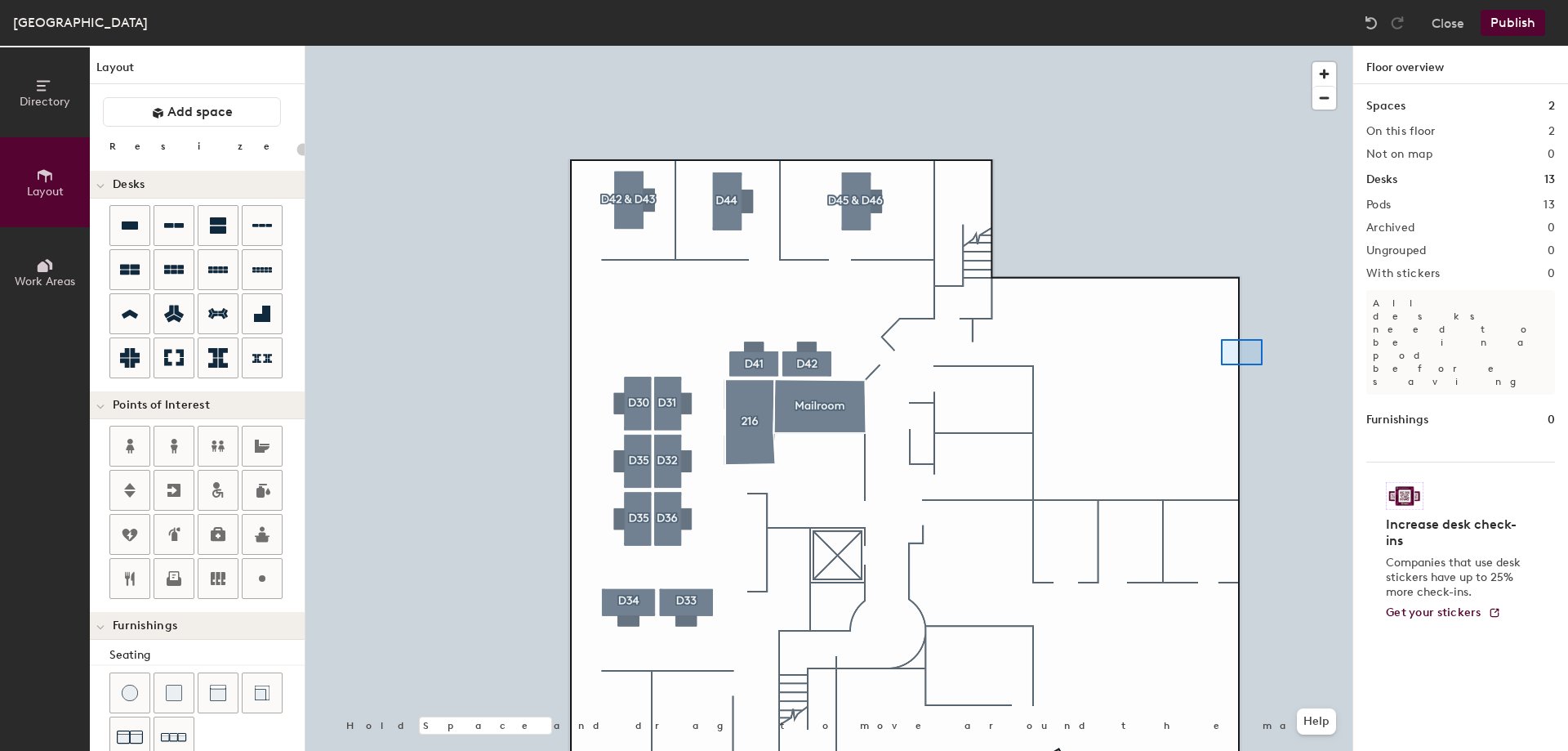
click at [1221, 46] on div at bounding box center [829, 46] width 1047 height 0
click at [1088, 46] on div at bounding box center [829, 46] width 1047 height 0
click at [1072, 46] on div at bounding box center [829, 46] width 1047 height 0
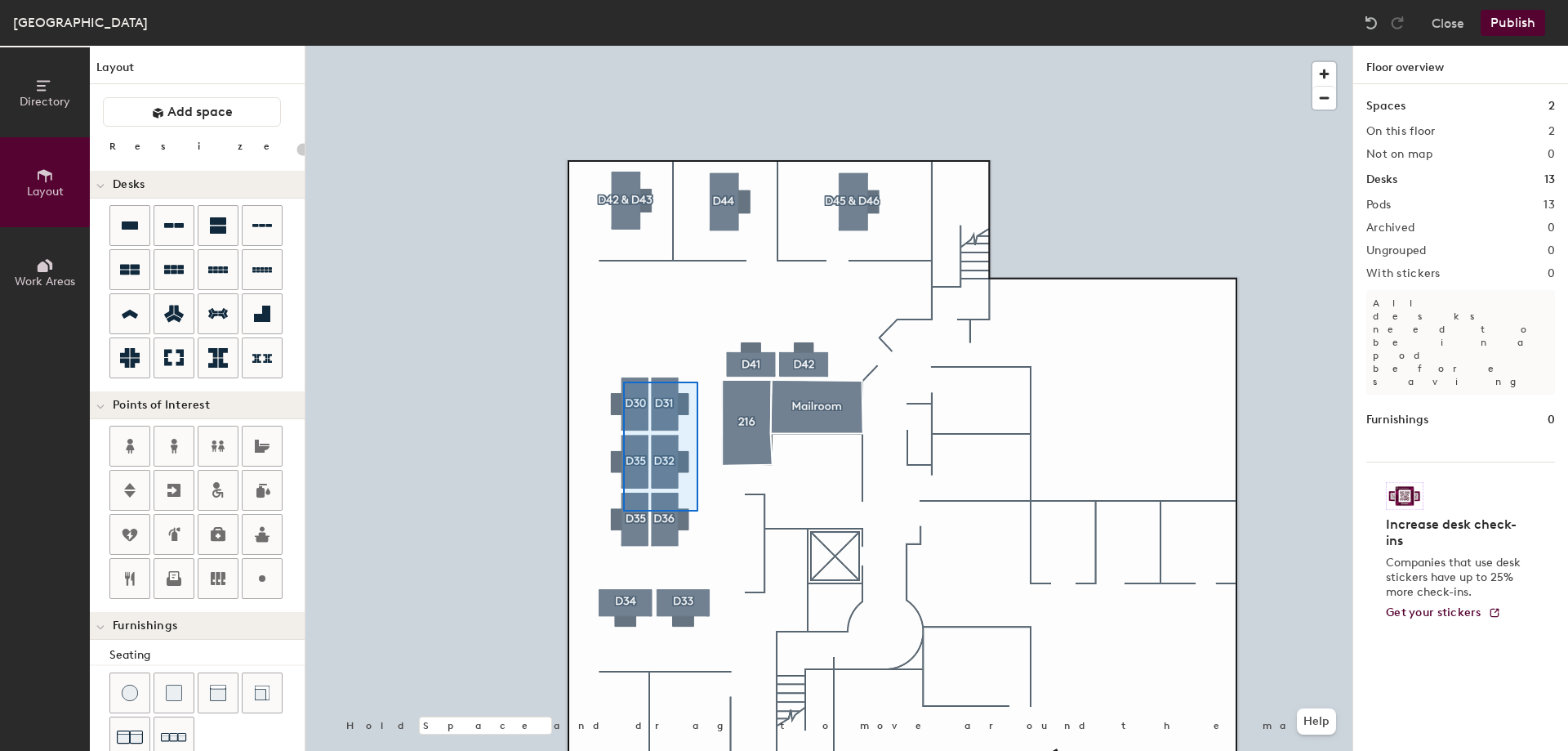
click at [620, 46] on div at bounding box center [829, 46] width 1047 height 0
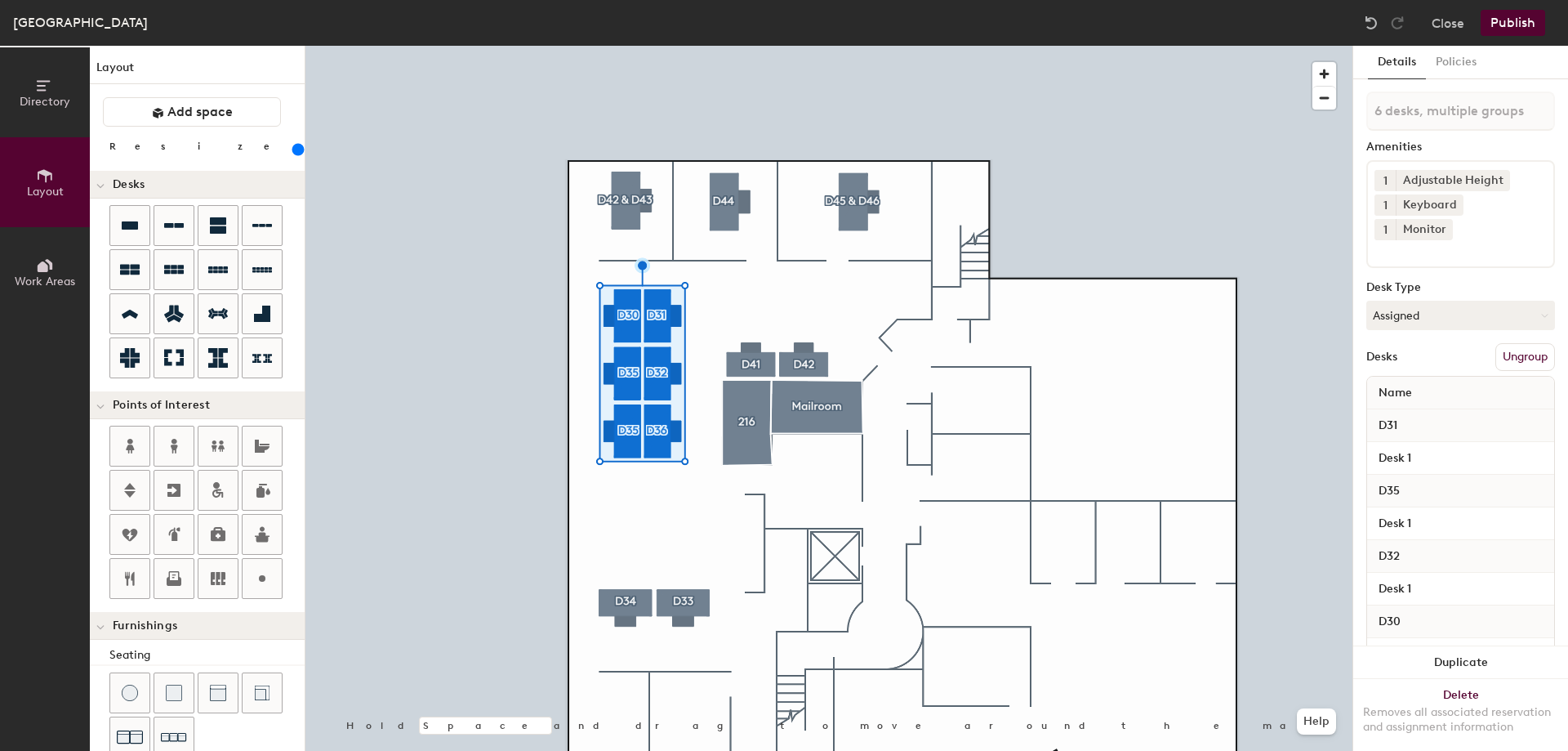
click at [200, 136] on div "Layout Add space Resize Desks Points of Interest Furnishings Seating Tables Boo…" at bounding box center [197, 398] width 215 height 705
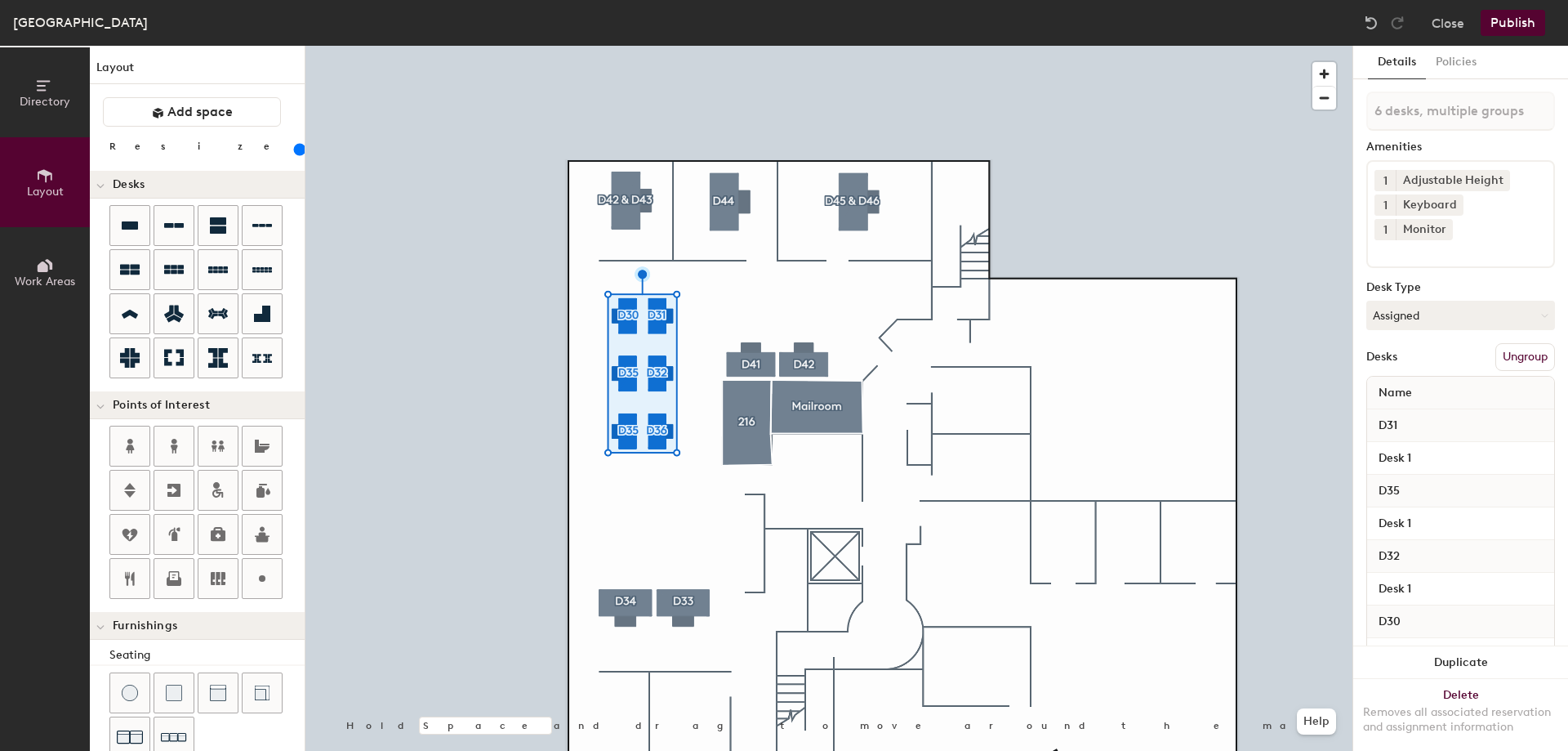
type input "140"
click at [296, 147] on input "range" at bounding box center [296, 149] width 0 height 13
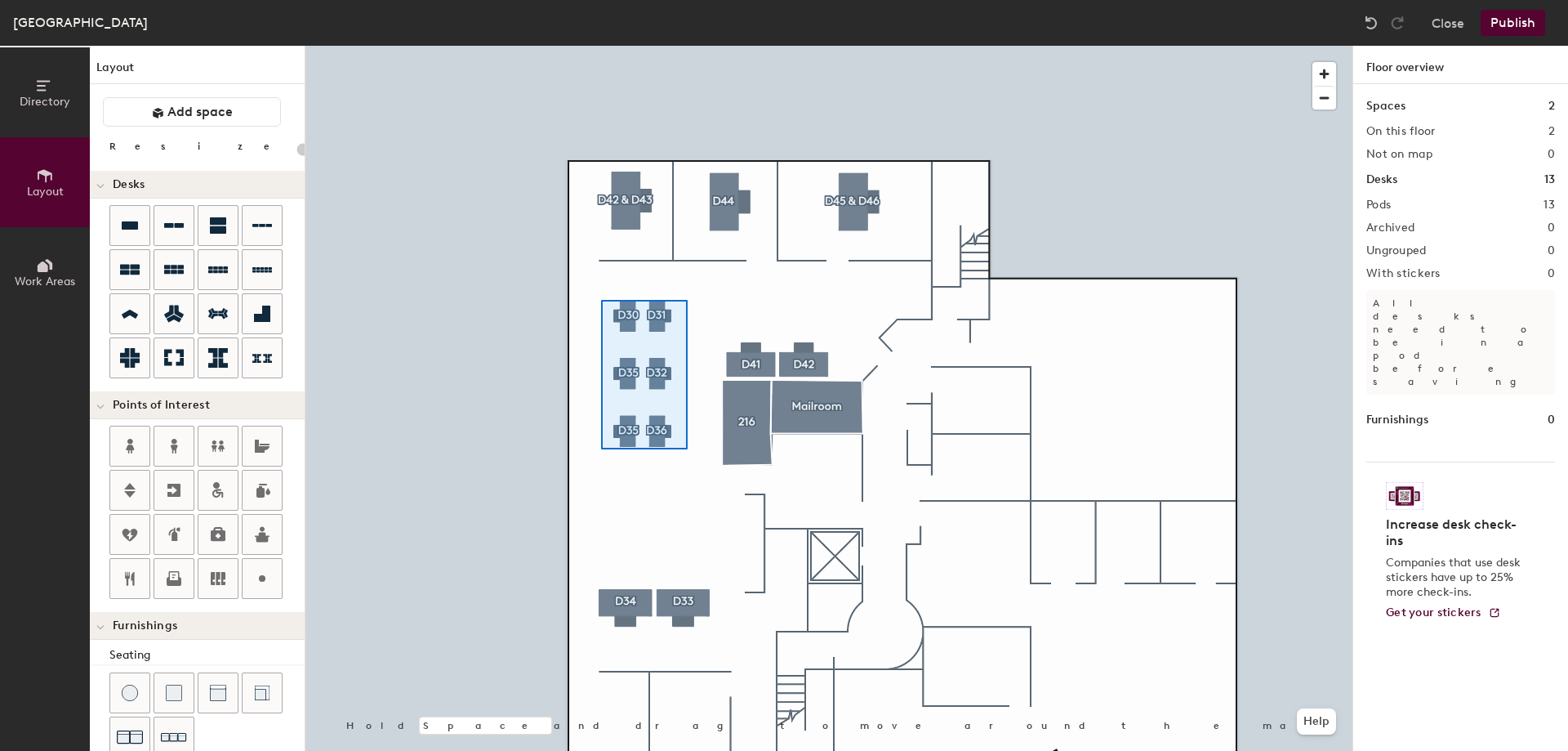
click at [599, 46] on div at bounding box center [829, 46] width 1047 height 0
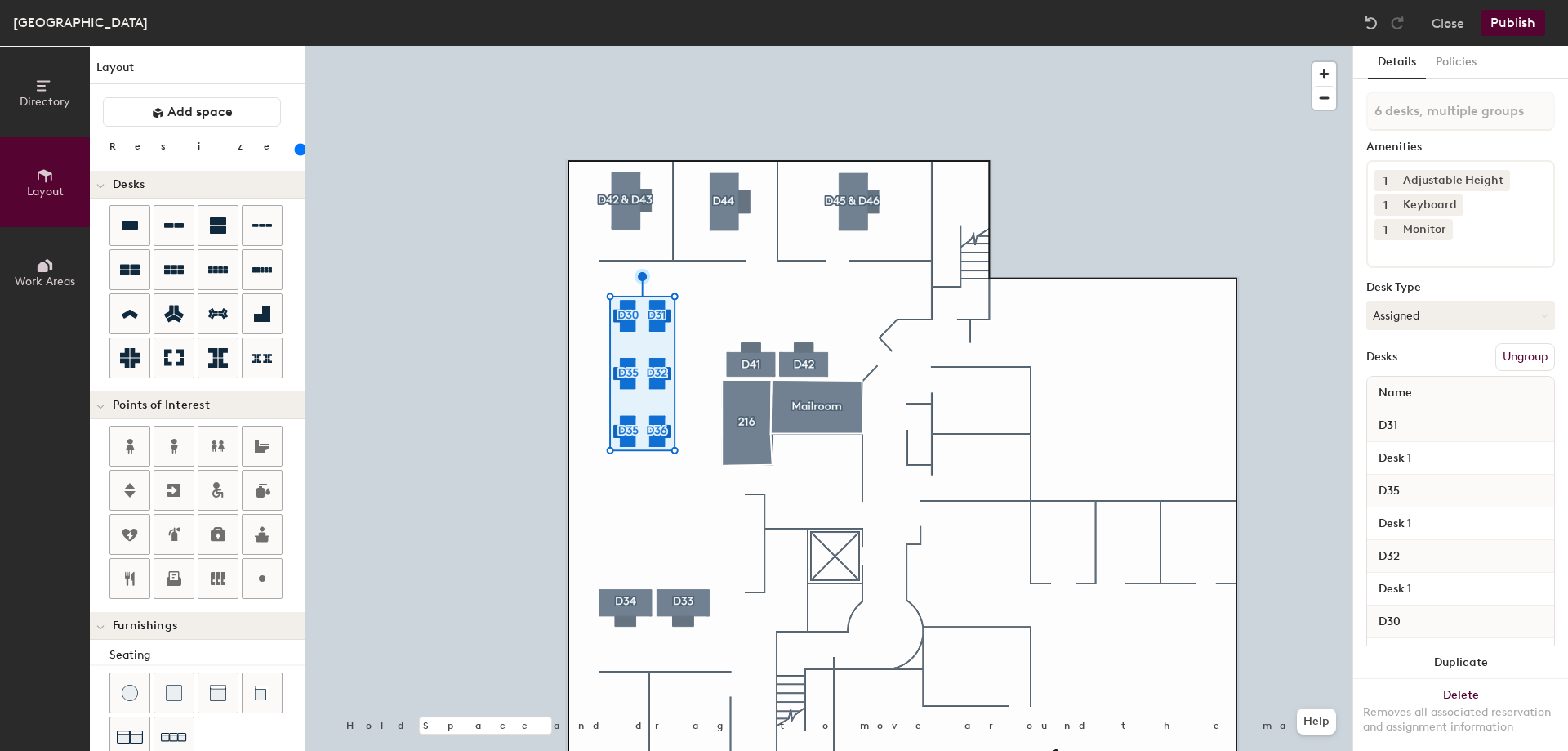
click at [1518, 353] on button "Ungroup" at bounding box center [1525, 357] width 60 height 28
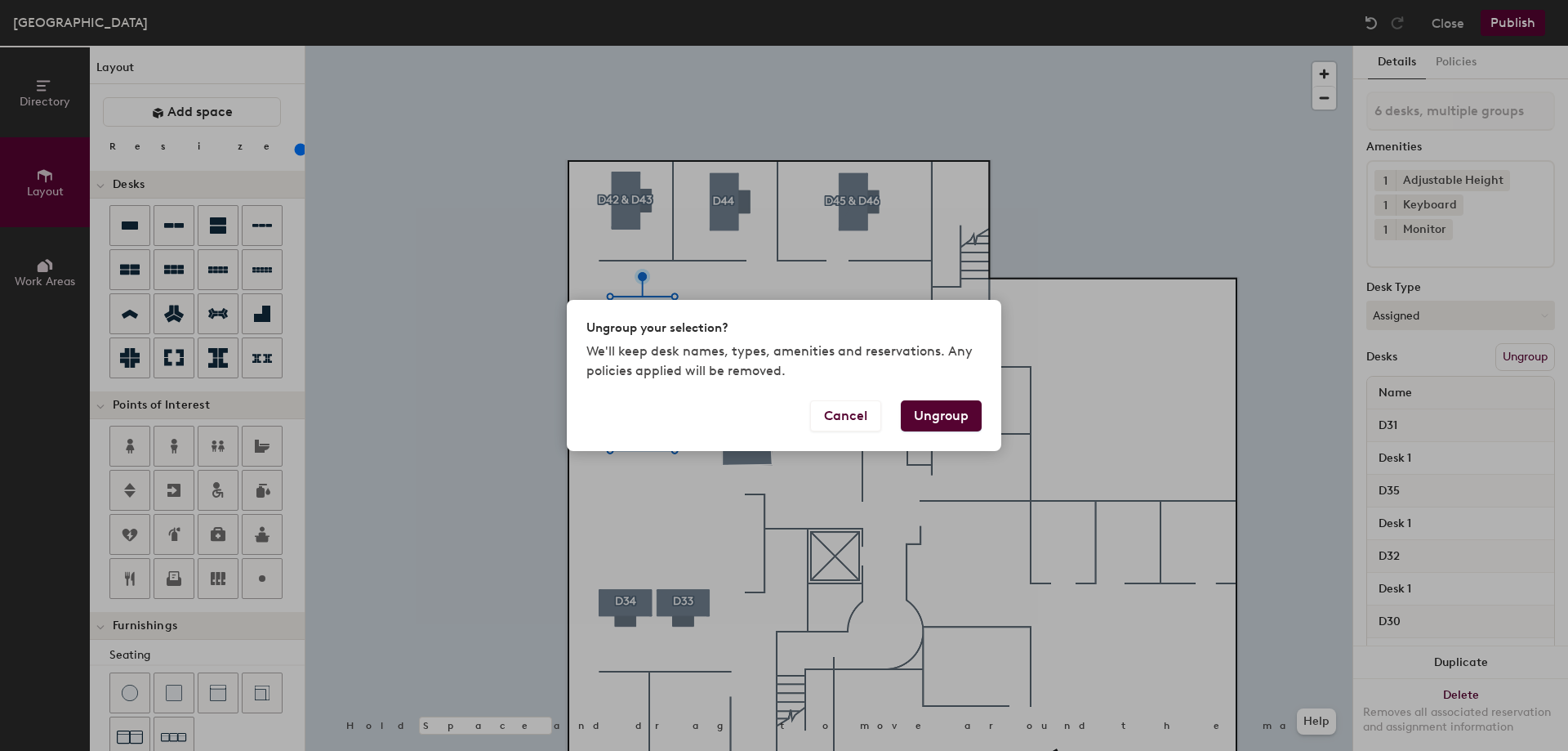
click at [1133, 208] on div "Ungroup your selection? We'll keep desk names, types, amenities and reservation…" at bounding box center [784, 375] width 1568 height 751
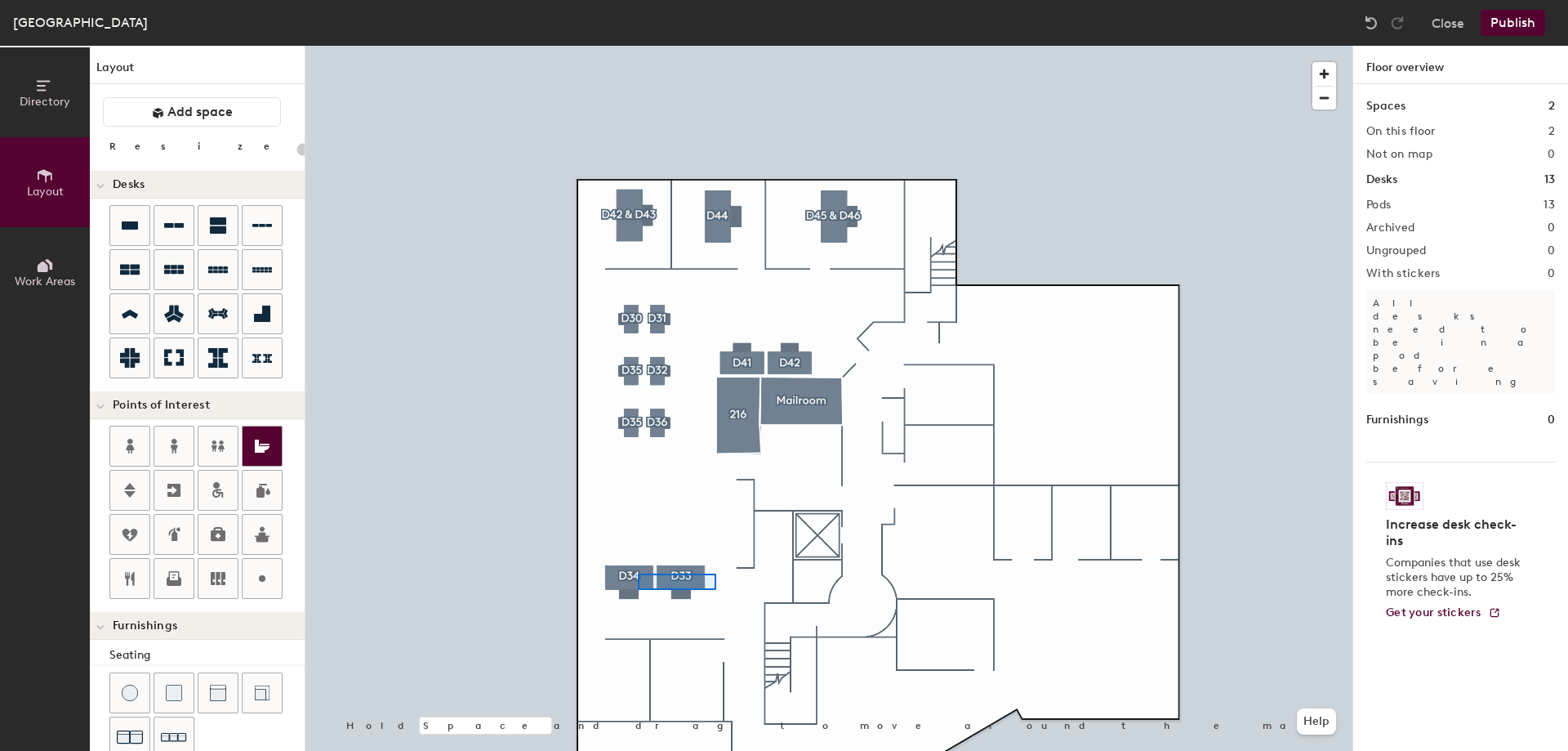
click at [633, 46] on div at bounding box center [829, 46] width 1047 height 0
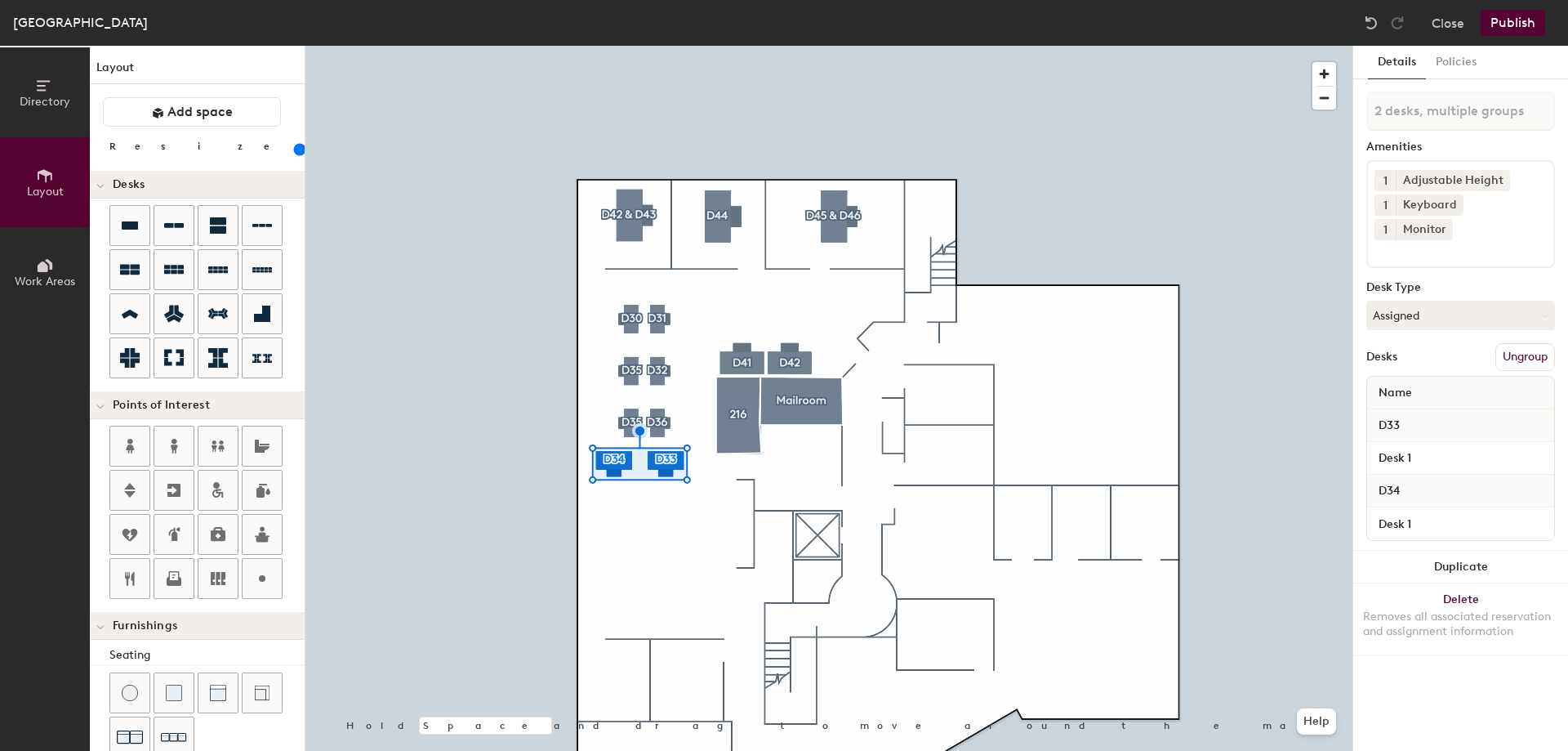
drag, startPoint x: 193, startPoint y: 147, endPoint x: 185, endPoint y: 149, distance: 8.2
click at [296, 149] on input "range" at bounding box center [296, 149] width 0 height 13
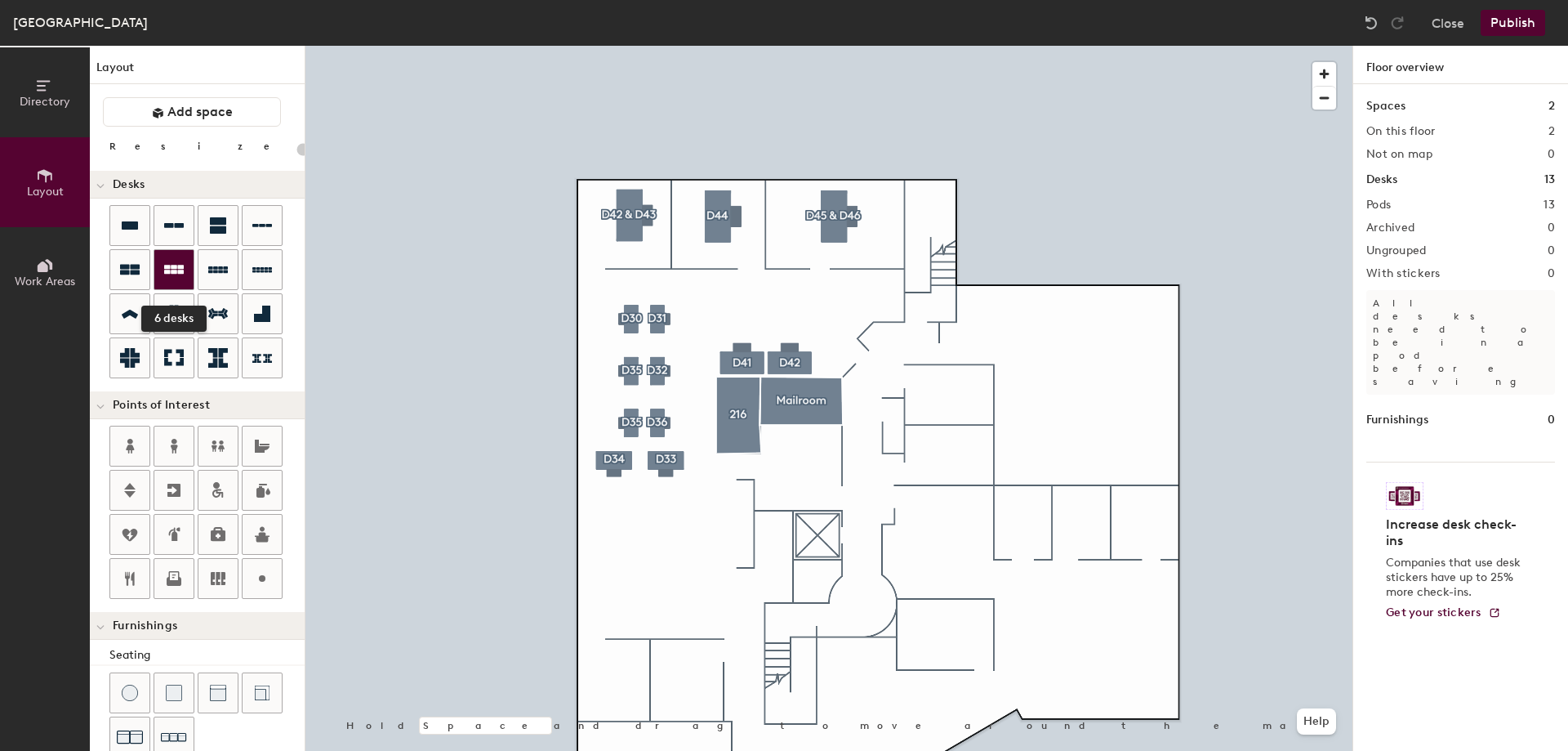
click at [171, 271] on icon at bounding box center [173, 269] width 19 height 19
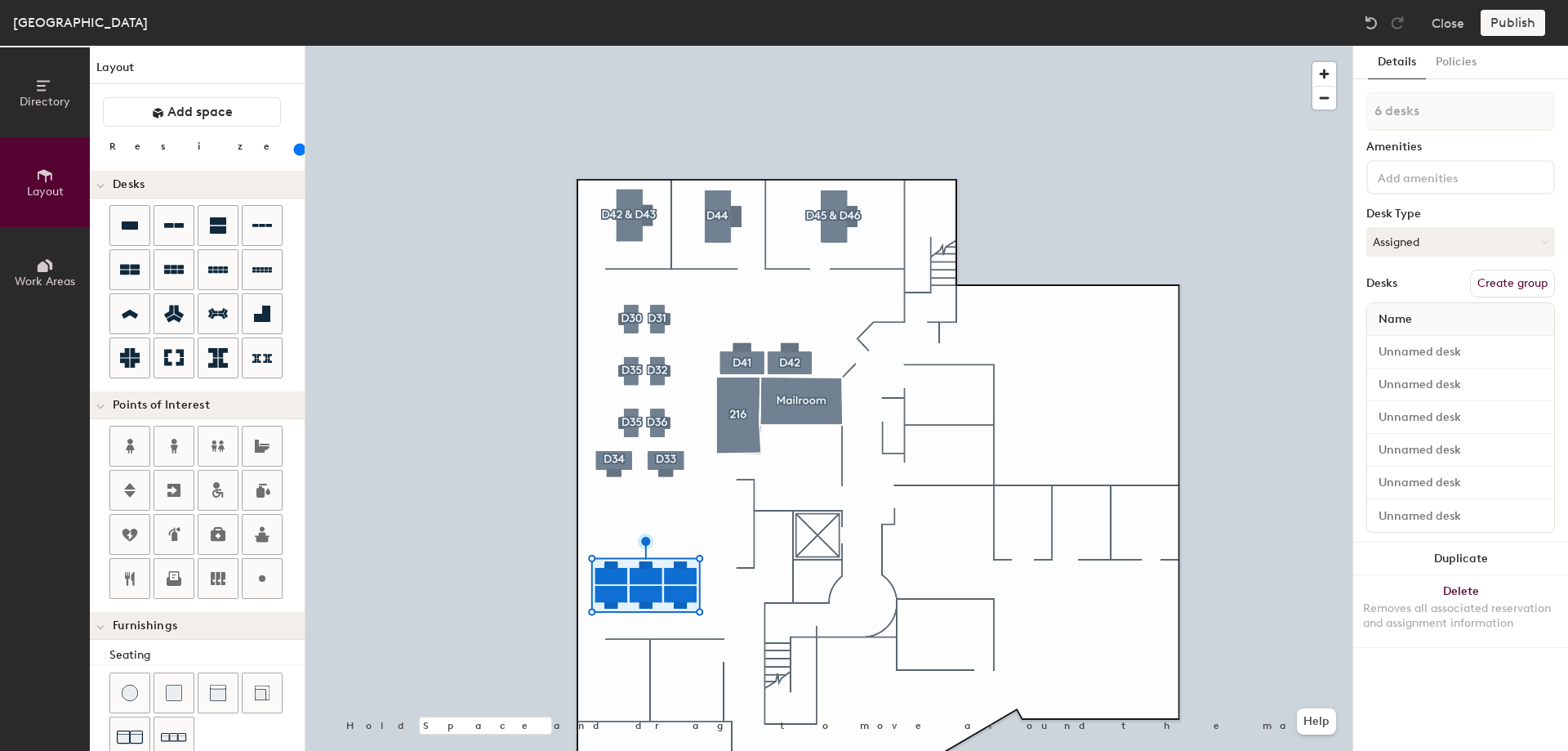
click at [296, 149] on input "range" at bounding box center [296, 149] width 0 height 13
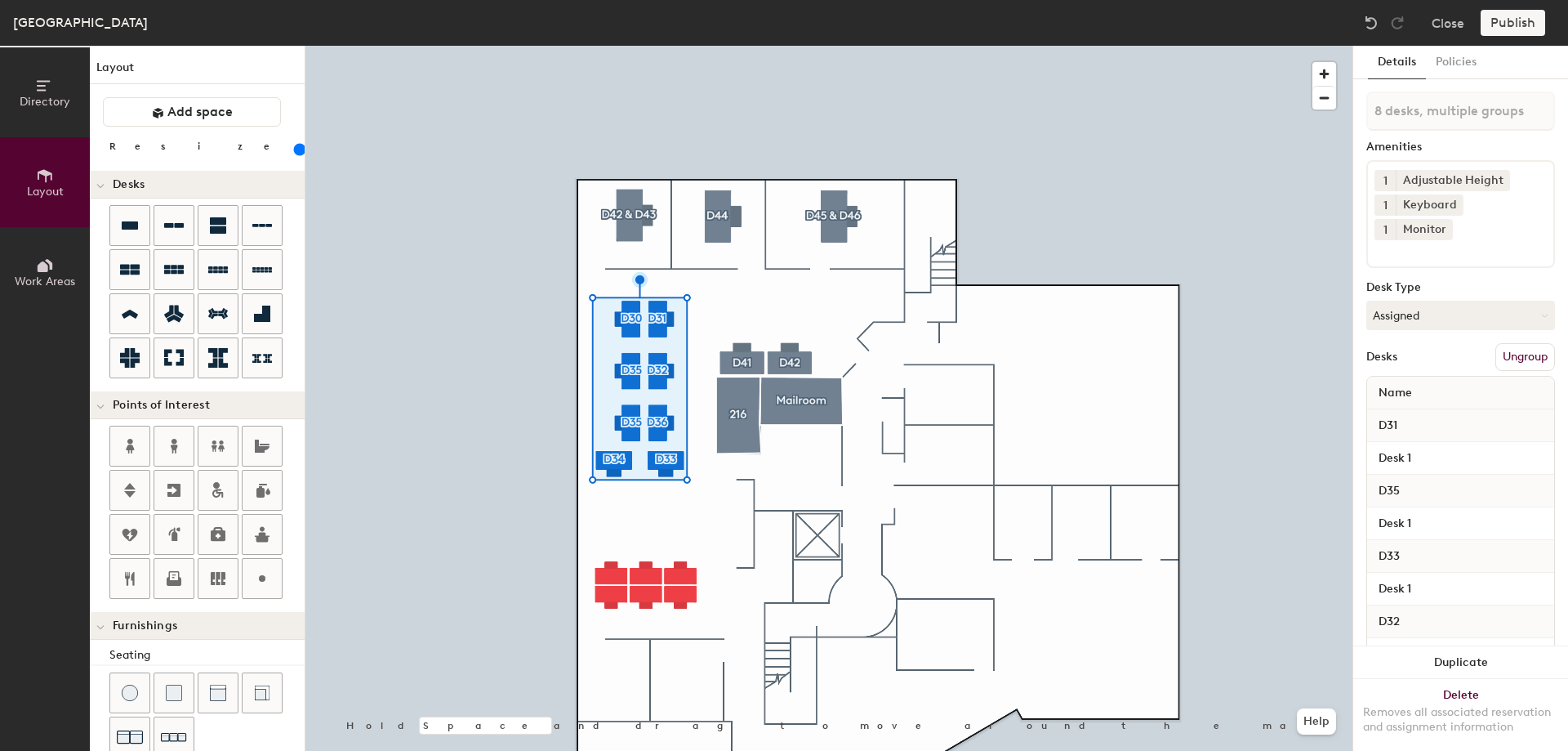
drag, startPoint x: 150, startPoint y: 146, endPoint x: 185, endPoint y: 142, distance: 35.2
click at [296, 143] on input "range" at bounding box center [296, 149] width 0 height 13
click at [661, 46] on div at bounding box center [829, 46] width 1047 height 0
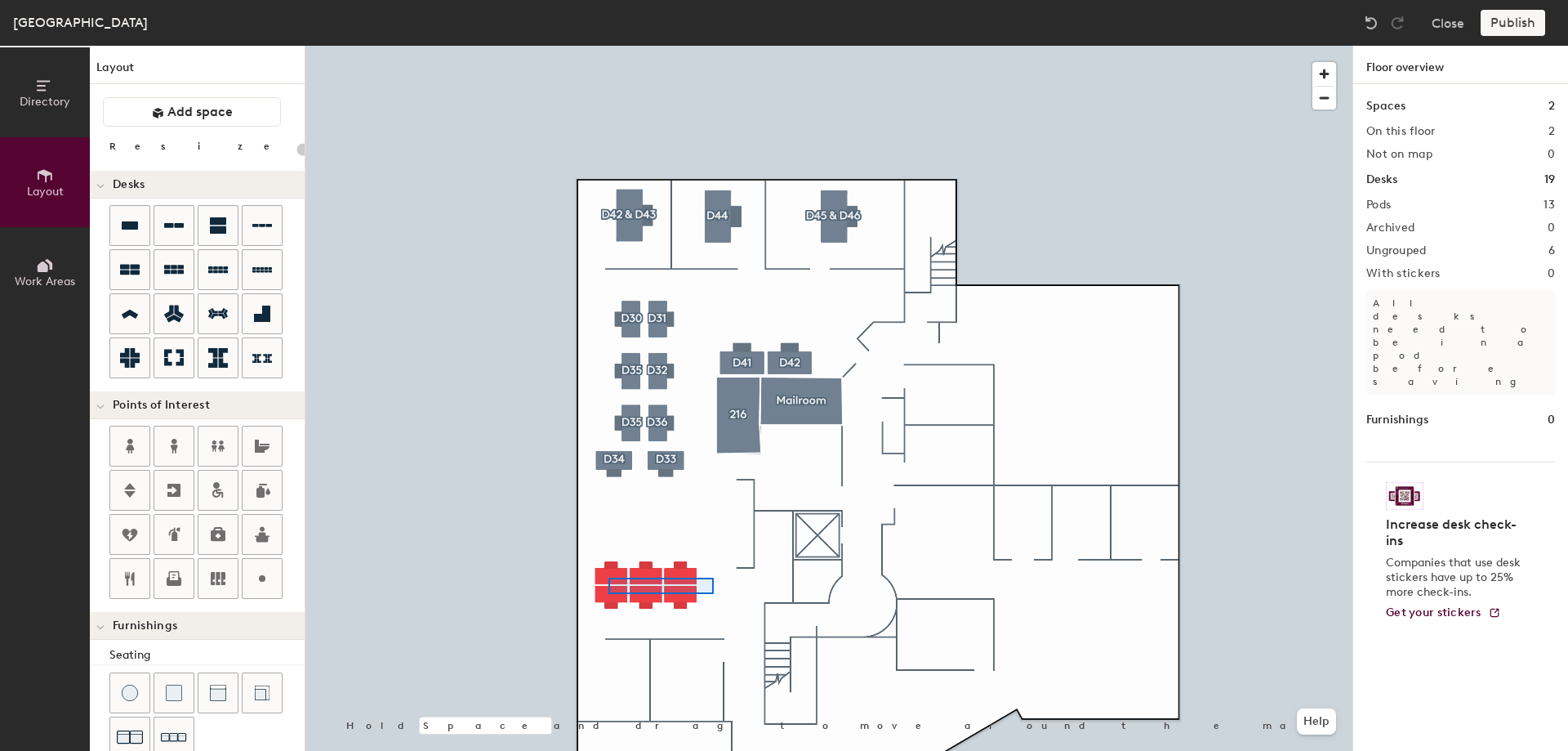
click at [608, 46] on div at bounding box center [829, 46] width 1047 height 0
type input "160"
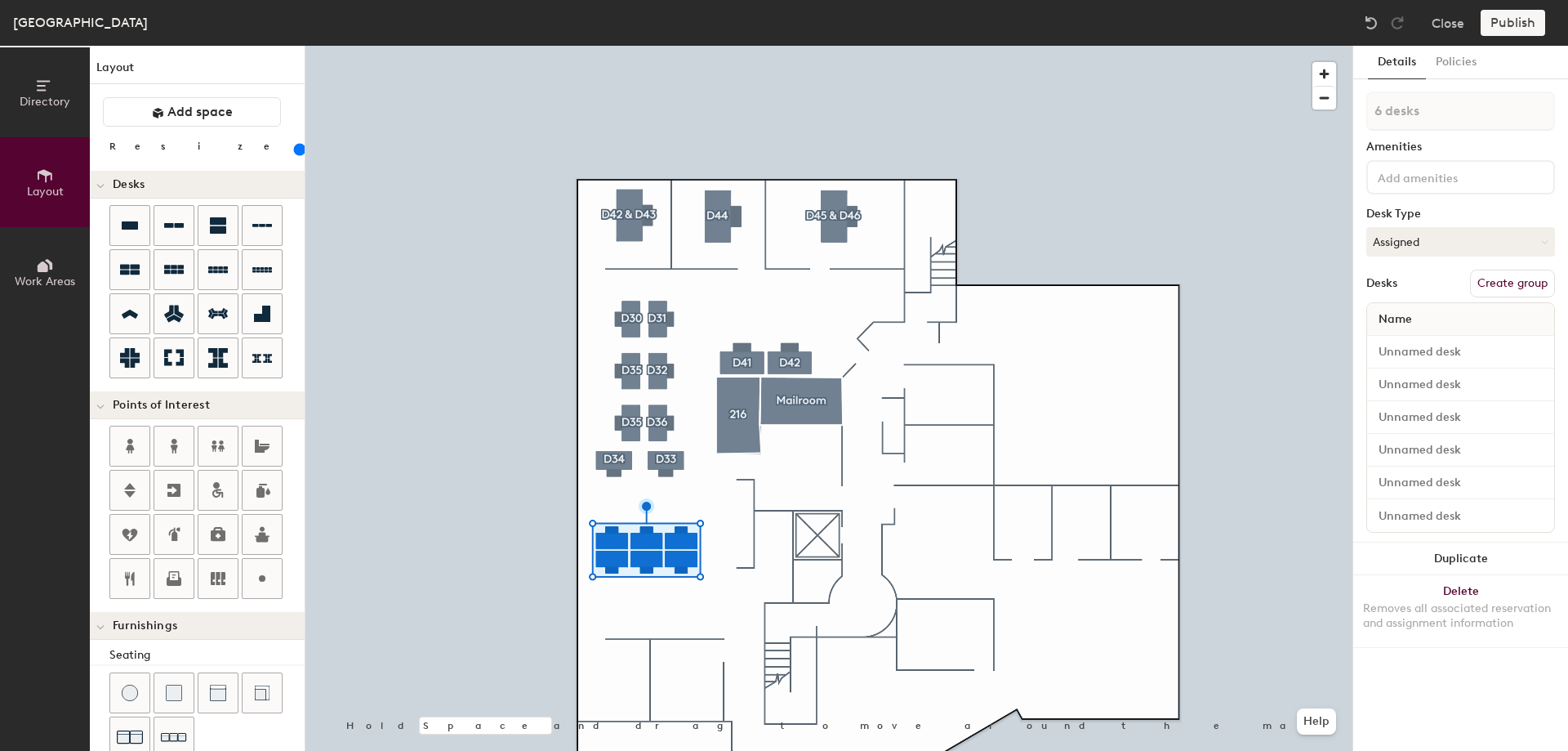
type input "1 desk"
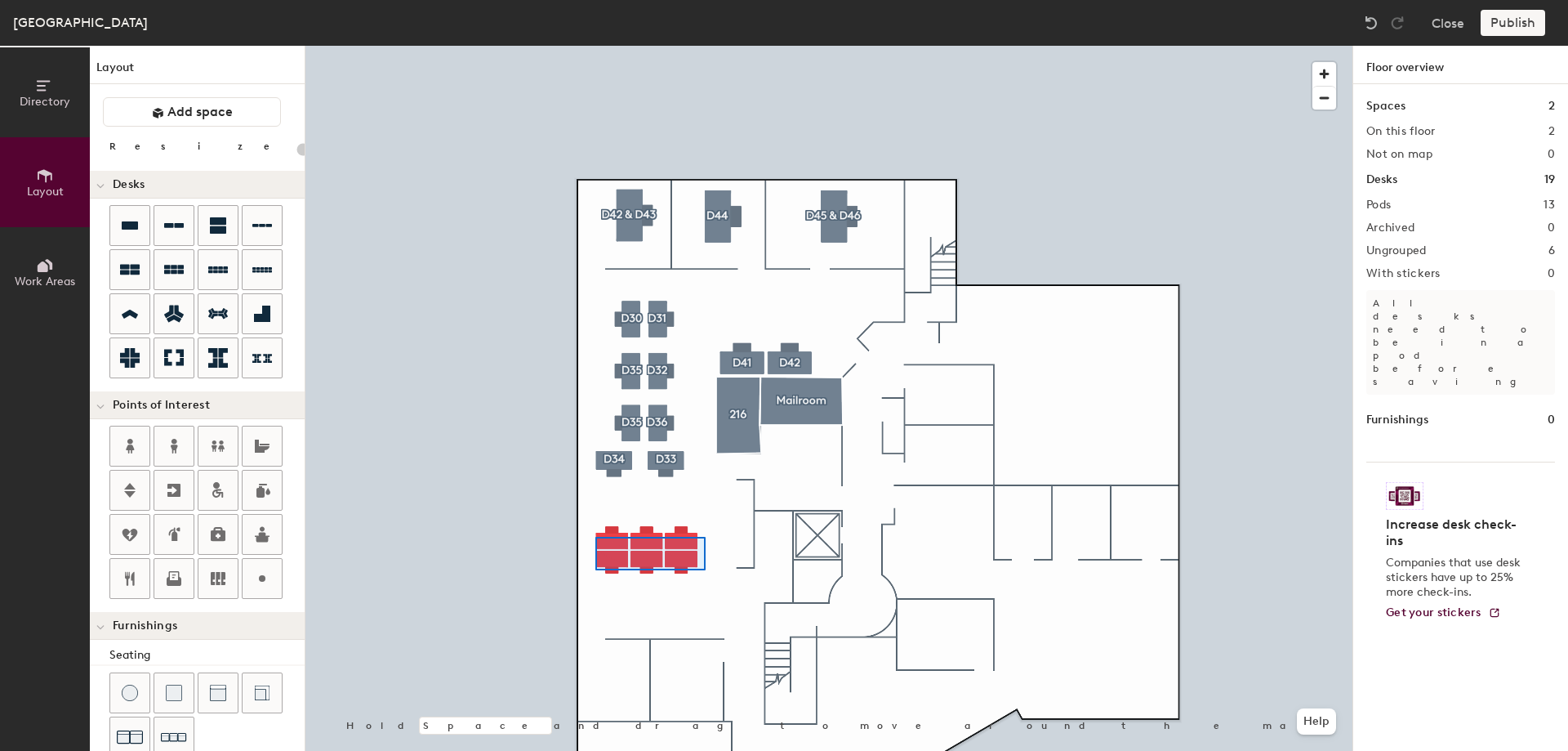
click at [594, 46] on div at bounding box center [829, 46] width 1047 height 0
type input "160"
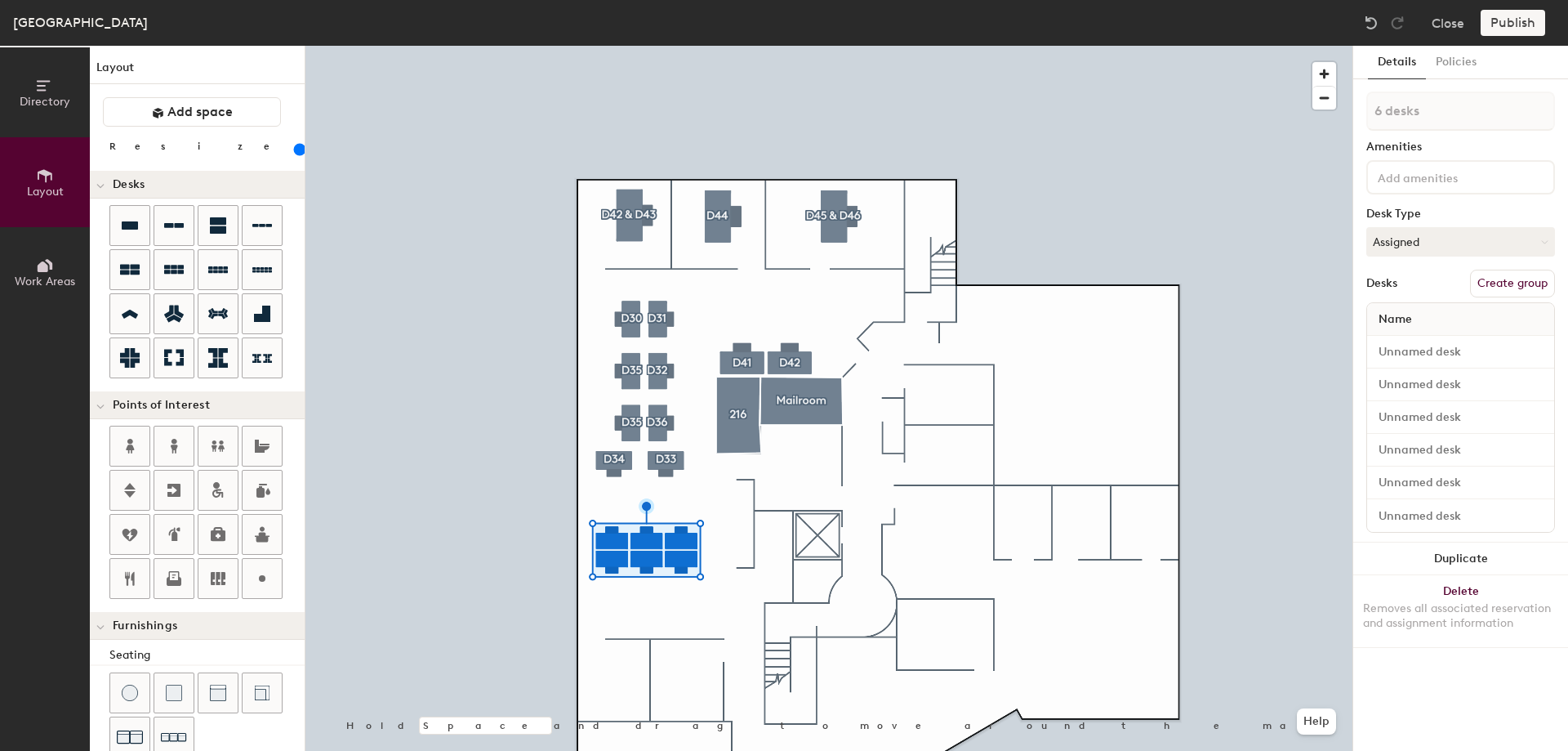
click at [1514, 277] on button "Create group" at bounding box center [1512, 283] width 85 height 28
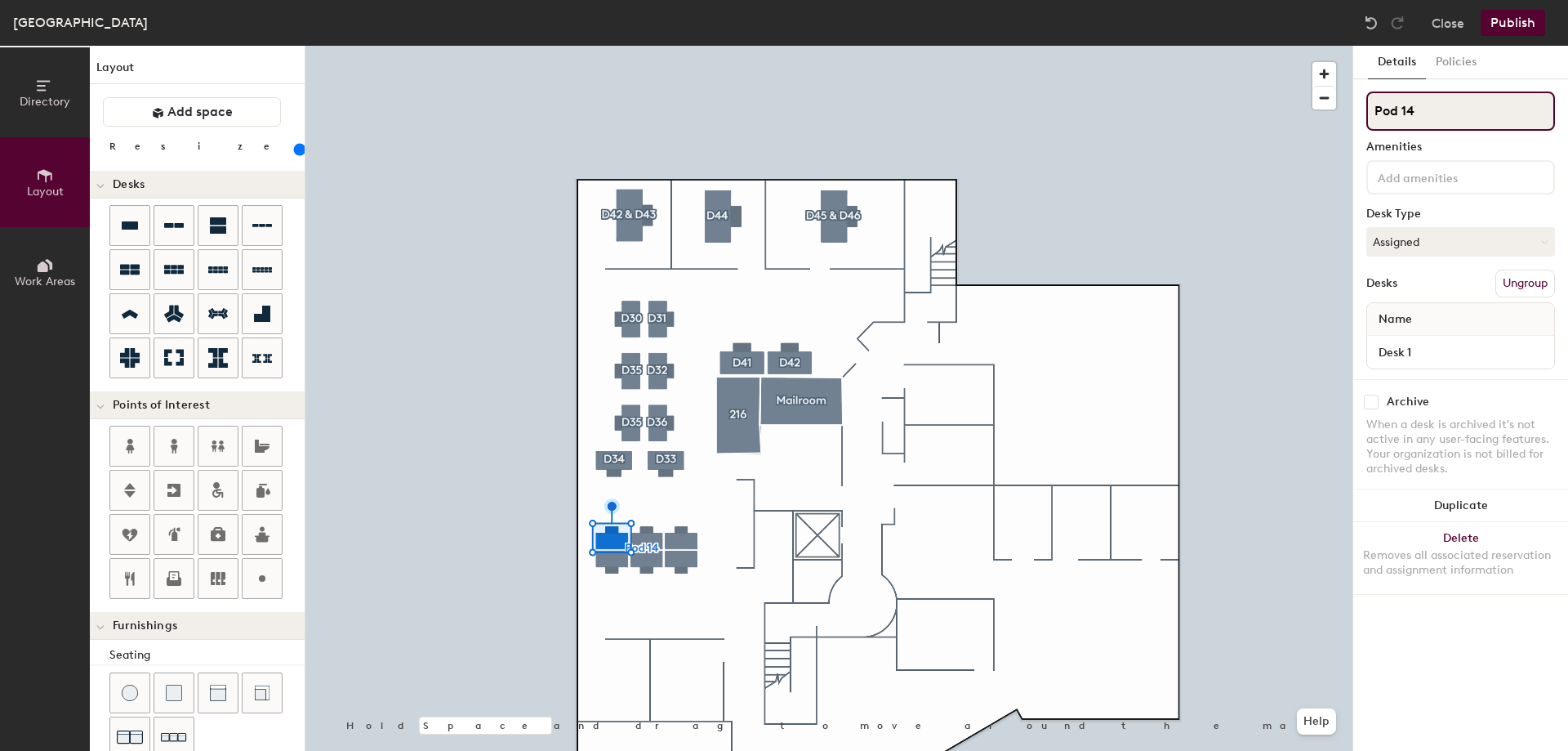
click at [1416, 113] on input "Pod 14" at bounding box center [1461, 111] width 189 height 39
drag, startPoint x: 1417, startPoint y: 109, endPoint x: 1364, endPoint y: 111, distance: 53.0
click at [1364, 111] on div "Details Policies Pod 14 Amenities Desk Type Assigned Desks Ungroup Name Desk 1 …" at bounding box center [1461, 398] width 215 height 705
click at [1381, 108] on input "d24" at bounding box center [1461, 111] width 189 height 39
type input "sd24"
